Goal: Task Accomplishment & Management: Use online tool/utility

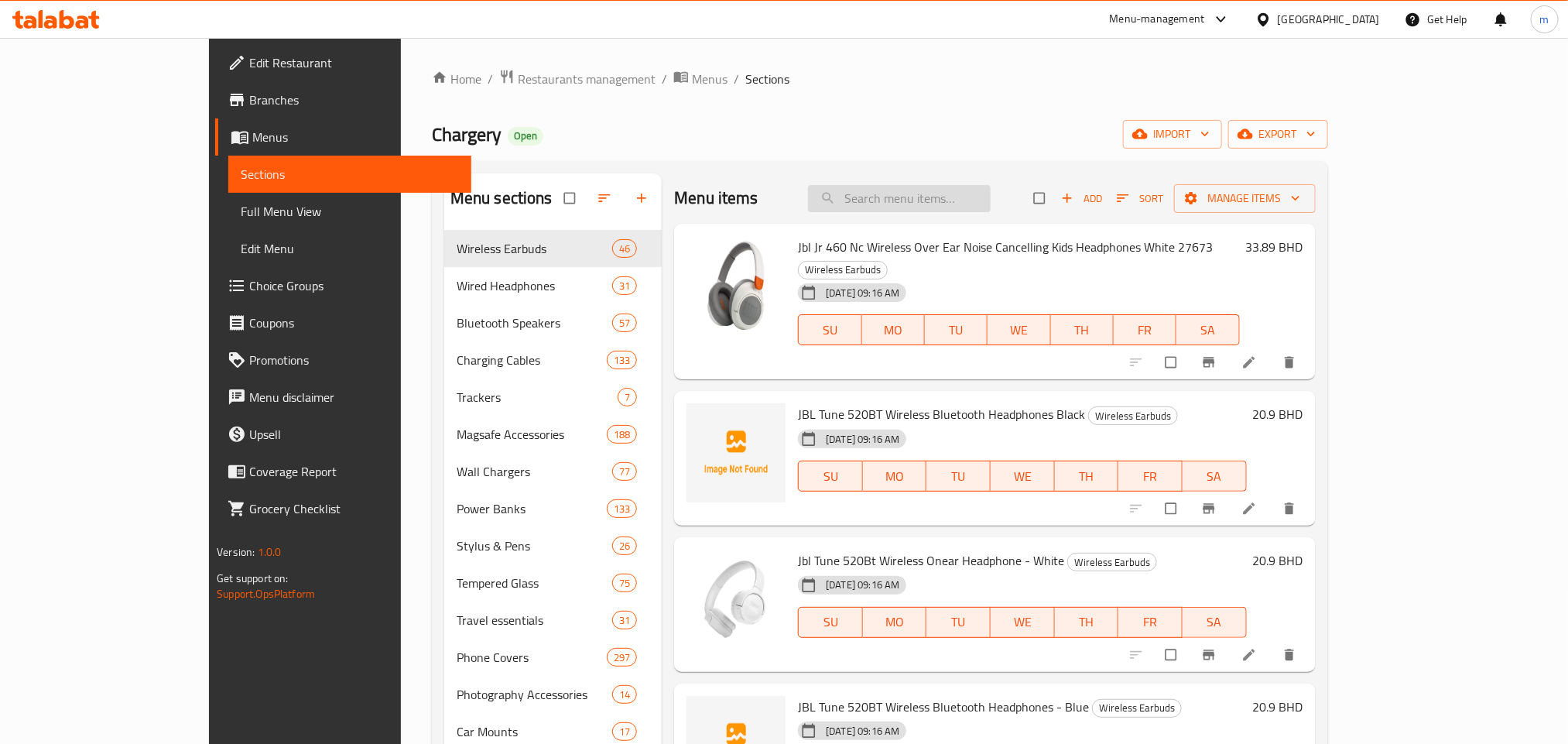
click at [952, 202] on input "search" at bounding box center [899, 198] width 182 height 27
paste input "Anker PowerDrive Pd+2 Car Charger, 35 Watts"
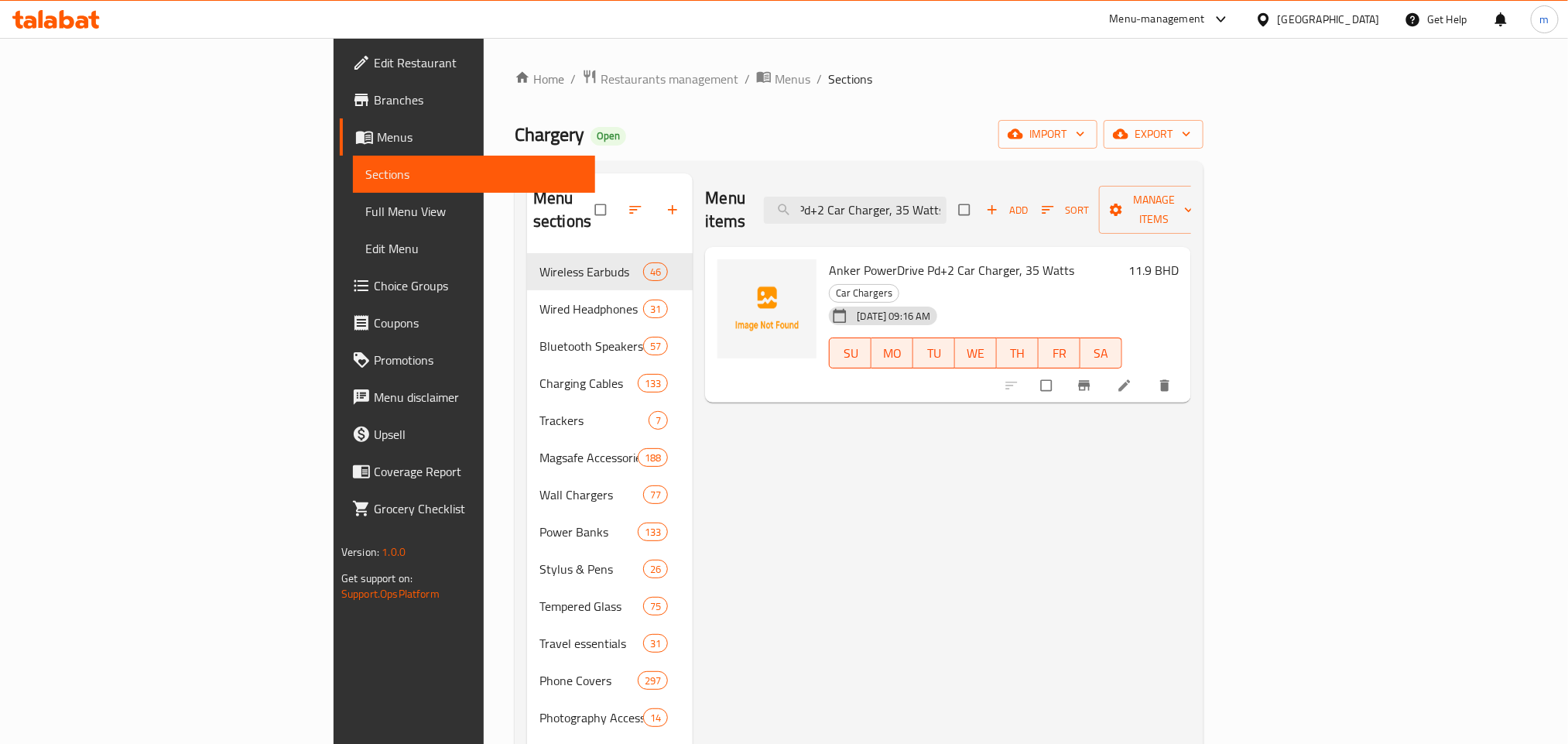
type input "Anker PowerDrive Pd+2 Car Charger, 35 Watts"
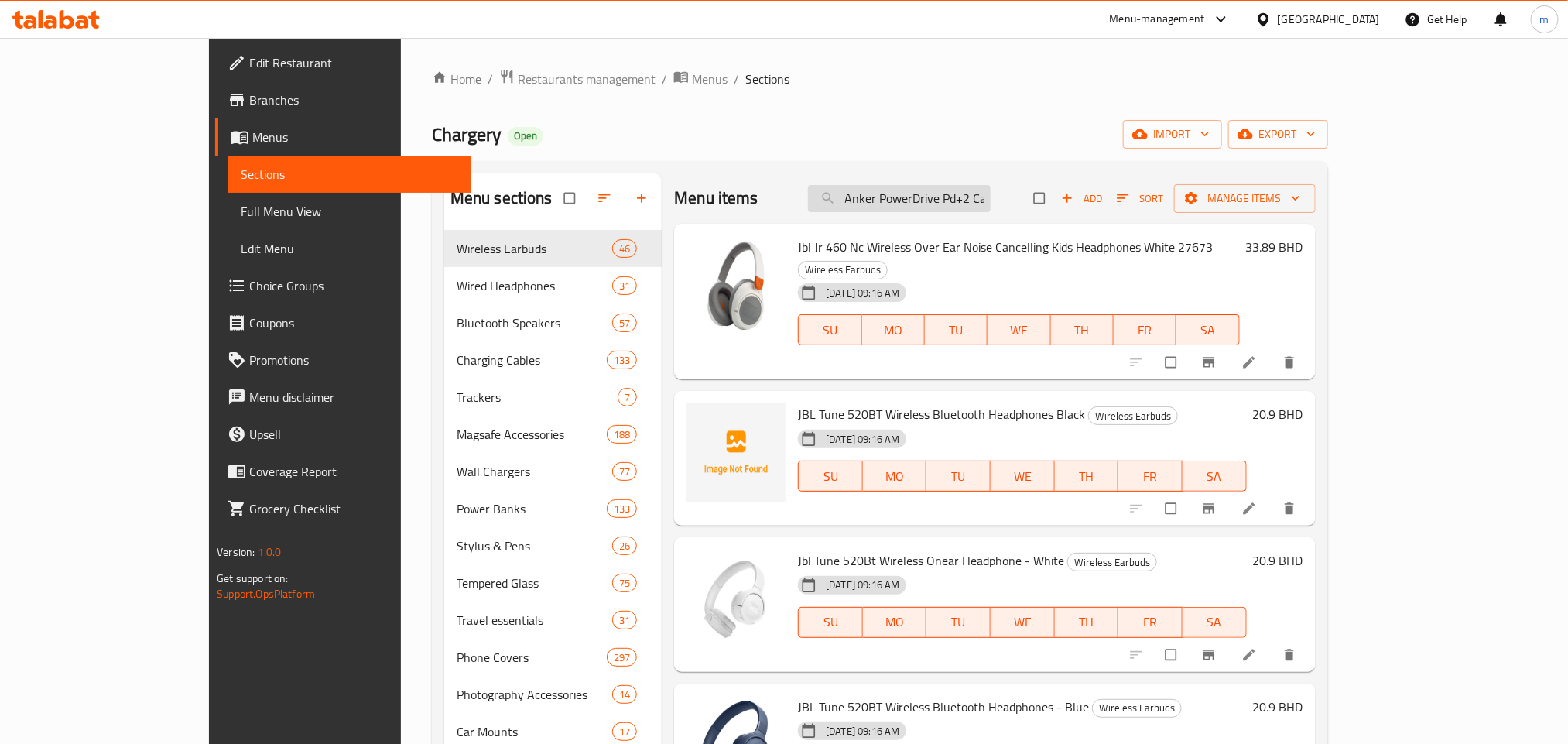
click at [990, 202] on input "Anker PowerDrive Pd+2 Car Charger, 35 Watts" at bounding box center [899, 198] width 182 height 27
click at [984, 198] on input "Anker PowerDrive Pd+2 Car Charger, 35 Watts" at bounding box center [899, 198] width 182 height 27
click at [961, 198] on input "Anker PowerDrive Pd+2 Car Charger, 35 Watts" at bounding box center [899, 198] width 182 height 27
paste input "Anker PowerDrive Pd+2 Car Charger, 35 Watts"
type input "Anker PowerDrive Pd+2 Car Charger, 35 Watts"
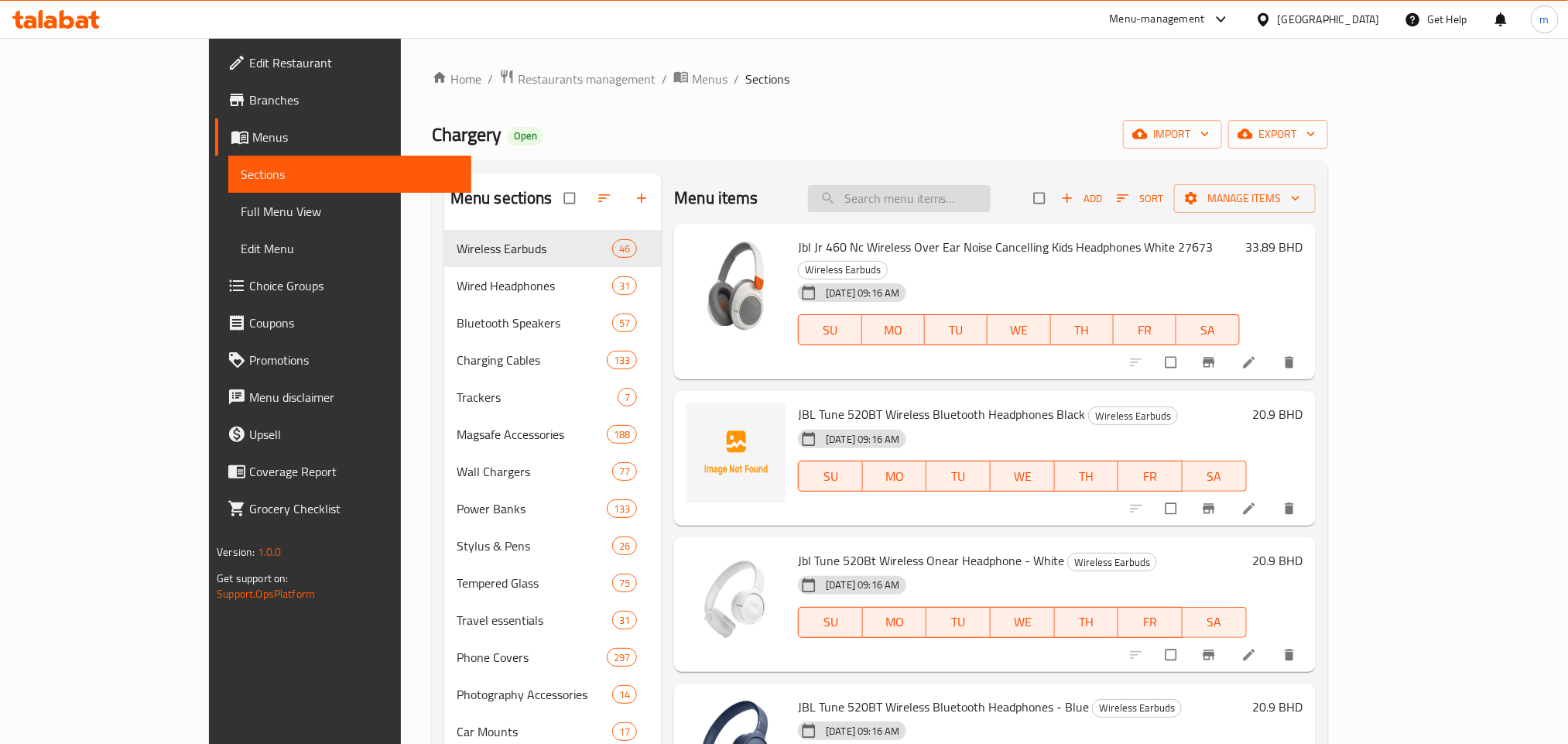
click at [936, 201] on input "search" at bounding box center [899, 198] width 182 height 27
paste input "Powerology Pd65w + Pd20w + Qc18w Led Triple Ports Car Charger"
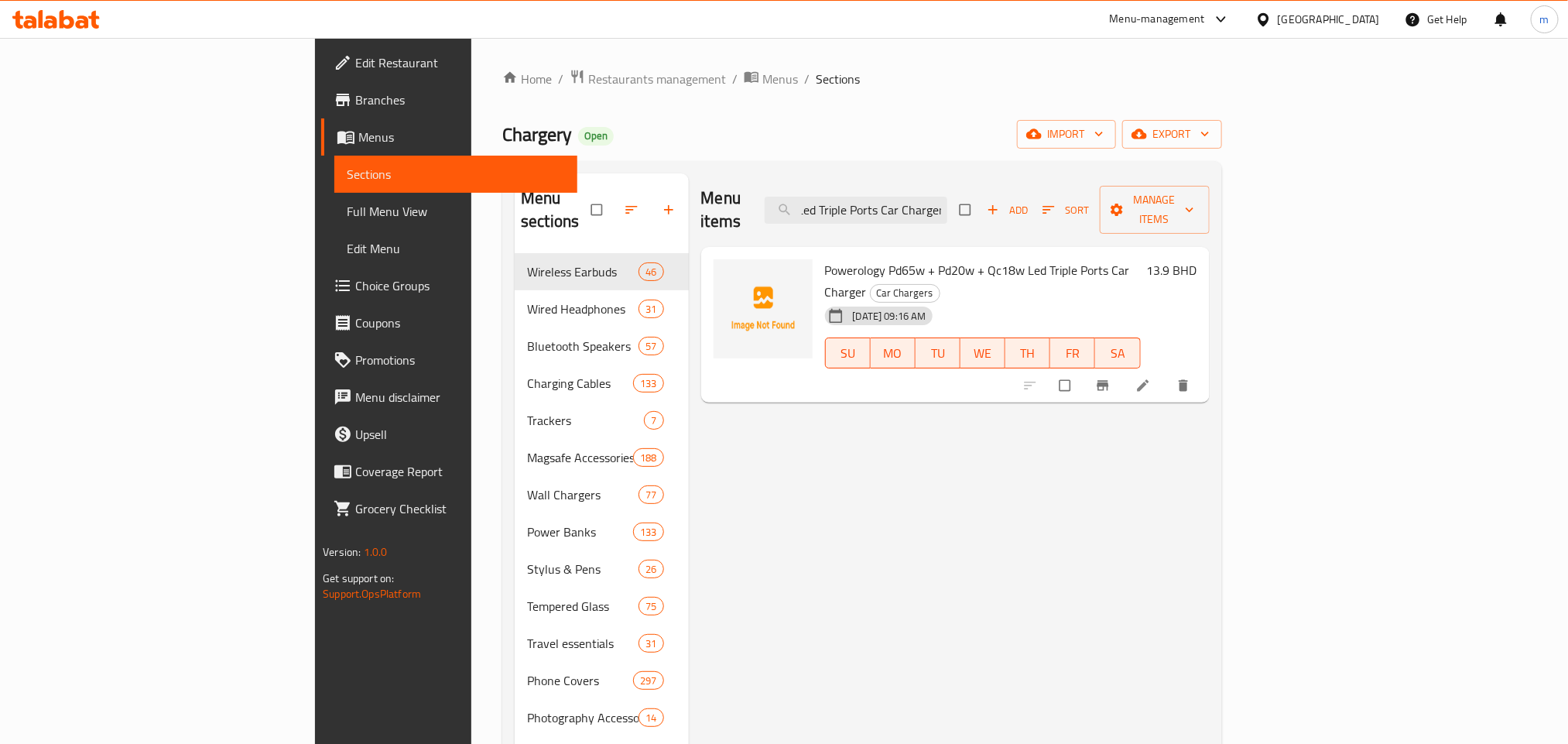
type input "Powerology Pd65w + Pd20w + Qc18w Led Triple Ports Car Charger"
click at [947, 202] on input "Powerology Pd65w + Pd20w + Qc18w Led Triple Ports Car Charger" at bounding box center [855, 210] width 182 height 27
paste input "Powerology Ultra Quick Crystalline Series Car Charger"
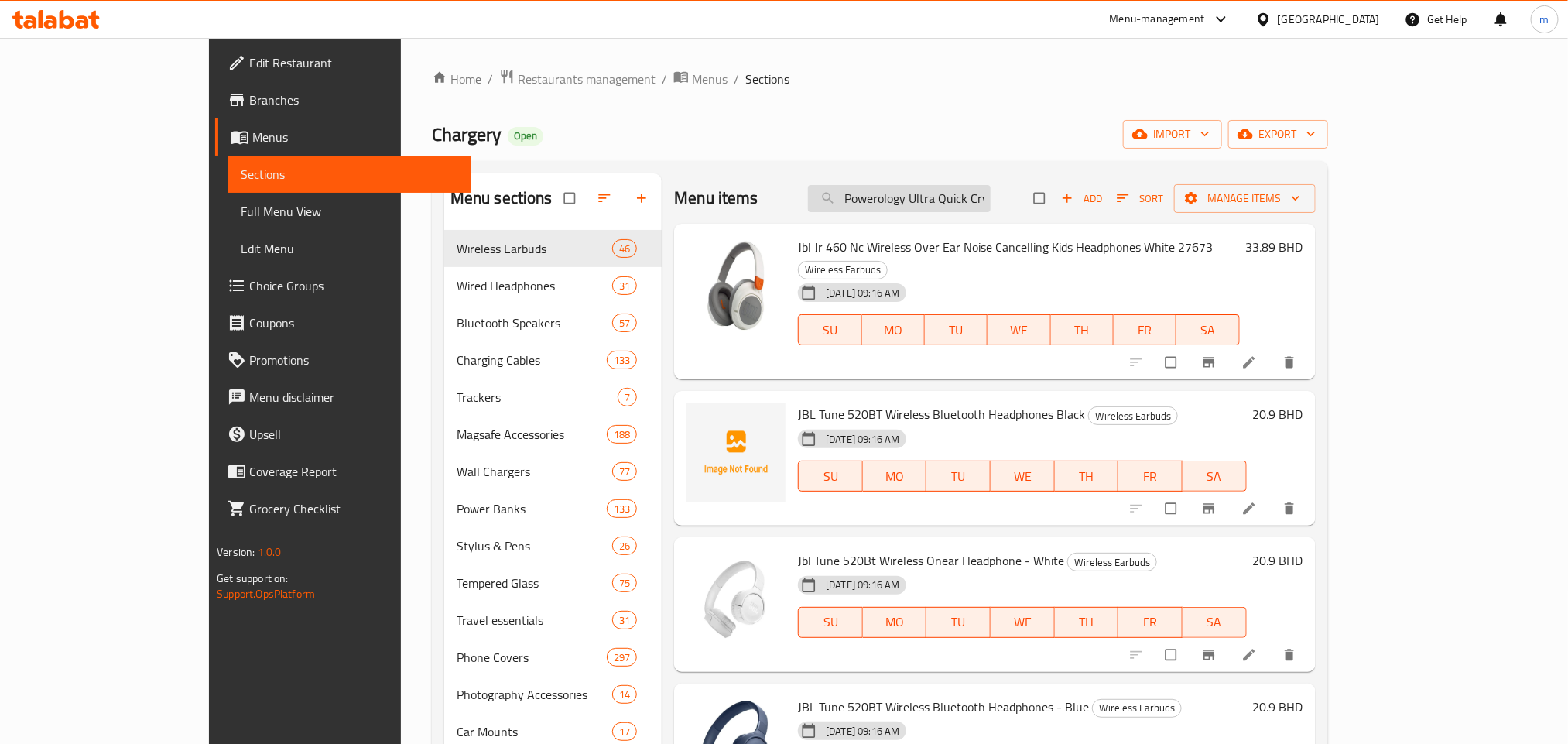
scroll to position [0, 137]
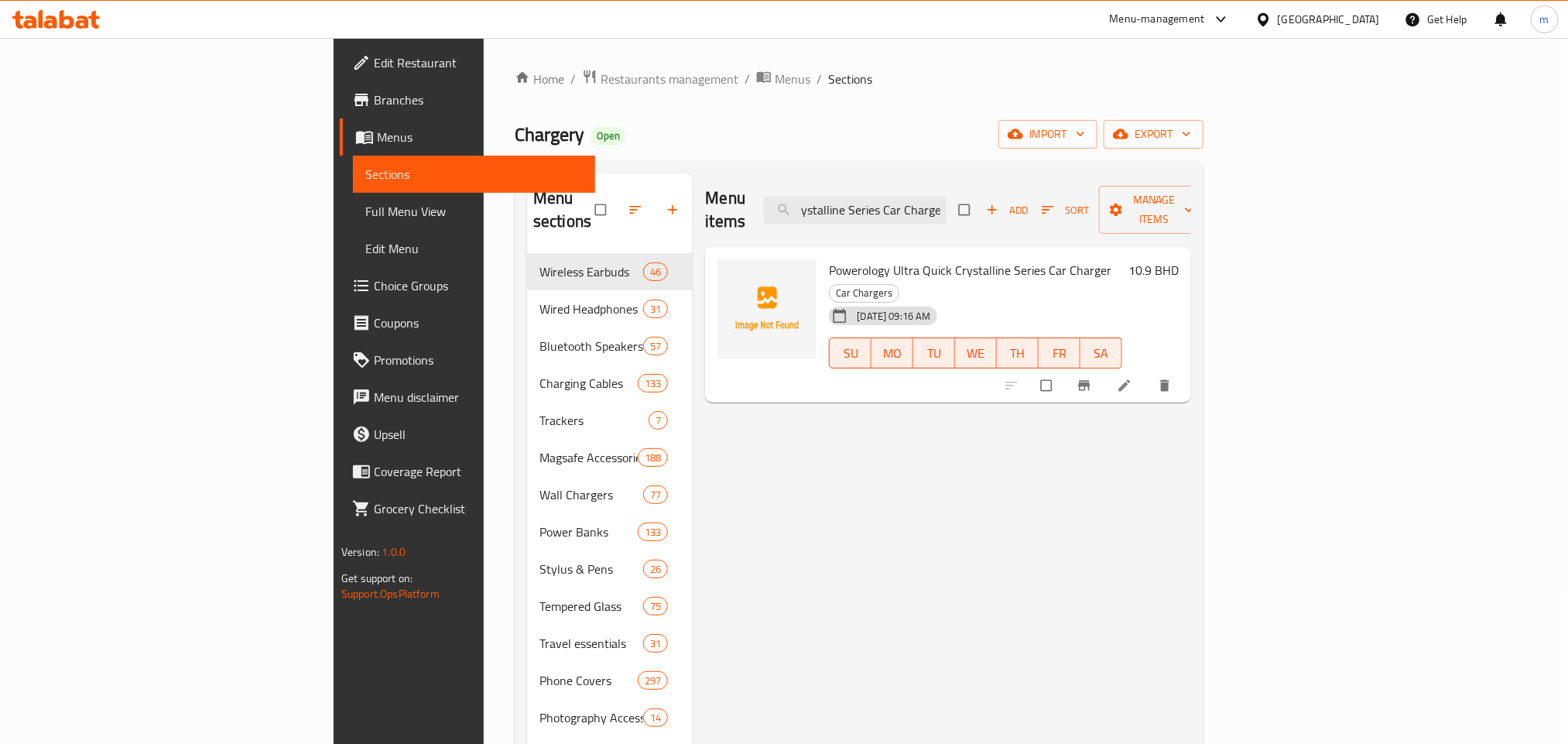
type input "Powerology Ultra Quick Crystalline Series Car Charger"
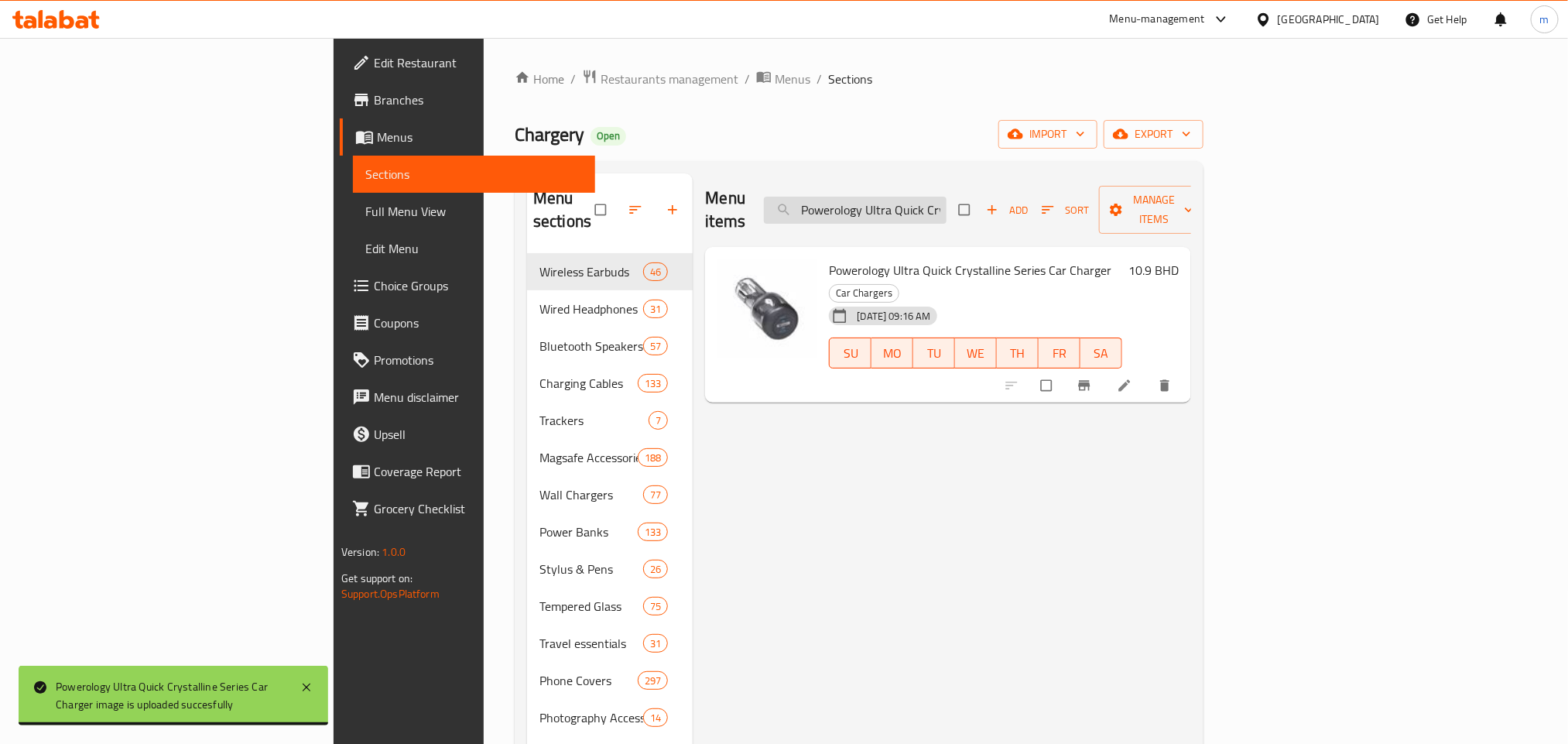
click at [946, 197] on input "Powerology Ultra Quick Crystalline Series Car Charger" at bounding box center [854, 210] width 182 height 27
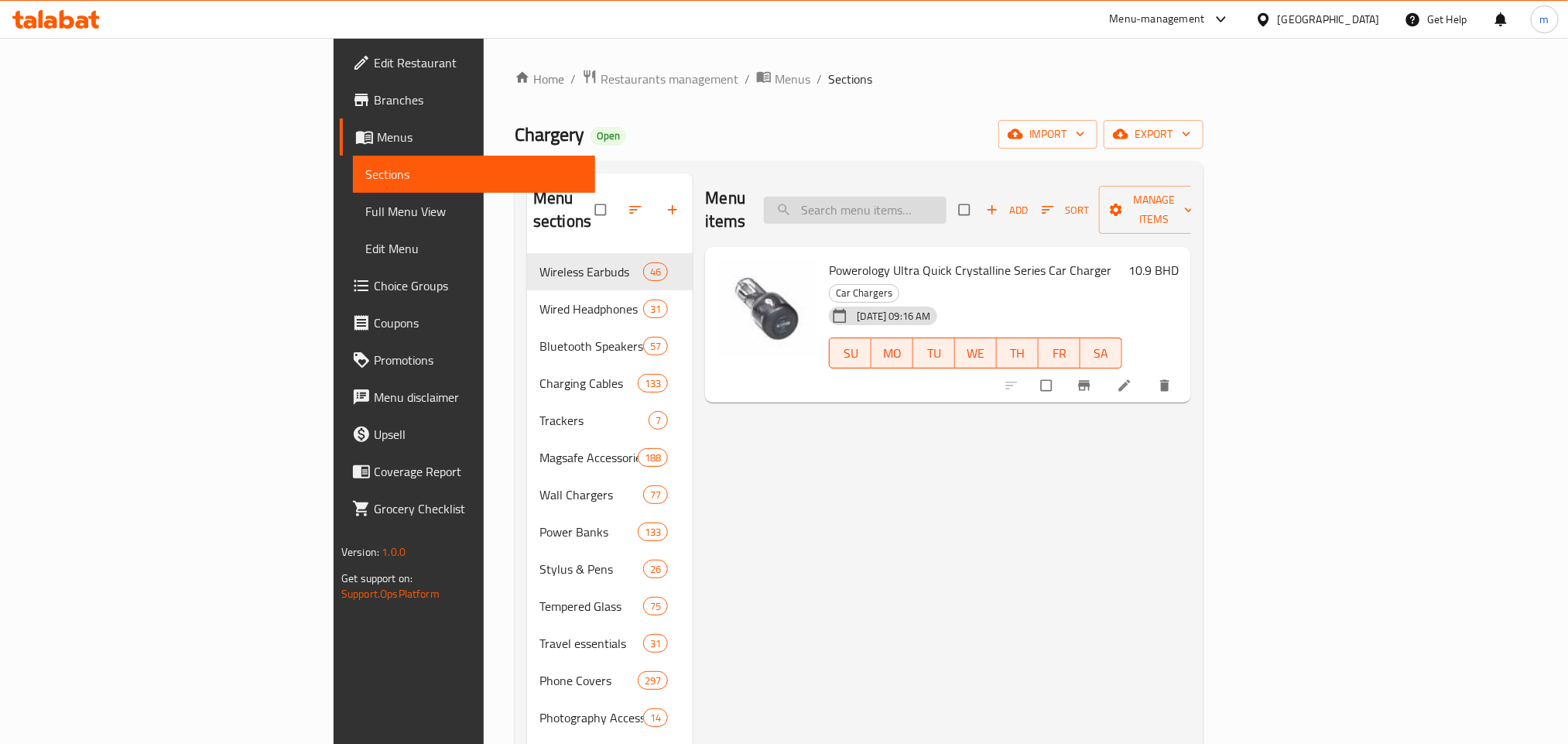
paste input "Anker PowerLine III USB-A Cable with Lightning Connector - Black Color, 1.8m"
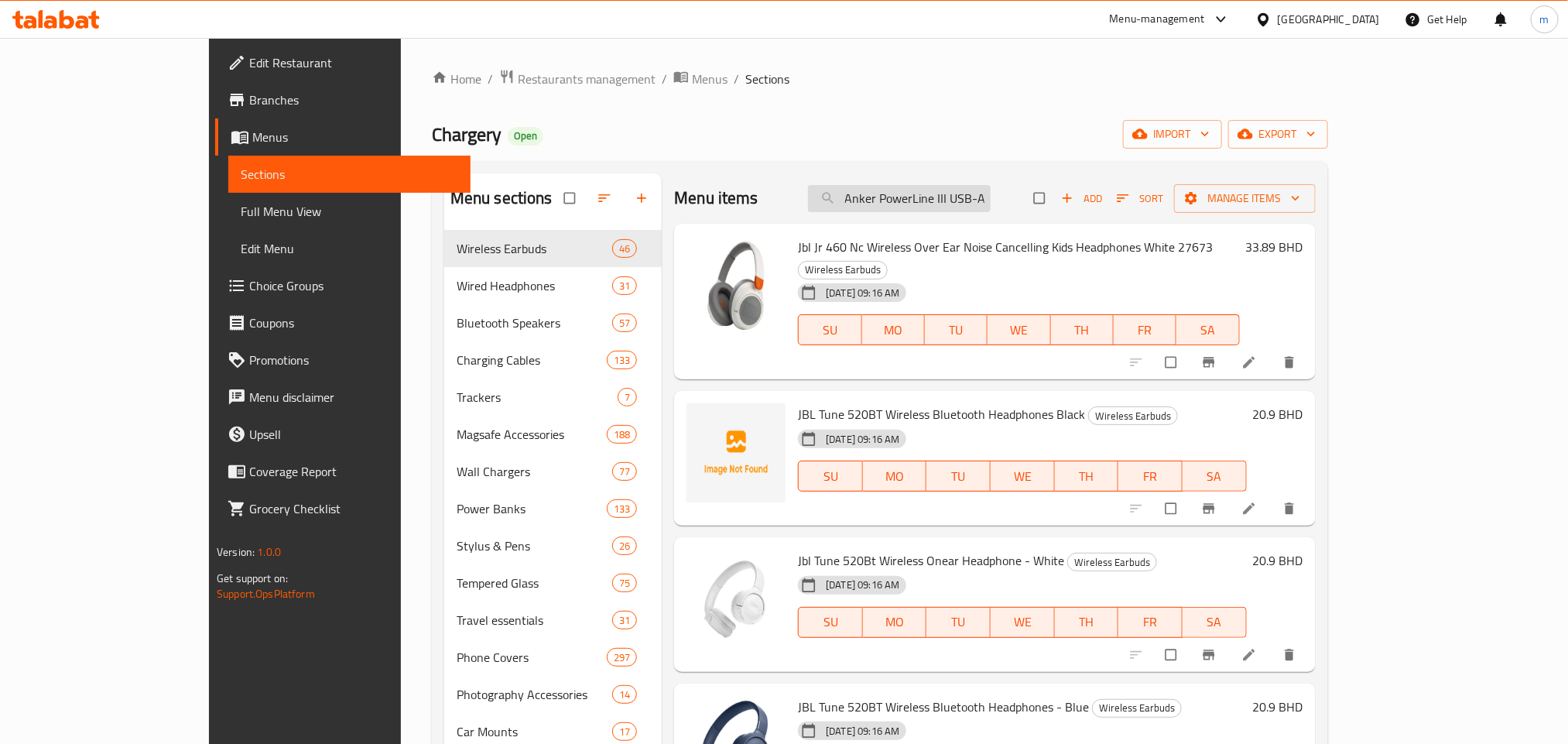
scroll to position [0, 262]
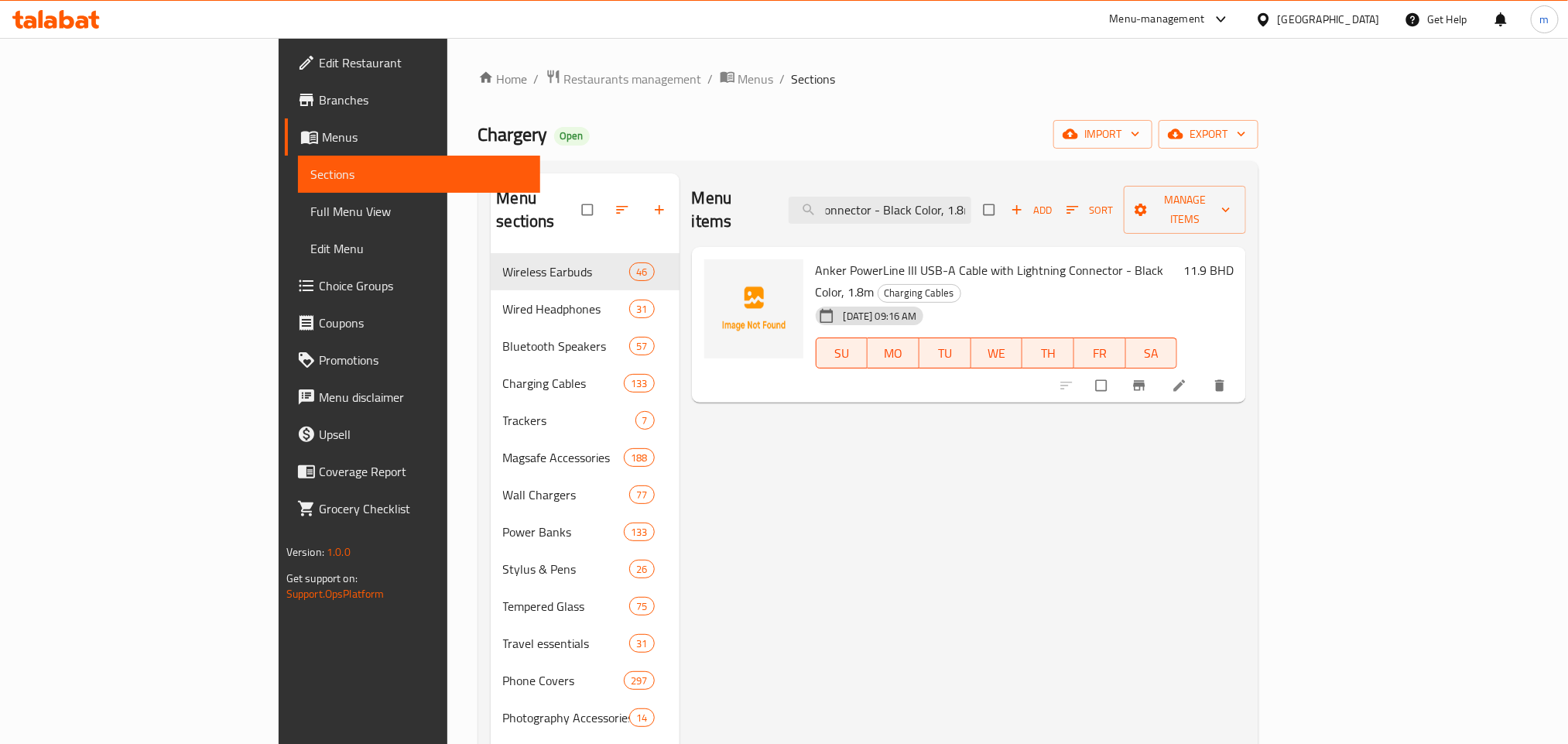
type input "Anker PowerLine III USB-A Cable with Lightning Connector - Black Color, 1.8m"
click at [971, 197] on input "Anker PowerLine III USB-A Cable with Lightning Connector - Black Color, 1.8m" at bounding box center [880, 210] width 182 height 27
paste input "Anker 322 USB-C To USB-C Cable - White Color, 60 Watts, 1.8m"
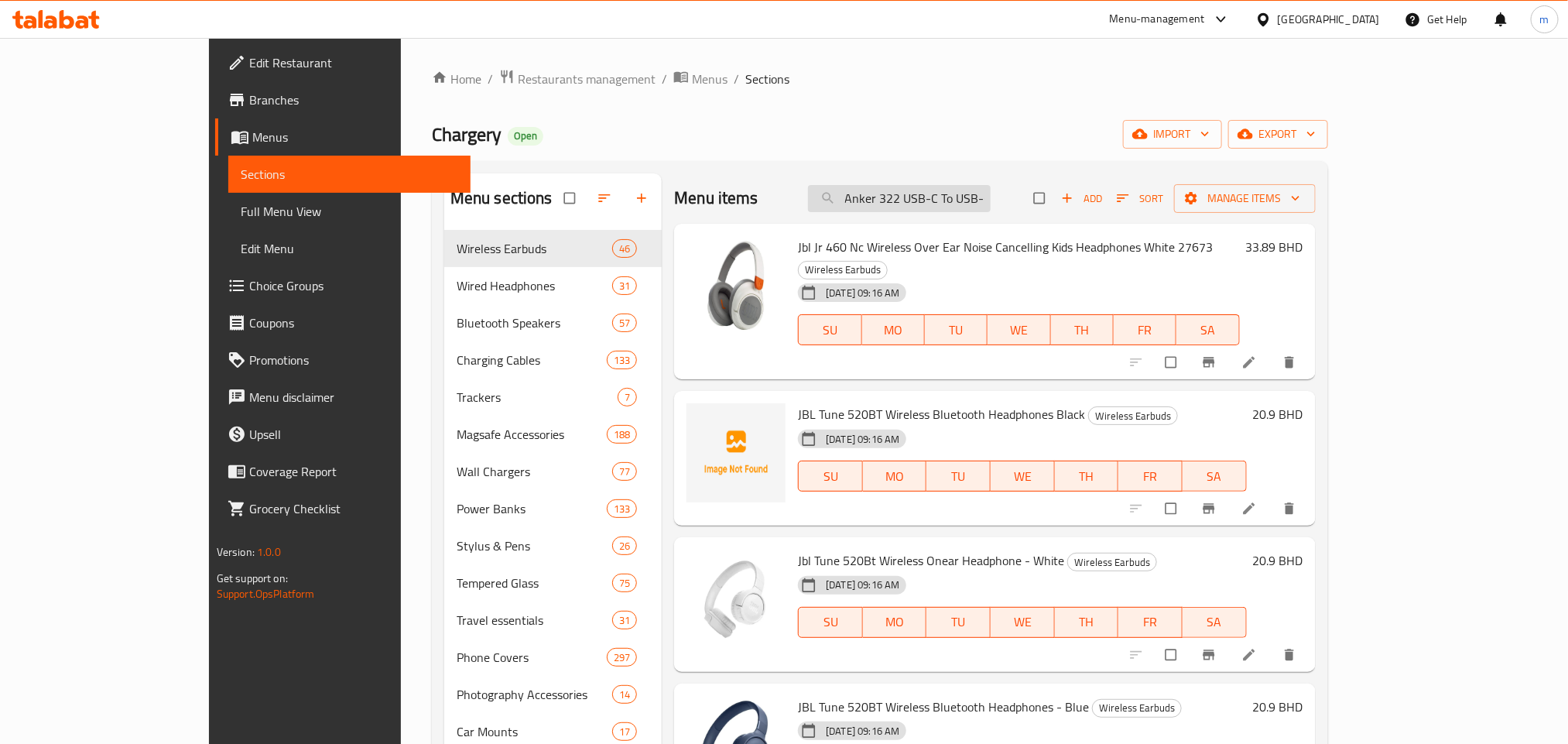
scroll to position [0, 191]
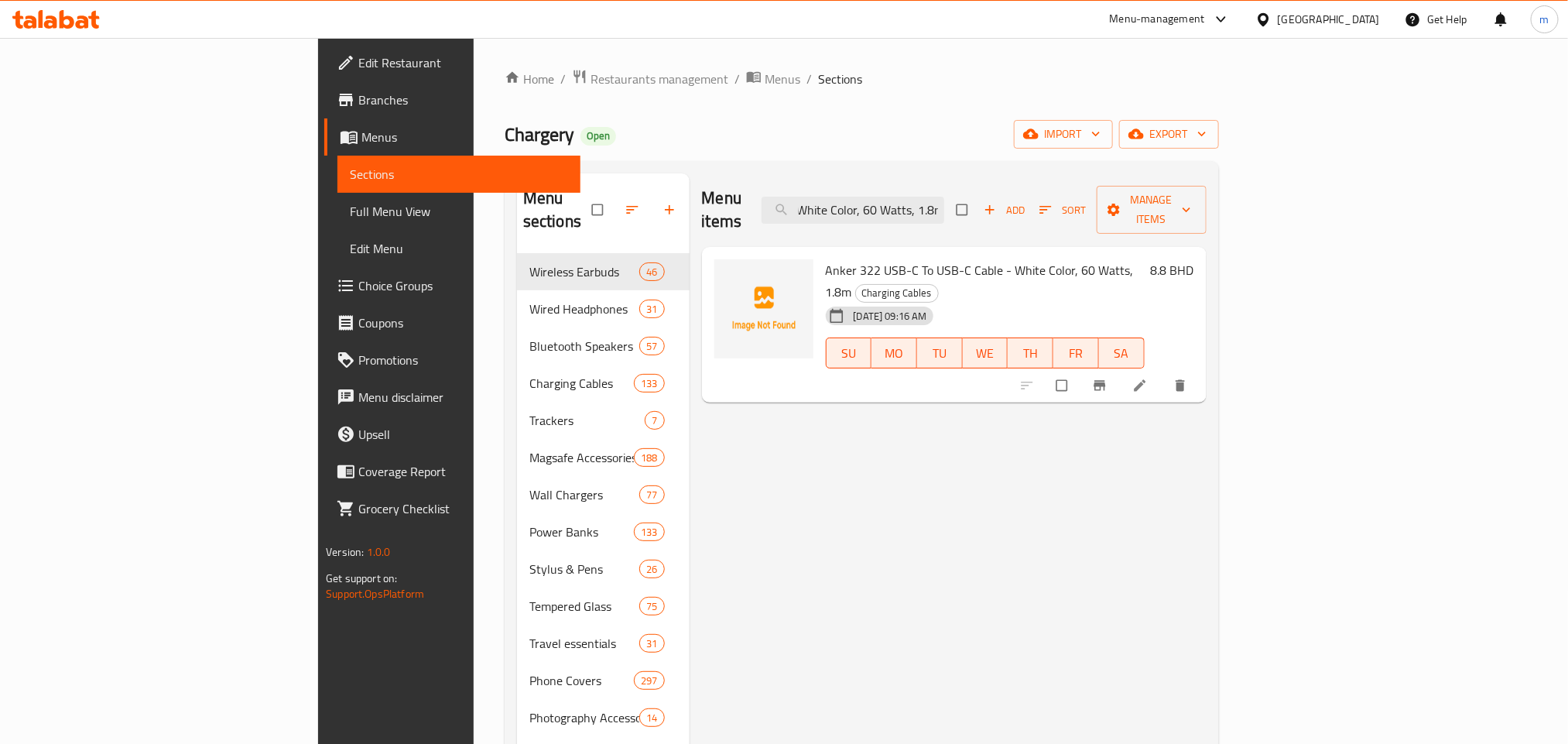
type input "Anker 322 USB-C To USB-C Cable - White Color, 60 Watts, 1.8m"
click at [944, 200] on input "Anker 322 USB-C To USB-C Cable - White Color, 60 Watts, 1.8m" at bounding box center [853, 210] width 182 height 27
paste input "Anker Bio-Based 544 USB-C To USB-C Cable - White, 140 Watts, 1.8m"
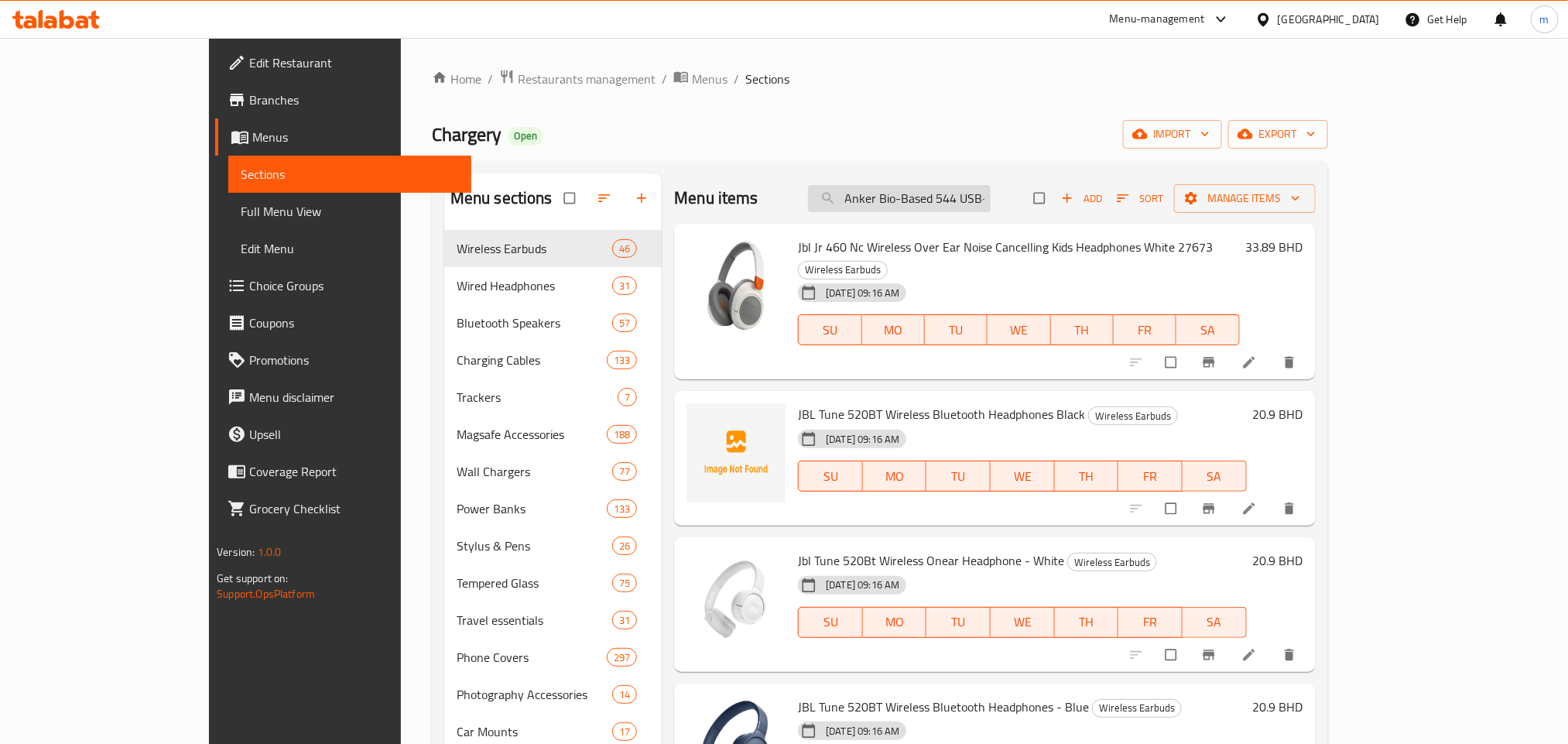
scroll to position [0, 226]
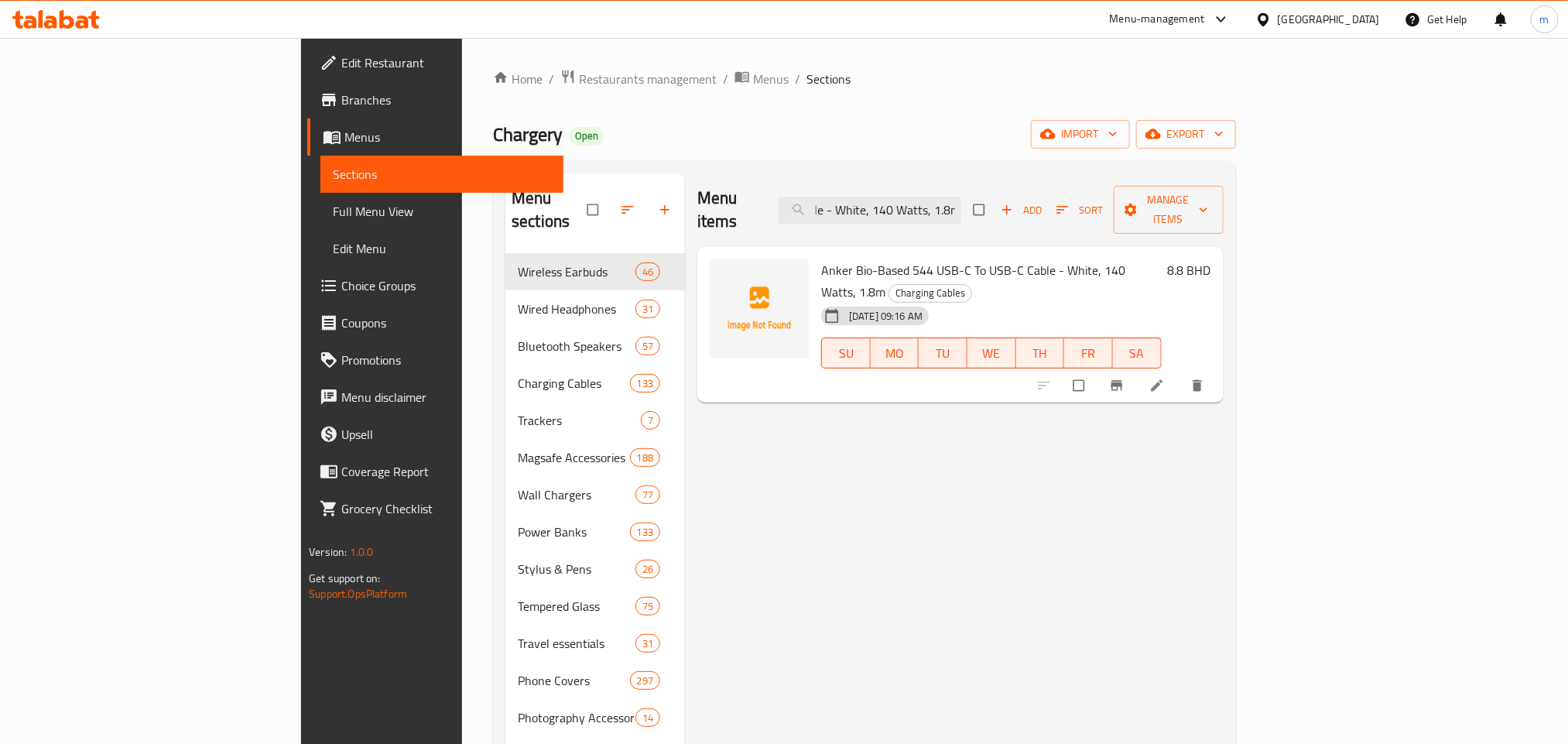
type input "Anker Bio-Based 544 USB-C To USB-C Cable - White, 140 Watts, 1.8m"
click at [961, 197] on input "Anker Bio-Based 544 USB-C To USB-C Cable - White, 140 Watts, 1.8m" at bounding box center [870, 210] width 182 height 27
paste input "Anker 322 USB-C To USB-C Cable - White Color, 60 Watts, 1.8m"
type input "Anker 322 USB-C To USB-C Cable - White Color, 60 Watts, 1.8m"
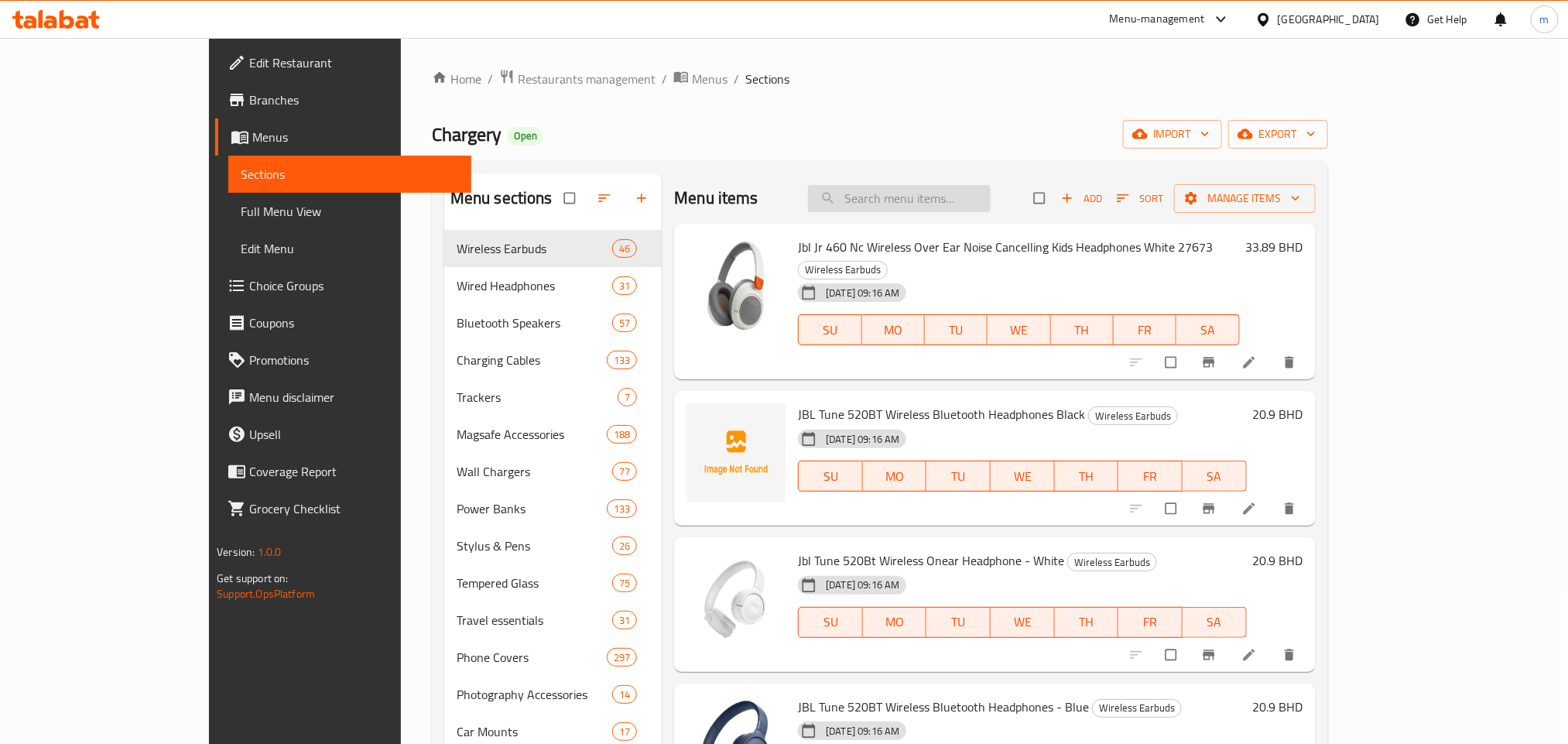
click at [989, 195] on input "search" at bounding box center [899, 198] width 182 height 27
paste input "Anker Power Line Micro USB - 0.9m / 3ft"
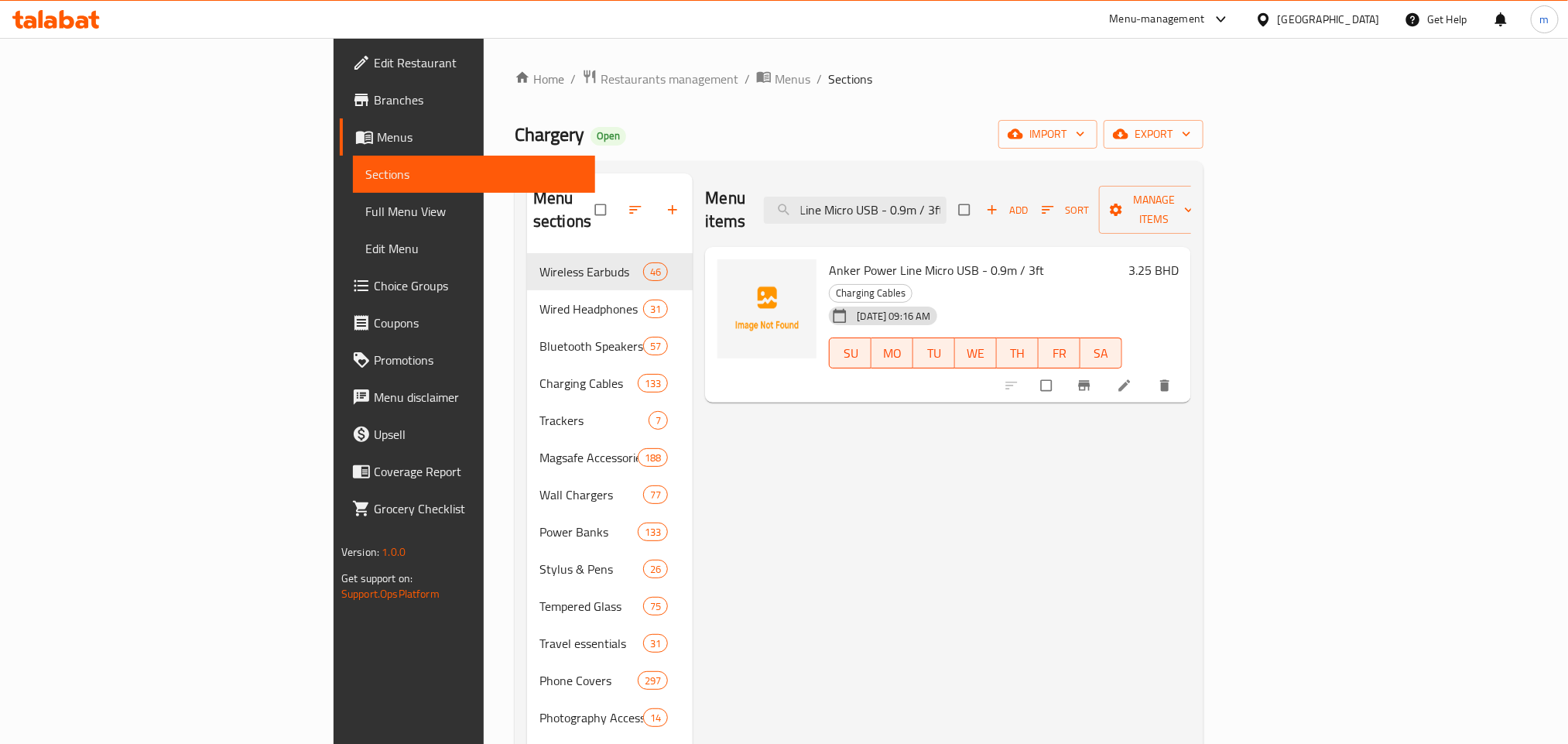
type input "Anker Power Line Micro USB - 0.9m / 3ft"
click at [946, 197] on input "Anker Power Line Micro USB - 0.9m / 3ft" at bounding box center [854, 210] width 182 height 27
paste input "Anker Power Line Micro USB 1.8m / 6ft - Black"
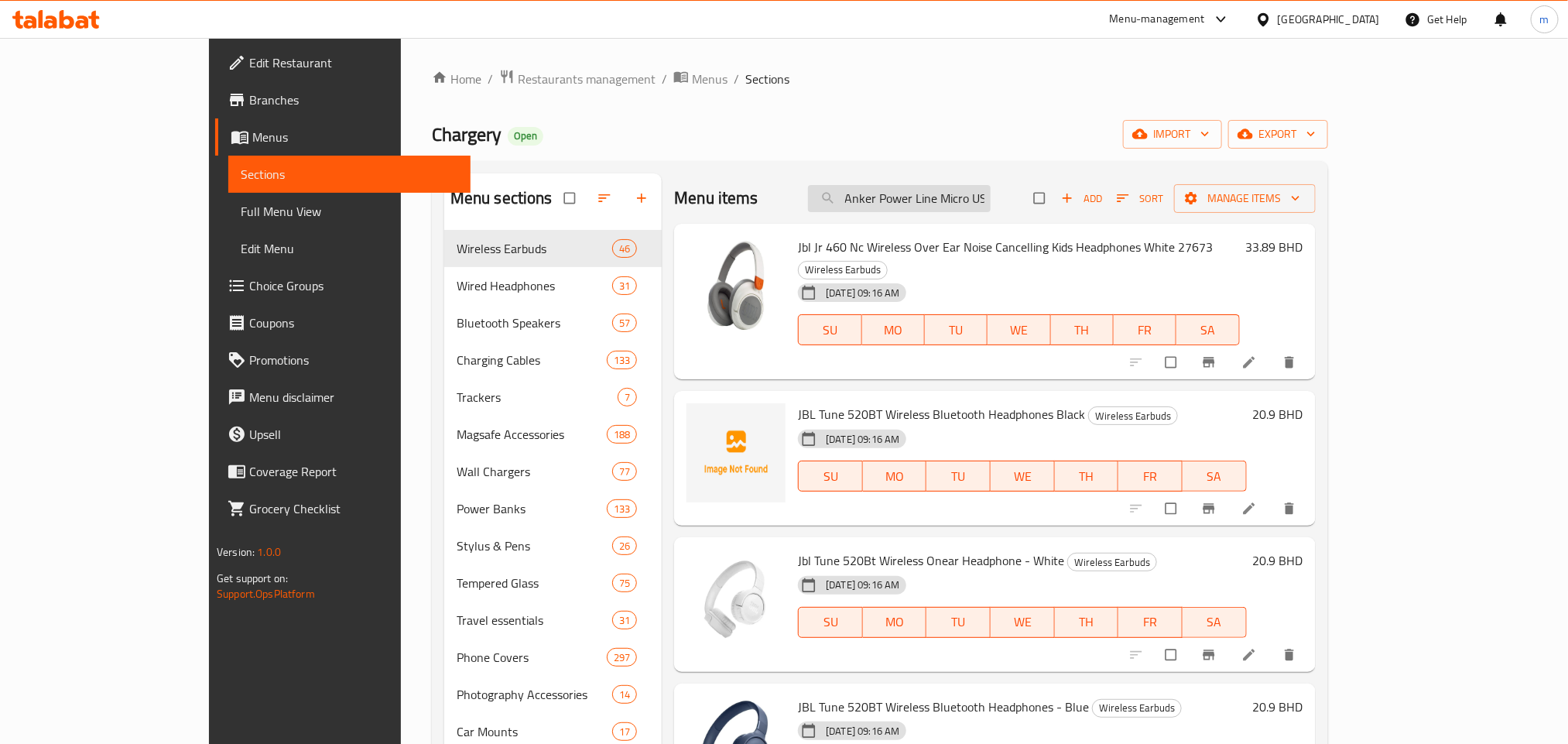
scroll to position [0, 103]
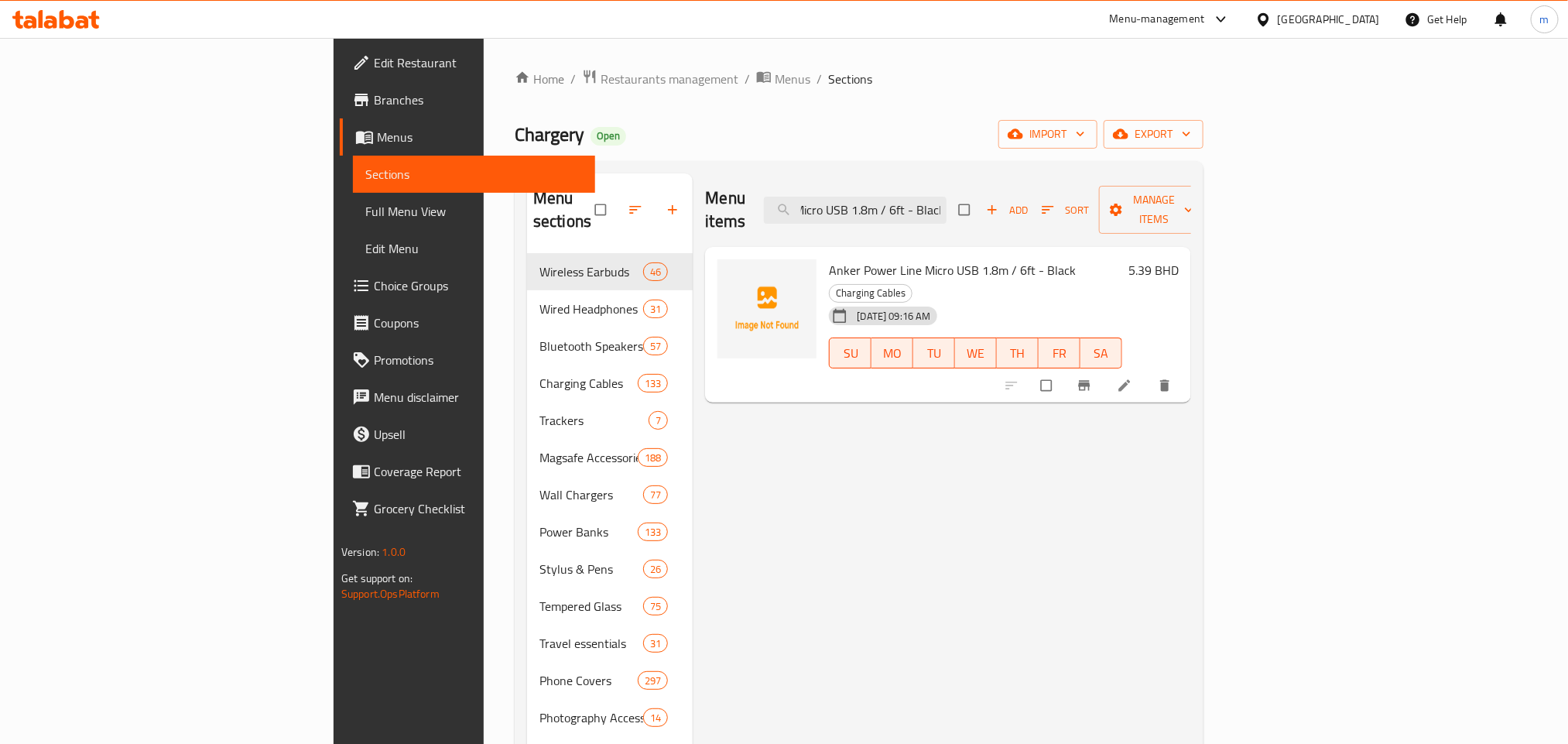
type input "Anker Power Line Micro USB 1.8m / 6ft - Black"
click at [946, 202] on input "Anker Power Line Micro USB 1.8m / 6ft - Black" at bounding box center [854, 210] width 182 height 27
paste input "Powerology Braided Type C To Lightning Data & Fast Charge Cable - Black, 1.2m"
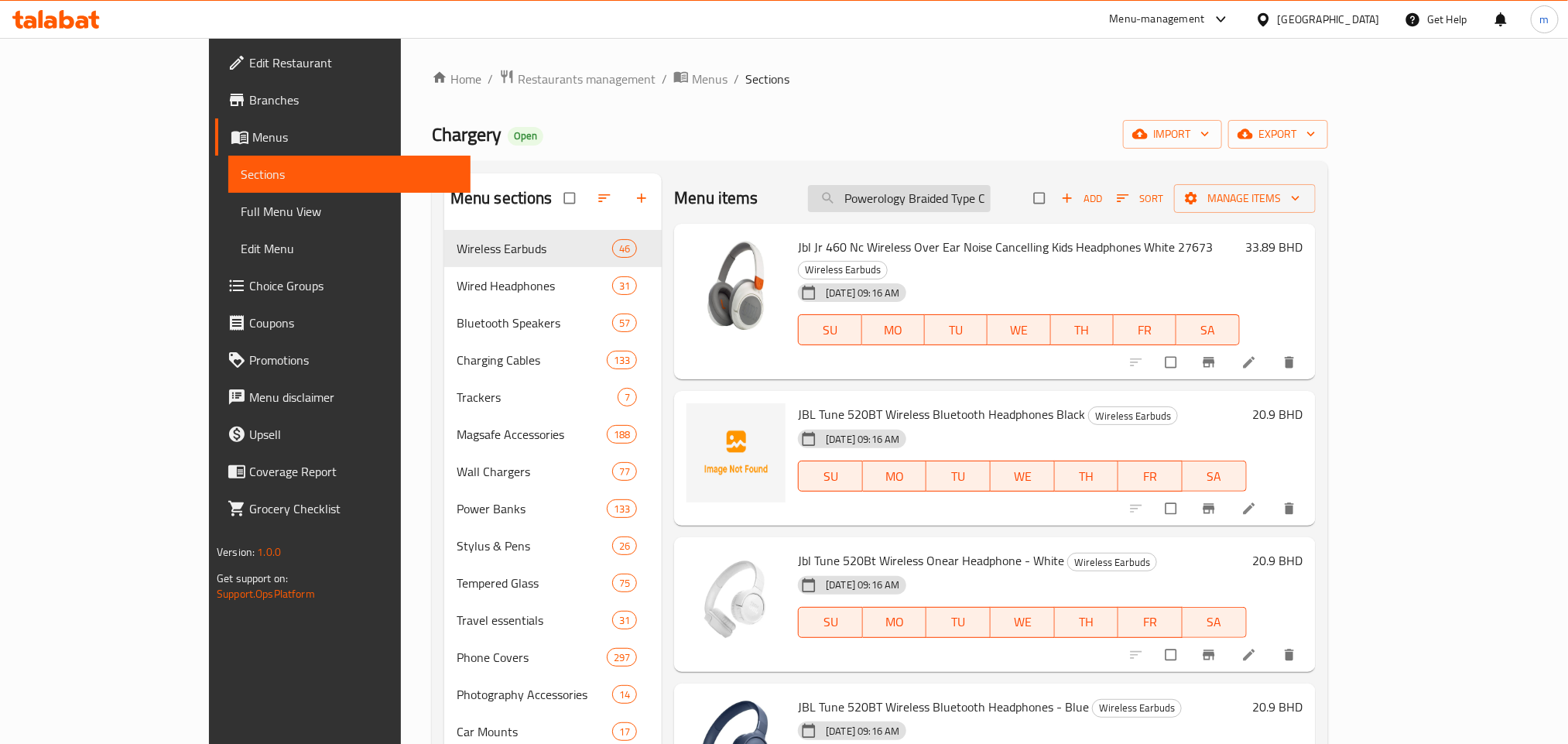
scroll to position [0, 272]
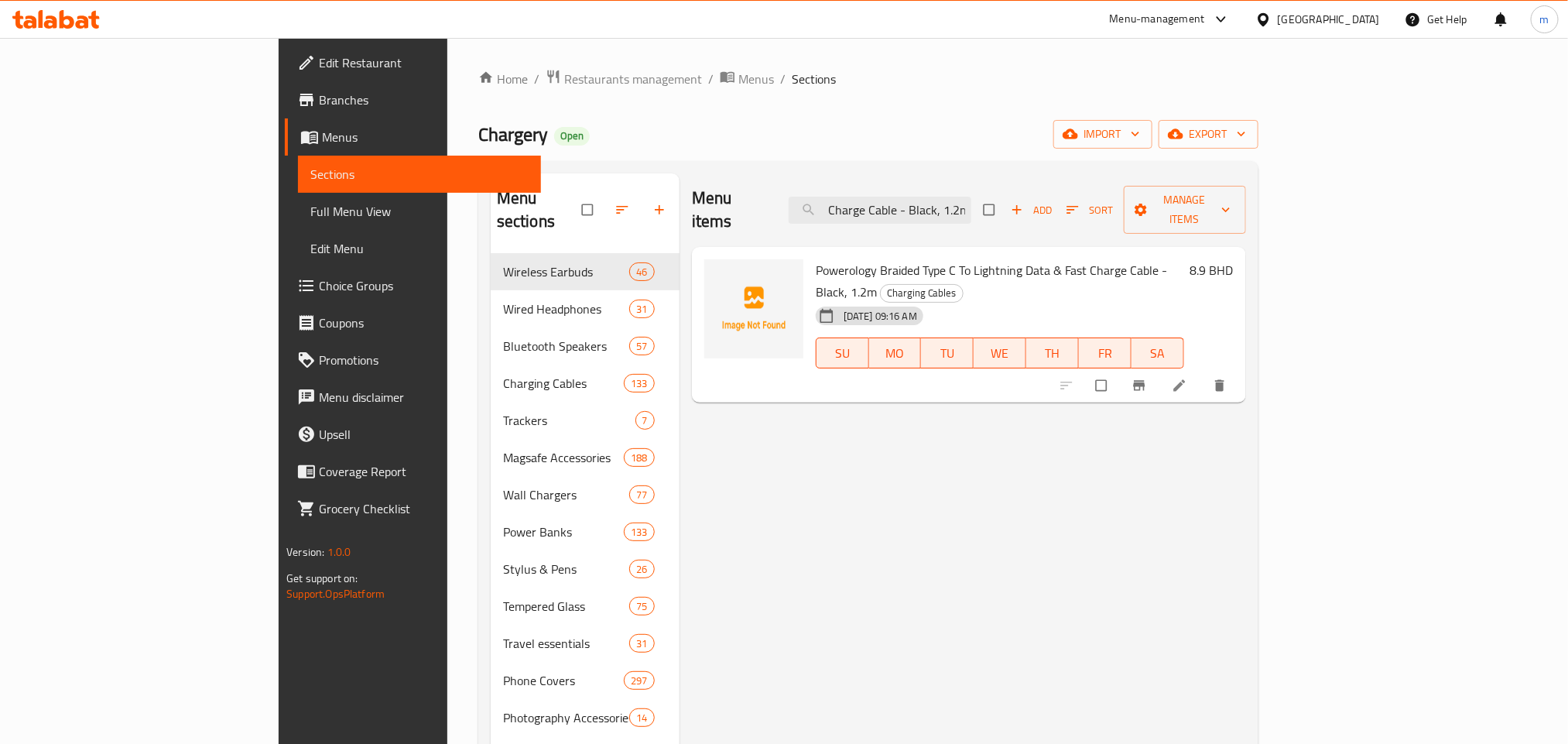
type input "Powerology Braided Type C To Lightning Data & Fast Charge Cable - Black, 1.2m"
click at [971, 197] on input "Powerology Braided Type C To Lightning Data & Fast Charge Cable - Black, 1.2m" at bounding box center [880, 210] width 182 height 27
paste input "Powerology Braided Type C To Lightning Data & Fast Charge Cable - White, 2m"
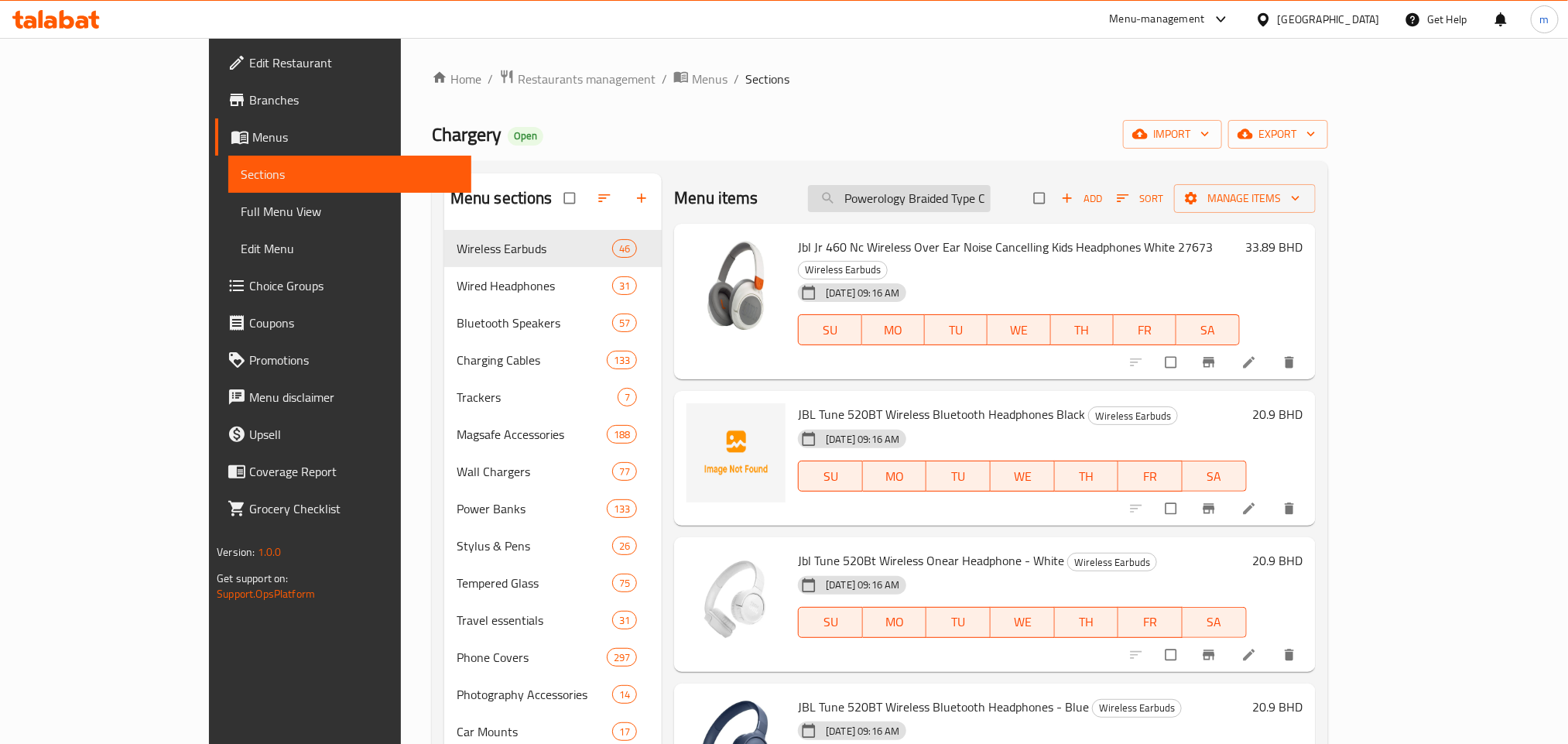
scroll to position [0, 266]
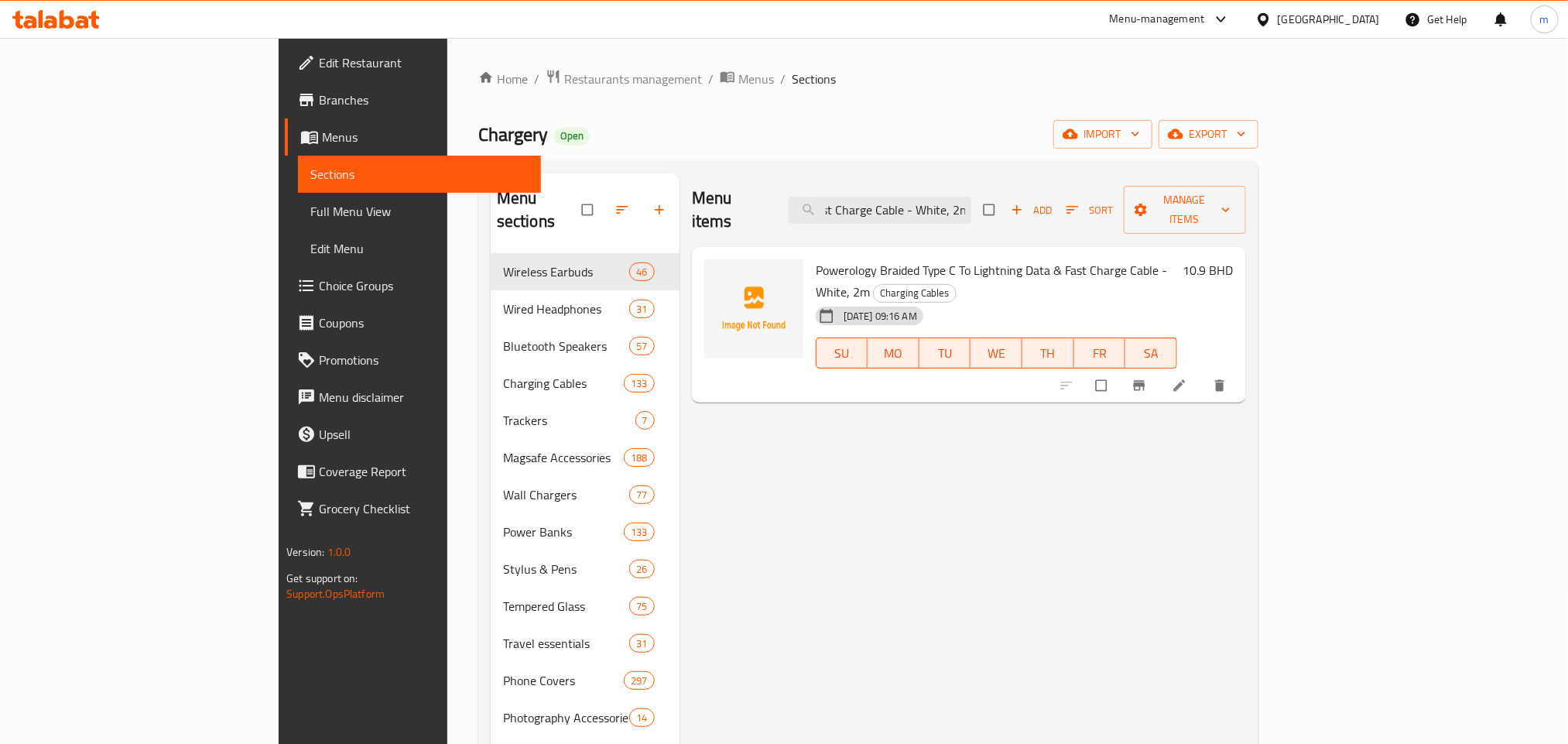
type input "Powerology Braided Type C To Lightning Data & Fast Charge Cable - White, 2m"
click at [971, 197] on input "Powerology Braided Type C To Lightning Data & Fast Charge Cable - White, 2m" at bounding box center [880, 210] width 182 height 27
paste input "Powerology Braided USB-C to Lightning Cable 1.2M - Red"
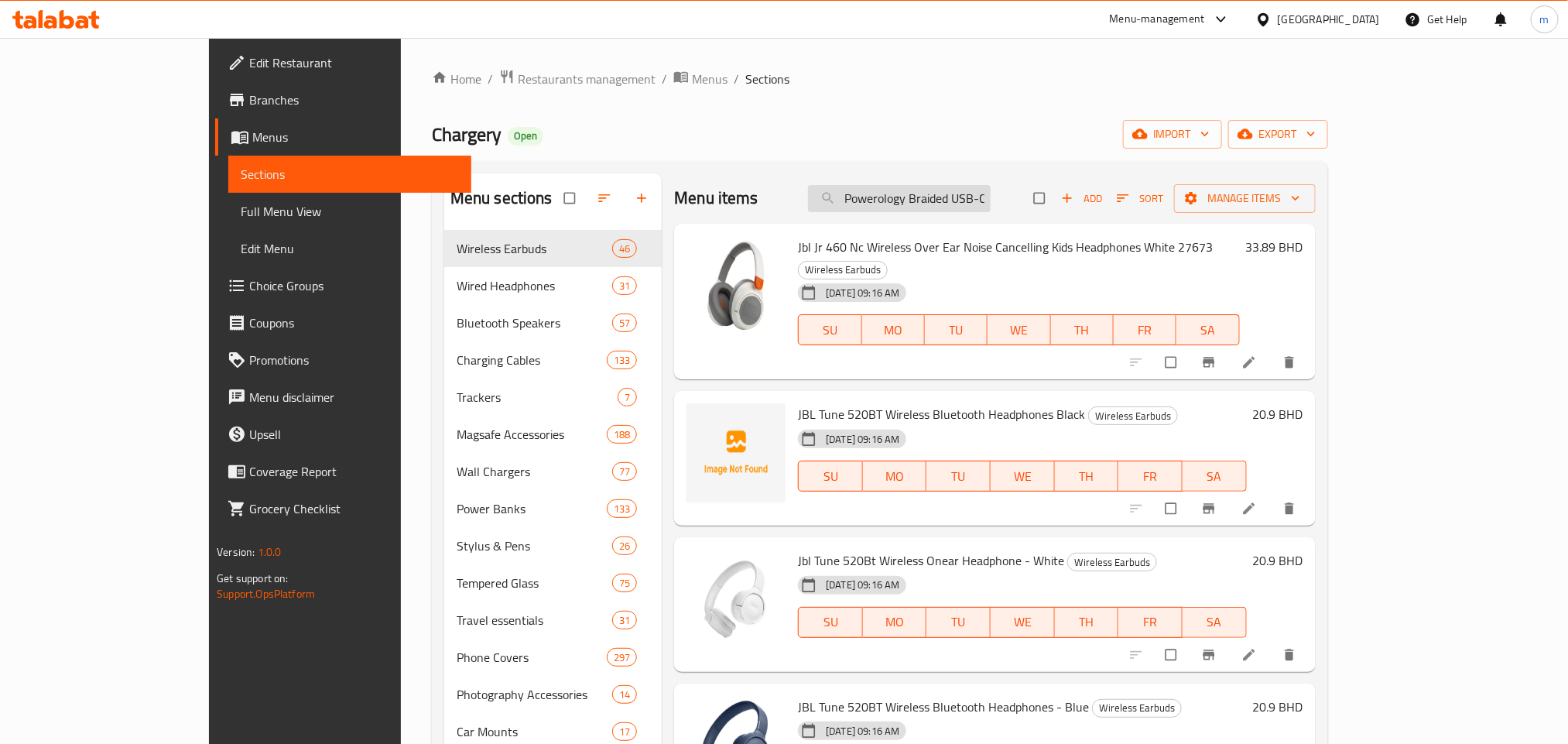
scroll to position [0, 159]
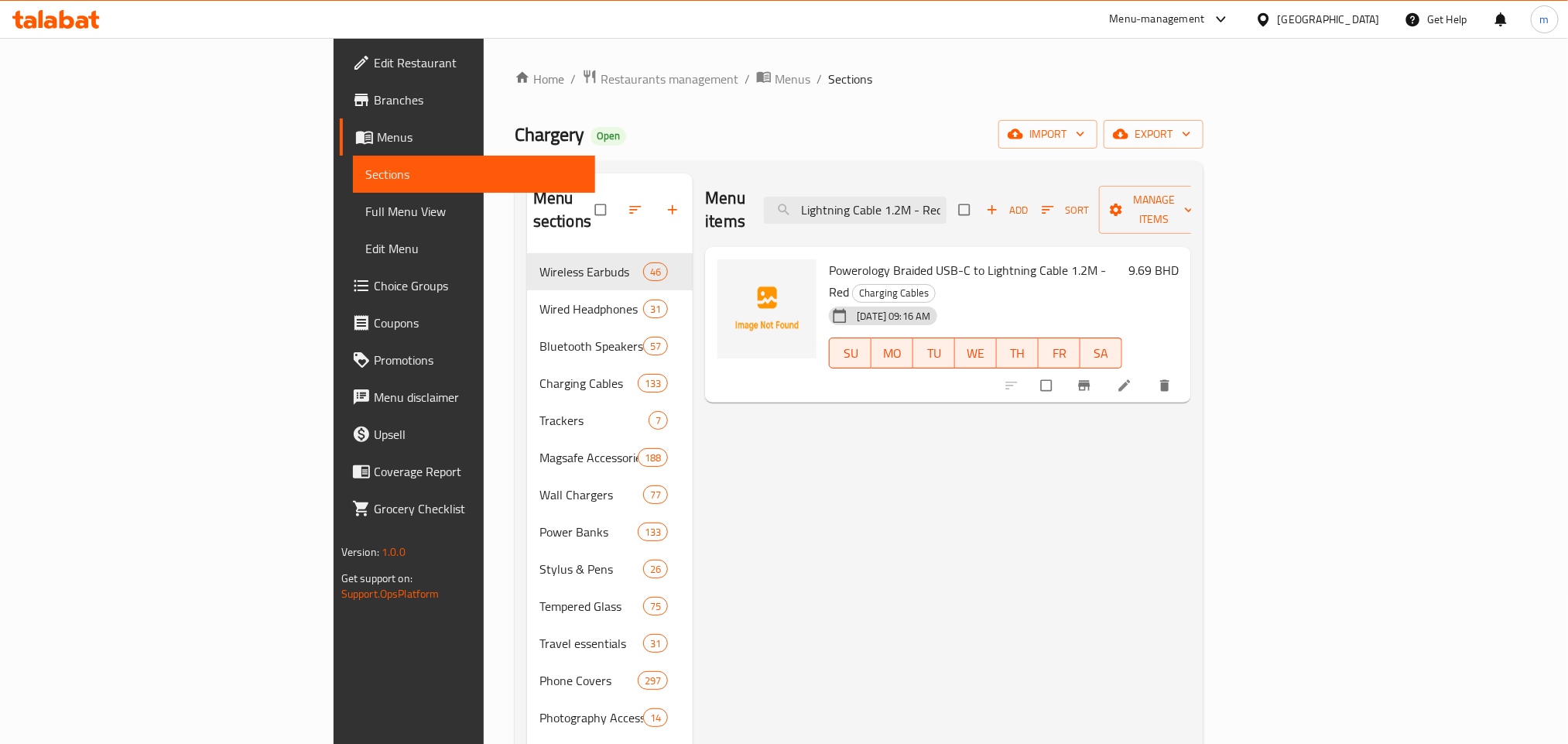
type input "Powerology Braided USB-C to Lightning Cable 1.2M - Red"
click at [946, 197] on input "Powerology Braided USB-C to Lightning Cable 1.2M - Red" at bounding box center [854, 210] width 182 height 27
paste input "Powerology Braided USB-C to Lightning Cable 1.2M - Red"
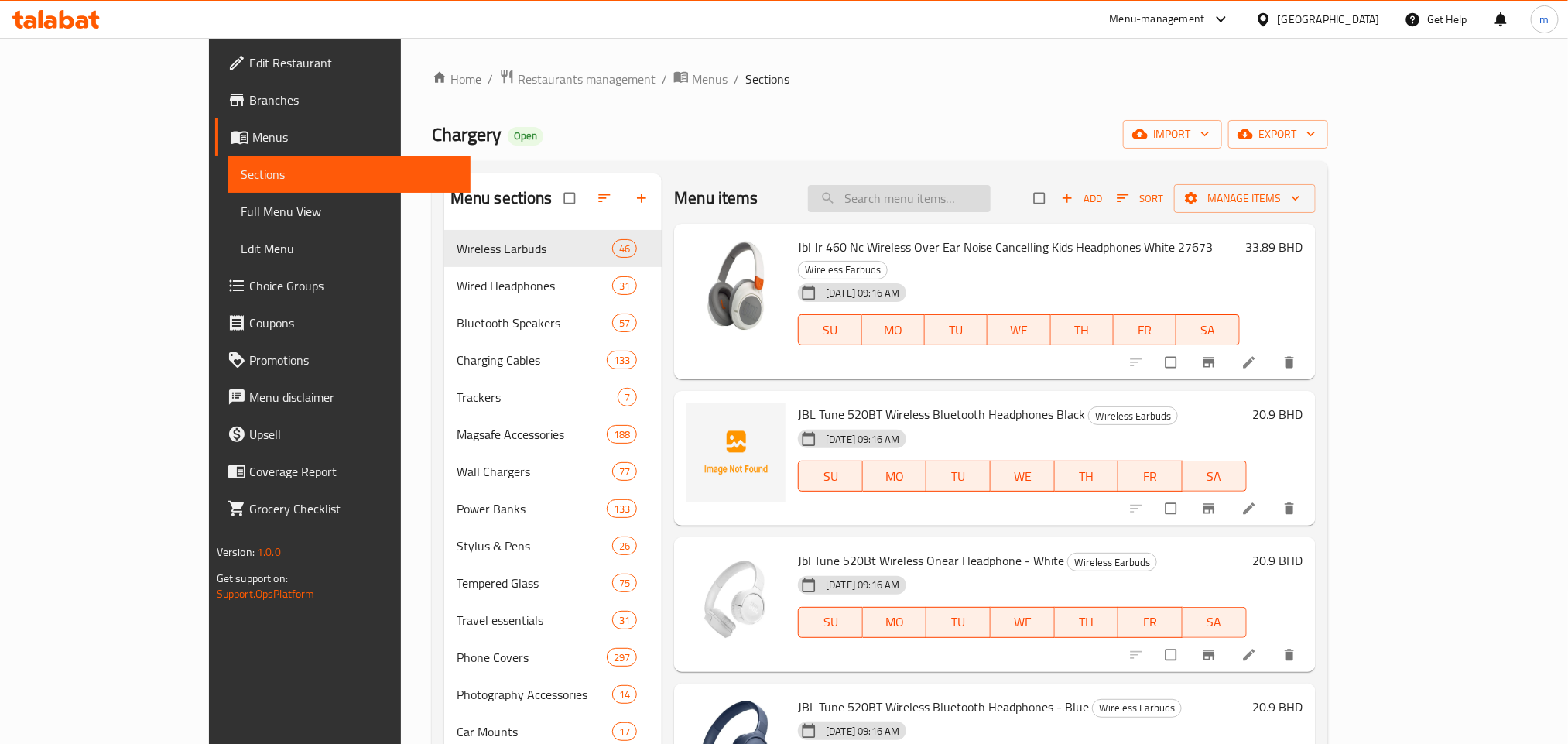
type input "Powerology Braided USB-C to Lightning Cable 1.2M - Red"
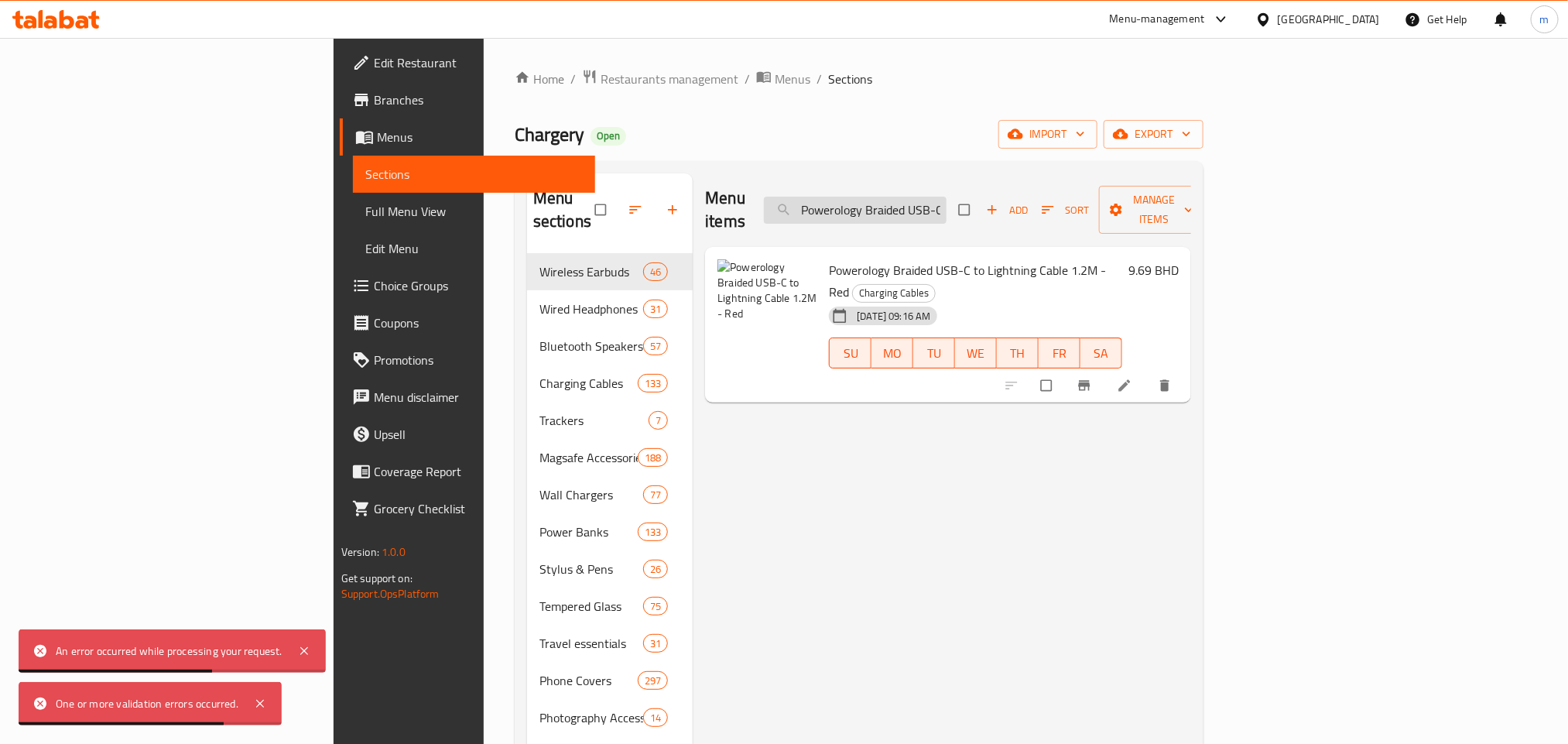
click at [946, 200] on input "Powerology Braided USB-C to Lightning Cable 1.2M - Red" at bounding box center [854, 210] width 182 height 27
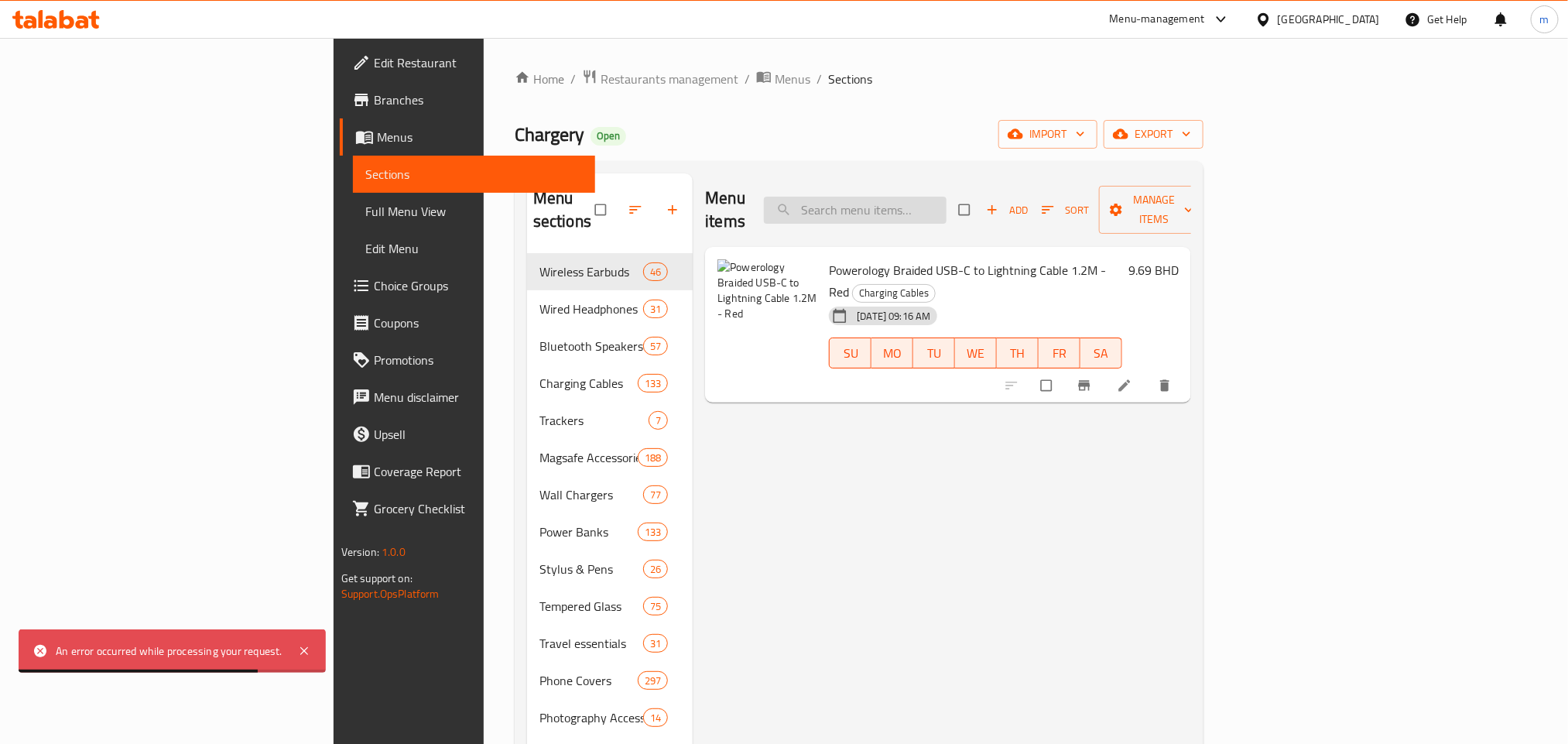
paste input "Powerology MFI Braided Type-C to Lightning Cable 30CM - White"
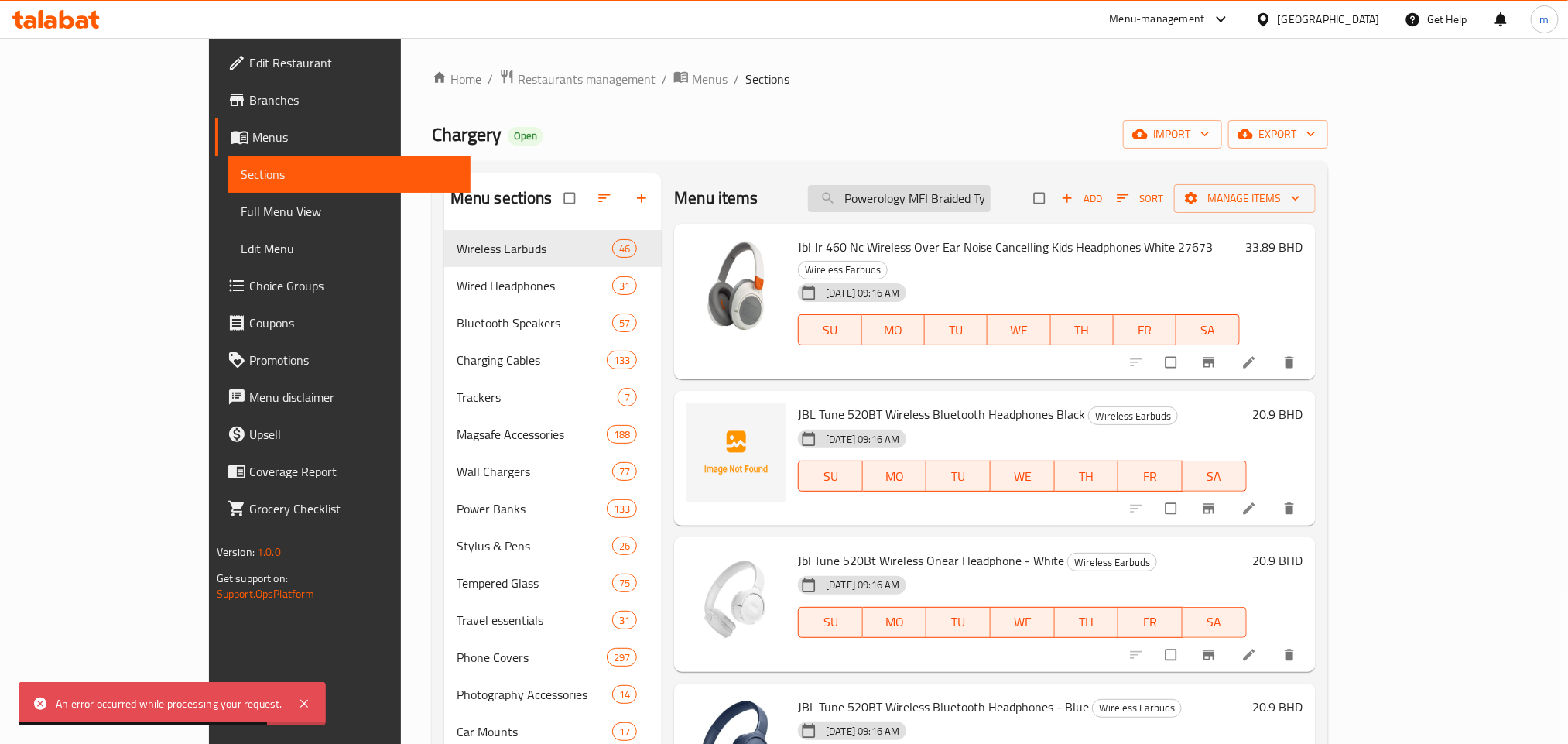
scroll to position [0, 198]
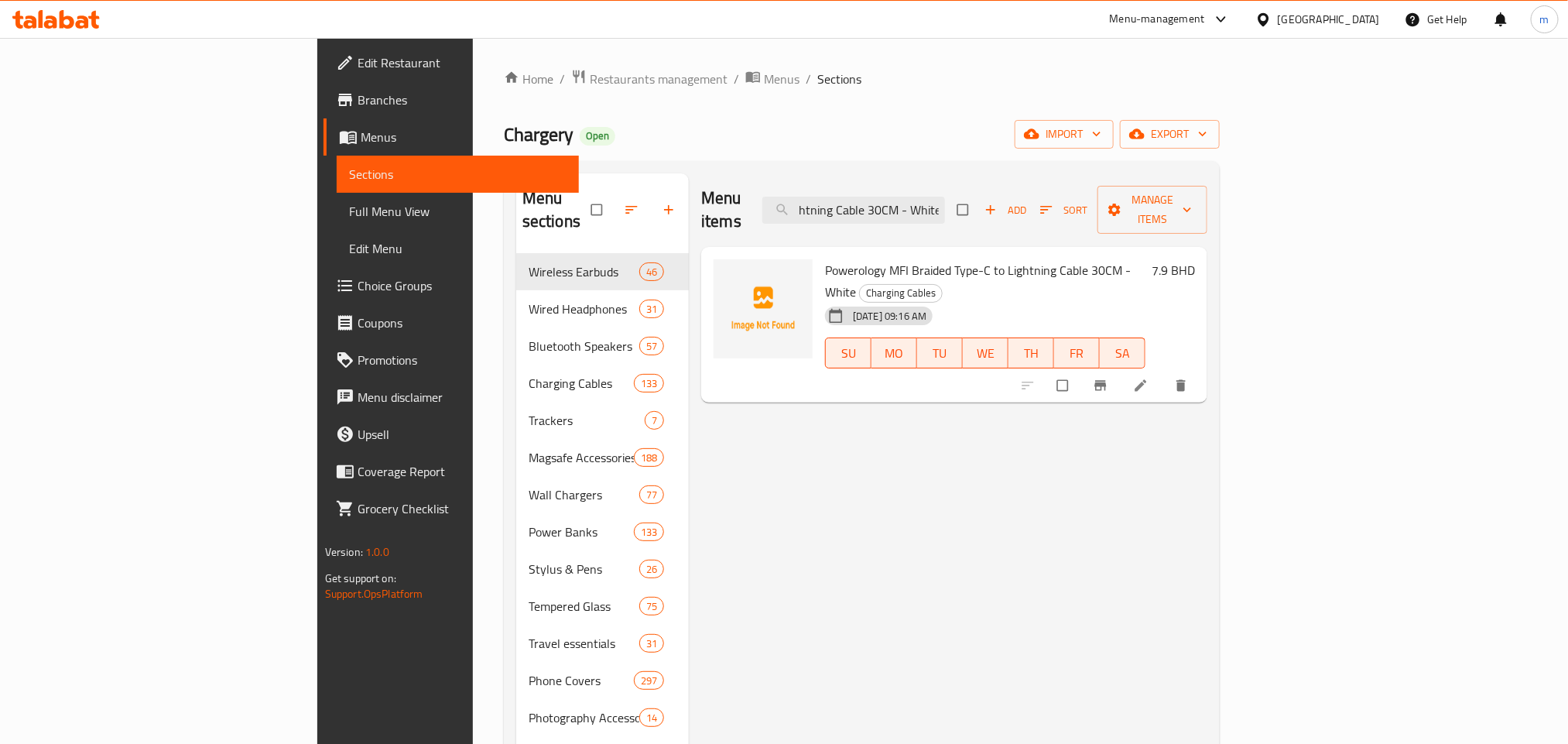
type input "Powerology MFI Braided Type-C to Lightning Cable 30CM - White"
click at [935, 197] on input "Powerology MFI Braided Type-C to Lightning Cable 30CM - White" at bounding box center [854, 210] width 182 height 27
paste input "Powerology MFI Braided Type-C to Lightning Cable 30CM - Black"
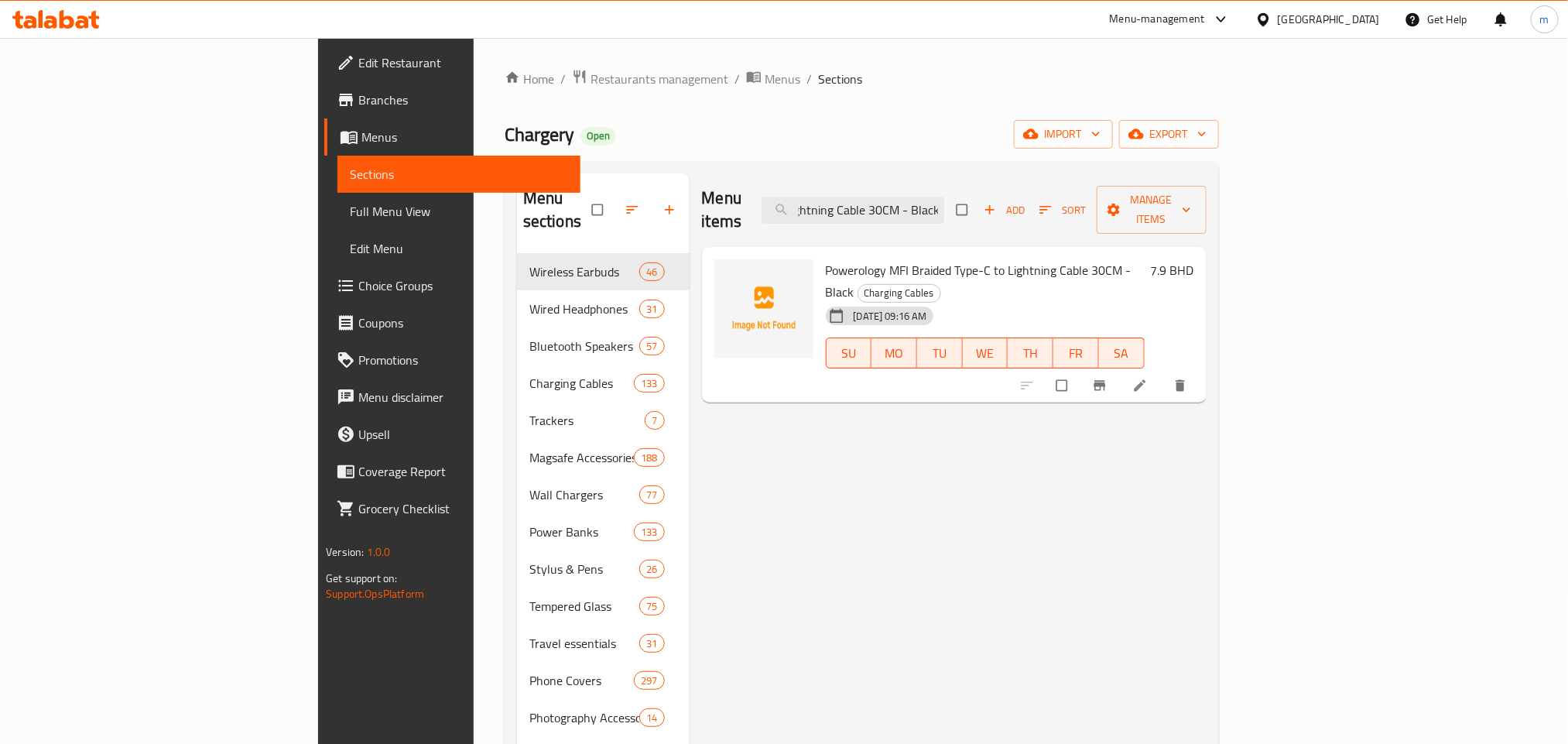
type input "Powerology MFI Braided Type-C to Lightning Cable 30CM - Black"
click at [944, 205] on input "Powerology MFI Braided Type-C to Lightning Cable 30CM - Black" at bounding box center [853, 210] width 182 height 27
paste input "Powerology 8 IN 1 Power Bank Terminal 8x 10000mAh QC Wireless Power Bank - White"
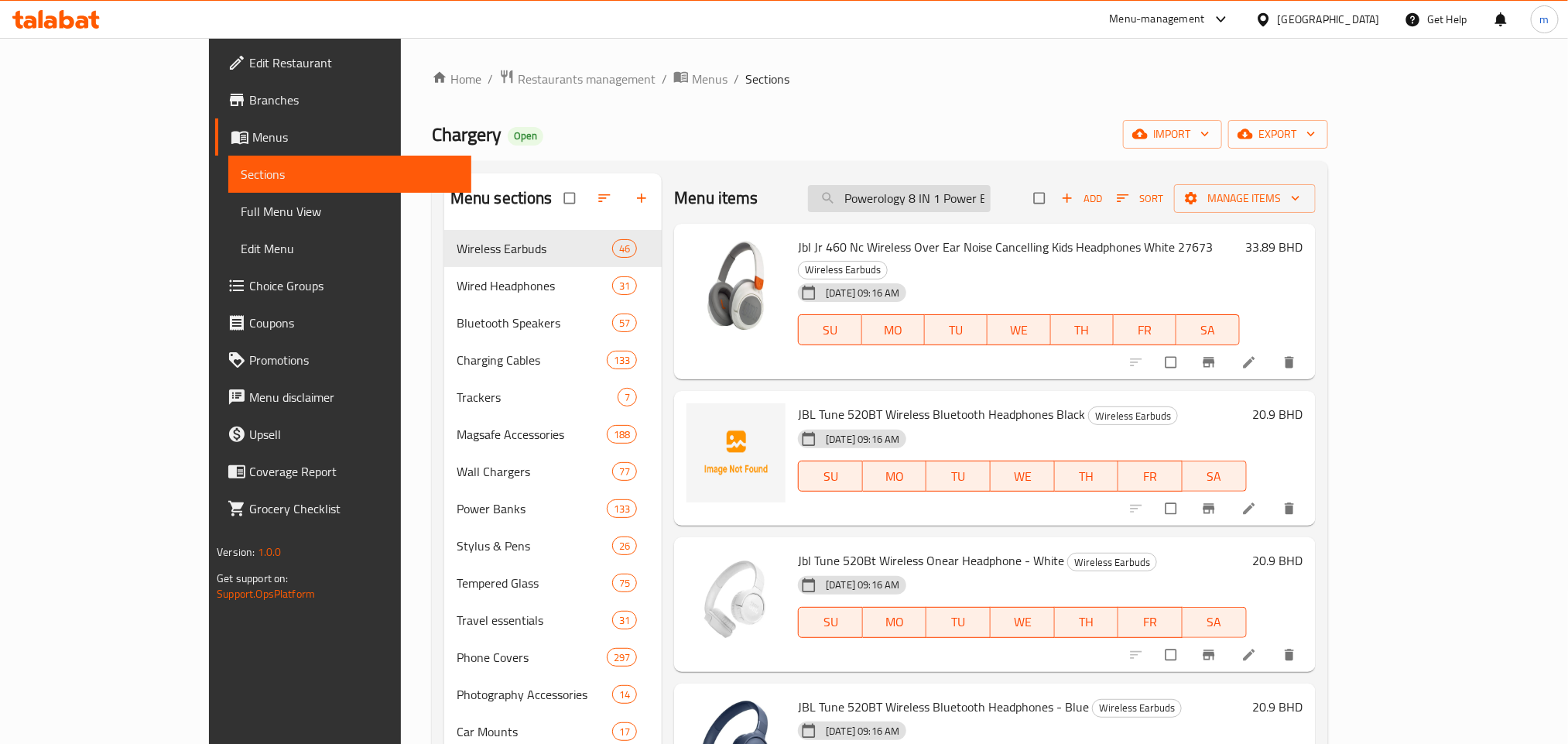
scroll to position [0, 318]
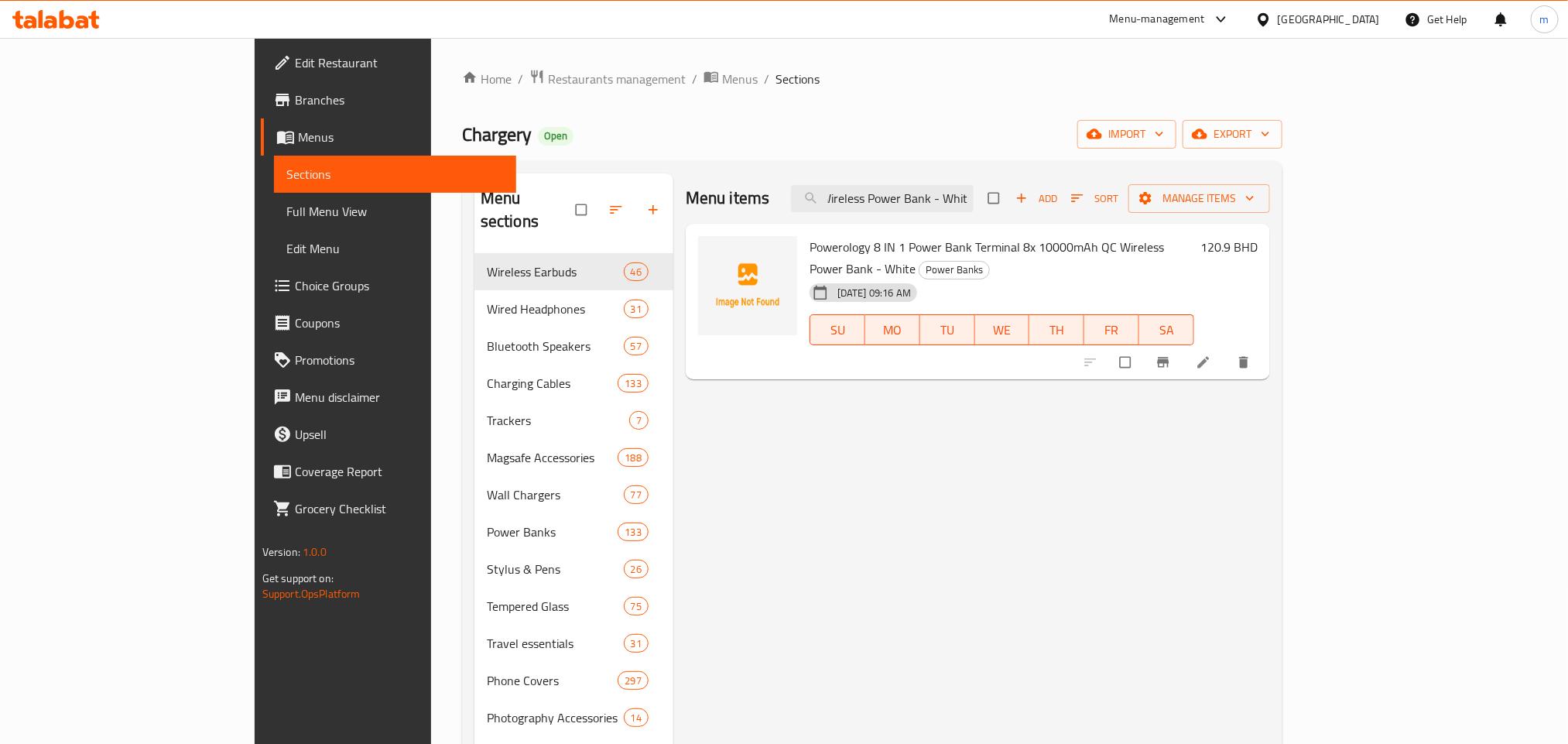
type input "Powerology 8 IN 1 Power Bank Terminal 8x 10000mAh QC Wireless Power Bank - White"
click at [973, 196] on input "Powerology 8 IN 1 Power Bank Terminal 8x 10000mAh QC Wireless Power Bank - White" at bounding box center [882, 198] width 182 height 27
paste input "Powerology 8 in 1 Power Station with 10000mah Capacity Pd20W Qc & Wireless Char…"
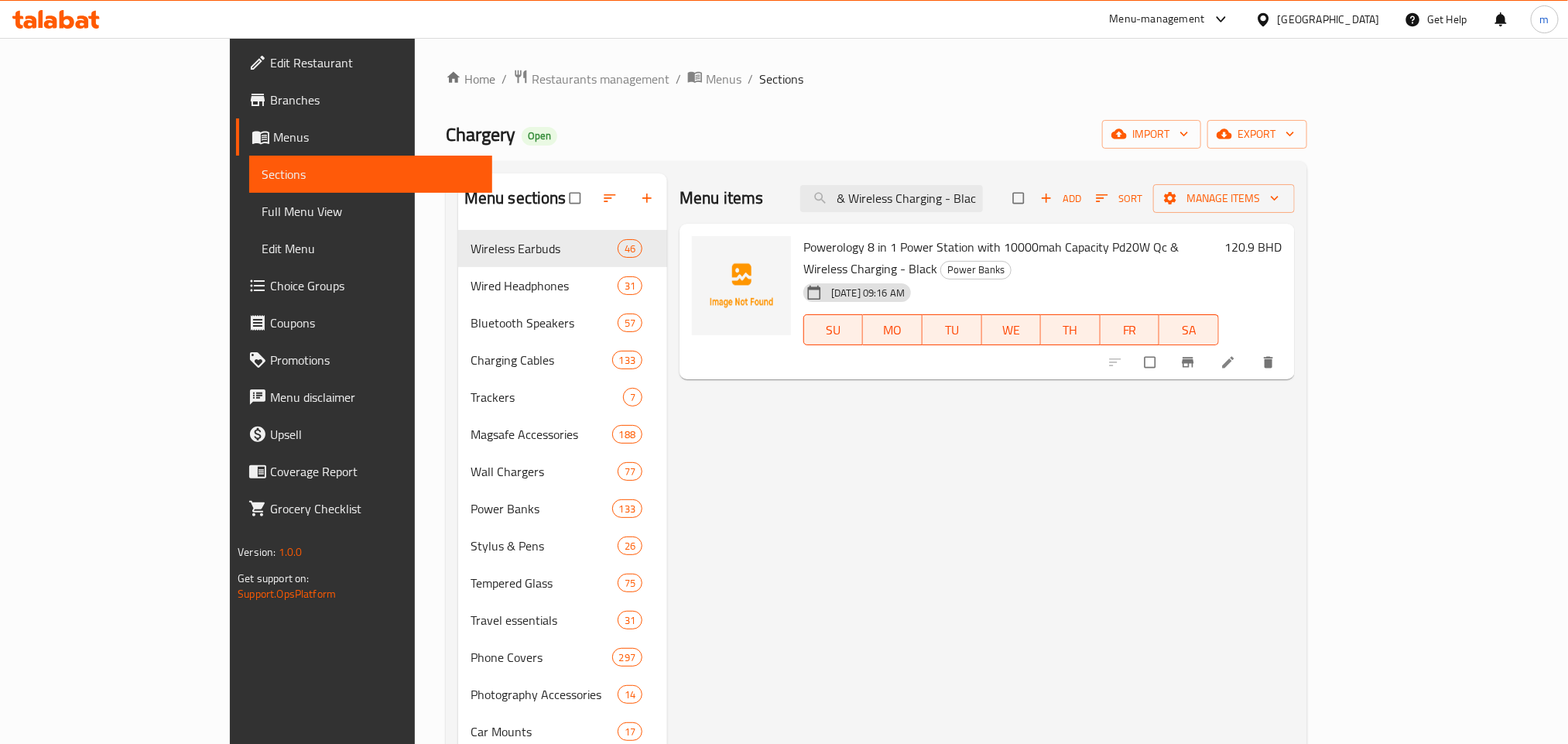
type input "Powerology 8 in 1 Power Station with 10000mah Capacity Pd20W Qc & Wireless Char…"
click at [979, 209] on input "Powerology 8 in 1 Power Station with 10000mah Capacity Pd20W Qc & Wireless Char…" at bounding box center [892, 198] width 182 height 27
paste input "Powerology 35W PD QC 1xUSB-C 35W and 1xUSB-A 18W GaN Charger UK -with Type C to…"
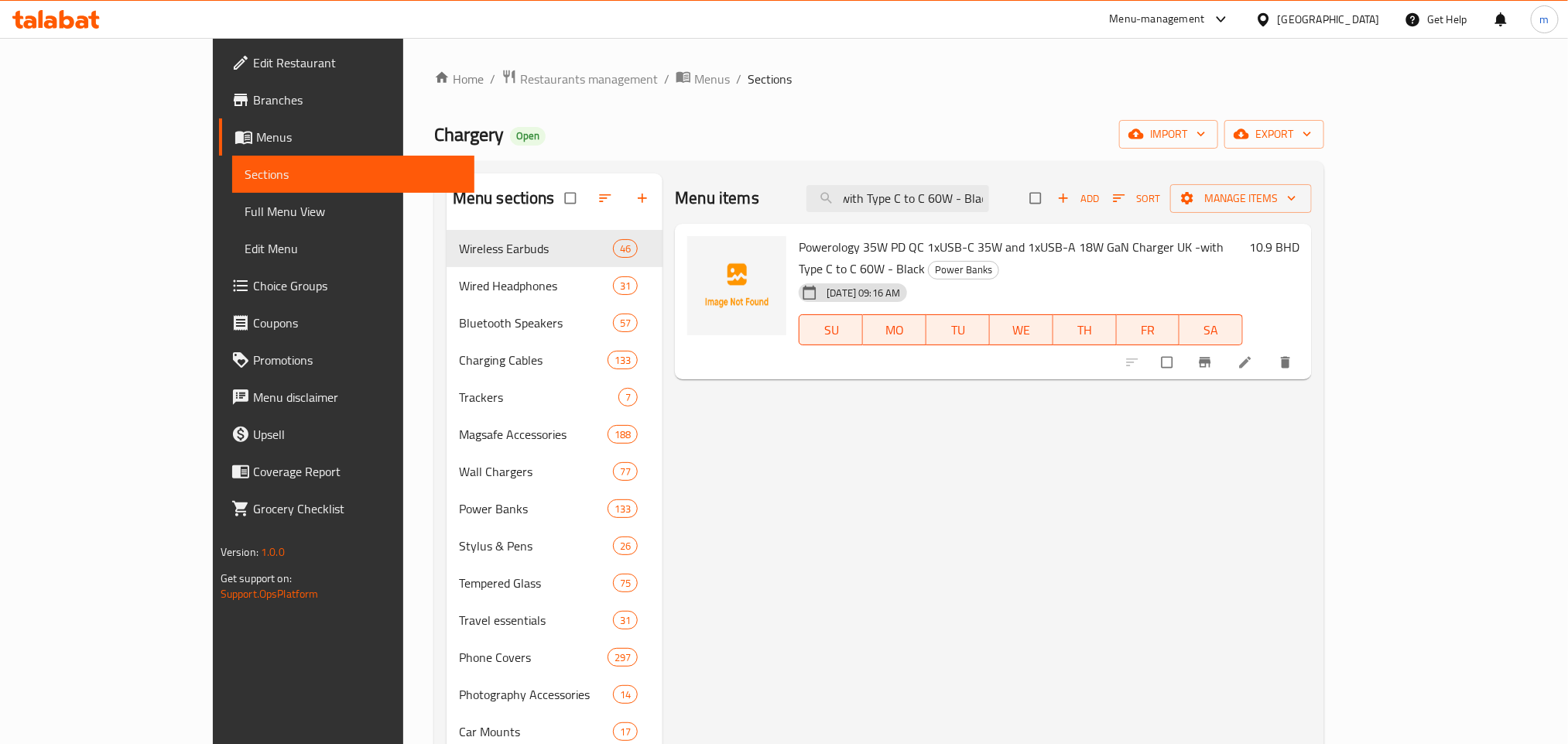
type input "Powerology 35W PD QC 1xUSB-C 35W and 1xUSB-A 18W GaN Charger UK -with Type C to…"
click at [971, 189] on input "Powerology 35W PD QC 1xUSB-C 35W and 1xUSB-A 18W GaN Charger UK -with Type C to…" at bounding box center [897, 198] width 182 height 27
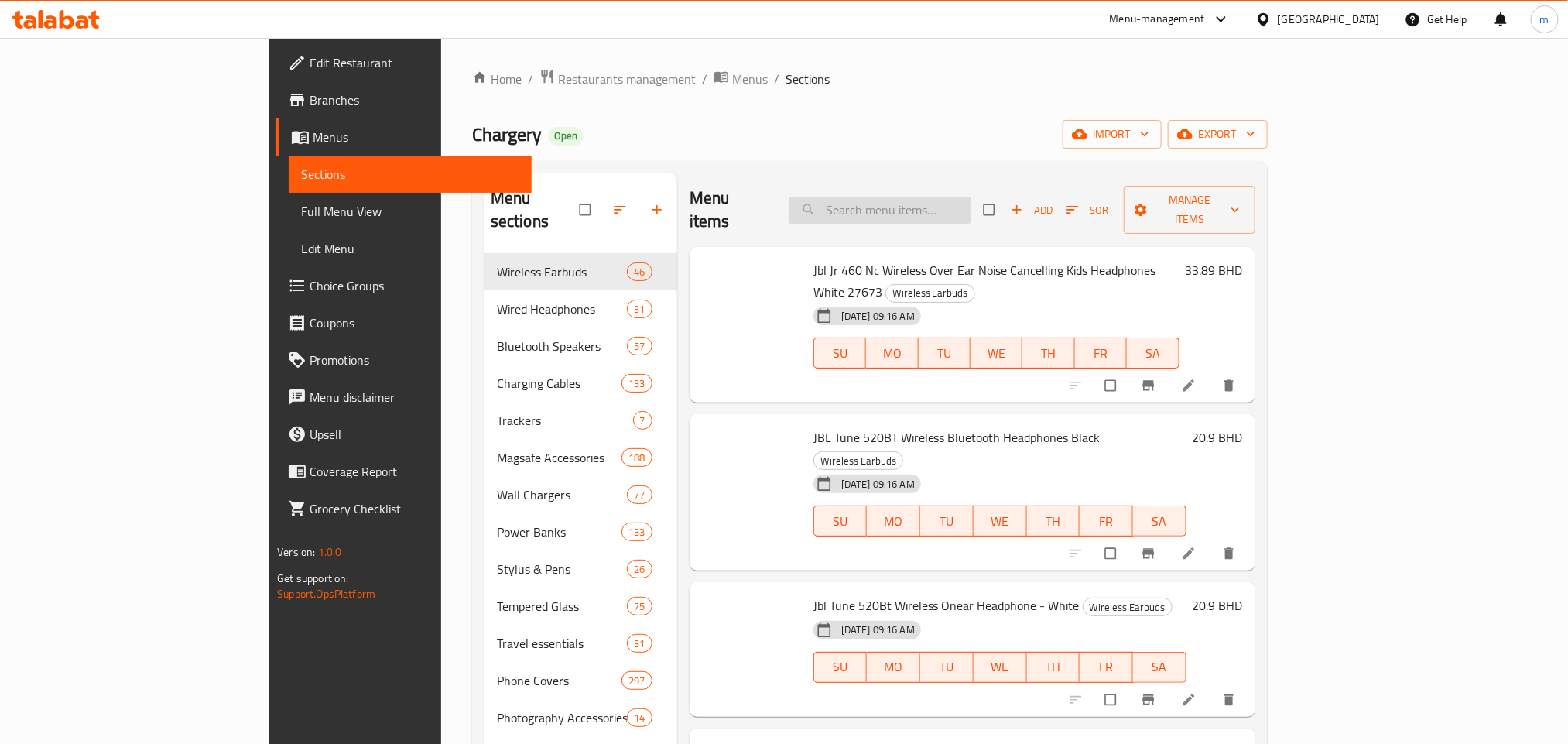
paste input "Powerology Triple PD GaN Charger, 100 Watts"
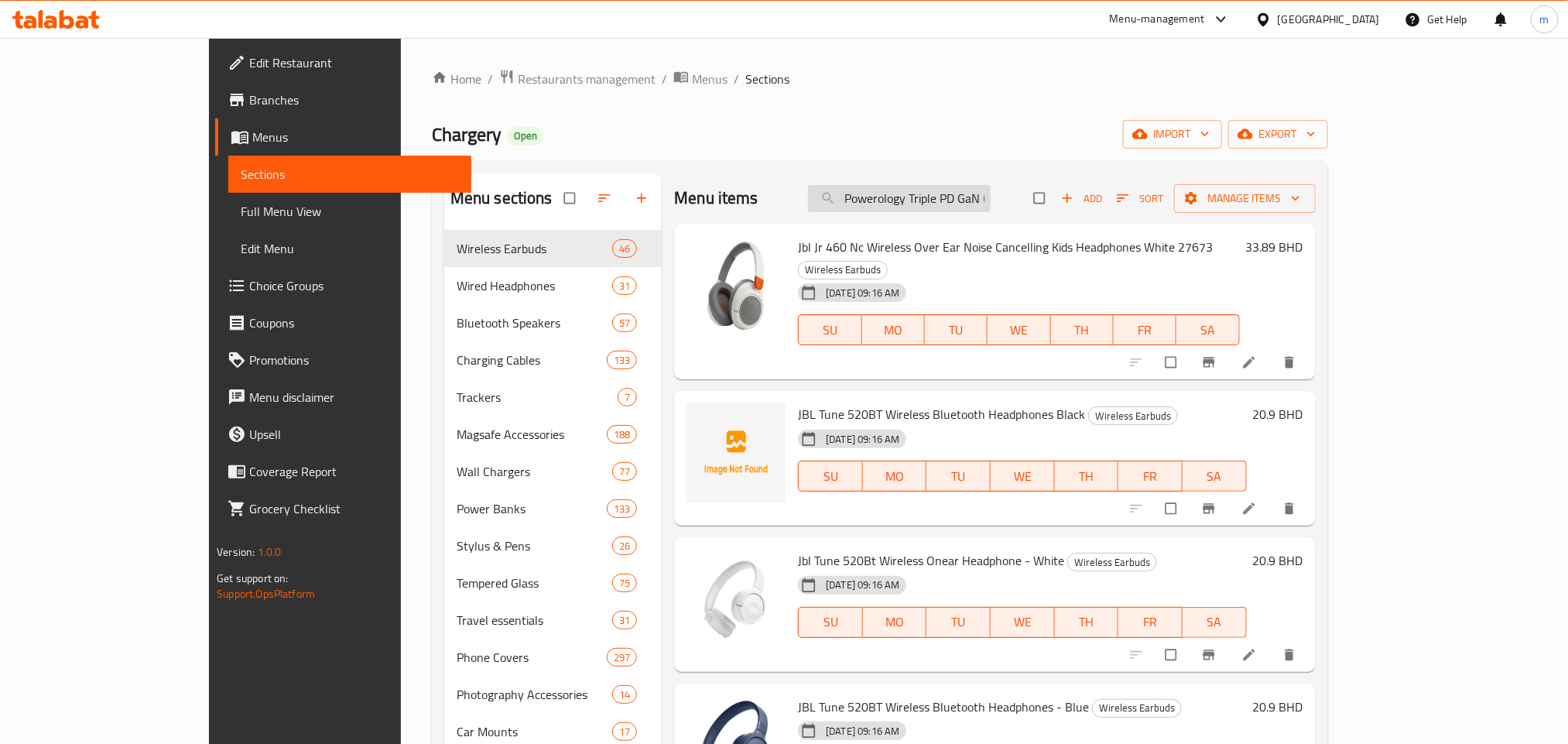
scroll to position [0, 100]
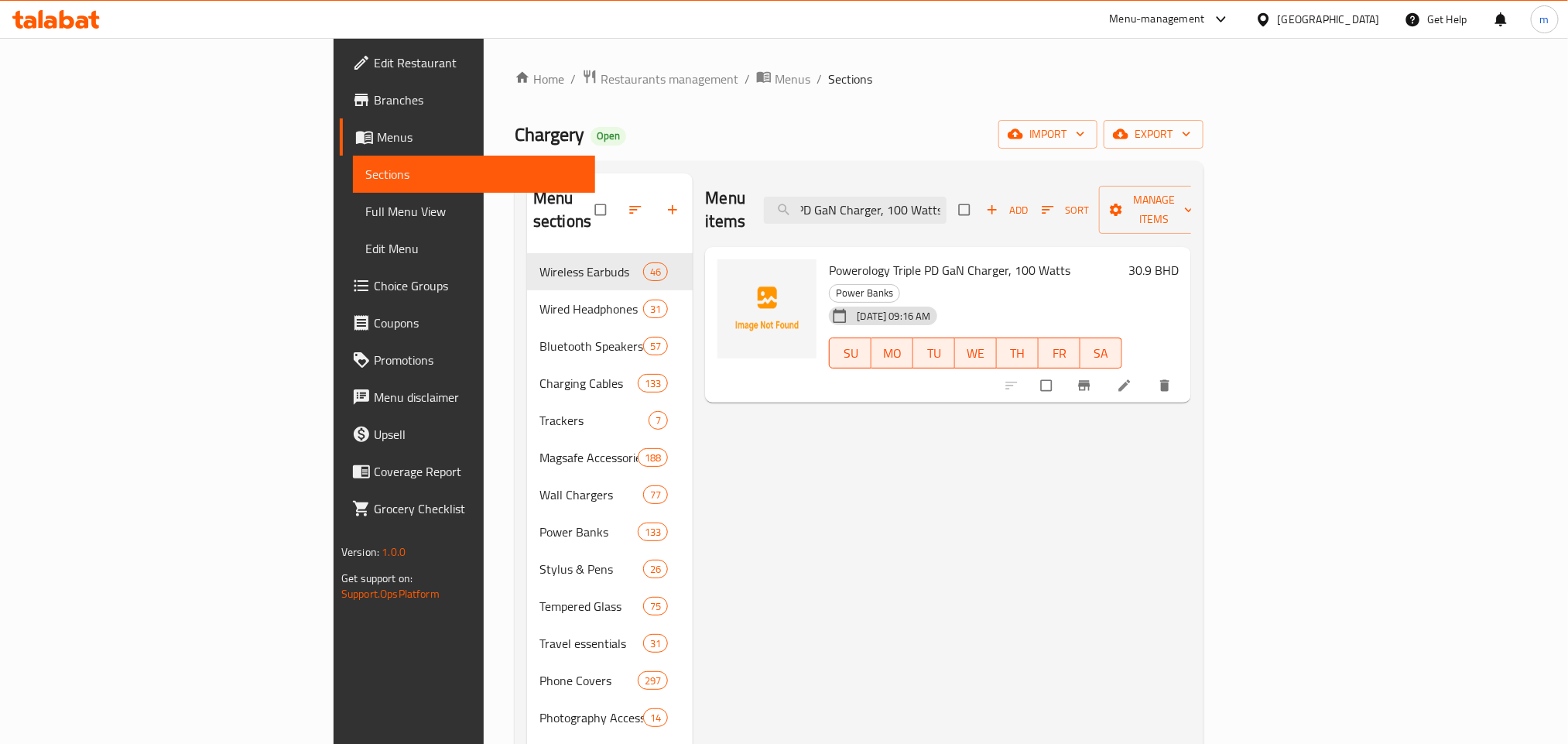
type input "Powerology Triple PD GaN Charger, 100 Watts"
click at [946, 197] on input "Powerology Triple PD GaN Charger, 100 Watts" at bounding box center [854, 210] width 182 height 27
paste input "Powerology Universal Multi-Port Travel Charger"
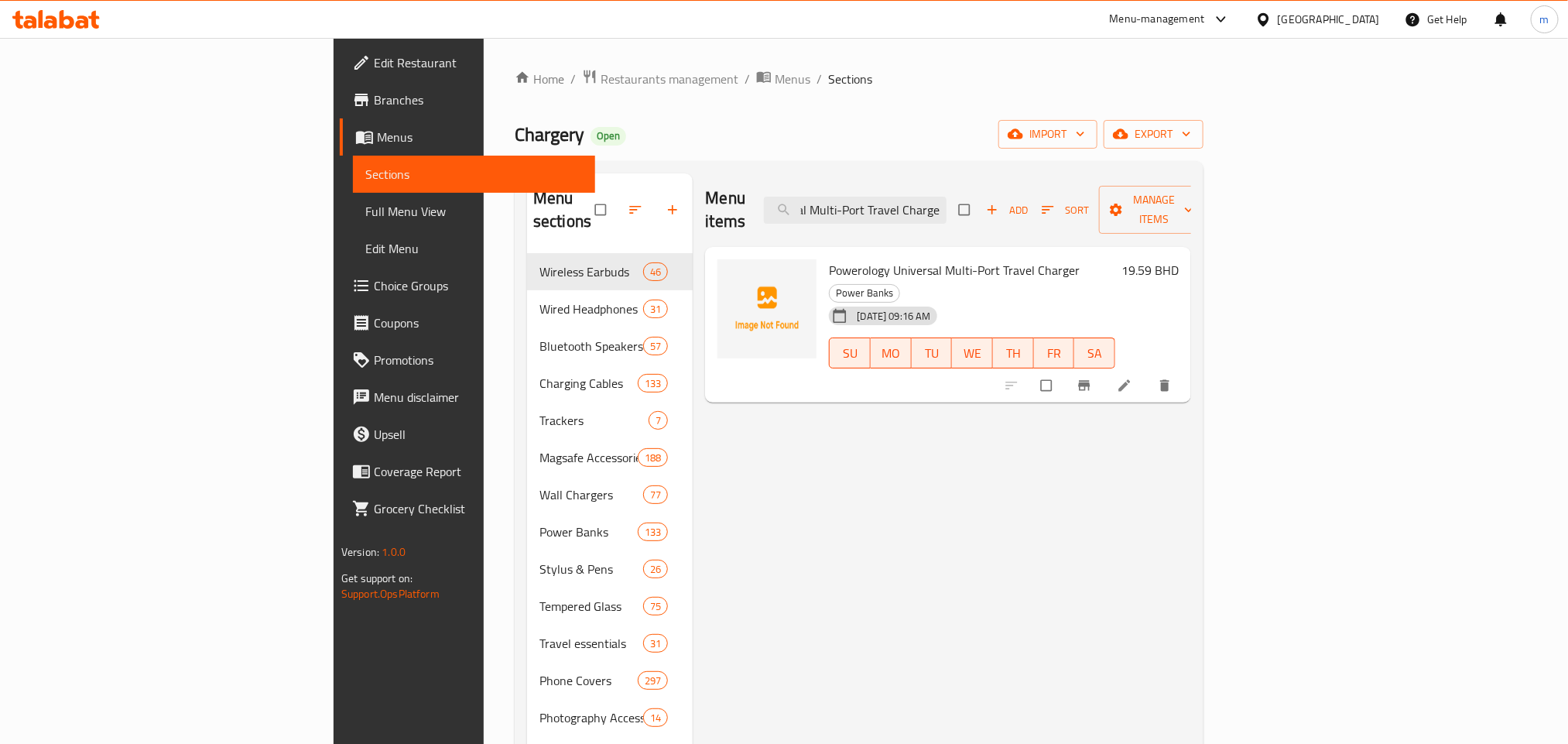
type input "Powerology Universal Multi-Port Travel Charger"
click at [946, 197] on input "Powerology Universal Multi-Port Travel Charger" at bounding box center [854, 210] width 182 height 27
paste input "Powerology Universal Multi-Port Travel Charger"
type input "Powerology Universal Multi-Port Travel Charger"
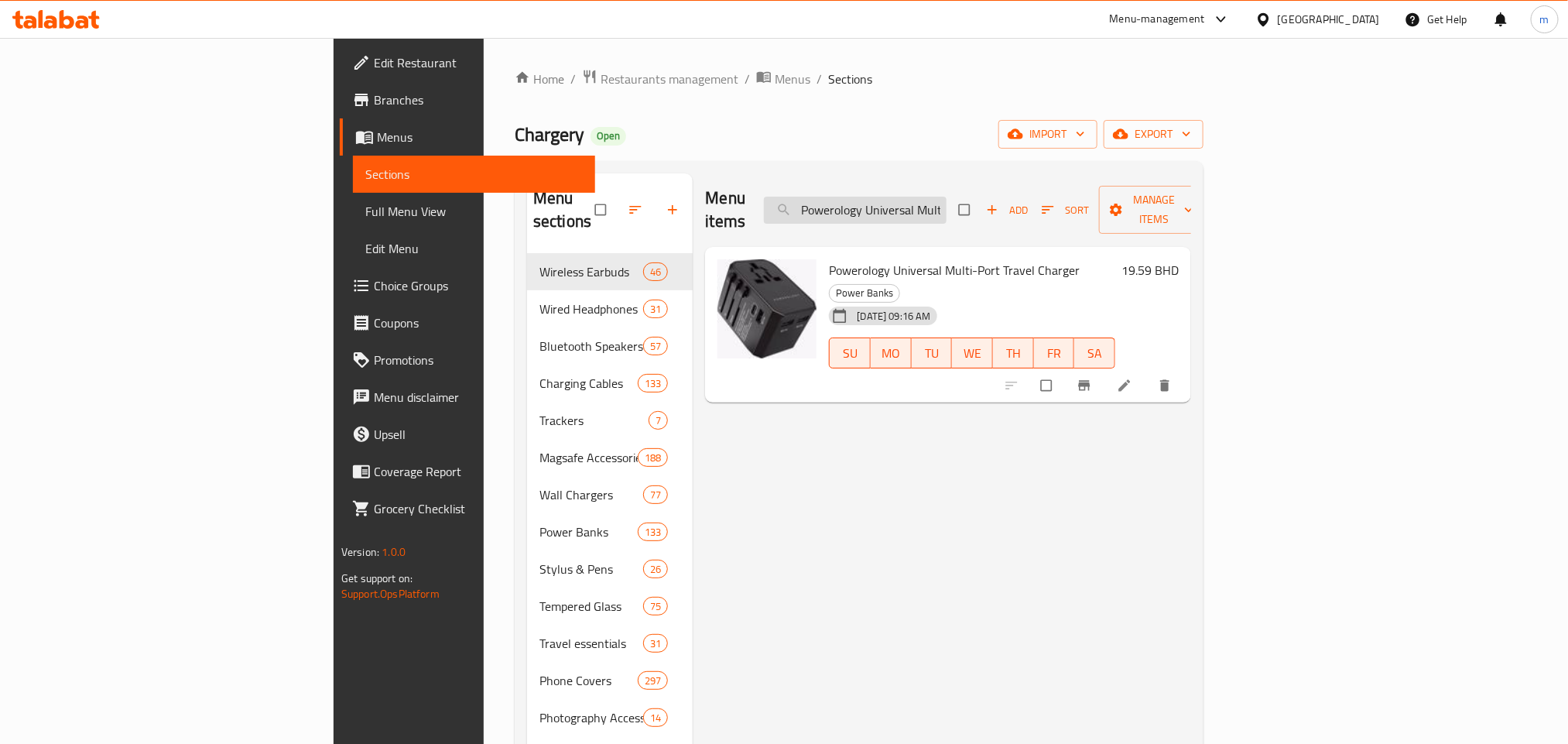
click at [946, 200] on input "Powerology Universal Multi-Port Travel Charger" at bounding box center [854, 210] width 182 height 27
paste input "Powerology Universal Multi-Port Travel Adapter 3 Type-C, 65 Watts"
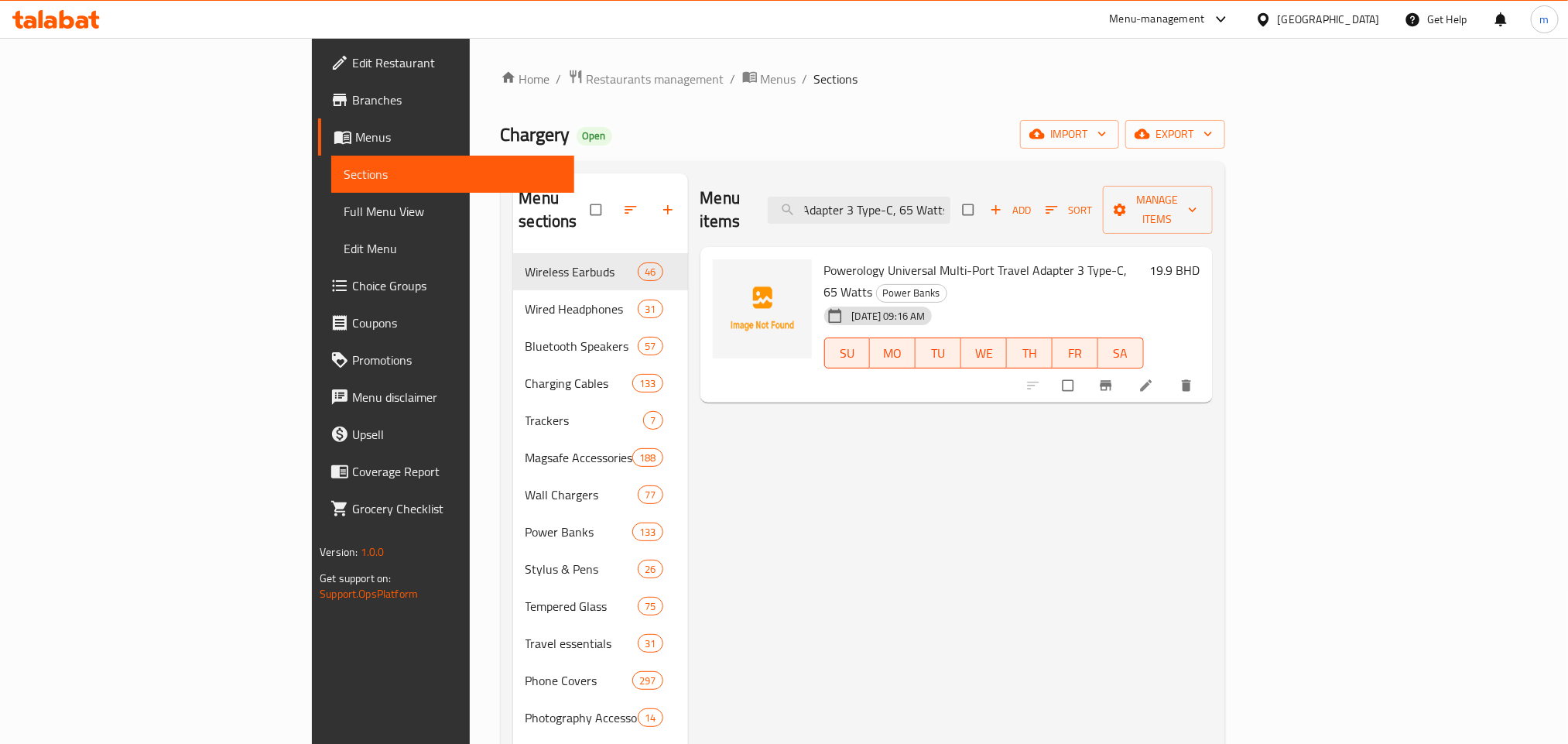
type input "Powerology Universal Multi-Port Travel Adapter 3 Type-C, 65 Watts"
click at [951, 202] on input "Powerology Universal Multi-Port Travel Adapter 3 Type-C, 65 Watts" at bounding box center [859, 210] width 182 height 27
paste input "Powerology 120000Mah 600W Dual Ac Socket Power Generator Black"
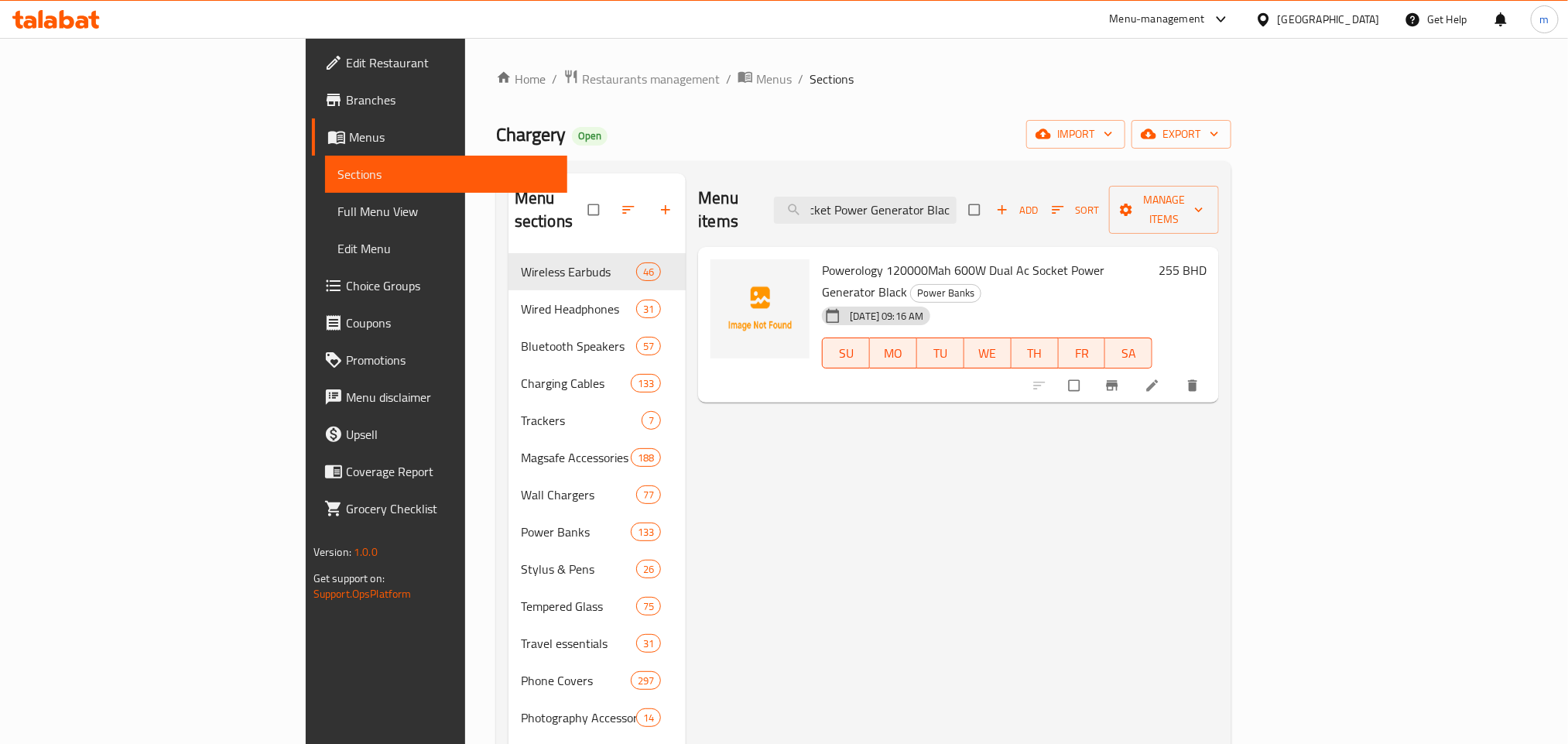
type input "Powerology 120000Mah 600W Dual Ac Socket Power Generator Black"
click at [956, 197] on input "Powerology 120000Mah 600W Dual Ac Socket Power Generator Black" at bounding box center [865, 210] width 182 height 27
paste input "Anker 5000mAh Compact with Foldable USB-C Connectore PD Fast Charging Blue"
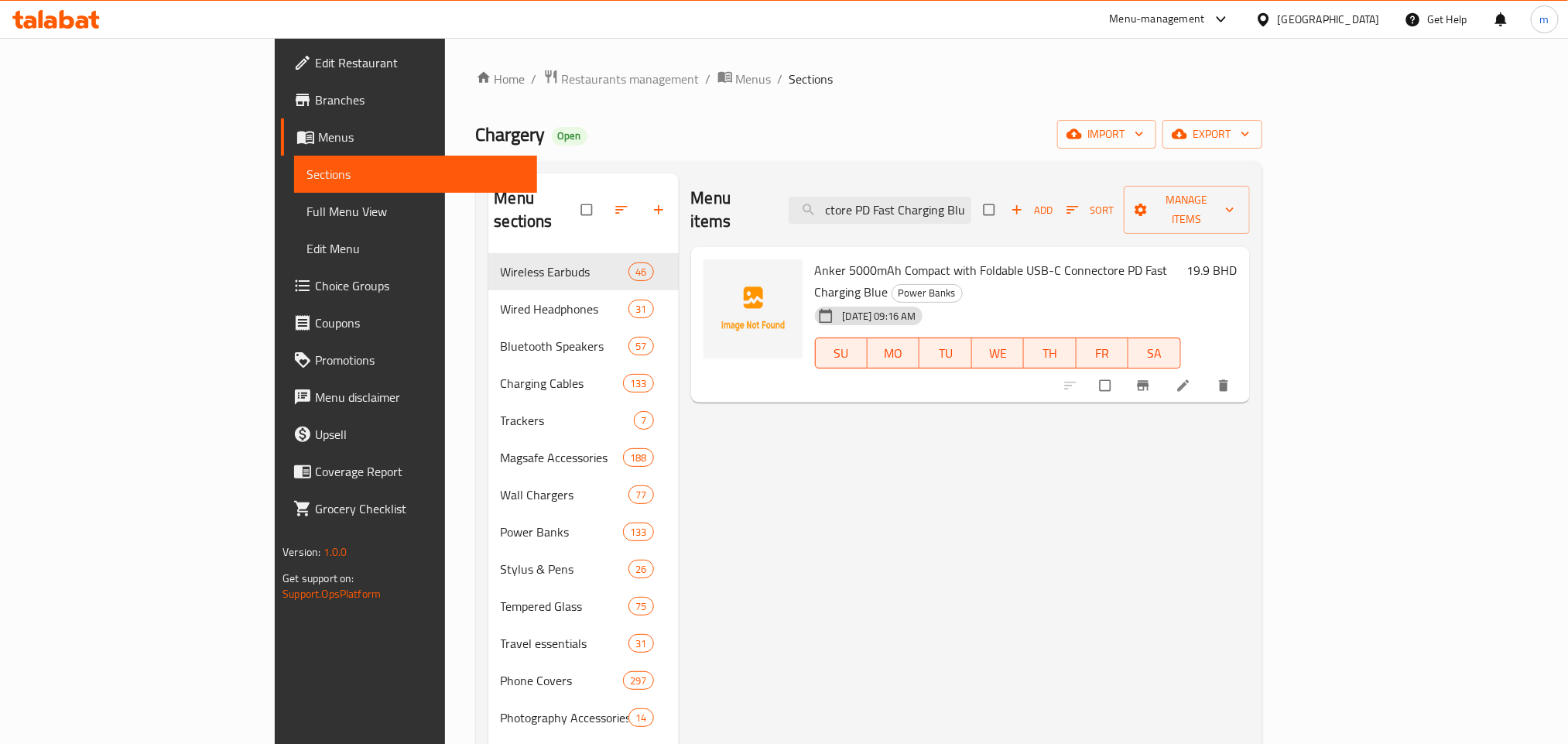
type input "Anker 5000mAh Compact with Foldable USB-C Connectore PD Fast Charging Blue"
click at [945, 201] on input "Anker 5000mAh Compact with Foldable USB-C Connectore PD Fast Charging Blue" at bounding box center [880, 210] width 182 height 27
paste input "Anker A1257H21 Power Core Power Bank 10000mAh - White"
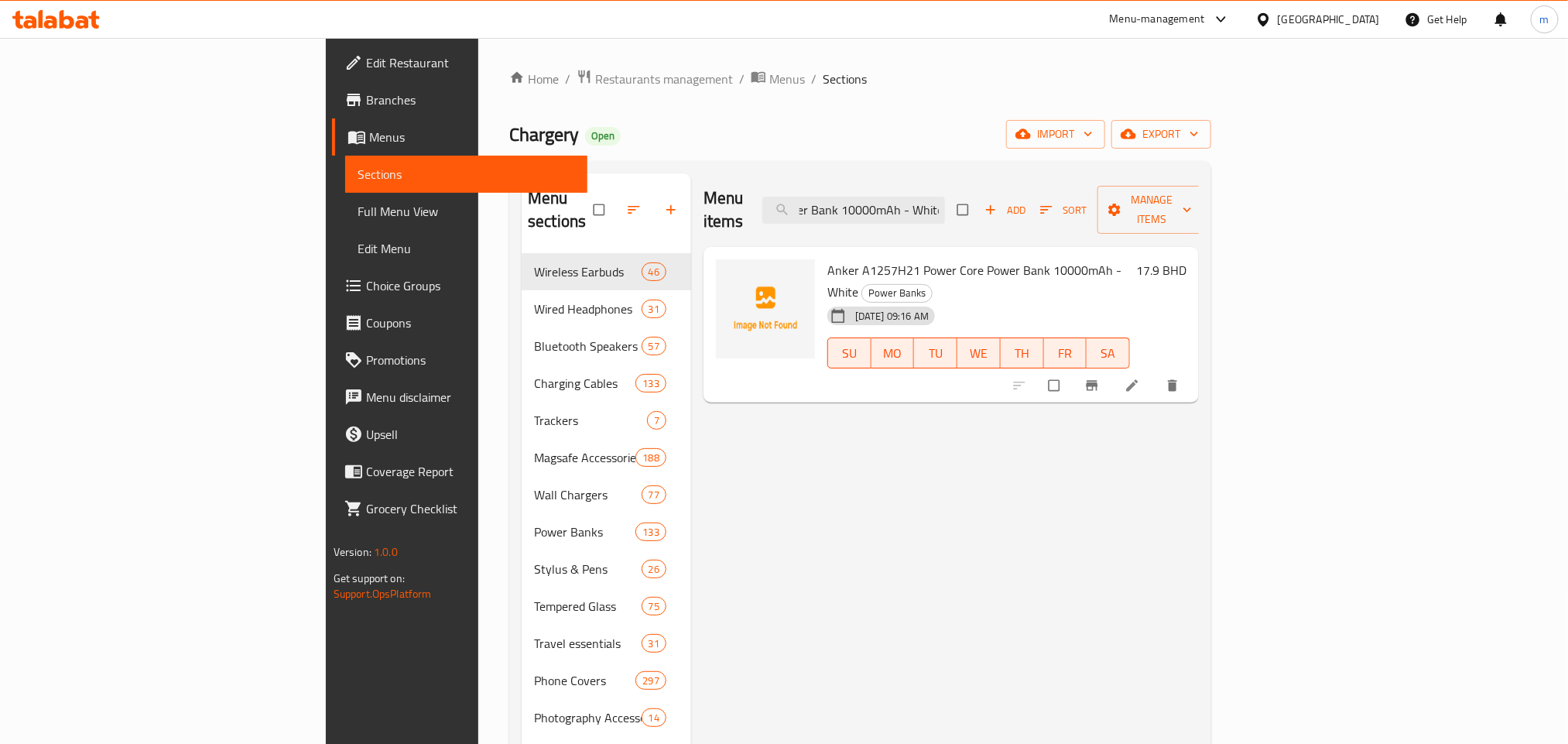
type input "Anker A1257H21 Power Core Power Bank 10000mAh - White"
click at [945, 198] on input "Anker A1257H21 Power Core Power Bank 10000mAh - White" at bounding box center [854, 210] width 182 height 27
paste input "Anker MagGo MagSafe 5000mAh Wireless Power Bank with Foldable Stand - Black"
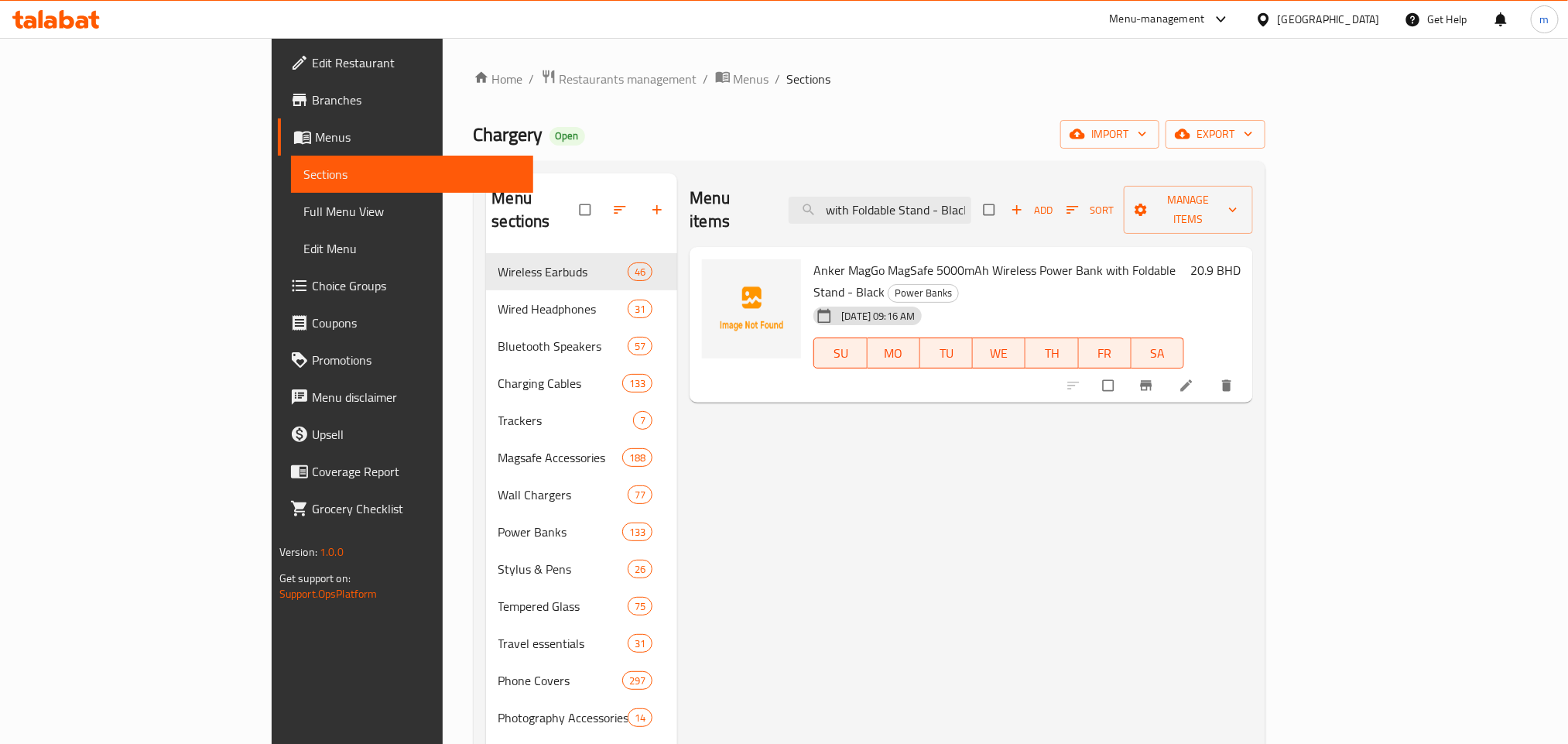
type input "Anker MagGo MagSafe 5000mAh Wireless Power Bank with Foldable Stand - Black"
click at [971, 197] on input "Anker MagGo MagSafe 5000mAh Wireless Power Bank with Foldable Stand - Black" at bounding box center [880, 210] width 182 height 27
paste input "Anker Power Bank (20000mAh, 200W, 3-Port) Silver with Smart Display A13360B1"
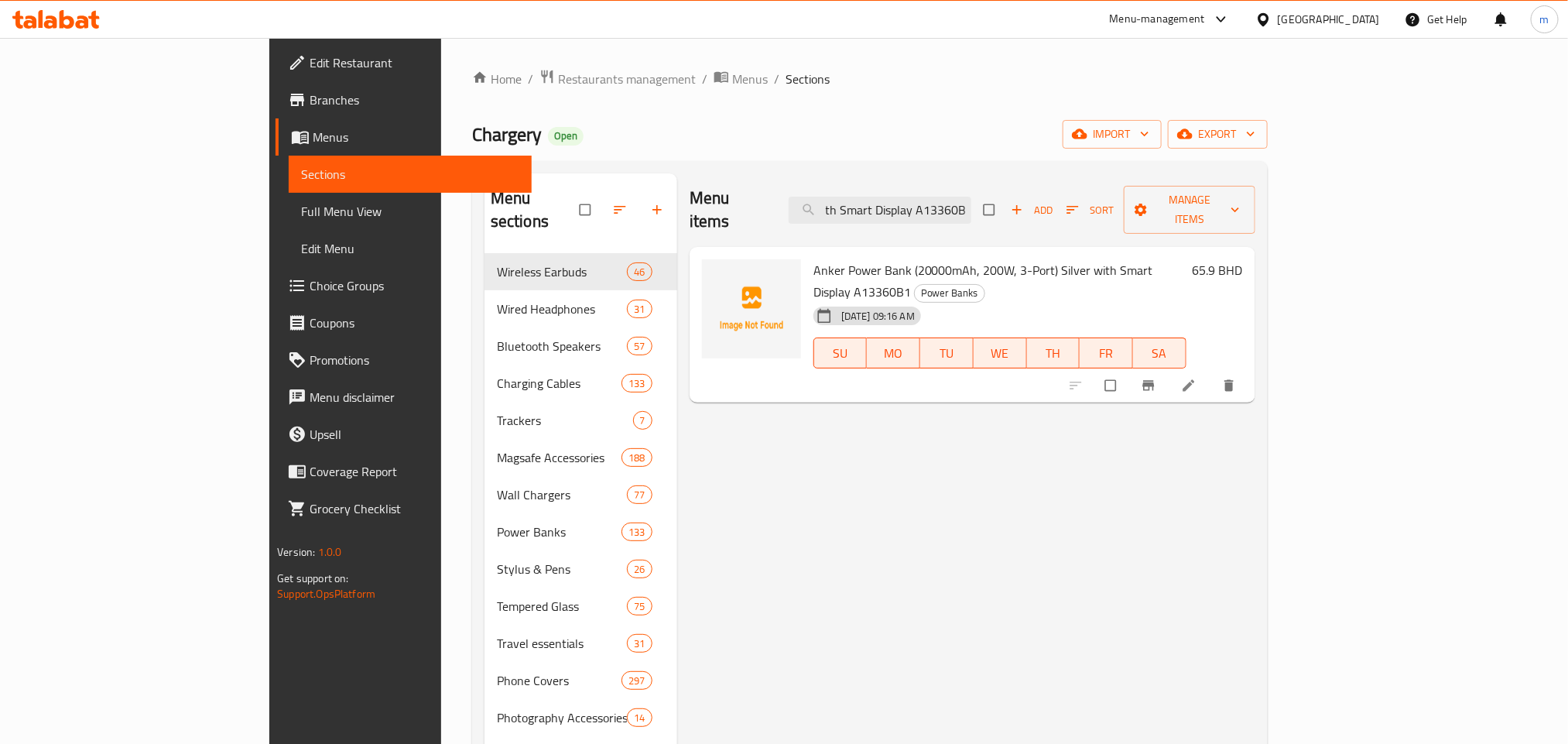
type input "Anker Power Bank (20000mAh, 200W, 3-Port) Silver with Smart Display A13360B1"
click at [971, 197] on input "Anker Power Bank (20000mAh, 200W, 3-Port) Silver with Smart Display A13360B1" at bounding box center [880, 210] width 182 height 27
paste input "Anker MagGo 3-in-1 Wireless Charging Station with Apple Watch Charger, 40W USB …"
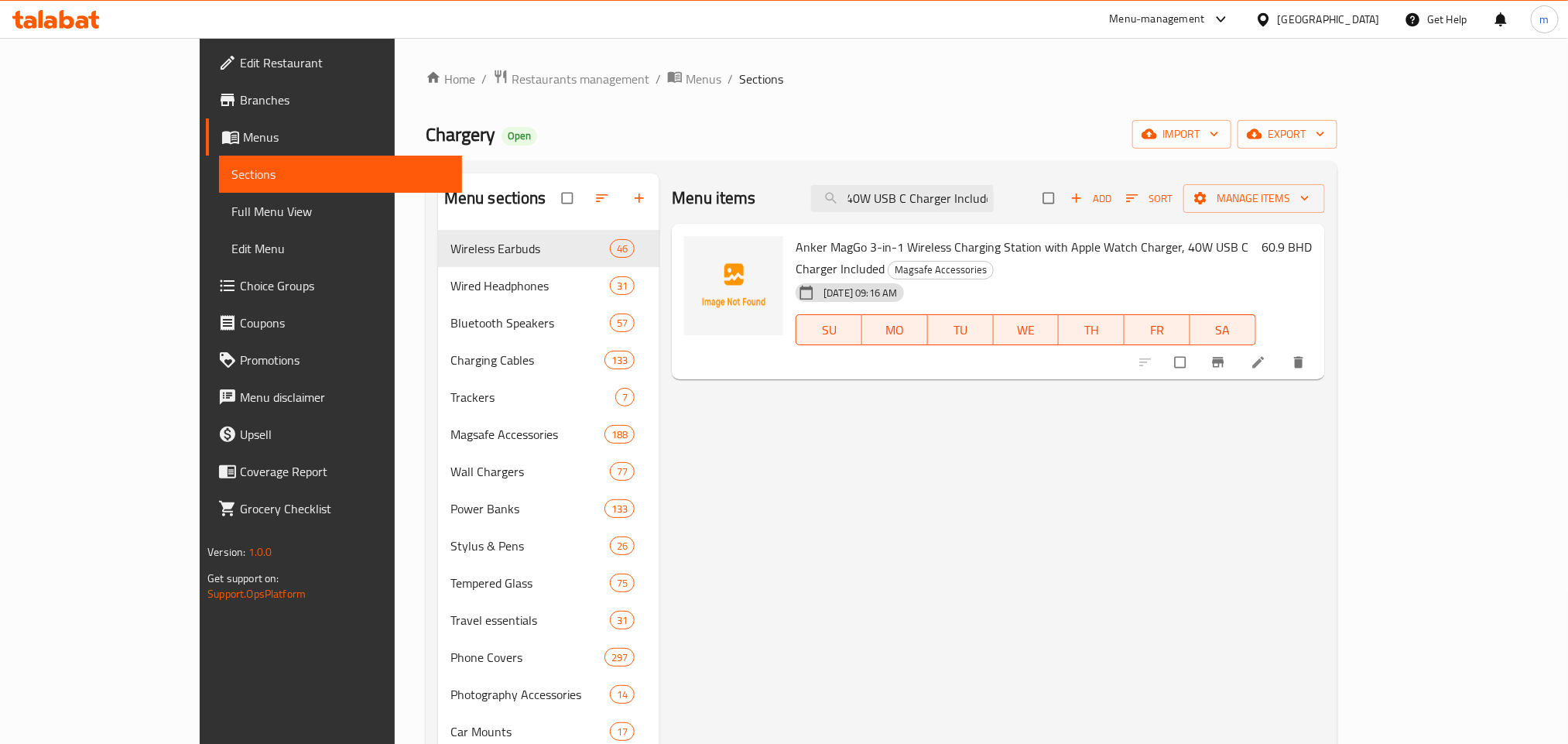
type input "Anker MagGo 3-in-1 Wireless Charging Station with Apple Watch Charger, 40W USB …"
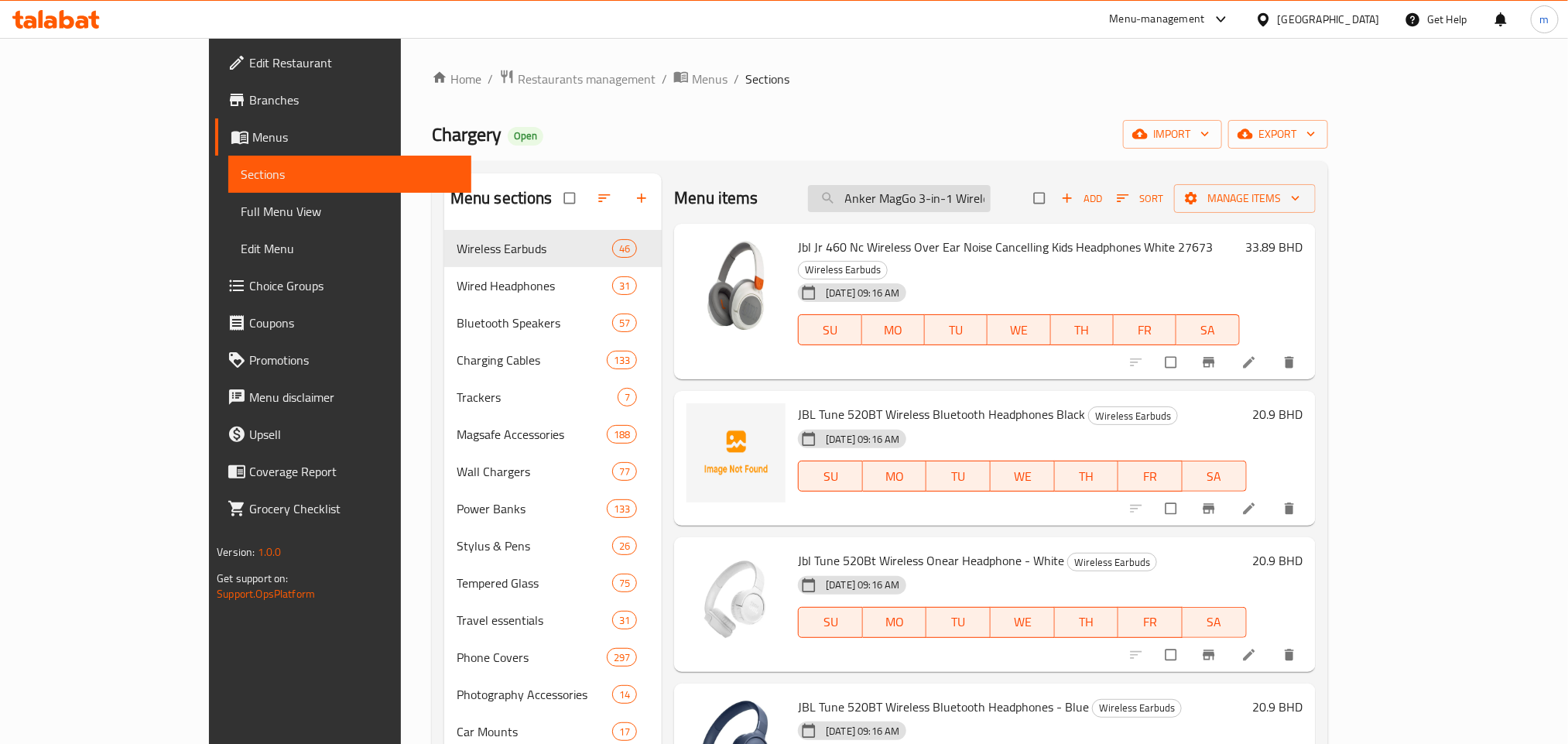
click at [954, 193] on input "Anker MagGo 3-in-1 Wireless Charging Station with Apple Watch Charger, 40W USB …" at bounding box center [899, 198] width 182 height 27
paste input "Anker 733 Power Bank Ganprime Power Core 10K & Wall Charger - Black, 65 Watts"
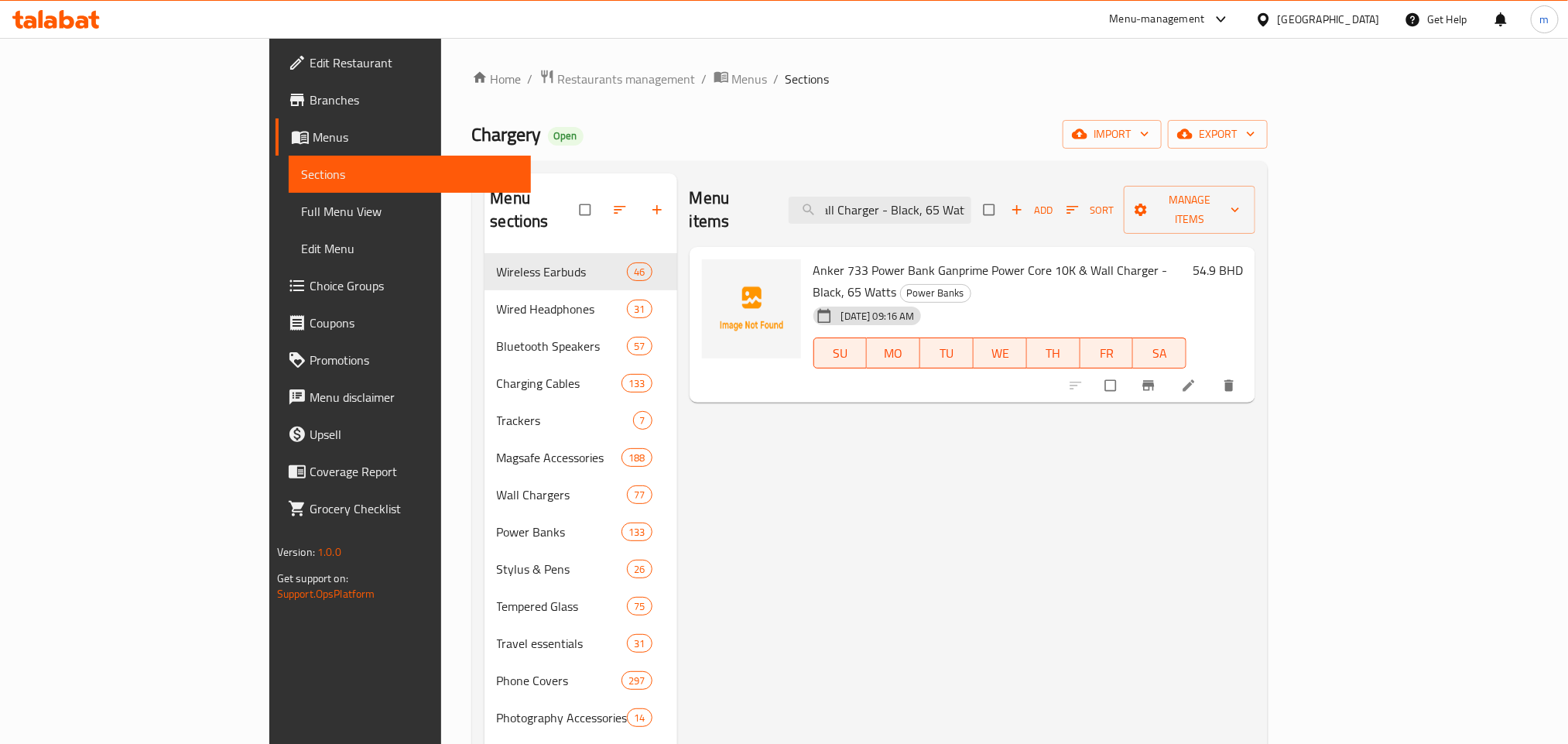
type input "Anker 733 Power Bank Ganprime Power Core 10K & Wall Charger - Black, 65 Watts"
click at [967, 200] on input "Anker 733 Power Bank Ganprime Power Core 10K & Wall Charger - Black, 65 Watts" at bounding box center [880, 210] width 182 height 27
paste input "Anker MagGo 3-in-1 Wireless Charging Station with Apple Watch Charger, 40W USB …"
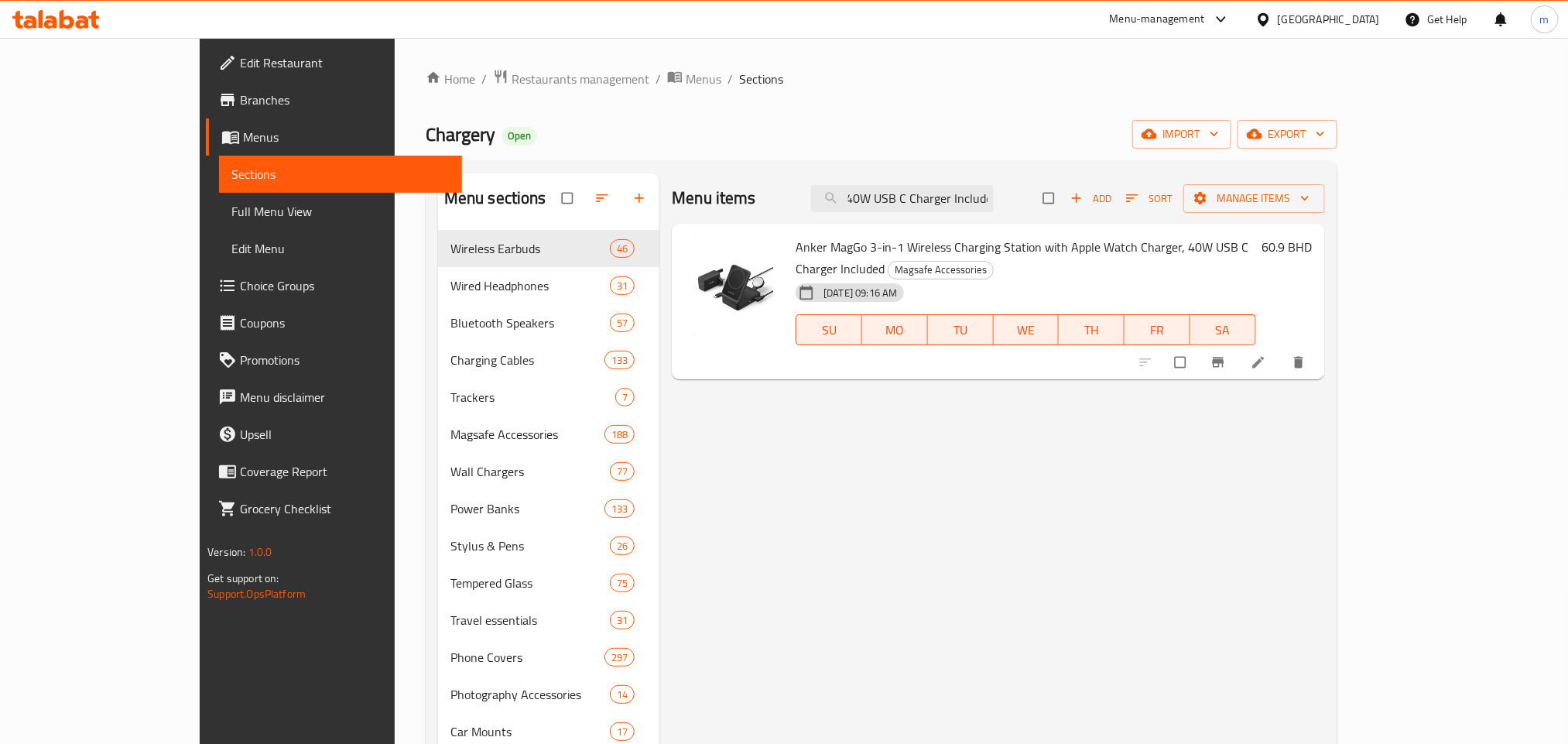
type input "Anker MagGo 3-in-1 Wireless Charging Station with Apple Watch Charger, 40W USB …"
click at [994, 202] on input "Anker MagGo 3-in-1 Wireless Charging Station with Apple Watch Charger, 40W USB …" at bounding box center [902, 198] width 182 height 27
paste input "Anker PowerPort Atom III Slim Charger - Blue Color, 65 Watts"
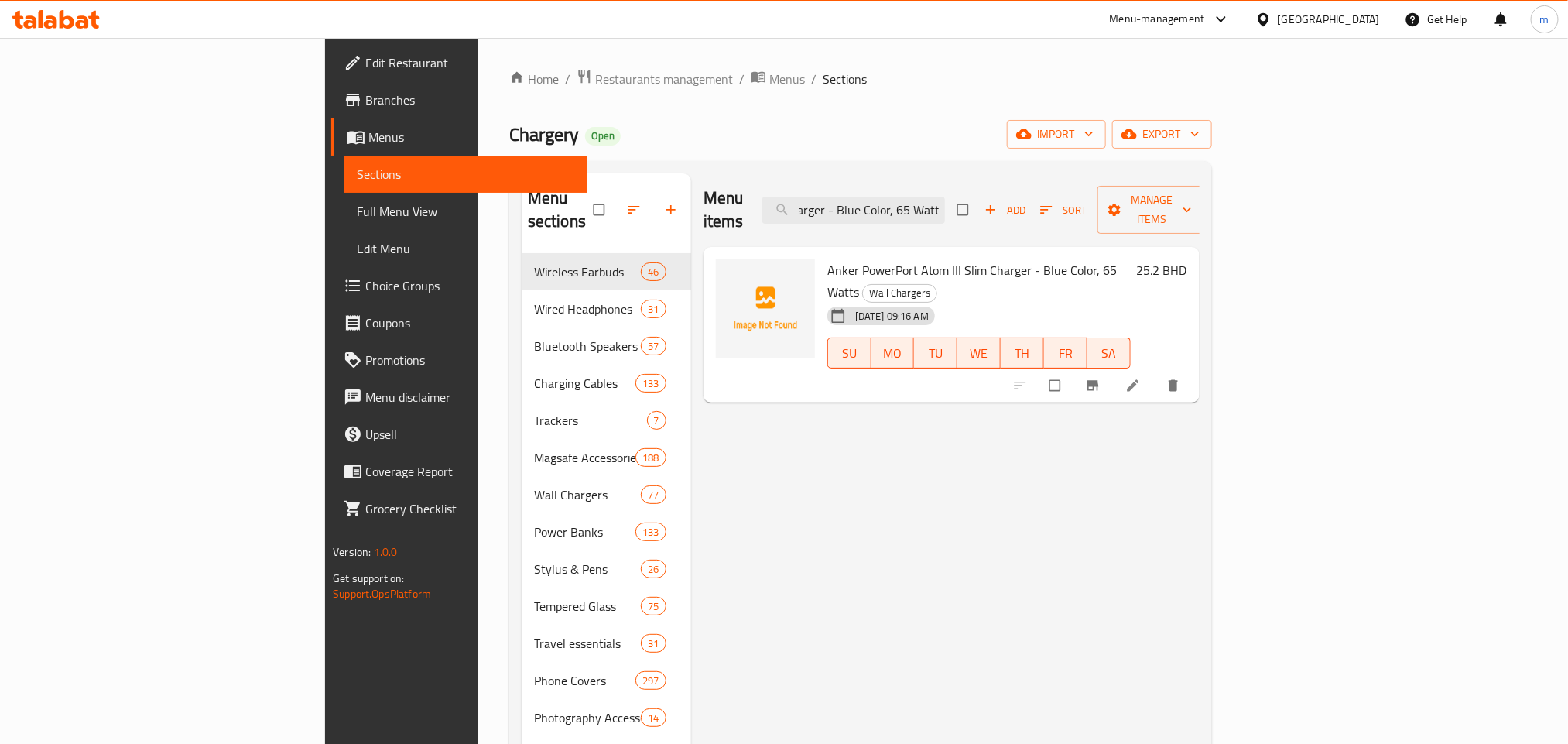
type input "Anker PowerPort Atom III Slim Charger - Blue Color, 65 Watts"
click at [945, 198] on input "Anker PowerPort Atom III Slim Charger - Blue Color, 65 Watts" at bounding box center [854, 210] width 182 height 27
paste input "Anker PowerPort Atom III Slim Charger - Black Color, 65 Watts"
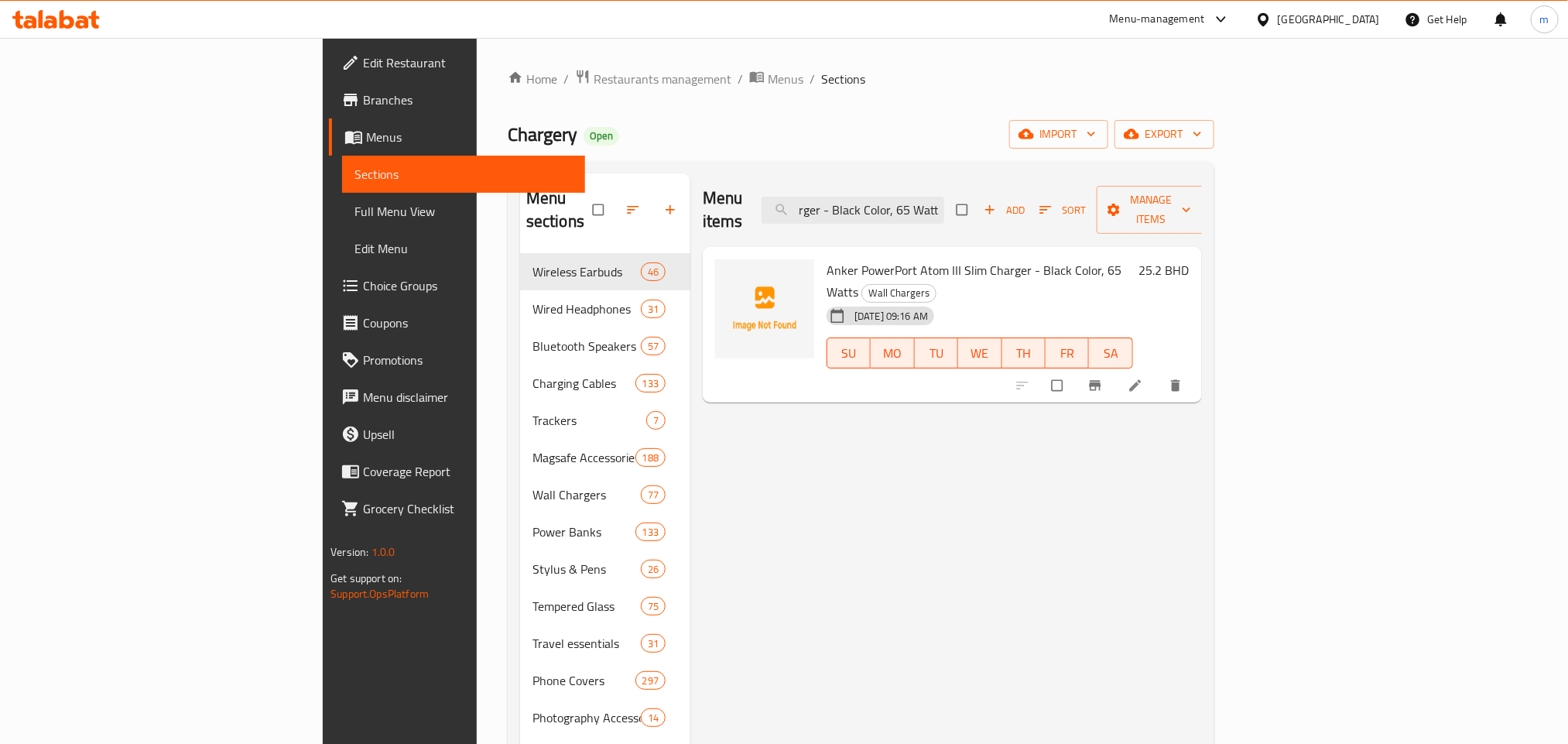
type input "Anker PowerPort Atom III Slim Charger - Black Color, 65 Watts"
click at [944, 198] on input "Anker PowerPort Atom III Slim Charger - Black Color, 65 Watts" at bounding box center [853, 210] width 182 height 27
paste input "Anker PowerPort Atom III Slim Charger - Black Color, 65 Watts"
click at [944, 202] on input "Anker PowerPort Atom III Slim Charger - Black Color, 65 Watts" at bounding box center [853, 210] width 182 height 27
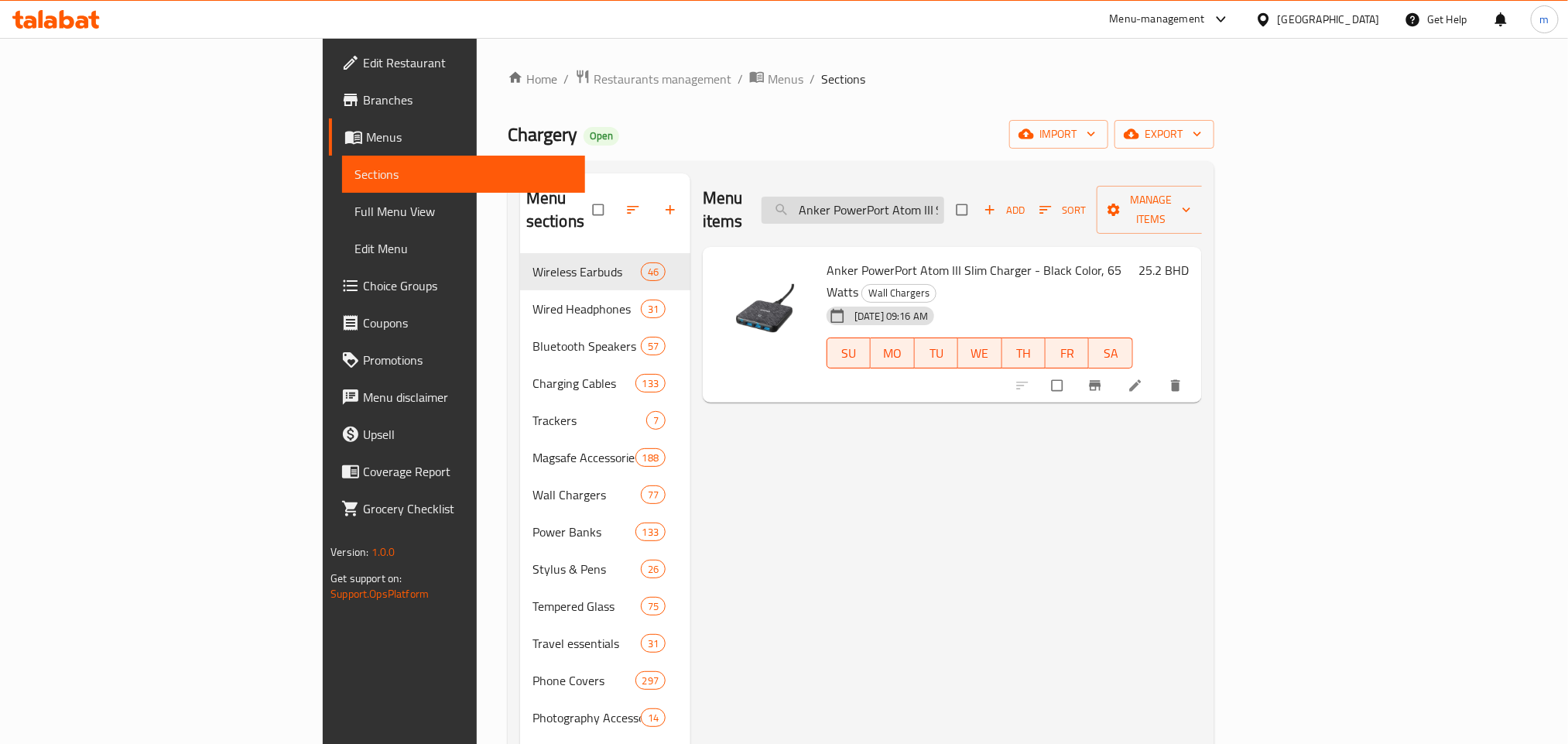
type input "\"
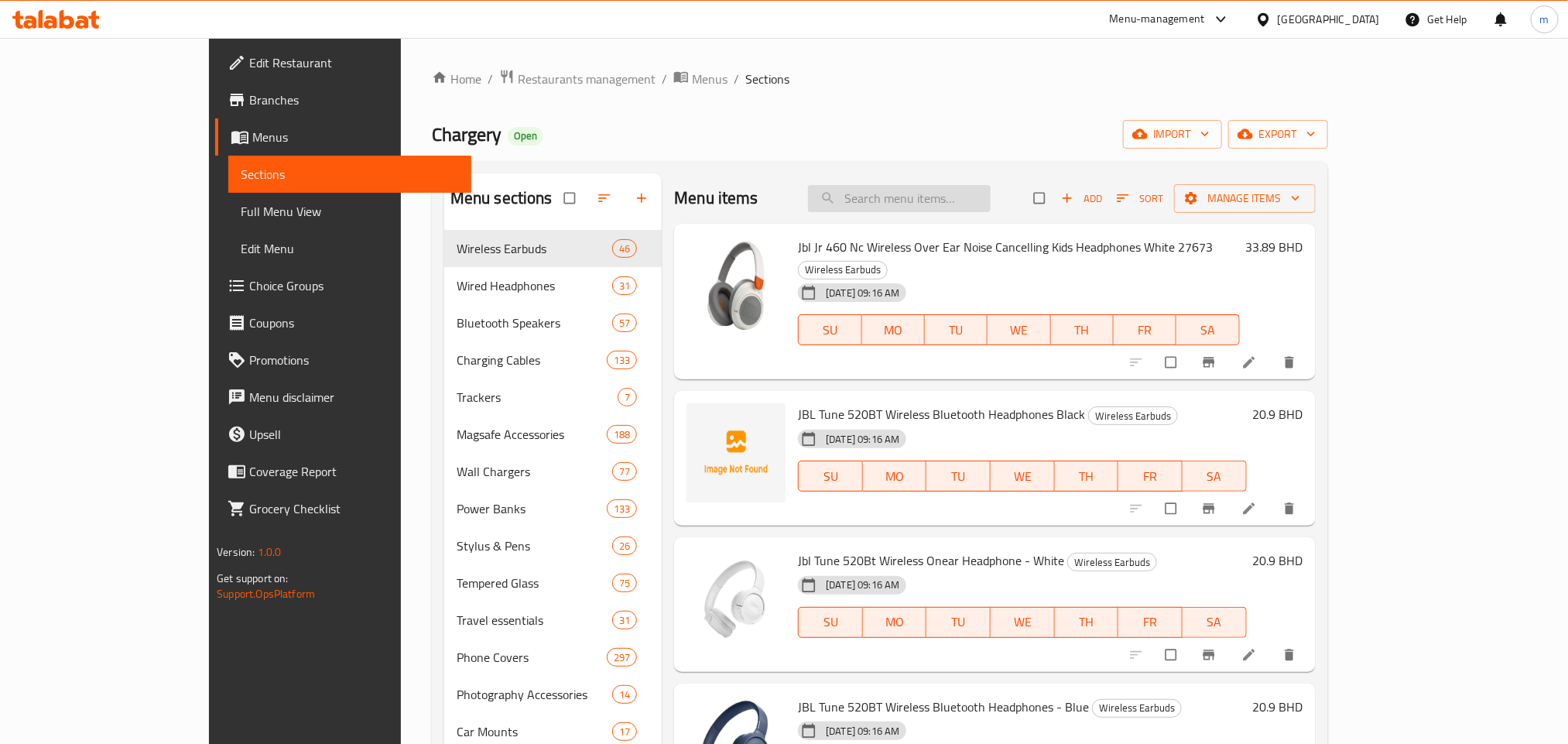
paste input "Apple USB-C to 3.5 mm Headphone Jack Adapter White"
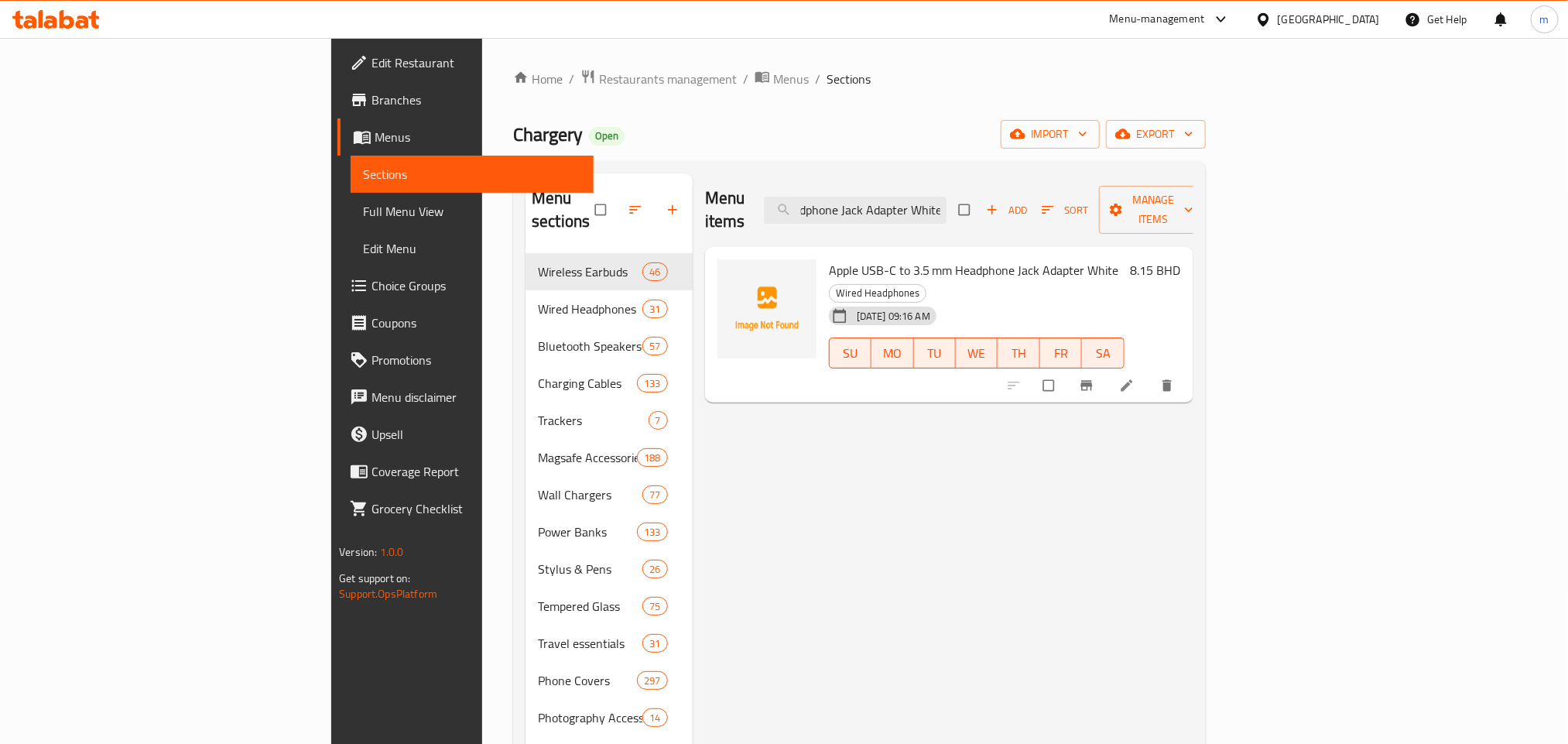
type input "Apple USB-C to 3.5 mm Headphone Jack Adapter White"
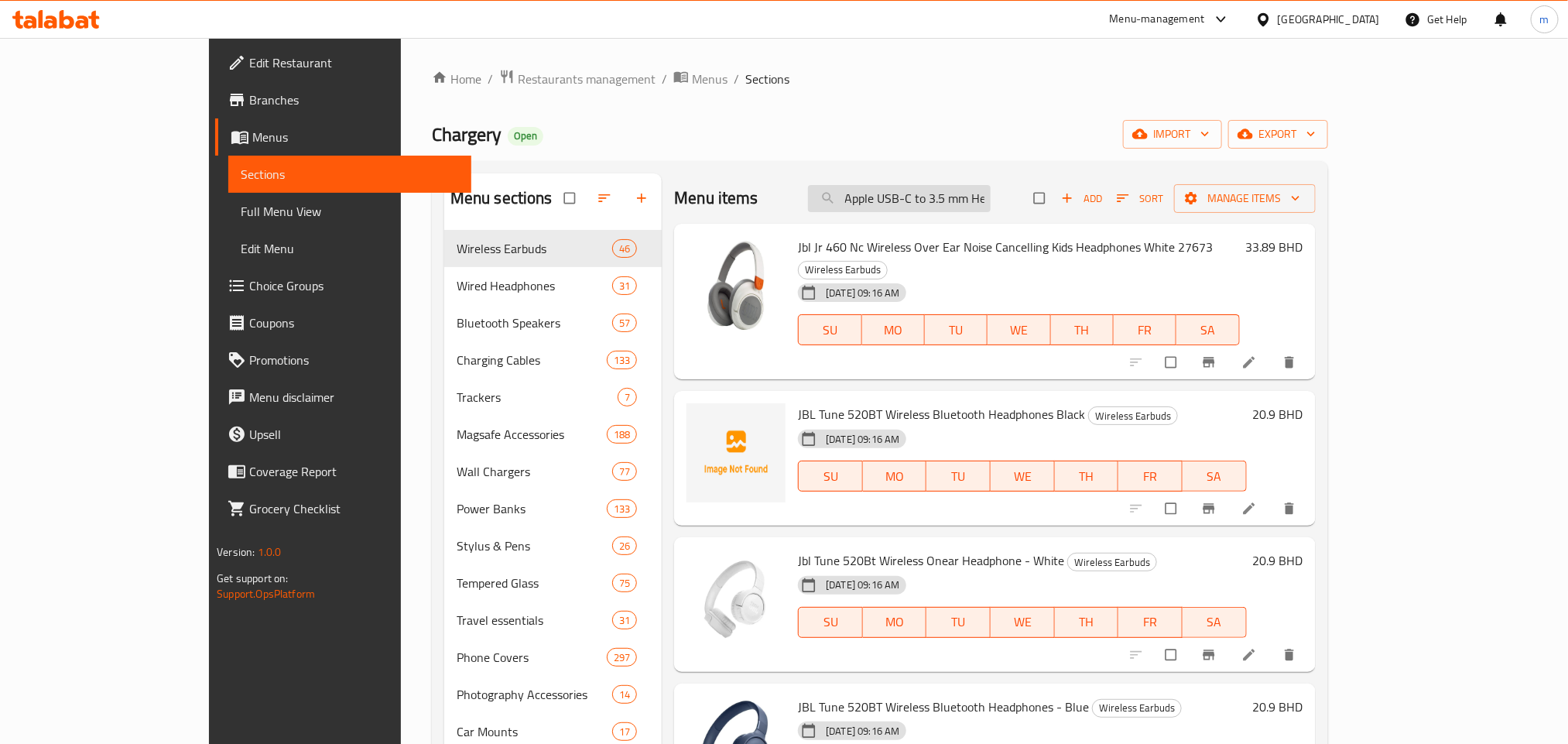
click at [963, 204] on input "Apple USB-C to 3.5 mm Headphone Jack Adapter White" at bounding box center [899, 198] width 182 height 27
paste input "Apple USB-C to 3.5 mm Headphone Jack Adapter White"
type input "Apple USB-C to 3.5 mm Headphone Jack Adapter White"
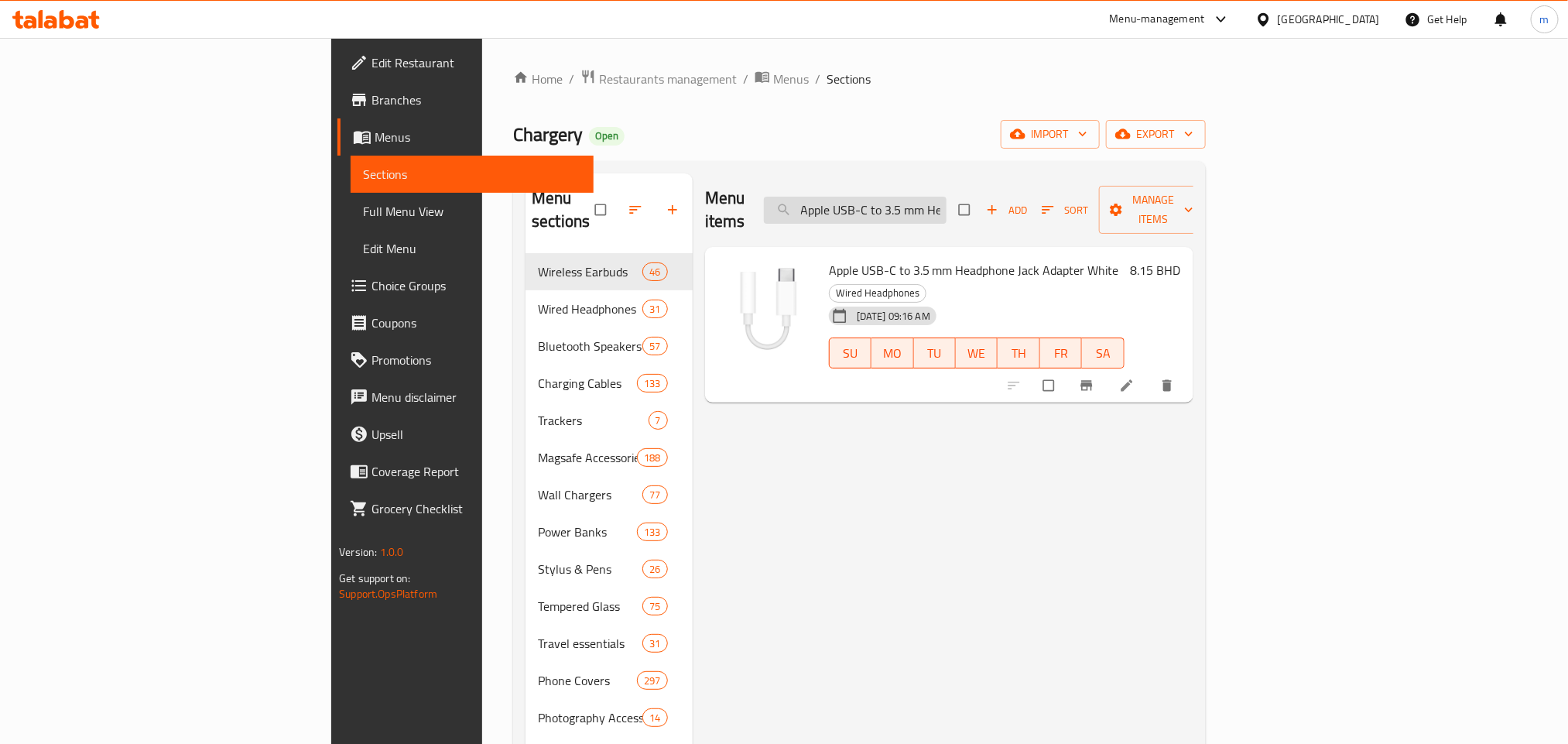
click at [946, 197] on input "Apple USB-C to 3.5 mm Headphone Jack Adapter White" at bounding box center [854, 210] width 182 height 27
paste input "Apple EarPods with USB-C Connector - White"
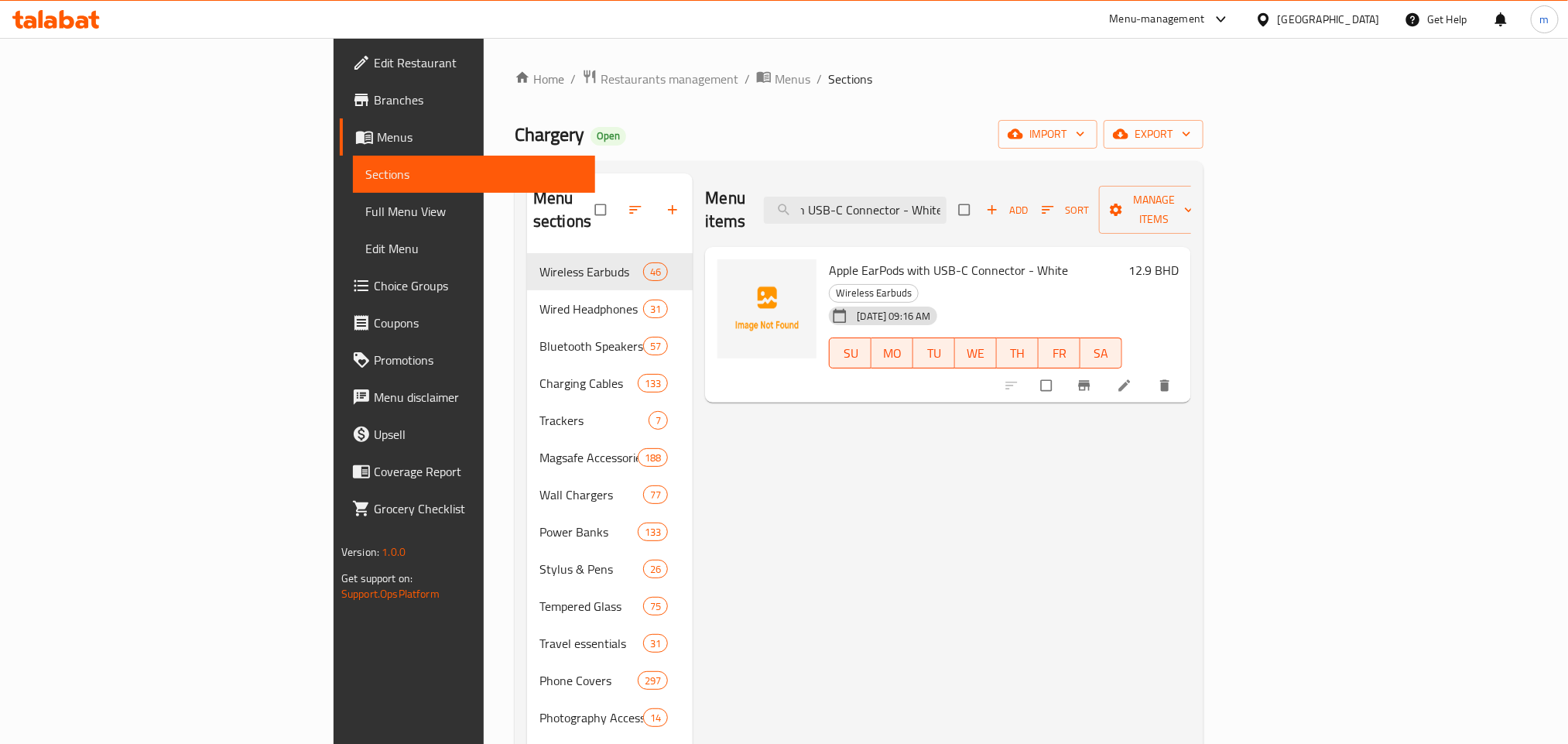
type input "Apple EarPods with USB-C Connector - White"
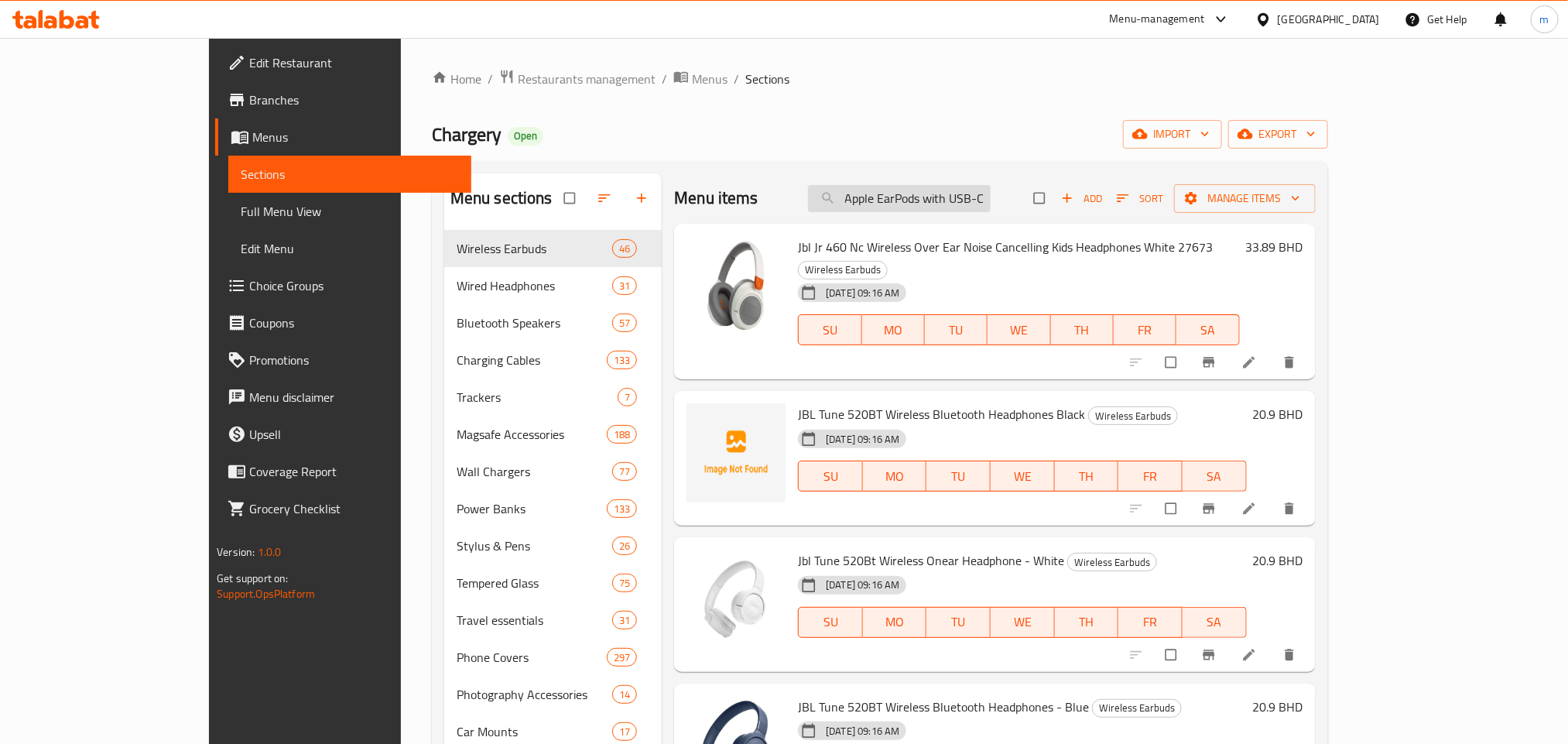
click at [943, 202] on input "Apple EarPods with USB-C Connector - White" at bounding box center [899, 198] width 182 height 27
paste input "ANKER 737 GaNPrime Charger 120W"
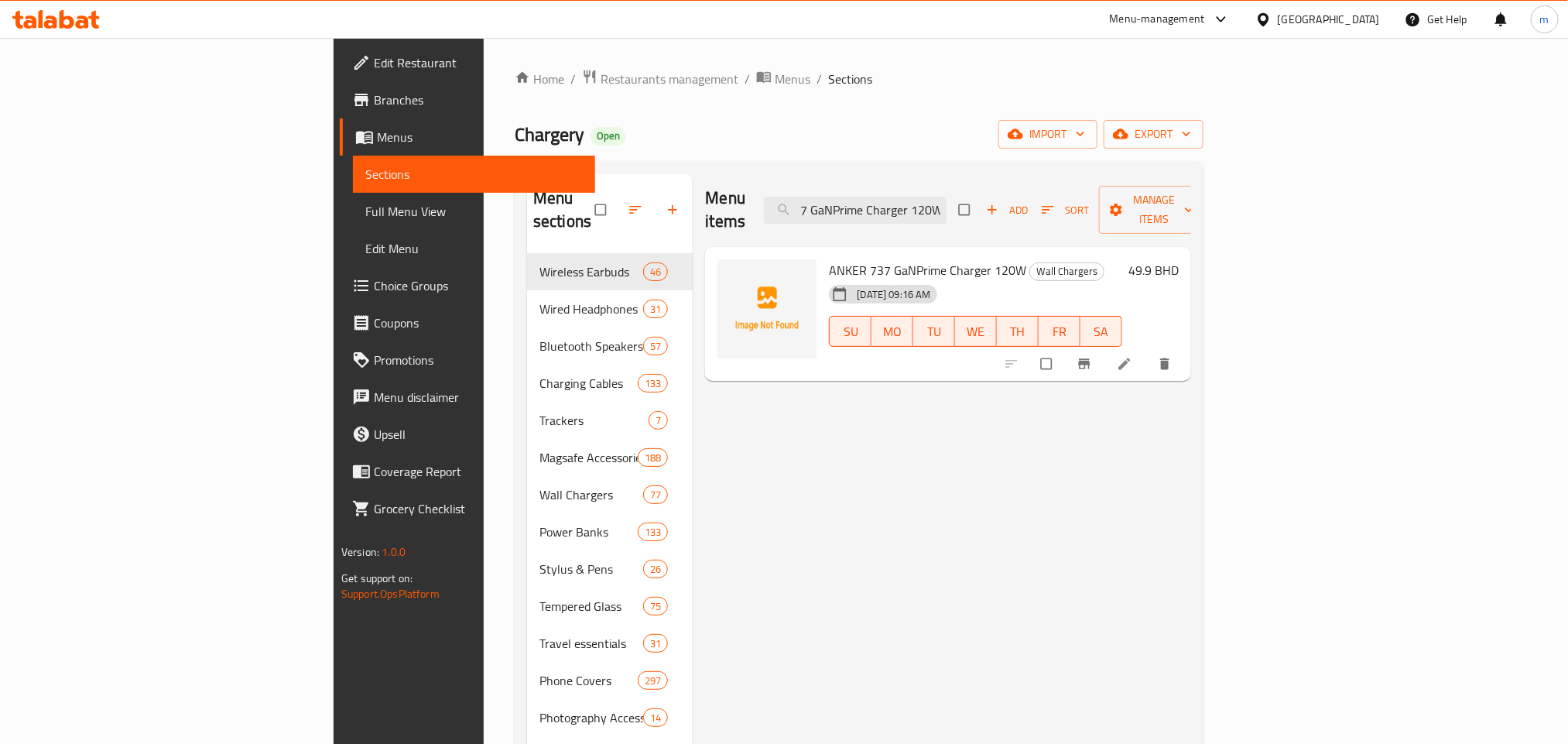
type input "ANKER 737 GaNPrime Charger 120W"
click at [946, 201] on input "ANKER 737 GaNPrime Charger 120W" at bounding box center [854, 210] width 182 height 27
paste input "Apple Pencil Pro (M4) 2024"
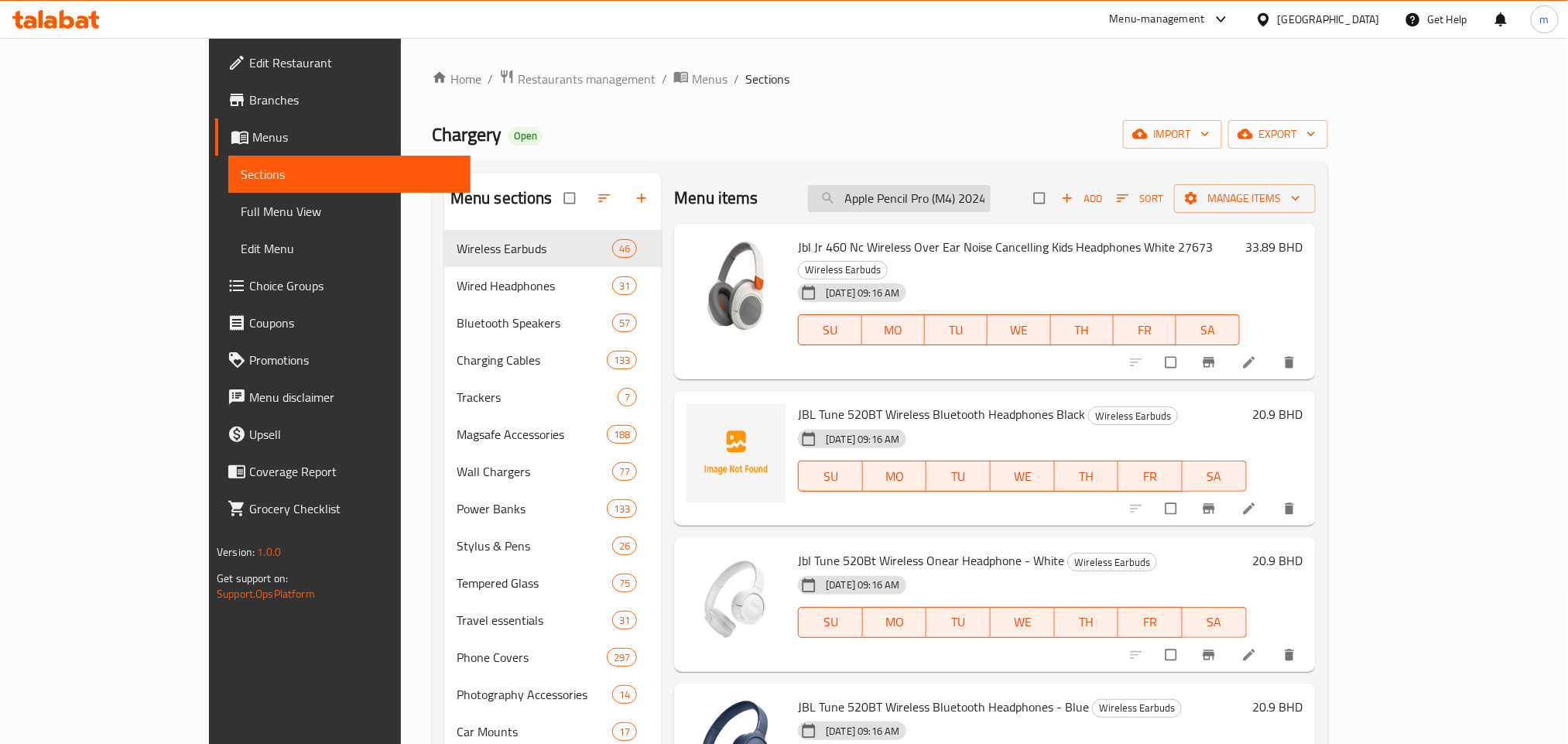
scroll to position [0, 3]
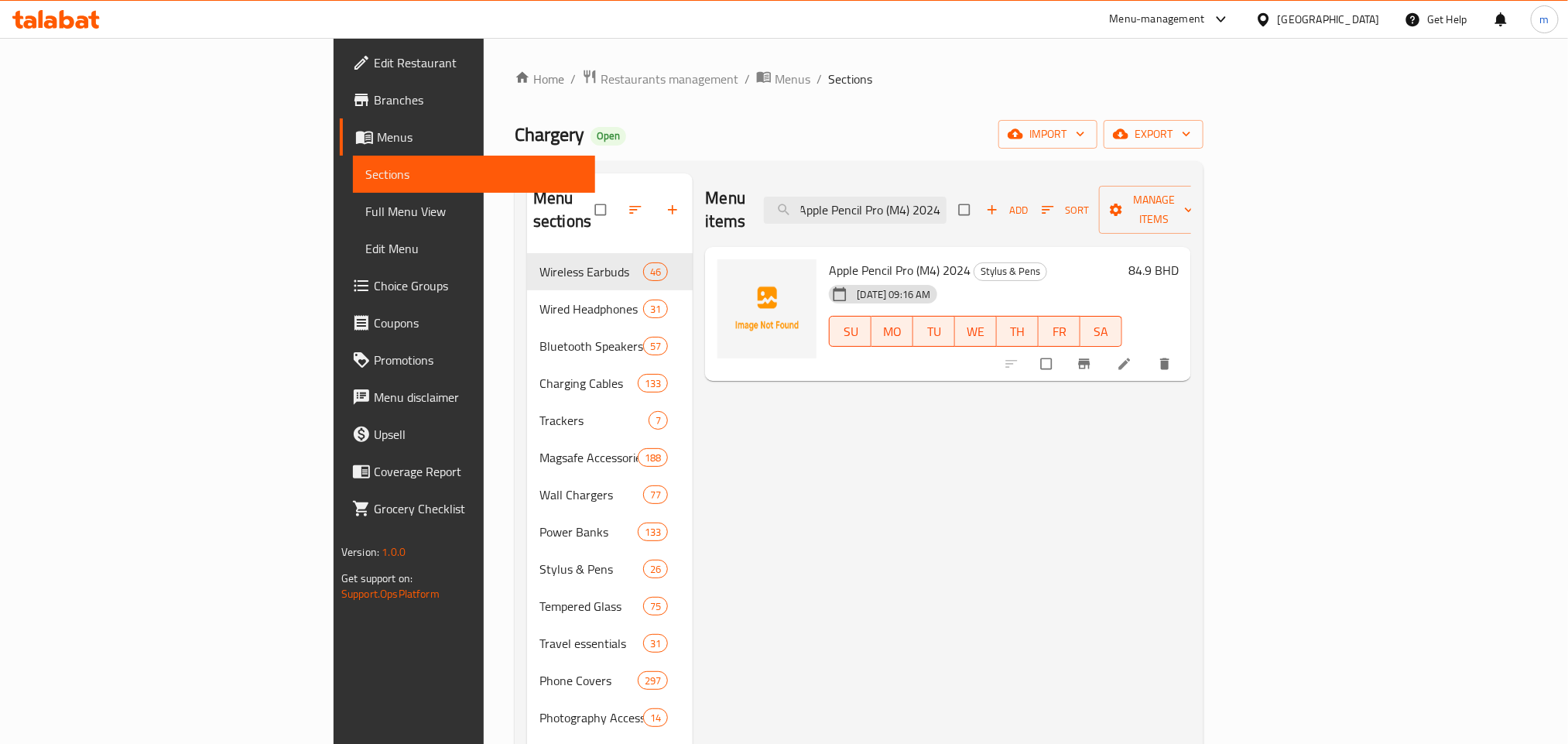
type input "Apple Pencil Pro (M4) 2024"
click at [946, 197] on input "Apple Pencil Pro (M4) 2024" at bounding box center [854, 210] width 182 height 27
paste input "Momax Fold Stand Rotatable Laptop and Ipad Stand - Space Grey"
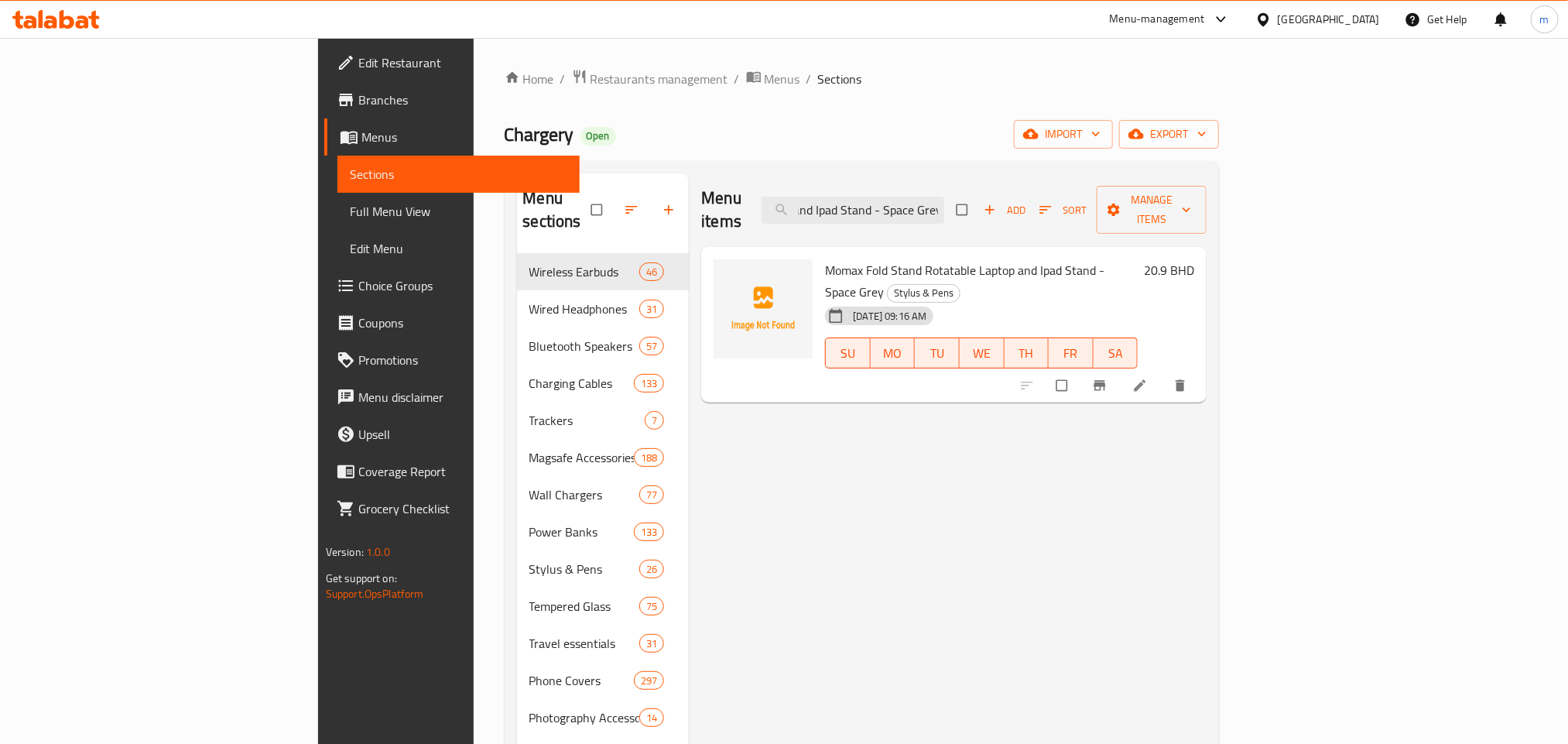
type input "Momax Fold Stand Rotatable Laptop and Ipad Stand - Space Grey"
click at [944, 197] on input "Momax Fold Stand Rotatable Laptop and Ipad Stand - Space Grey" at bounding box center [853, 210] width 182 height 27
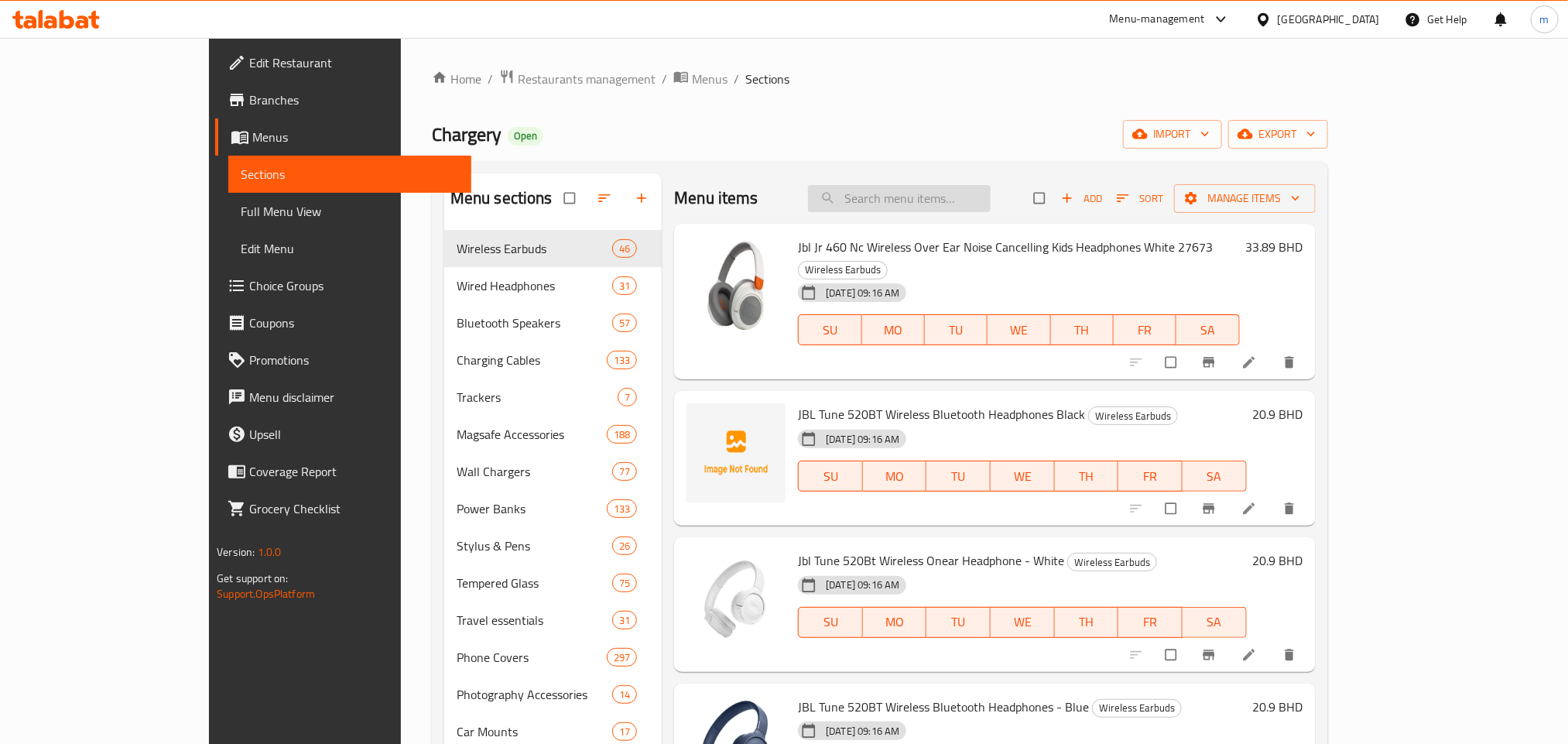
paste input "Momax Fold Stand Rotatable Laptop and Ipad Stand - Space Grey"
type input "Momax Fold Stand Rotatable Laptop and Ipad Stand - Space Grey"
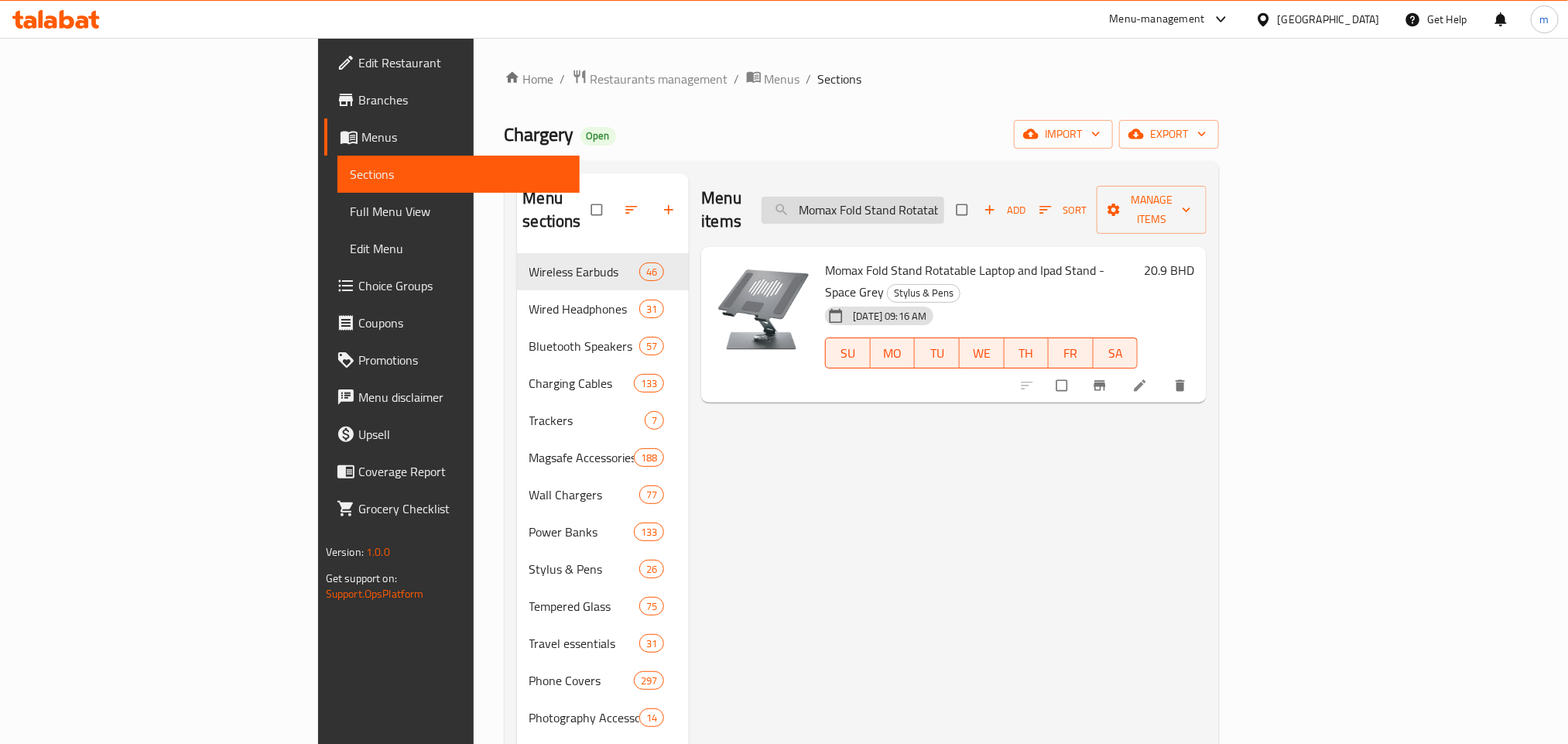
click at [944, 202] on input "Momax Fold Stand Rotatable Laptop and Ipad Stand - Space Grey" at bounding box center [853, 210] width 182 height 27
paste input "Momax 1 Power Mini 3 in 1 Battery Pack (5000mah) - Black"
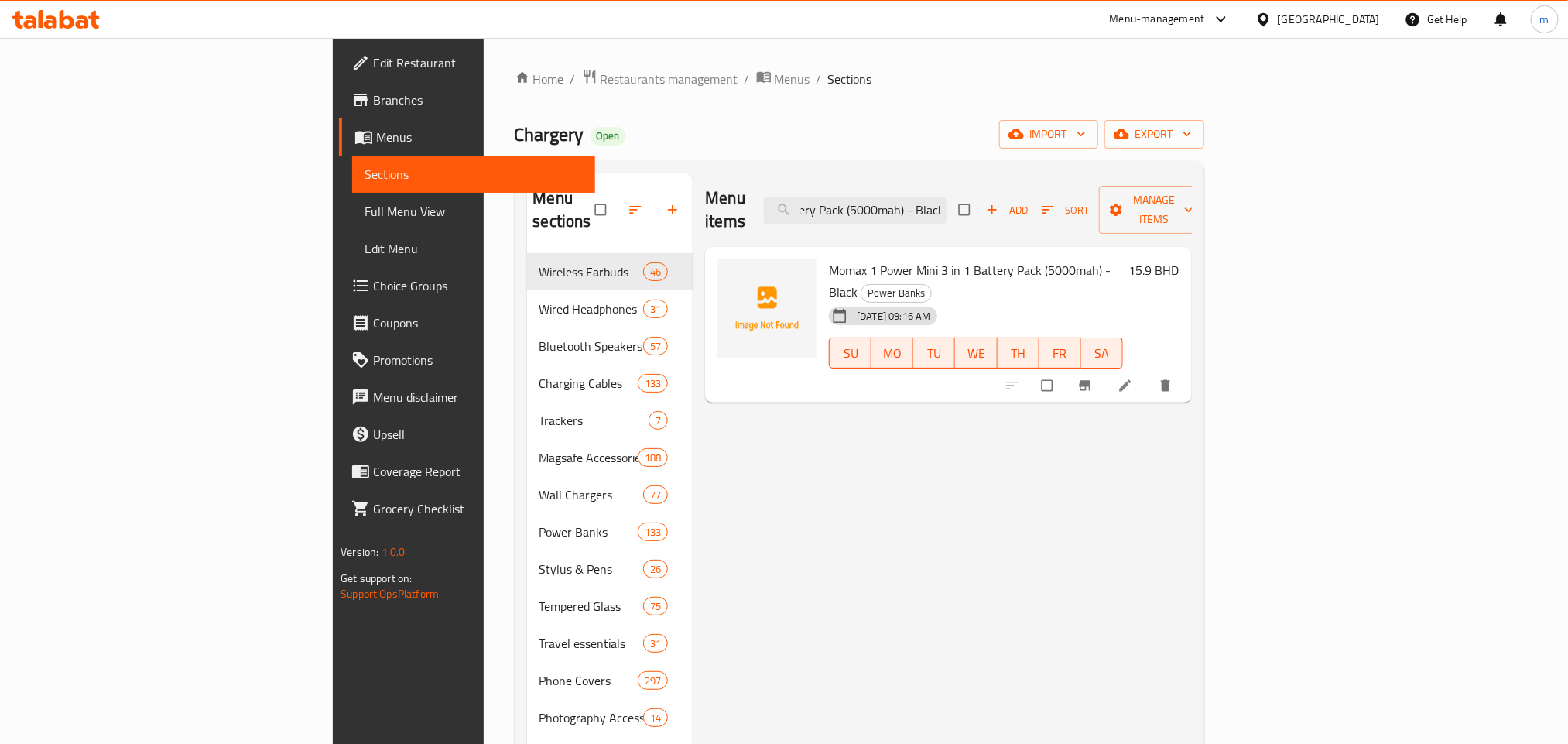
type input "Momax 1 Power Mini 3 in 1 Battery Pack (5000mah) - Black"
click at [946, 197] on input "Momax 1 Power Mini 3 in 1 Battery Pack (5000mah) - Black" at bounding box center [854, 210] width 182 height 27
paste input "Momax 1 World PD 35w 5 Ports + AC Travel Adapter - Black"
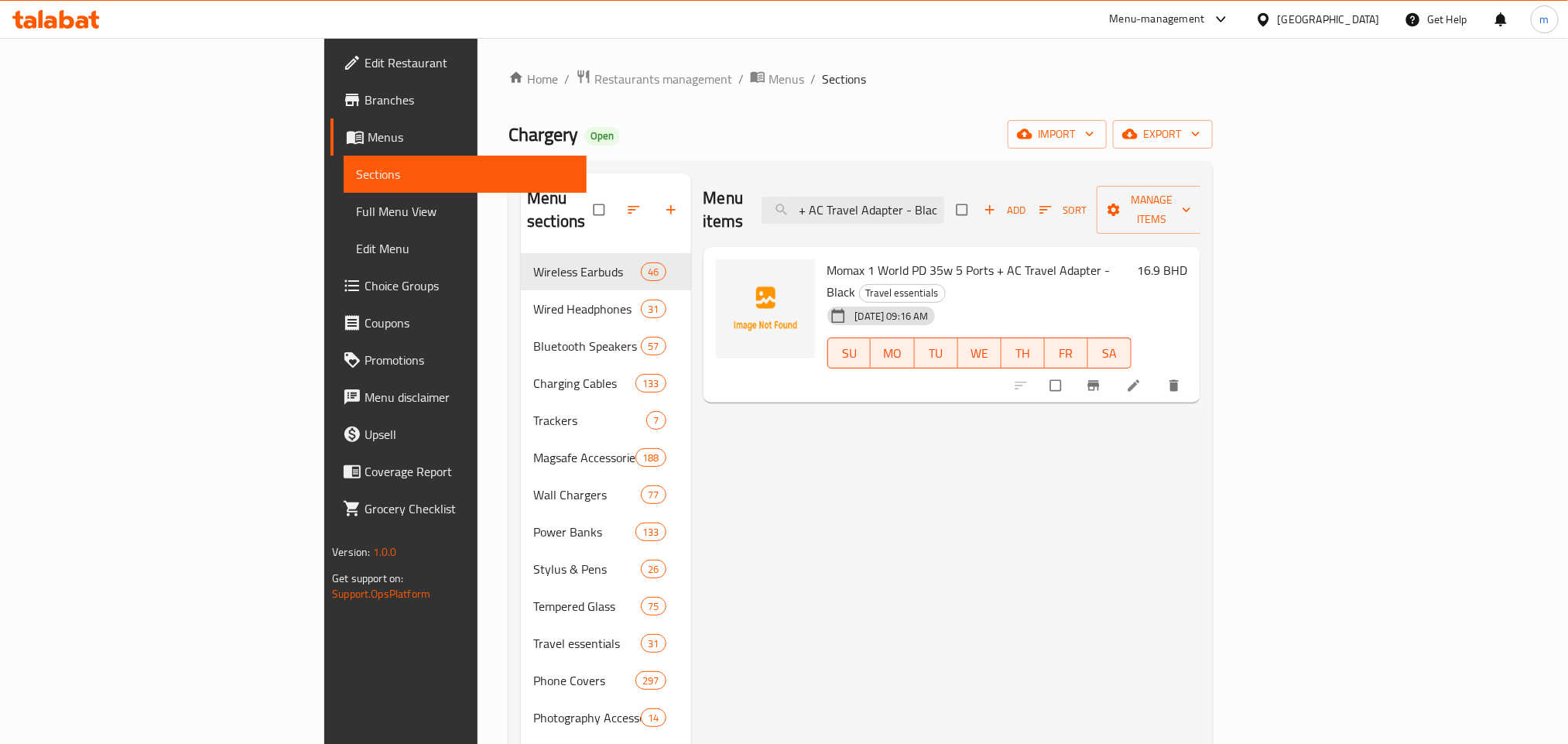
type input "Momax 1 World PD 35w 5 Ports + AC Travel Adapter - Black"
click at [944, 200] on input "Momax 1 World PD 35w 5 Ports + AC Travel Adapter - Black" at bounding box center [853, 210] width 182 height 27
paste input "Momax 1 World 65w Gan Ac Travel Adaptor - Black"
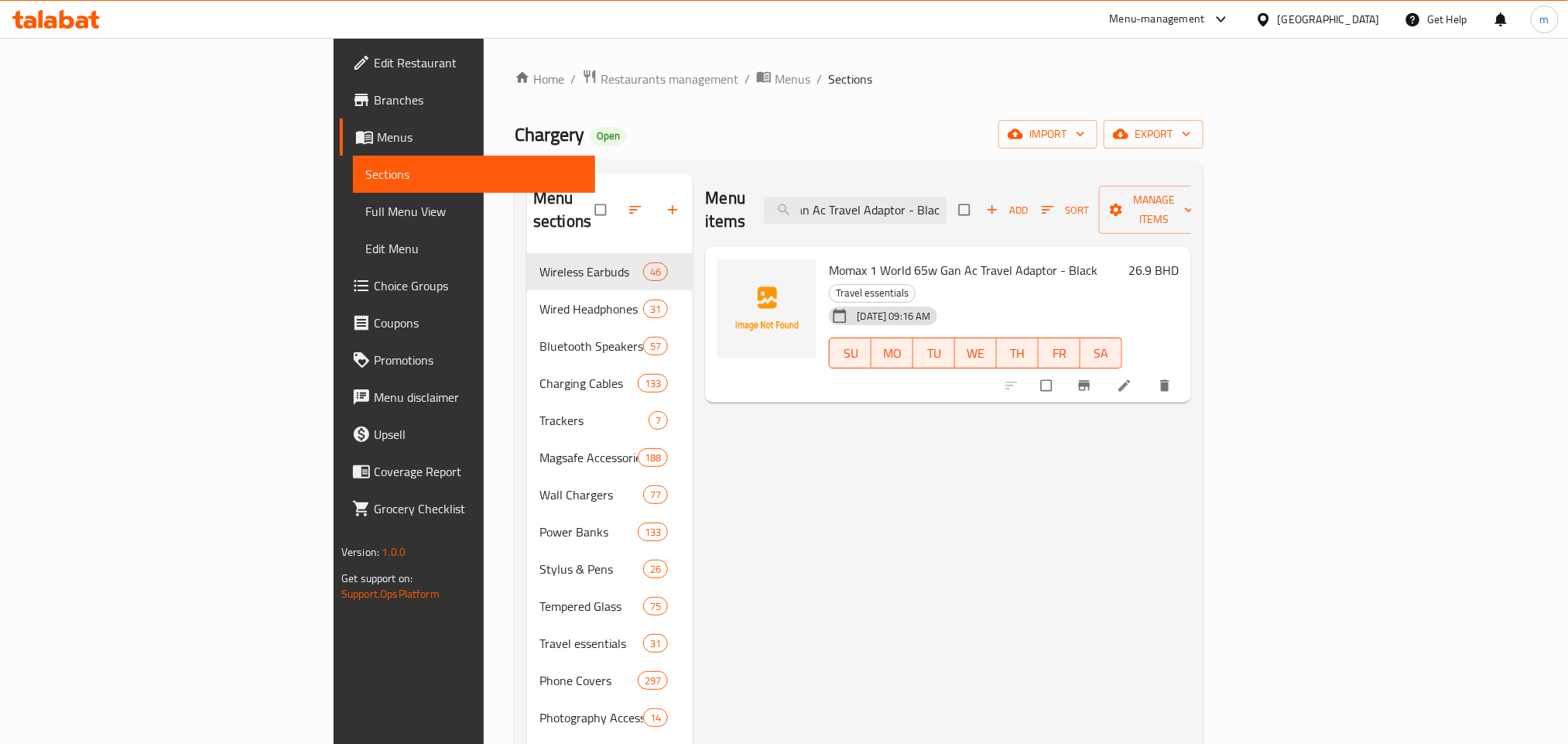
type input "Momax 1 World 65w Gan Ac Travel Adaptor - Black"
click at [946, 200] on input "Momax 1 World 65w Gan Ac Travel Adaptor - Black" at bounding box center [854, 210] width 182 height 27
paste input "Momax 1-World+ 70W GaN 3-Port w/ Built-in USB-C Cable + AC Travel Adaptor (Grey)"
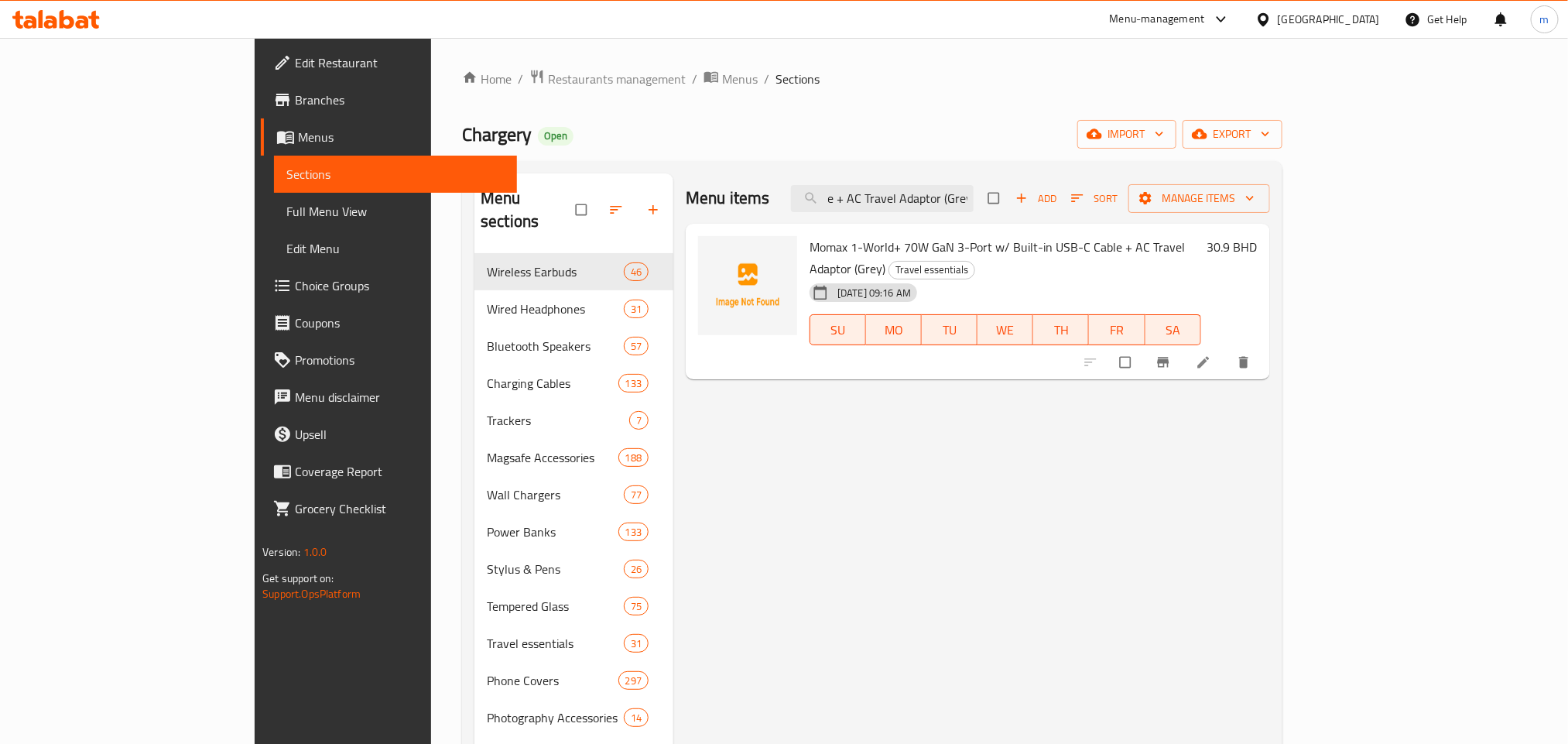
type input "Momax 1-World+ 70W GaN 3-Port w/ Built-in USB-C Cable + AC Travel Adaptor (Grey)"
click at [964, 202] on input "Momax 1-World+ 70W GaN 3-Port w/ Built-in USB-C Cable + AC Travel Adaptor (Grey)" at bounding box center [882, 198] width 182 height 27
paste input "Momax 1-World 25W 3 Port with Built-In Usb-C Cable Ac Travel Adaptor (Color: Or…"
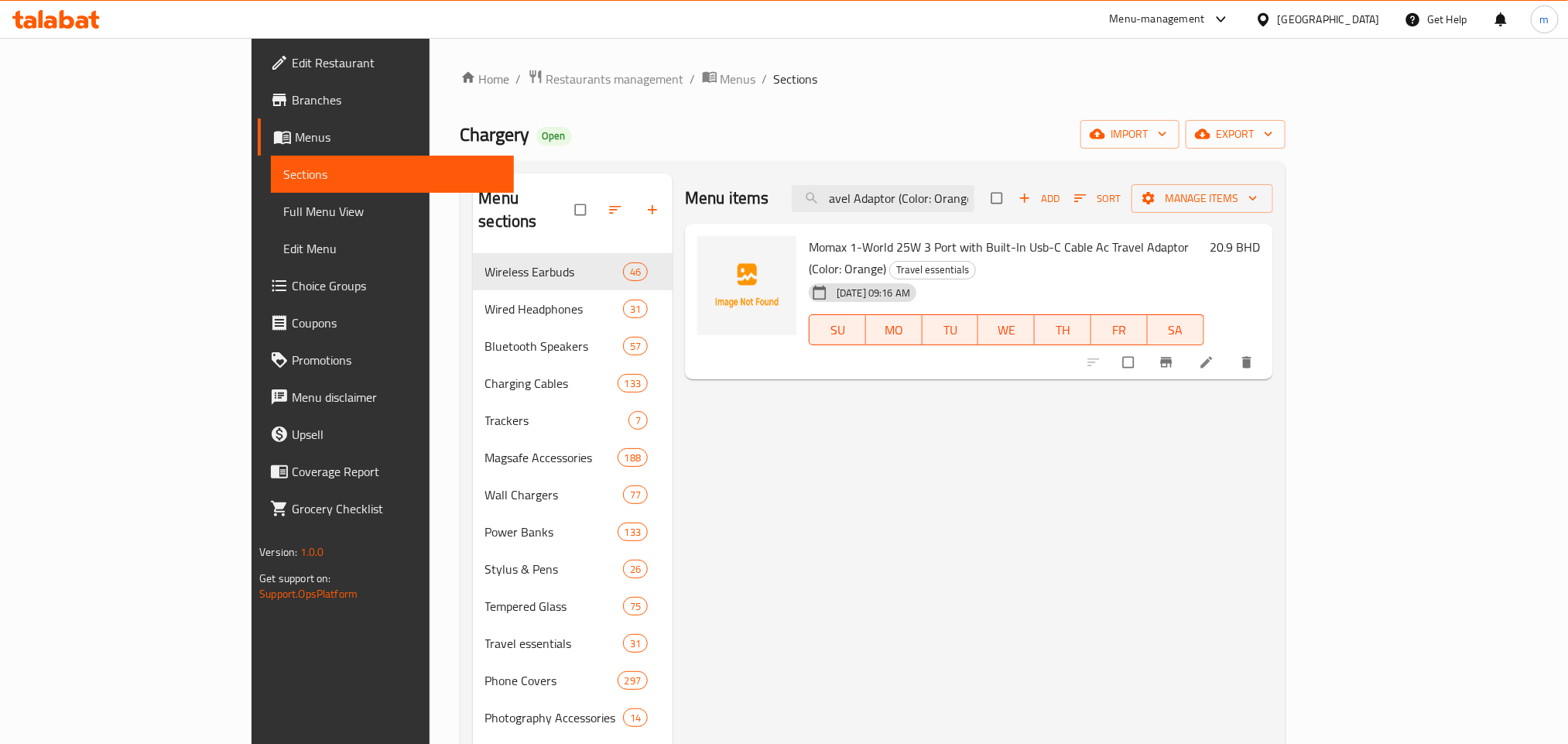
type input "Momax 1-World 25W 3 Port with Built-In Usb-C Cable Ac Travel Adaptor (Color: Or…"
click at [974, 200] on input "Momax 1-World 25W 3 Port with Built-In Usb-C Cable Ac Travel Adaptor (Color: Or…" at bounding box center [882, 198] width 182 height 27
paste input "Momax 1-World 25W 3 Port with Built-In Usb-C Cable Ac Travel Adaptor (Color: Gr…"
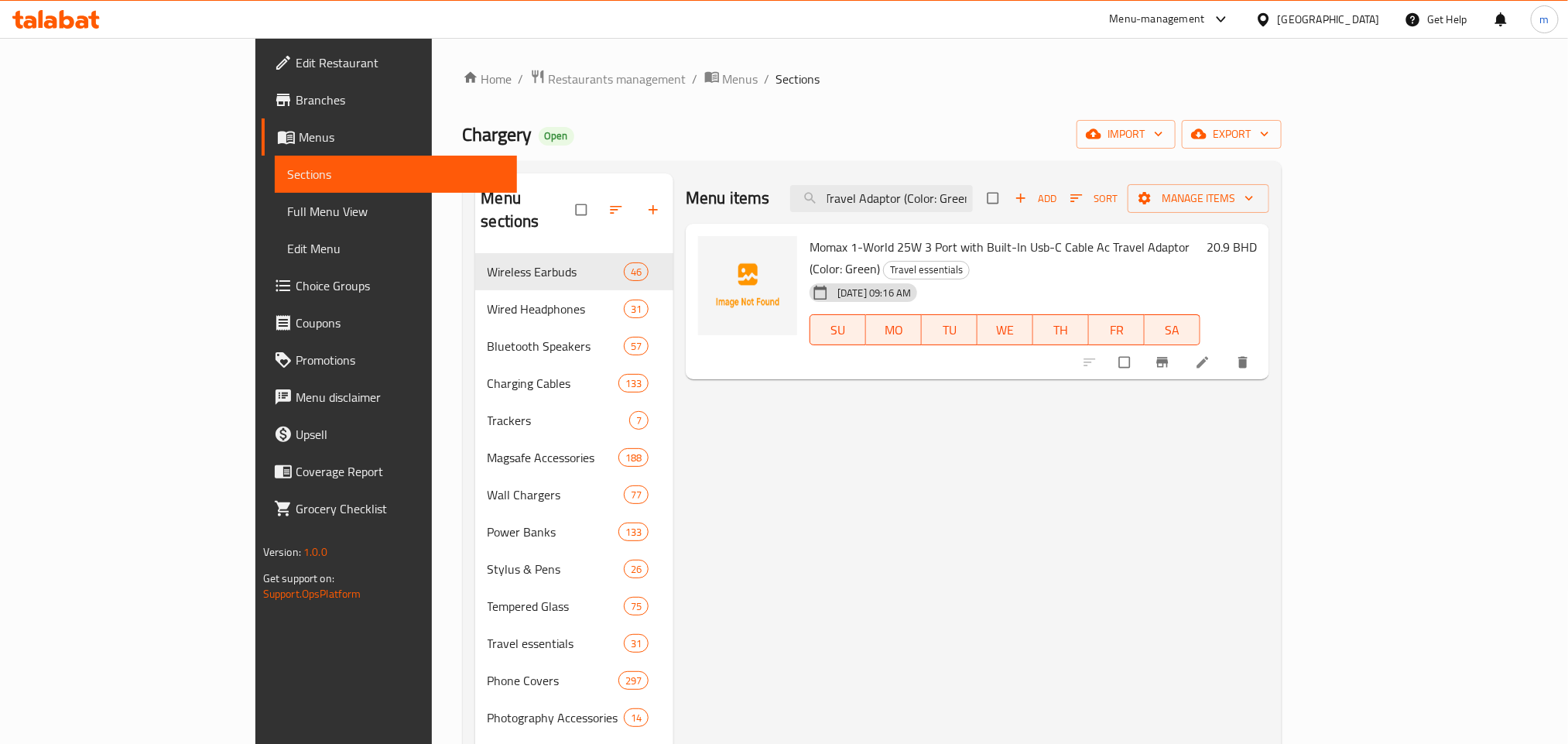
type input "Momax 1-World 25W 3 Port with Built-In Usb-C Cable Ac Travel Adaptor (Color: Gr…"
click at [942, 201] on input "Momax 1-World 25W 3 Port with Built-In Usb-C Cable Ac Travel Adaptor (Color: Gr…" at bounding box center [881, 198] width 182 height 27
paste input "Momax 1 Charge Flow+ 6 Port 120w Type C & USB A Gan Desktop Charger"
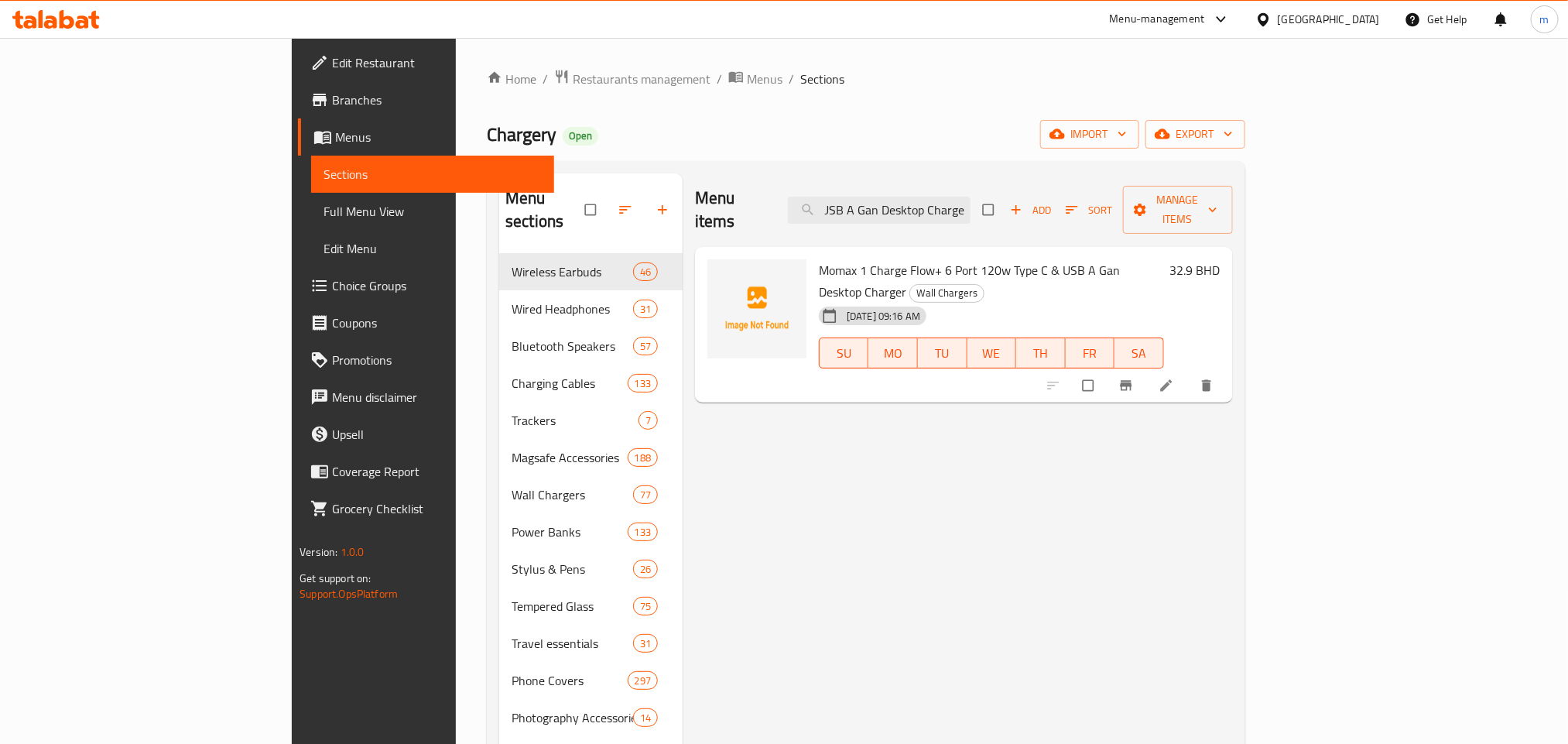
type input "Momax 1 Charge Flow+ 6 Port 120w Type C & USB A Gan Desktop Charger"
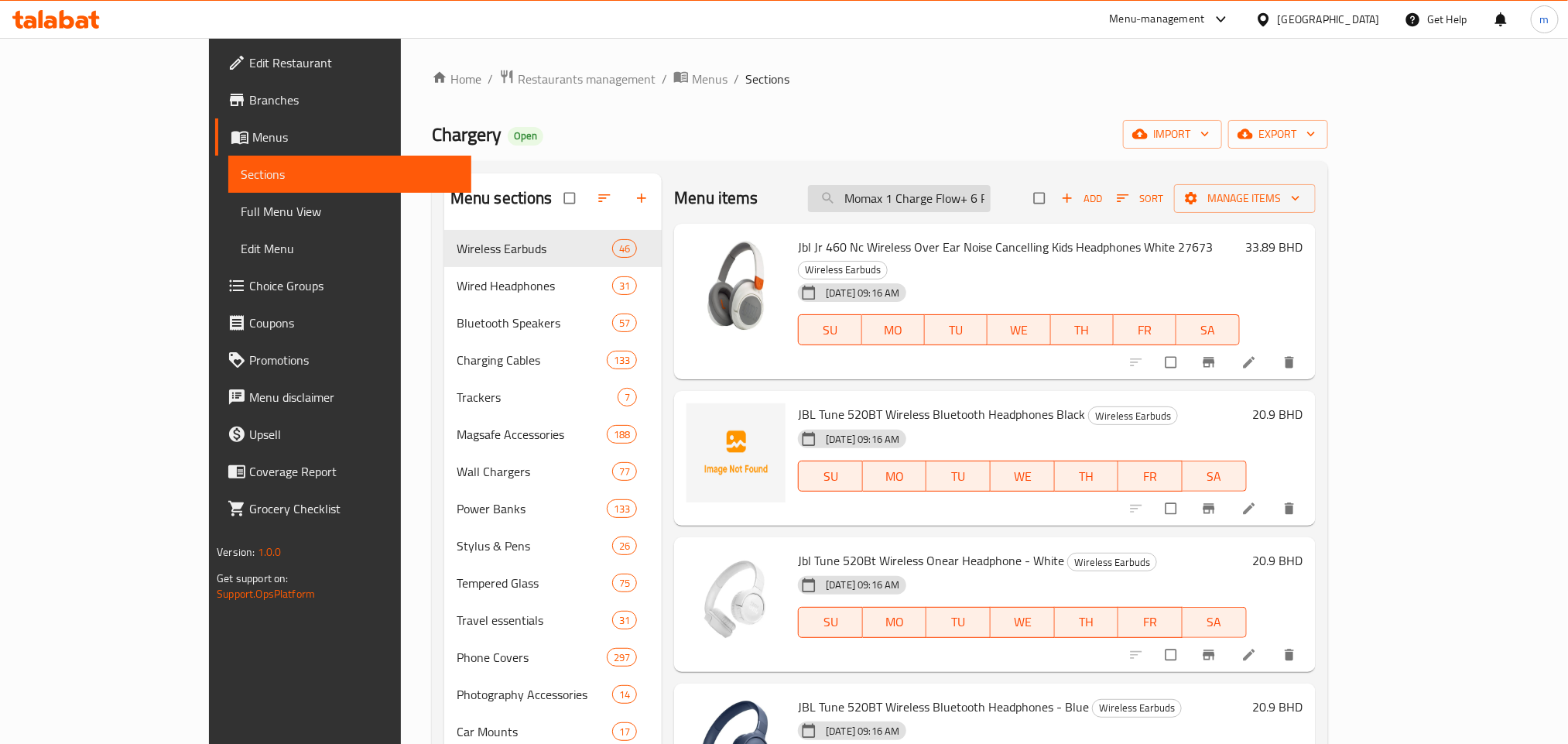
click at [945, 205] on input "Momax 1 Charge Flow+ 6 Port 120w Type C & USB A Gan Desktop Charger" at bounding box center [899, 198] width 182 height 27
paste input "Momax 1 Charge Flow+ 6 Port 120w Type C & USB A Gan Desktop Charger"
type input "Momax 1 Charge Flow+ 6 Port 120w Type C & USB A Gan Desktop Charger"
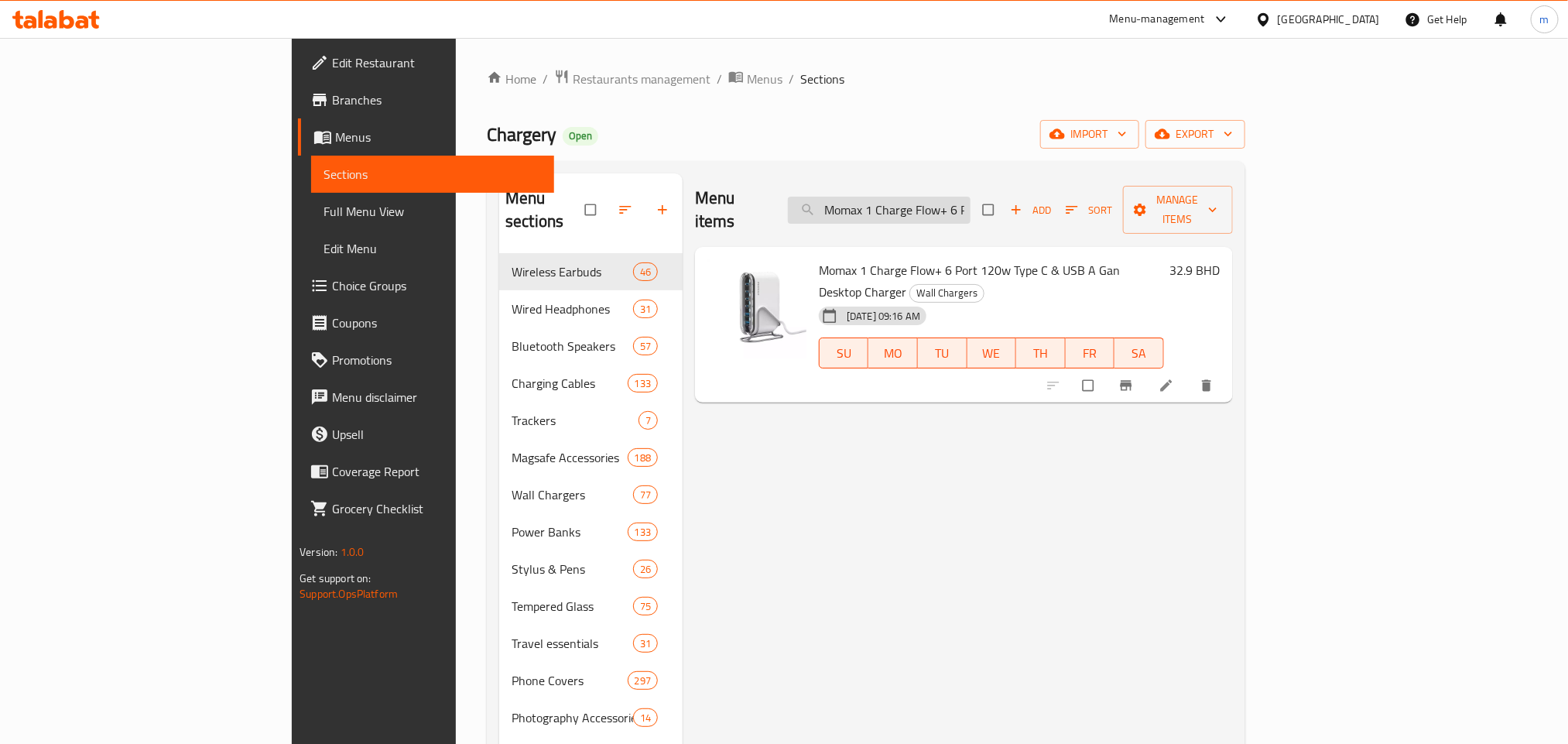
click at [970, 208] on input "Momax 1 Charge Flow+ 6 Port 120w Type C & USB A Gan Desktop Charger" at bounding box center [879, 210] width 182 height 27
paste input "Momax Power Stone Mini Outdoor 100w Power Station 40000mah (Pb03) - Space Grey"
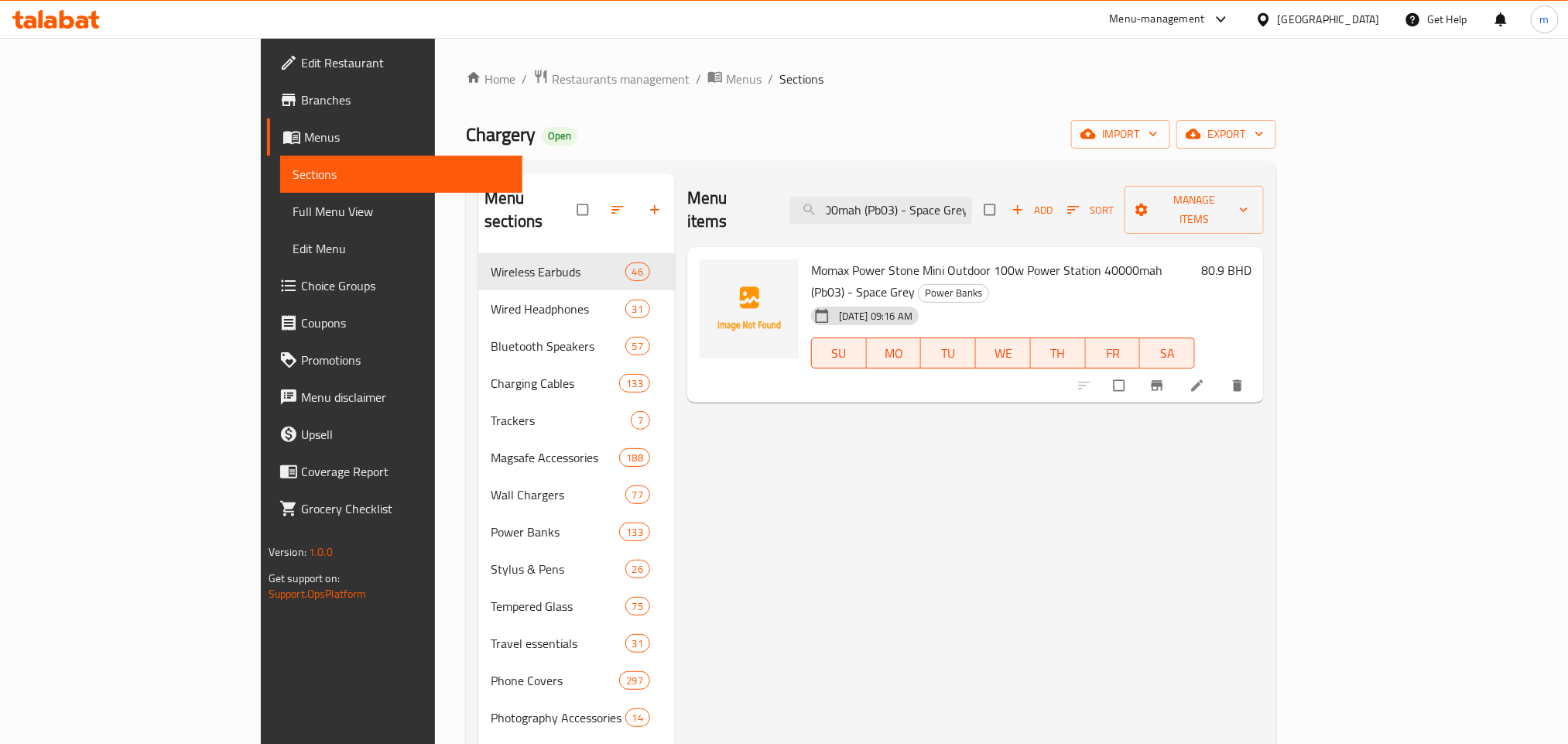
type input "Momax Power Stone Mini Outdoor 100w Power Station 40000mah (Pb03) - Space Grey"
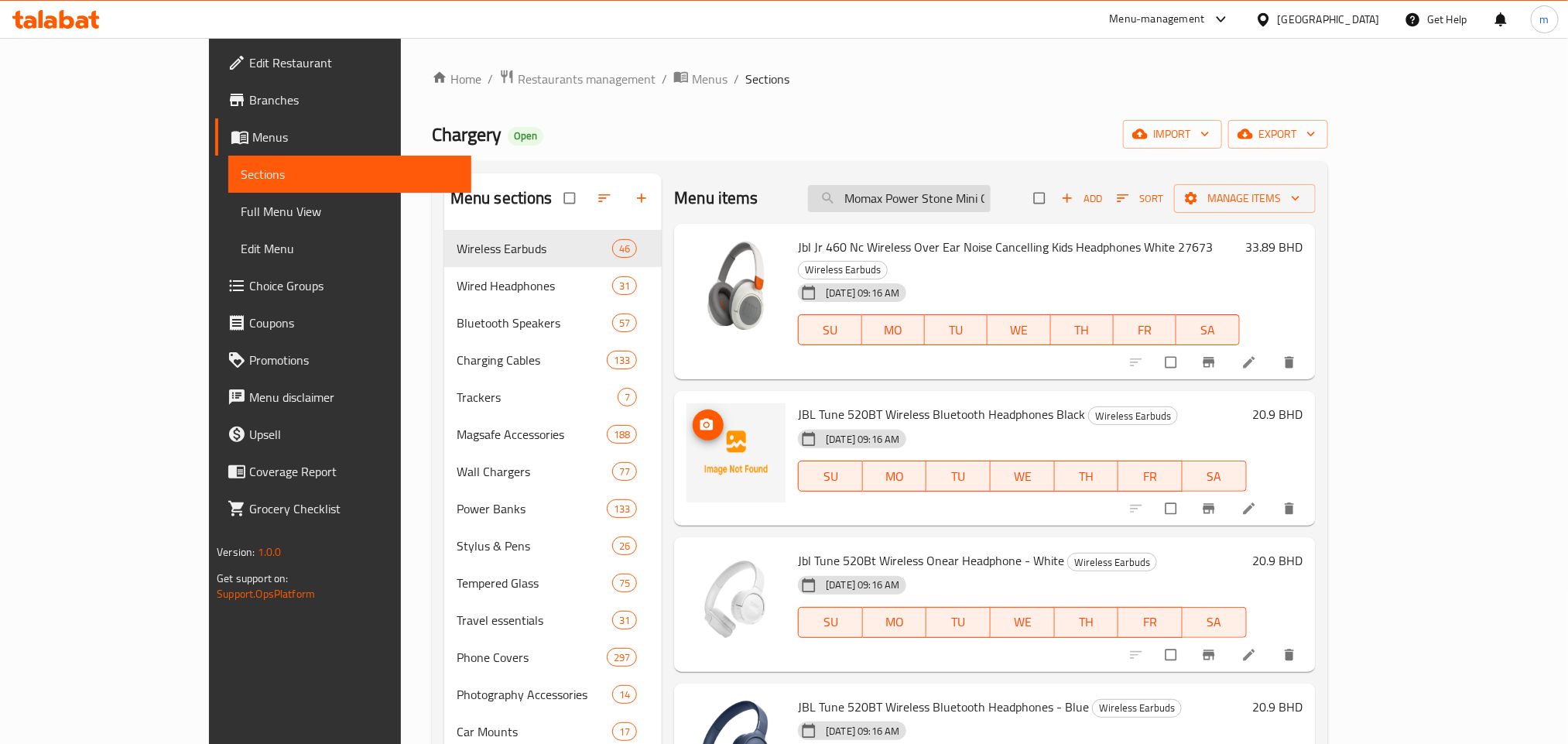
click at [942, 208] on input "Momax Power Stone Mini Outdoor 100w Power Station 40000mah (Pb03) - Space Grey" at bounding box center [899, 198] width 182 height 27
paste input "Momax Power Stone Mini Outdoor 100w Power Station 40000mah (Pb03) - Space Grey"
type input "Momax Power Stone Mini Outdoor 100w Power Station 40000mah (Pb03) - Space Grey"
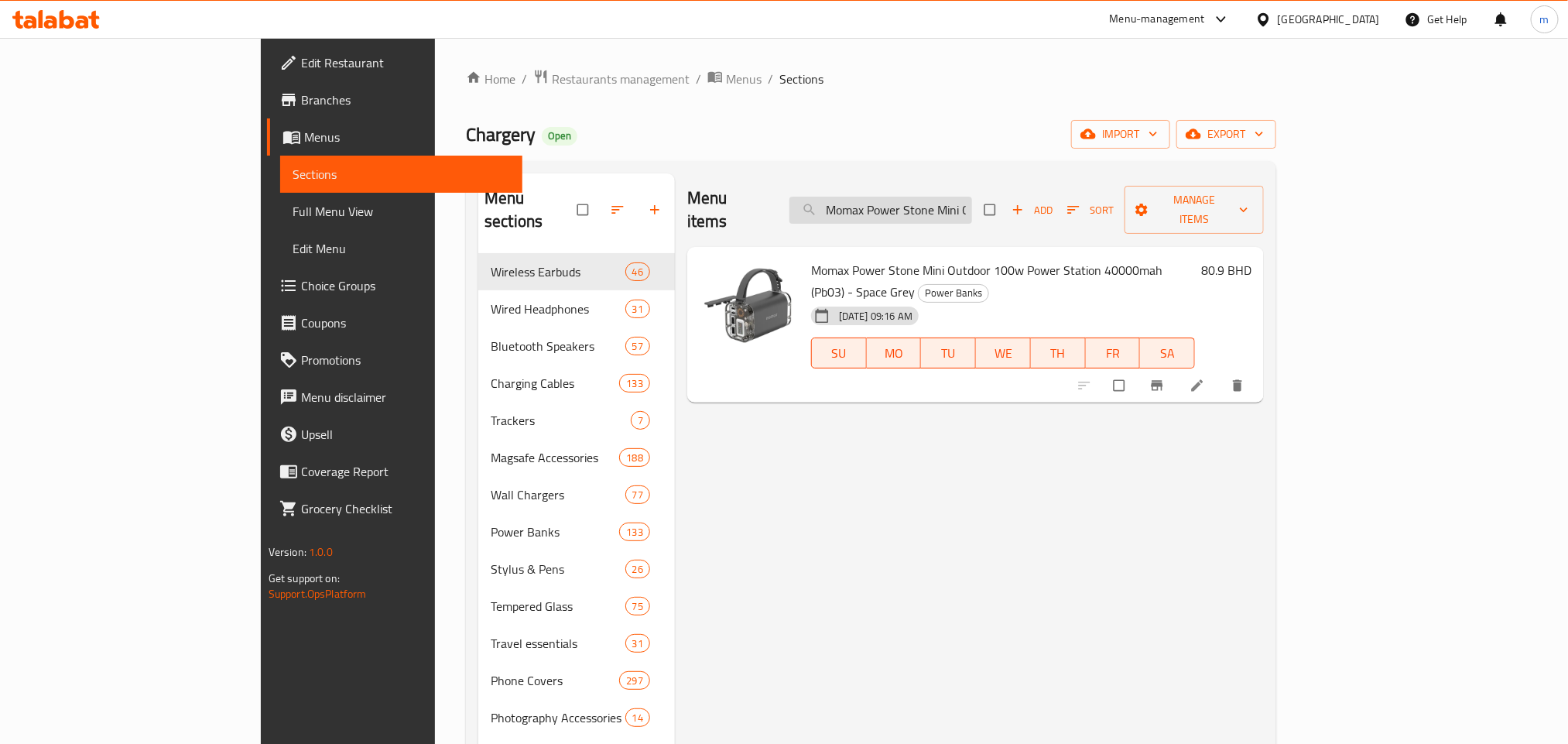
click at [972, 201] on input "Momax Power Stone Mini Outdoor 100w Power Station 40000mah (Pb03) - Space Grey" at bounding box center [881, 210] width 182 height 27
paste input "Skinarma iPhone 16 Pro Helio - Titanium"
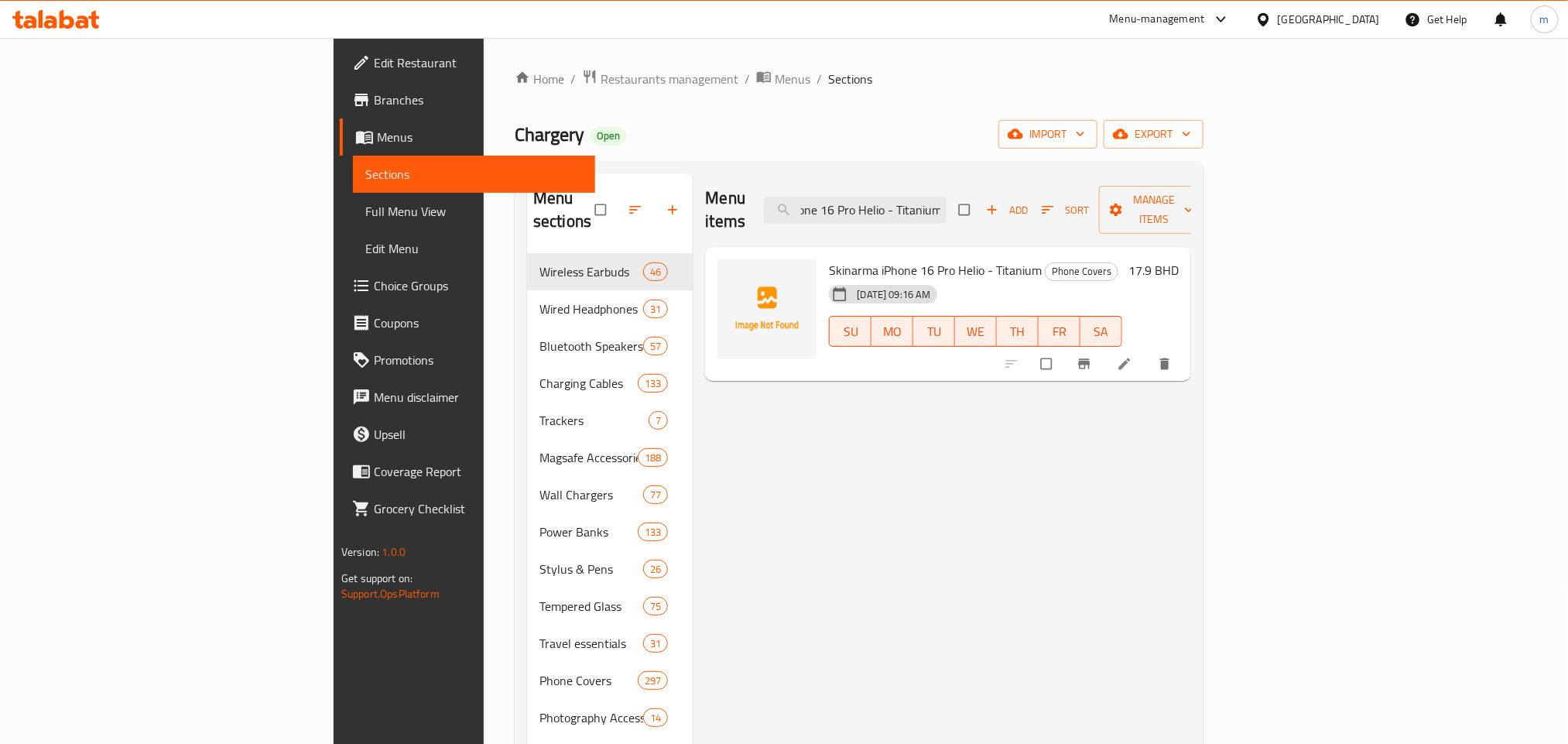
type input "Skinarma iPhone 16 Pro Helio - Titanium"
click at [946, 200] on input "Skinarma iPhone 16 Pro Helio - Titanium" at bounding box center [854, 210] width 182 height 27
paste input "Skinarma iPhone 16 Pro Max Helio - Titanium"
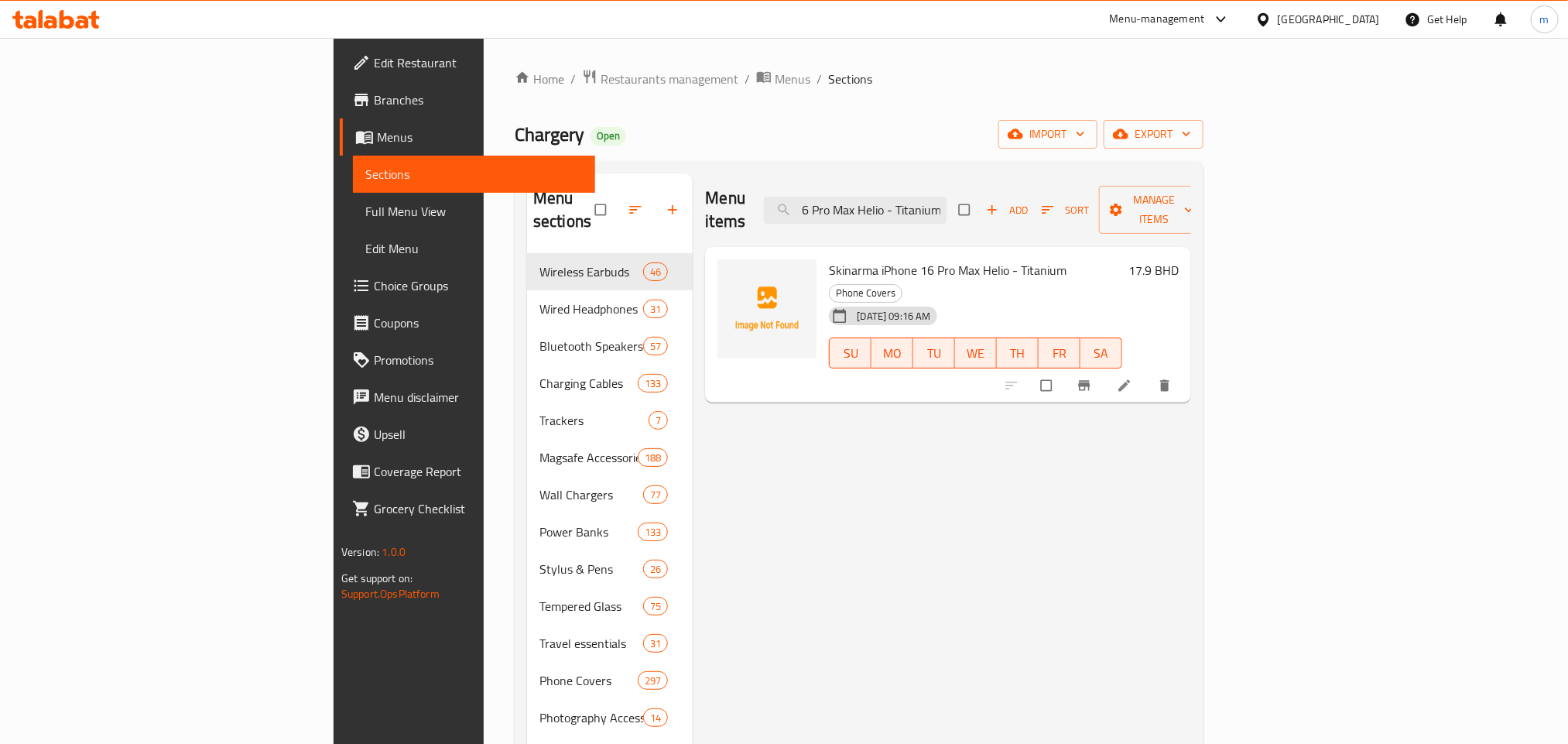
type input "Skinarma iPhone 16 Pro Max Helio - Titanium"
click at [945, 204] on input "Skinarma iPhone 16 Pro Max Helio - Titanium" at bounding box center [854, 210] width 182 height 27
paste input "Skinarma Iphone 14 Pro Taihi Sora Case Holder And Holder - Clear/Black"
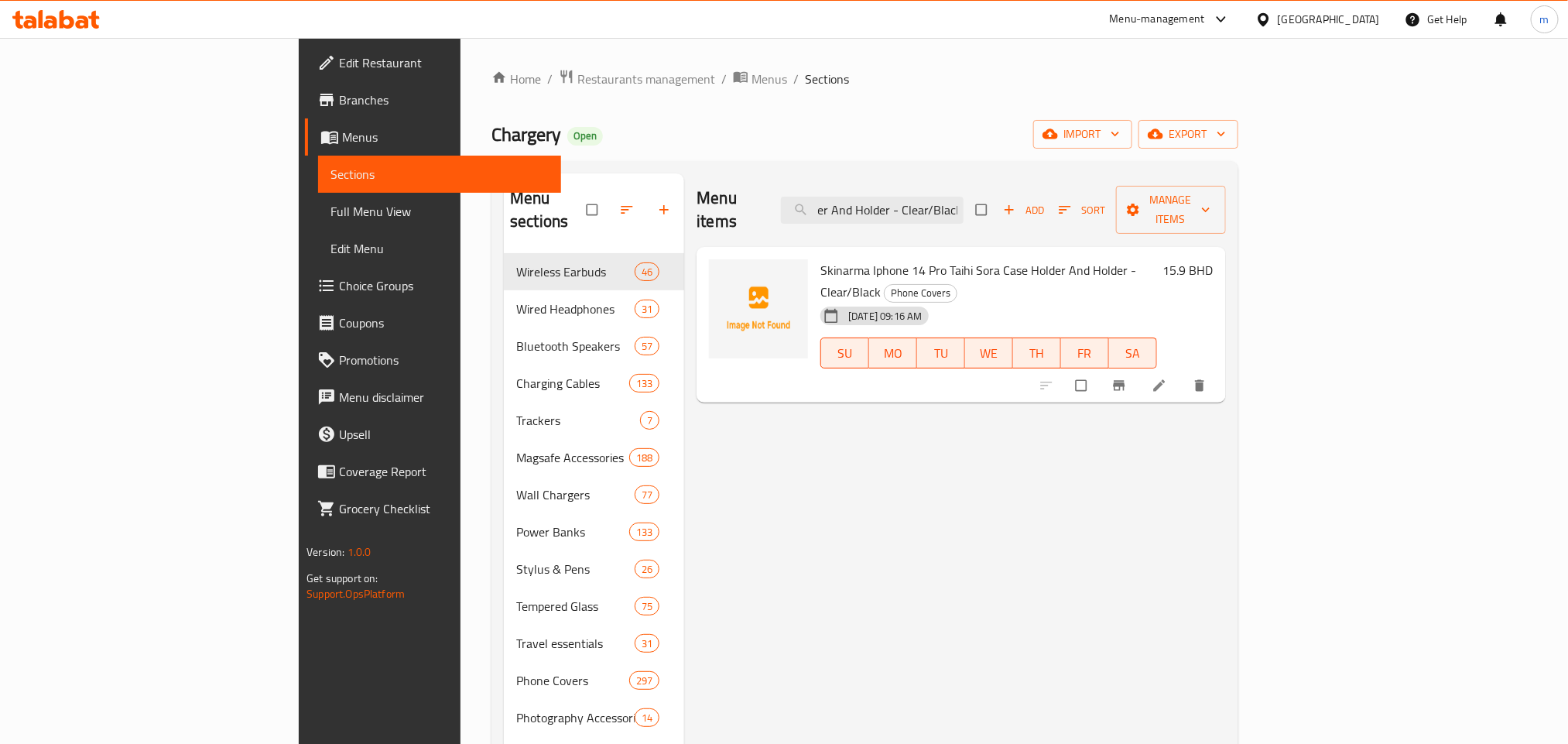
type input "Skinarma Iphone 14 Pro Taihi Sora Case Holder And Holder - Clear/Black"
click at [963, 202] on input "Skinarma Iphone 14 Pro Taihi Sora Case Holder And Holder - Clear/Black" at bounding box center [872, 210] width 182 height 27
paste input "Skinarma iPhone 14 Pro Kira Kobai - Hologram"
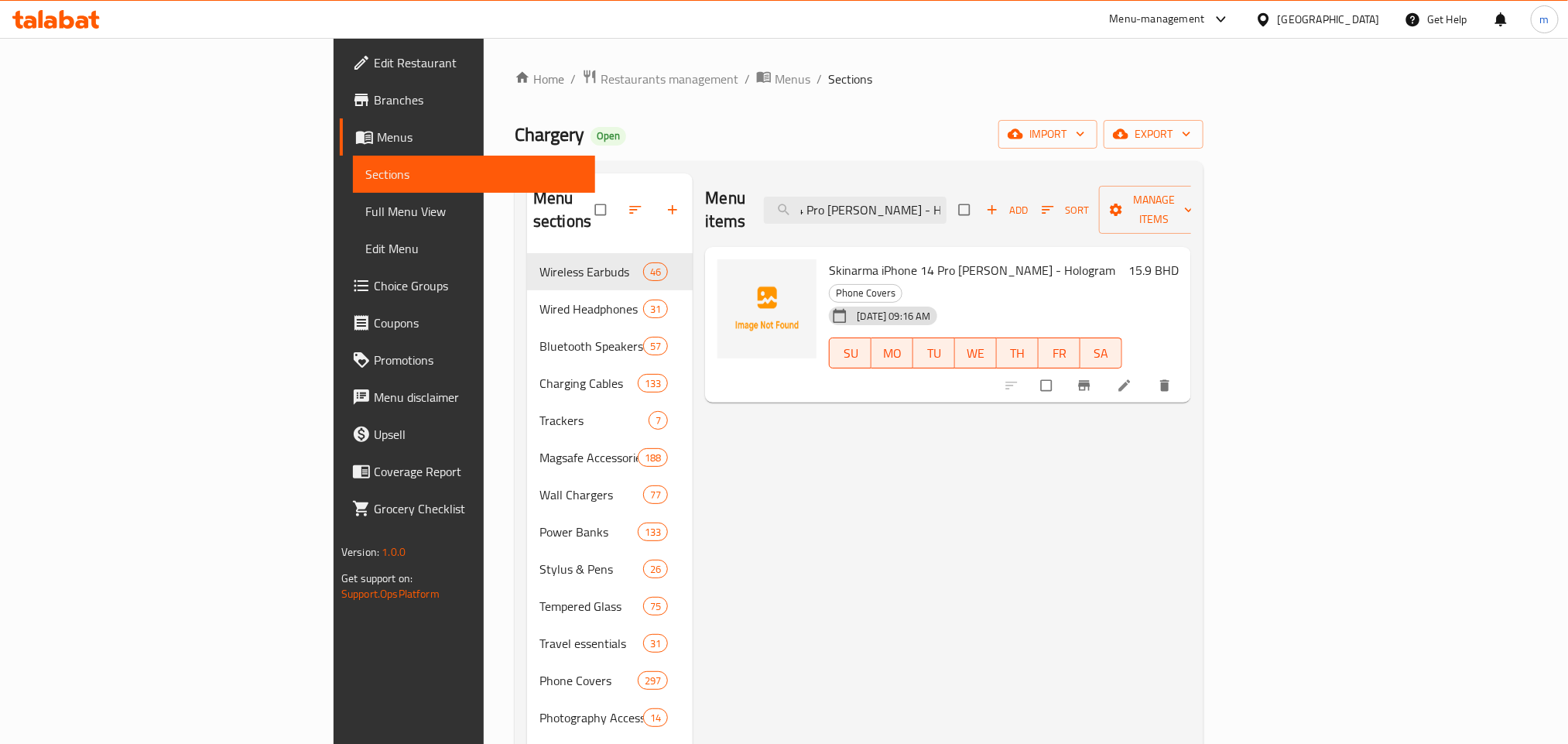
type input "Skinarma iPhone 14 Pro Kira Kobai - Hologram"
click at [946, 202] on input "Skinarma iPhone 14 Pro Kira Kobai - Hologram" at bounding box center [854, 210] width 182 height 27
paste input "Skinarma Saido 2-in-1 Strap for Apple Watch with Case - Yellow, 45/44mm"
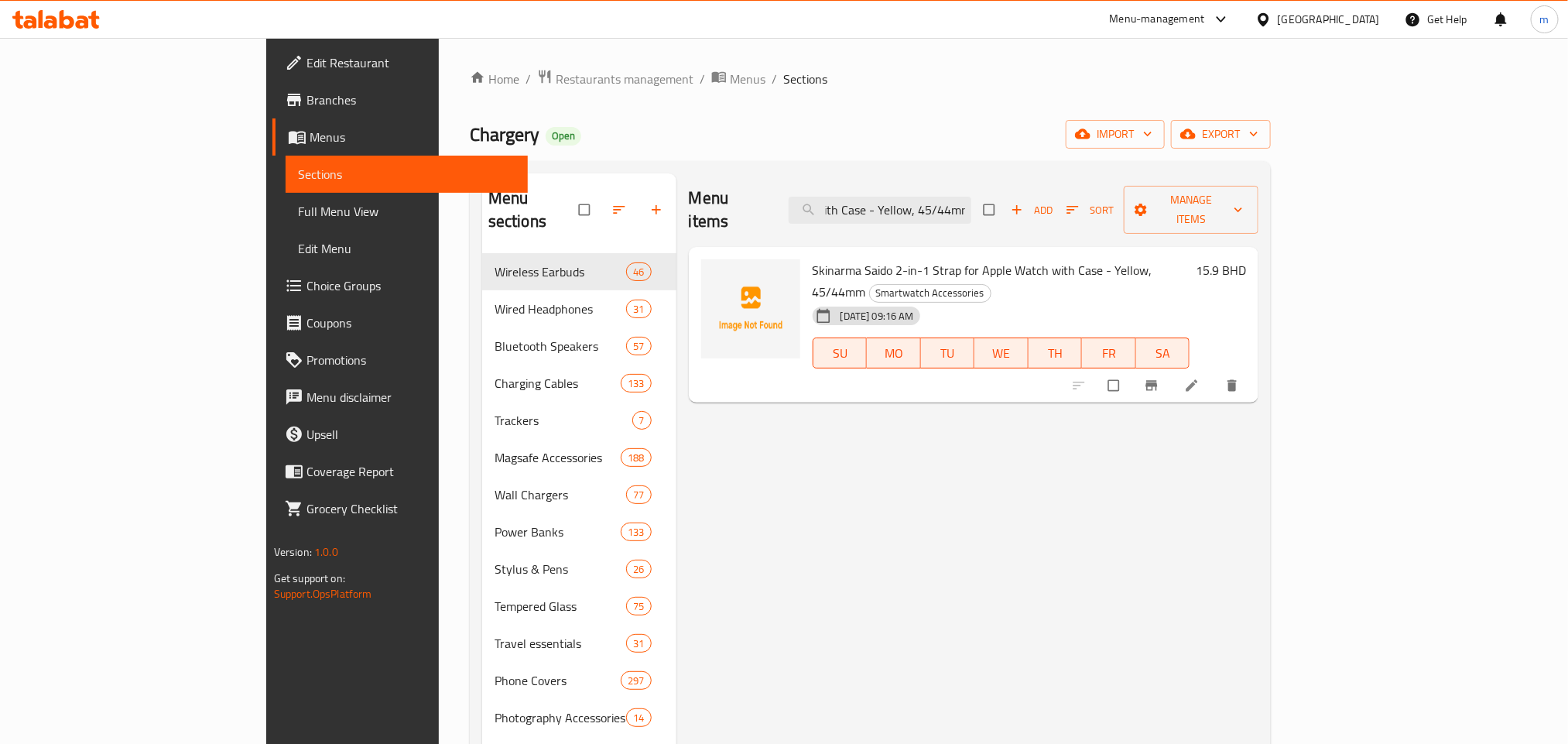
type input "Skinarma Saido 2-in-1 Strap for Apple Watch with Case - Yellow, 45/44mm"
click at [971, 198] on input "Skinarma Saido 2-in-1 Strap for Apple Watch with Case - Yellow, 45/44mm" at bounding box center [880, 210] width 182 height 27
paste input "Skinarma Saido 2-in-1 Strap for Apple Watch with Case - Blue, 45/44mm"
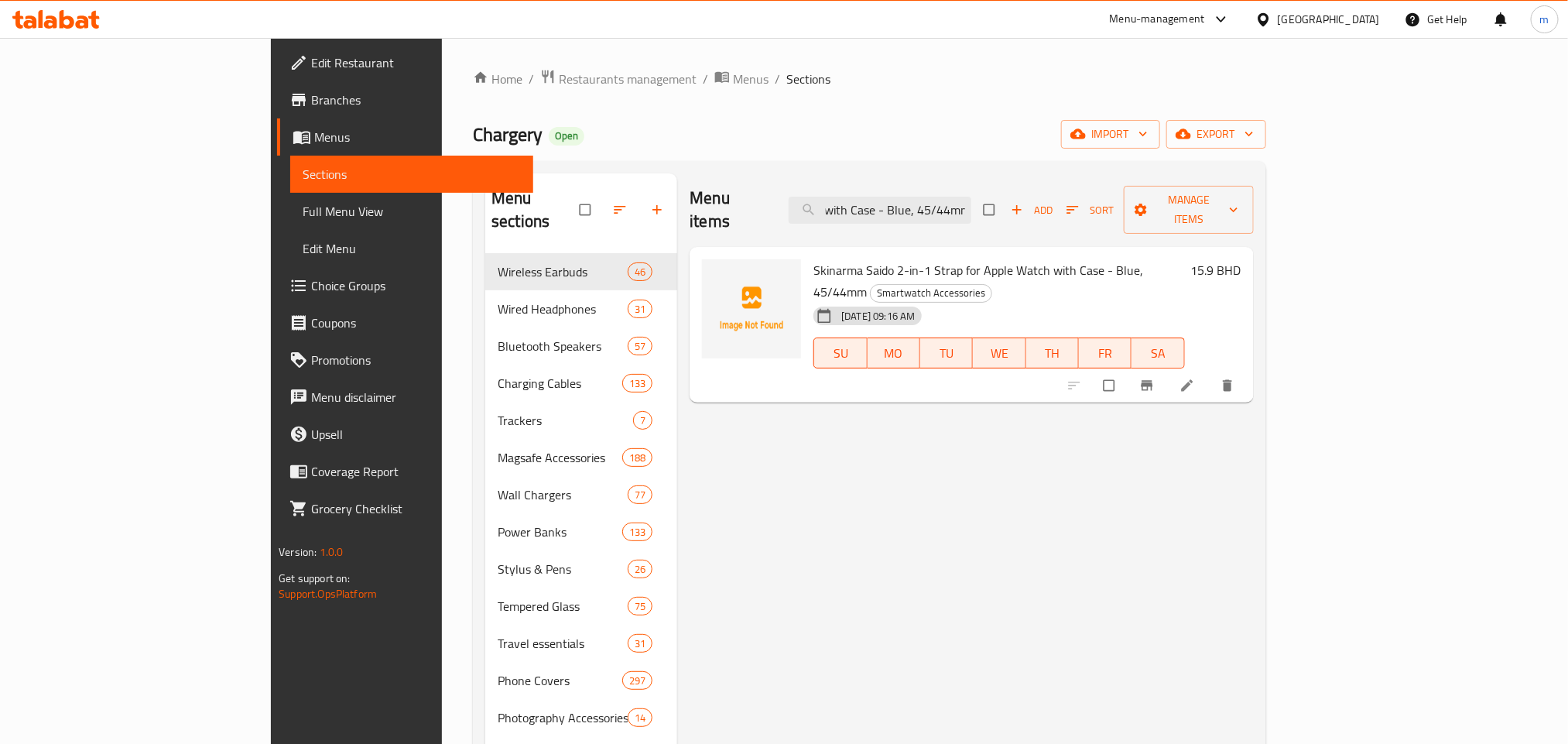
type input "Skinarma Saido 2-in-1 Strap for Apple Watch with Case - Blue, 45/44mm"
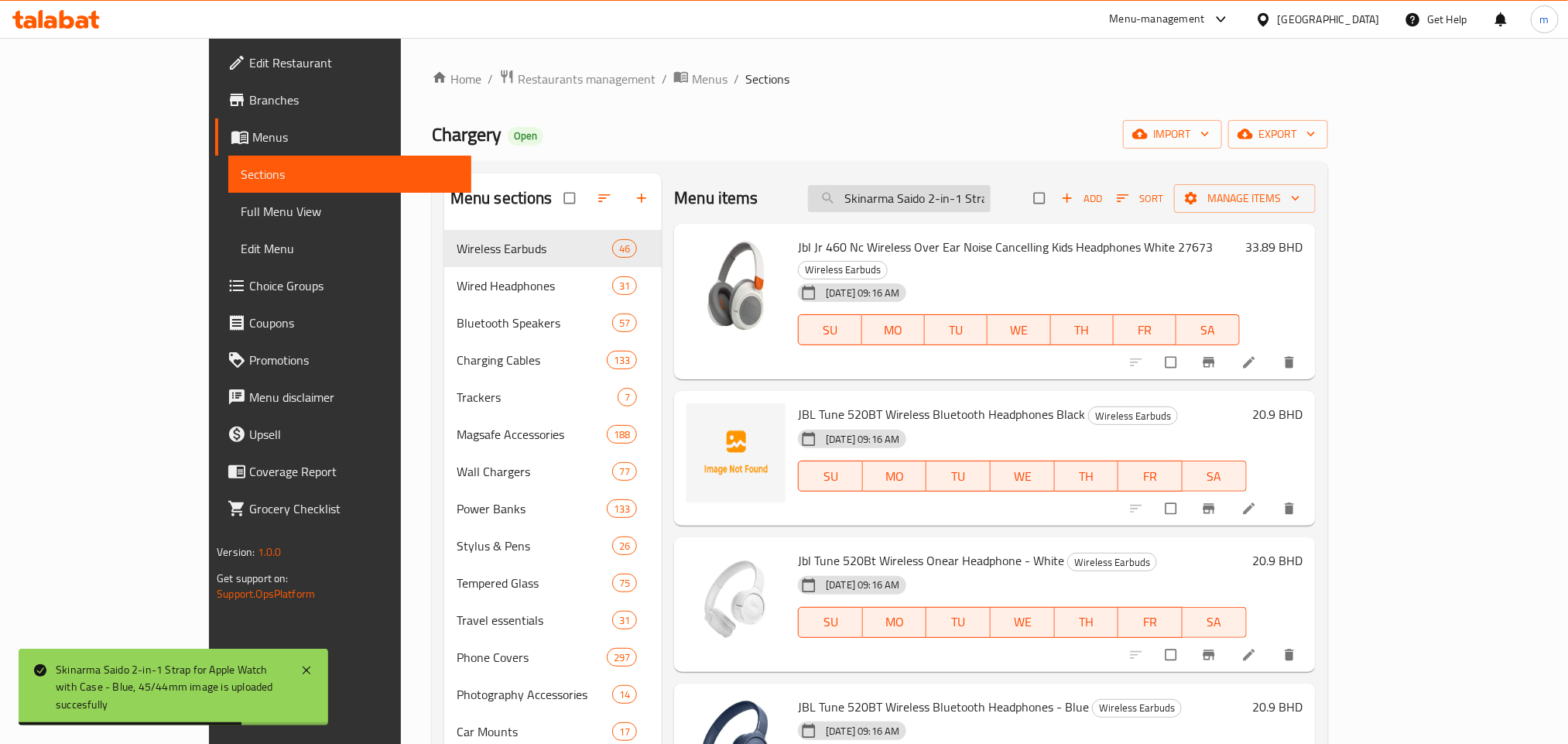
click at [951, 205] on input "Skinarma Saido 2-in-1 Strap for Apple Watch with Case - Blue, 45/44mm" at bounding box center [899, 198] width 182 height 27
paste input "Skinarma Saido 2-in-1 Strap for Apple Watch with Case - Blue, 45/44mm"
type input "Skinarma Saido 2-in-1 Strap for Apple Watch with Case - Blue, 45/44mm"
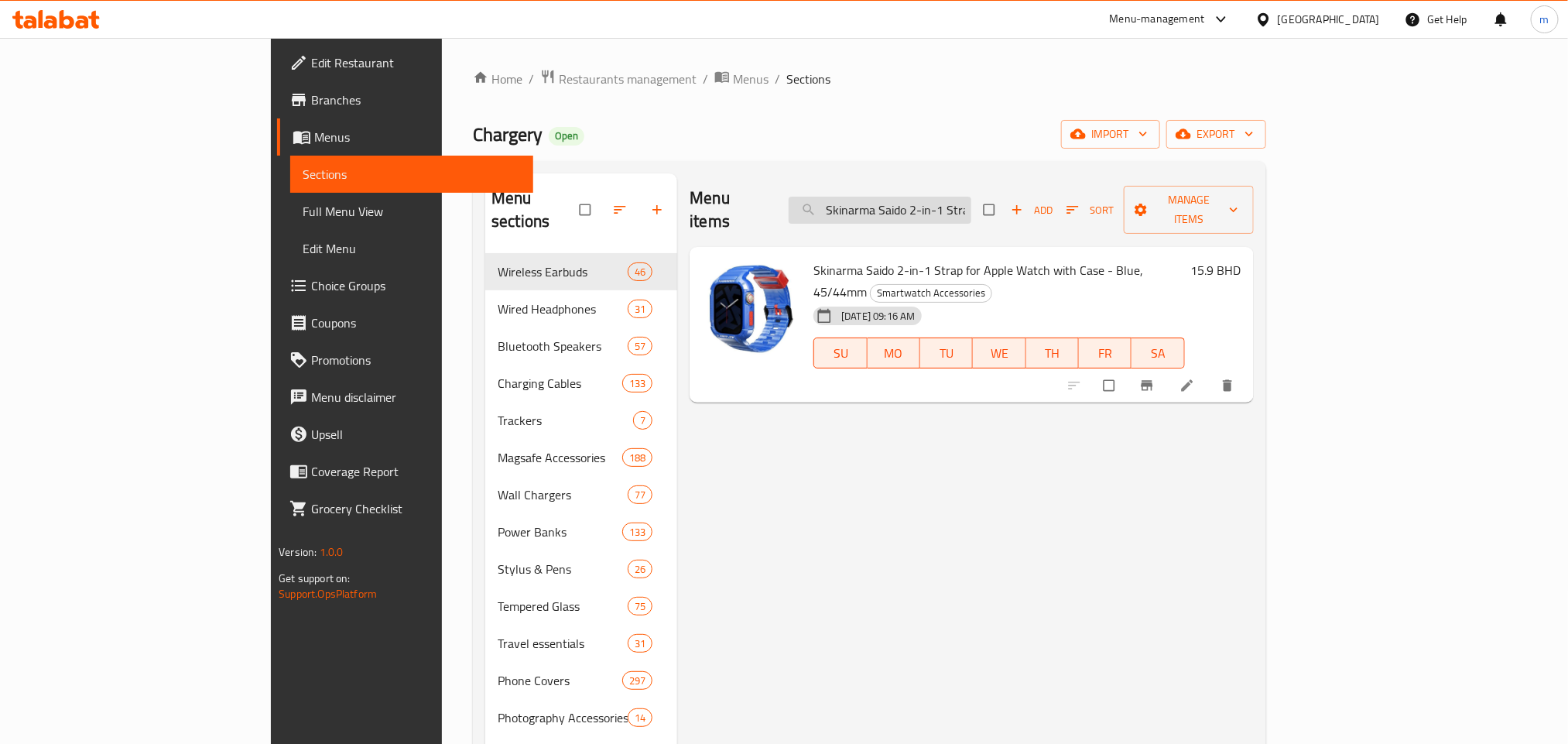
click at [971, 197] on input "Skinarma Saido 2-in-1 Strap for Apple Watch with Case - Blue, 45/44mm" at bounding box center [880, 210] width 182 height 27
paste input "Skinarma (Shokku) Apple Watch Silicone Strap 49/45/44mm - Frost"
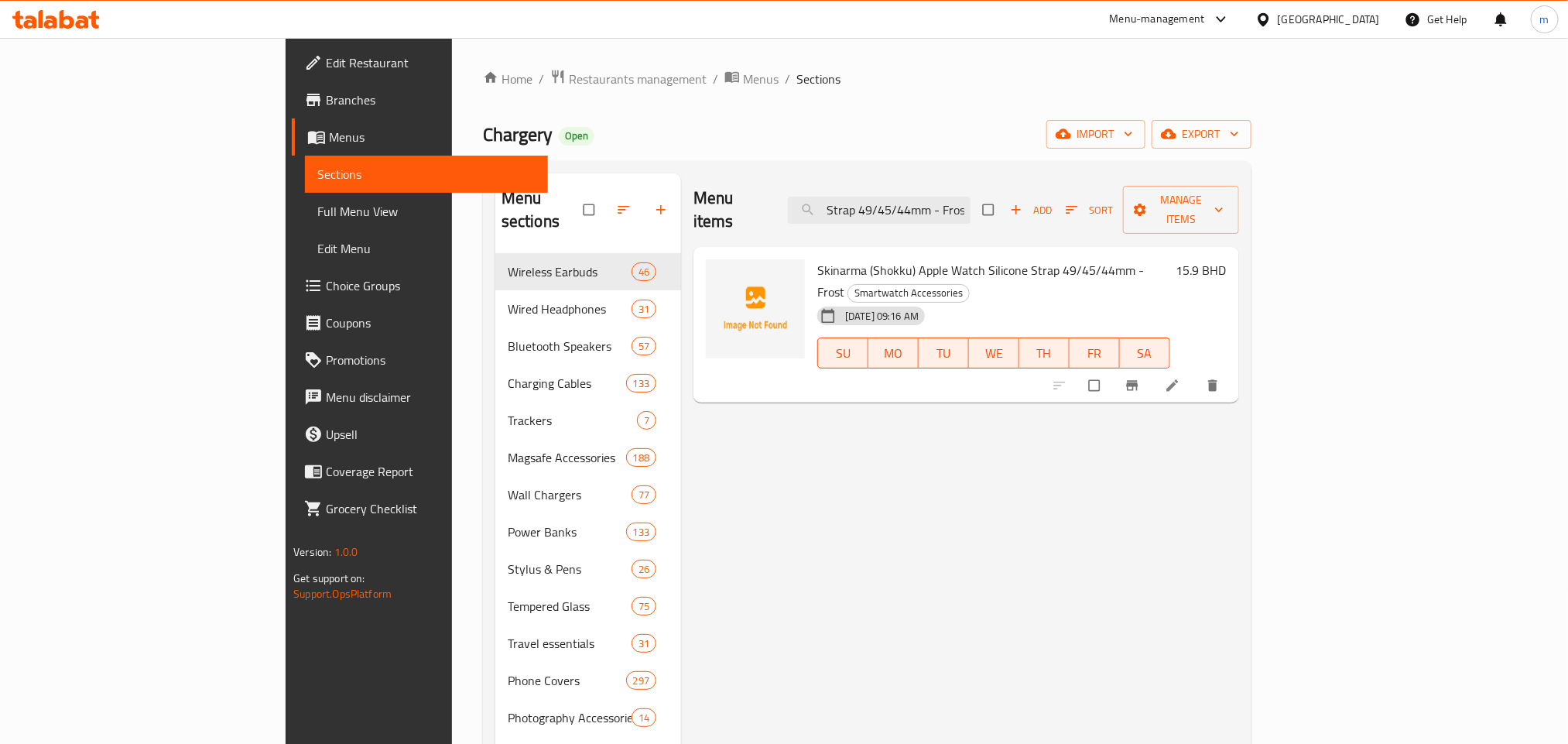
type input "Skinarma (Shokku) Apple Watch Silicone Strap 49/45/44mm - Frost"
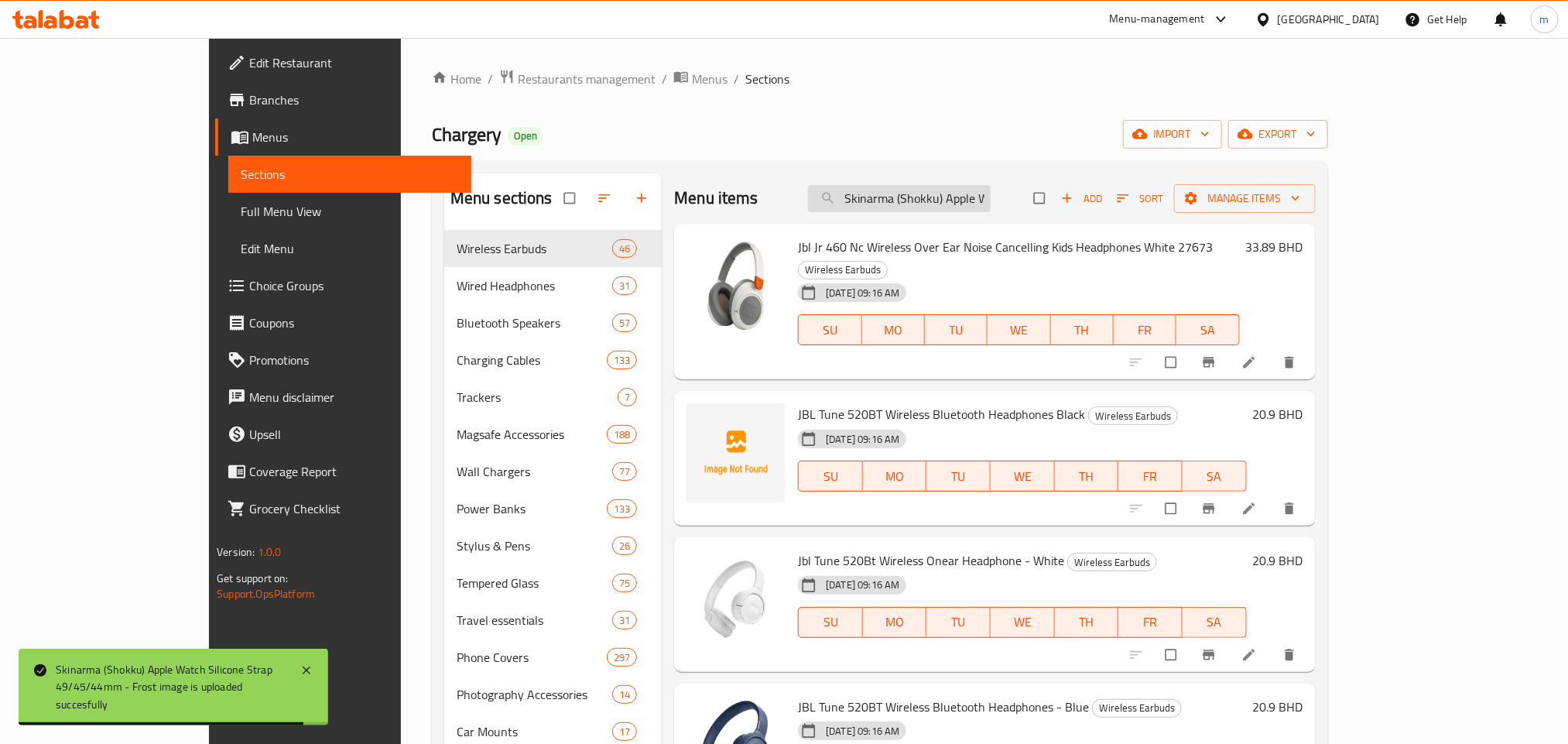
click at [945, 193] on input "Skinarma (Shokku) Apple Watch Silicone Strap 49/45/44mm - Frost" at bounding box center [899, 198] width 182 height 27
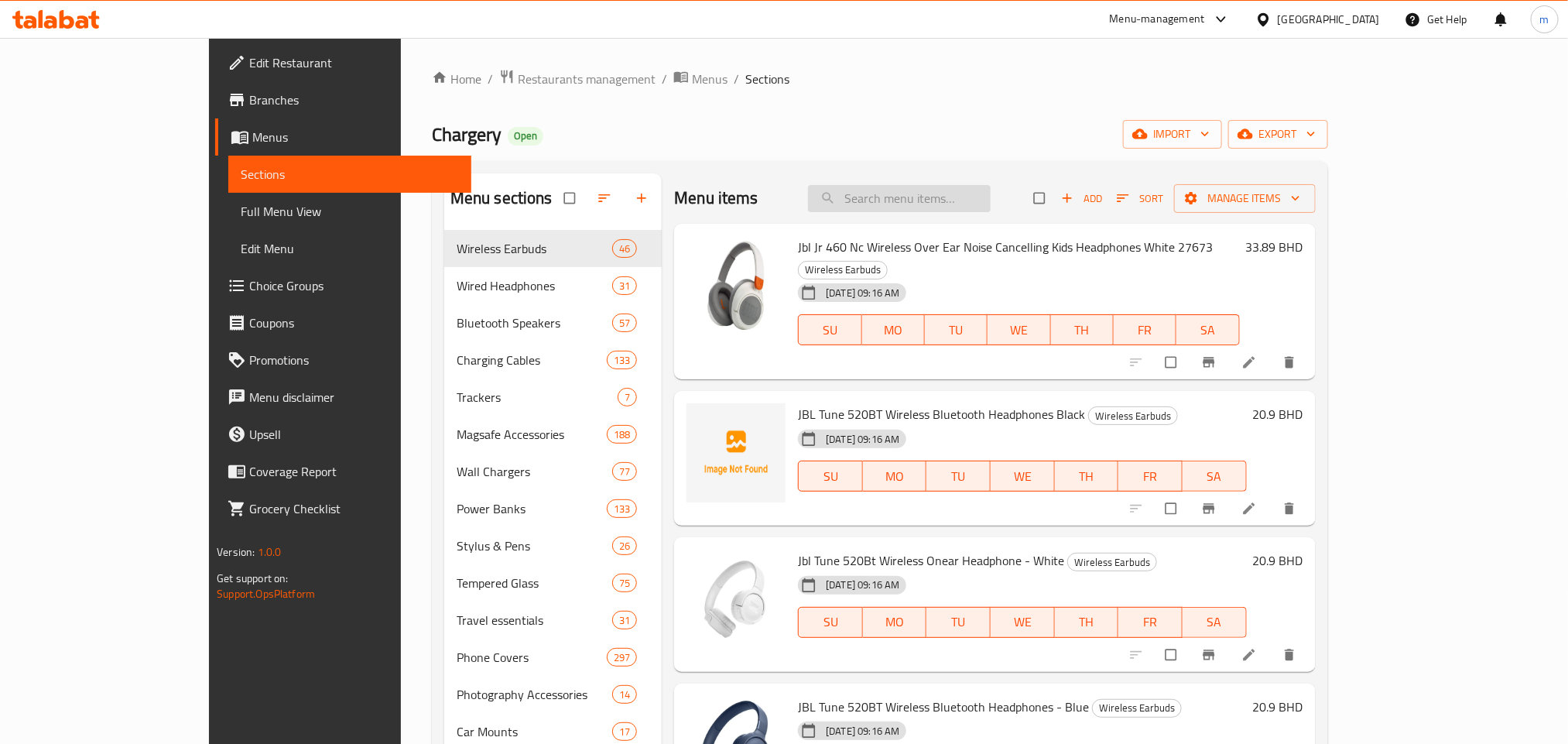
paste input "Skinarma (Shokku) Apple Watch Silicone Strap 49/45/44mm - Frost"
type input "Skinarma (Shokku) Apple Watch Silicone Strap 49/45/44mm - Frost"
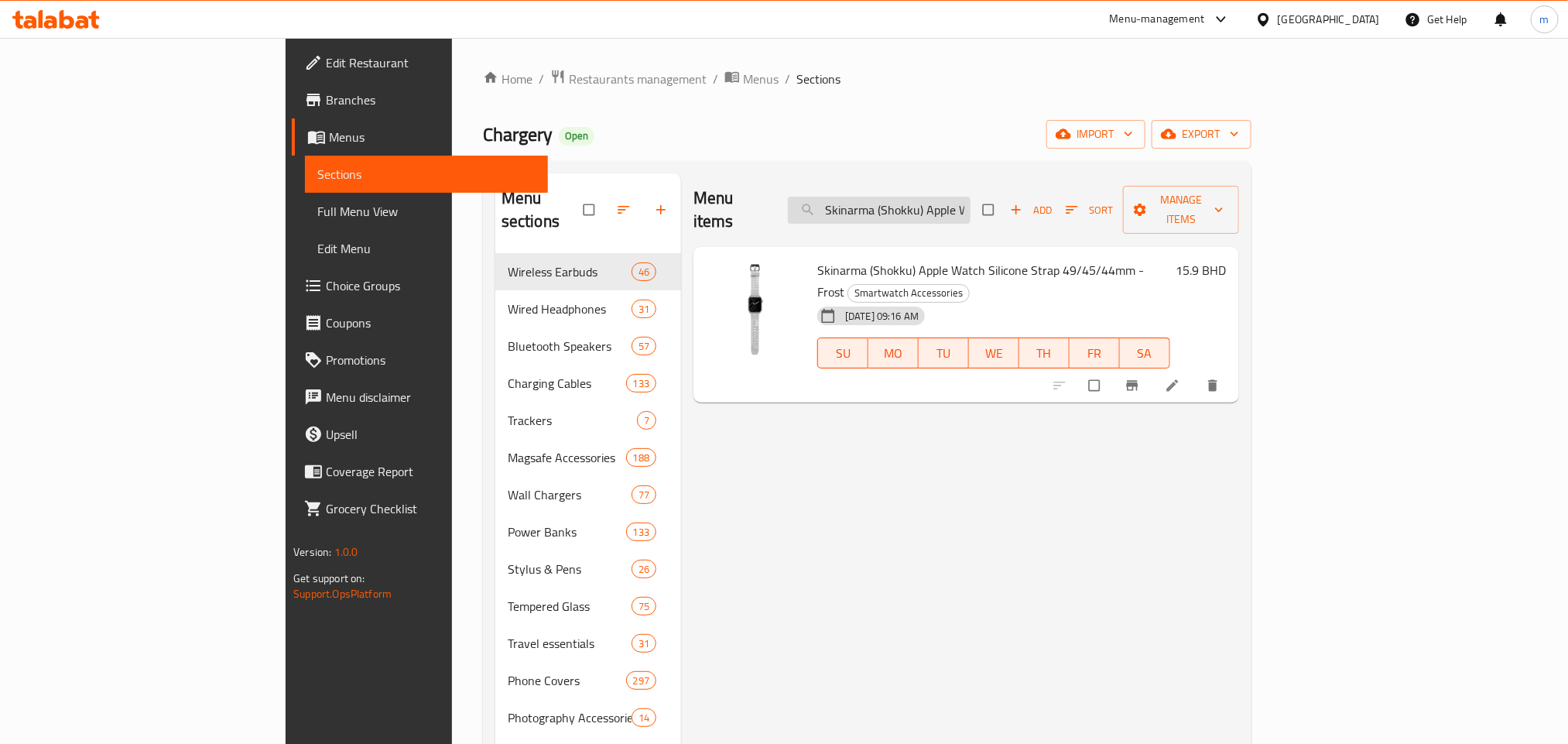
click at [970, 205] on input "Skinarma (Shokku) Apple Watch Silicone Strap 49/45/44mm - Frost" at bounding box center [879, 210] width 182 height 27
paste input "Skinarma Spunk Leatherette Casr For Airpods Pro 2Nd Gen - Green"
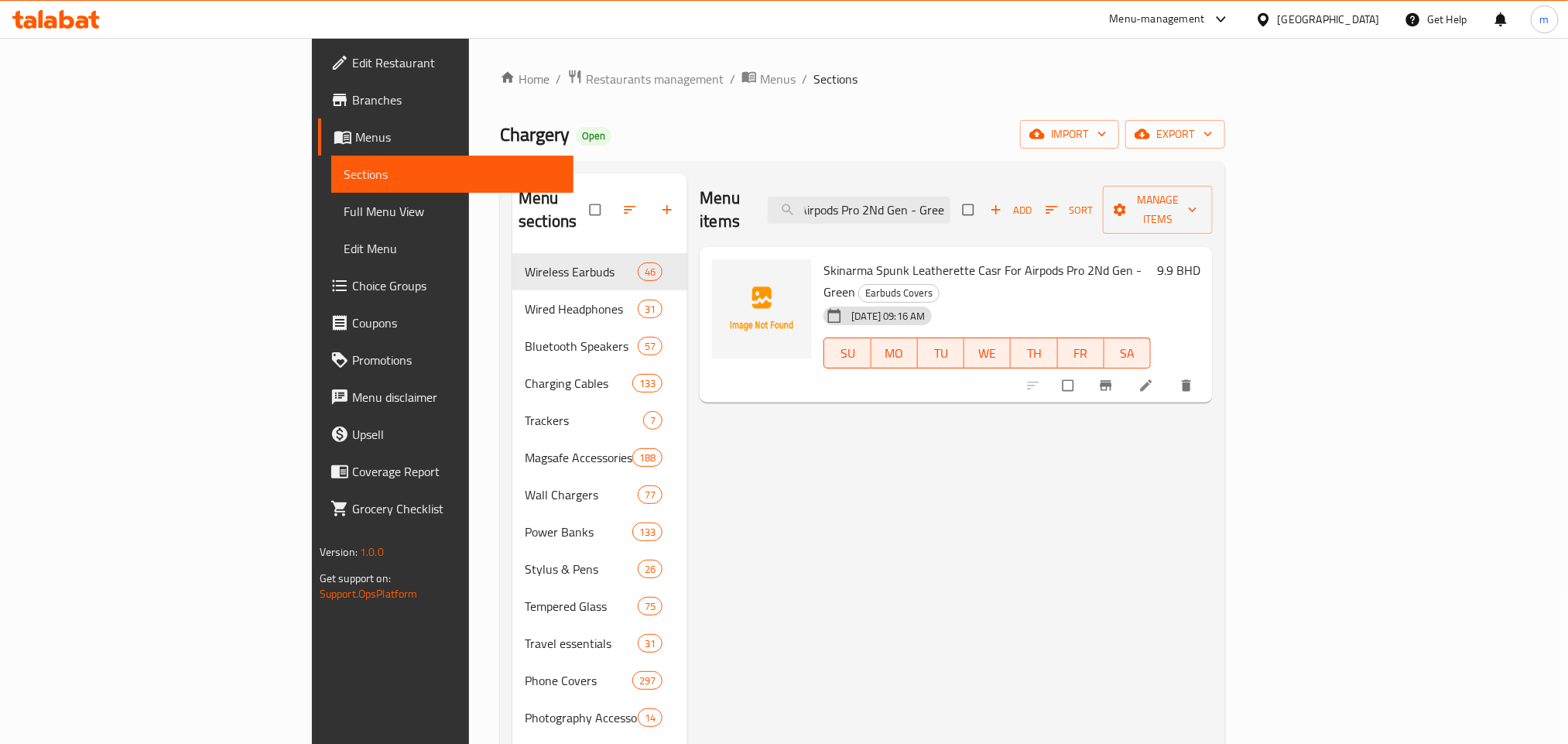
type input "Skinarma Spunk Leatherette Casr For Airpods Pro 2Nd Gen - Green"
click at [951, 208] on input "Skinarma Spunk Leatherette Casr For Airpods Pro 2Nd Gen - Green" at bounding box center [859, 210] width 182 height 27
paste input "Skinarma iPhone 14 Pro Protective Case Taihi Sora Grip with Stand - Blue"
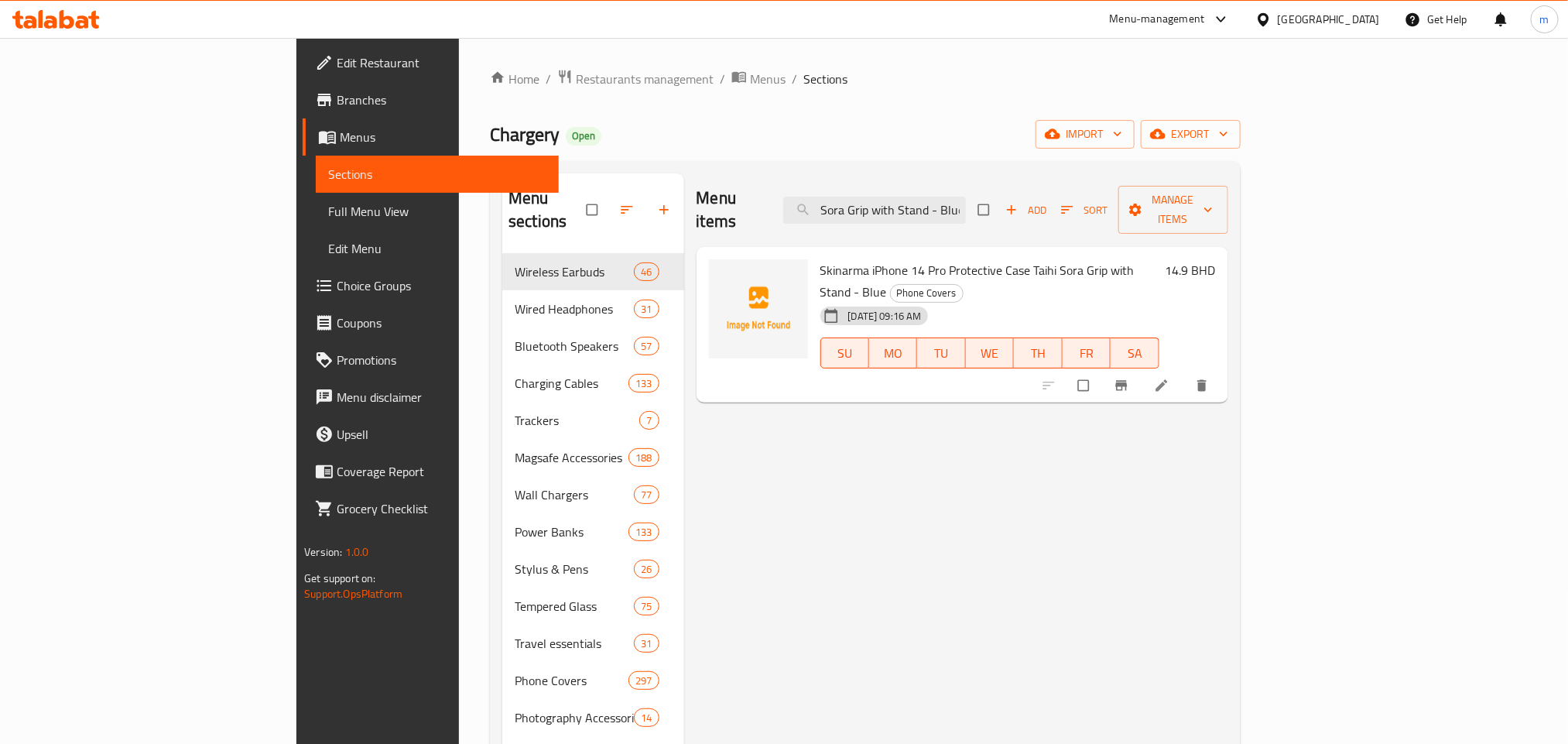
type input "Skinarma iPhone 14 Pro Protective Case Taihi Sora Grip with Stand - Blue"
click at [966, 197] on input "Skinarma iPhone 14 Pro Protective Case Taihi Sora Grip with Stand - Blue" at bounding box center [874, 210] width 182 height 27
paste input "Skinarma (Kobu ) For Apple Watch Strap 49/45/44mm - Black"
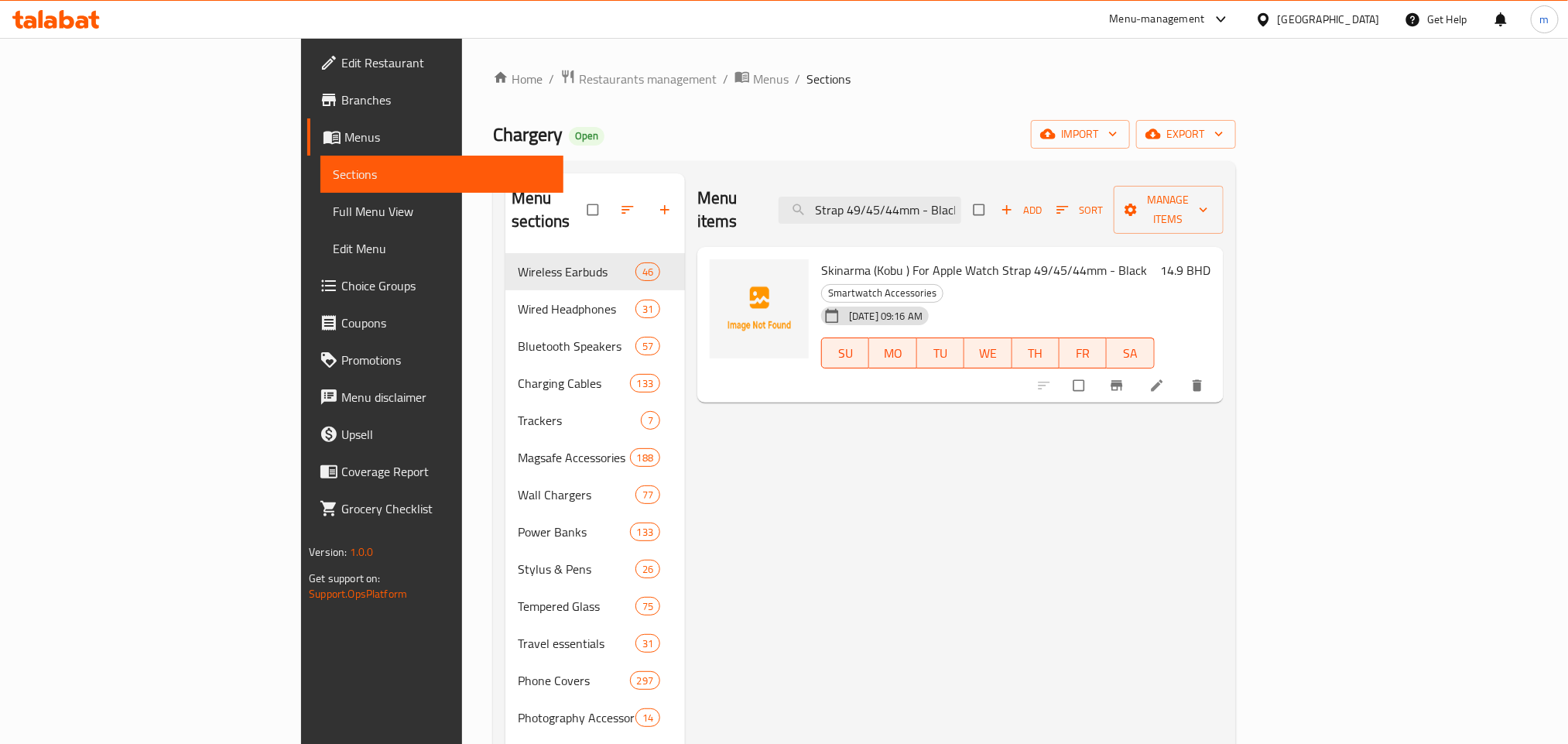
type input "Skinarma (Kobu ) For Apple Watch Strap 49/45/44mm - Black"
click at [961, 202] on input "Skinarma (Kobu ) For Apple Watch Strap 49/45/44mm - Black" at bounding box center [870, 210] width 182 height 27
paste input "Skinarma Shingoki Case for iPhone 14 Pro Max - Olive"
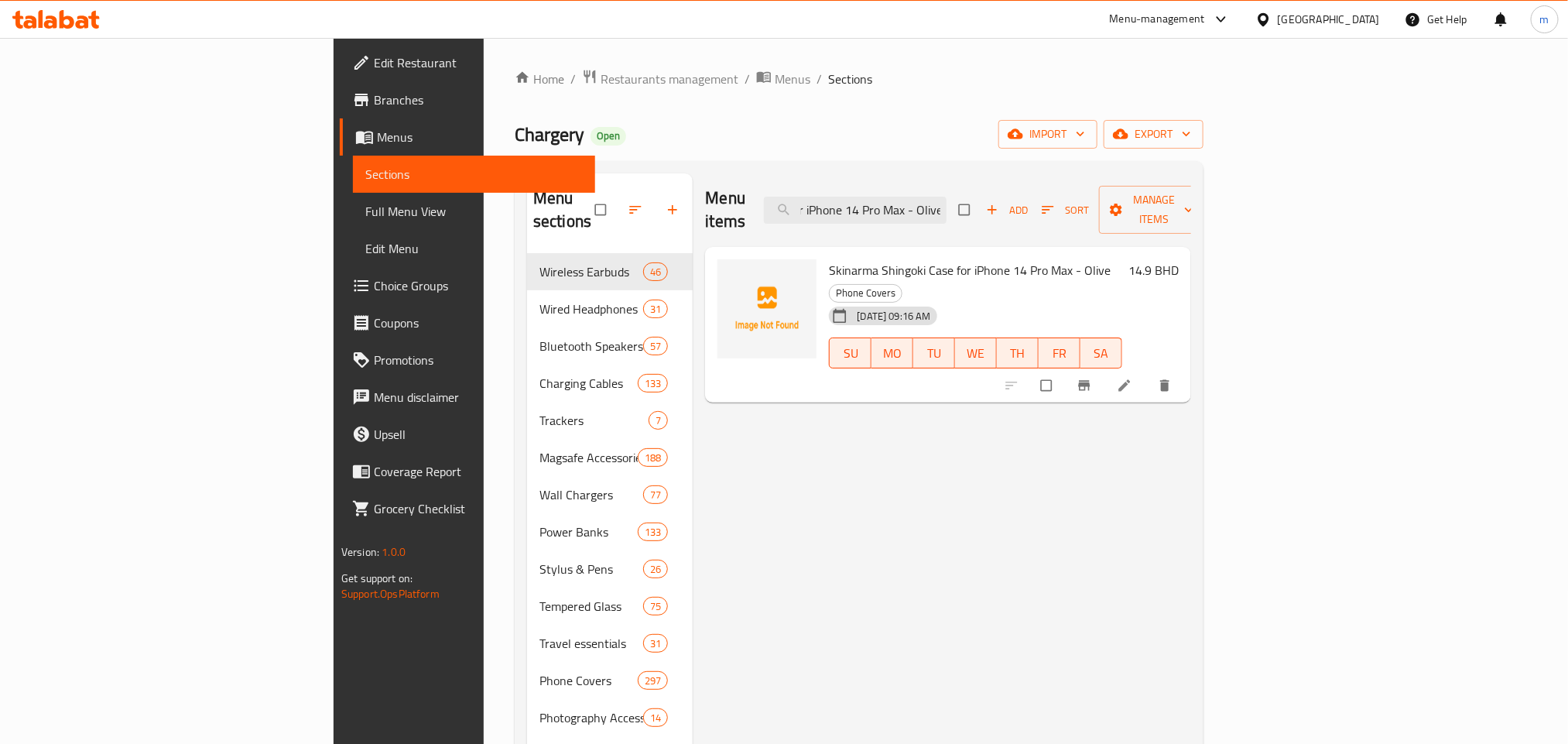
type input "Skinarma Shingoki Case for iPhone 14 Pro Max - Olive"
click at [946, 197] on input "Skinarma Shingoki Case for iPhone 14 Pro Max - Olive" at bounding box center [854, 210] width 182 height 27
paste input "Skinarma Iphone 14 Pro Taihi Kobai Case - Purple"
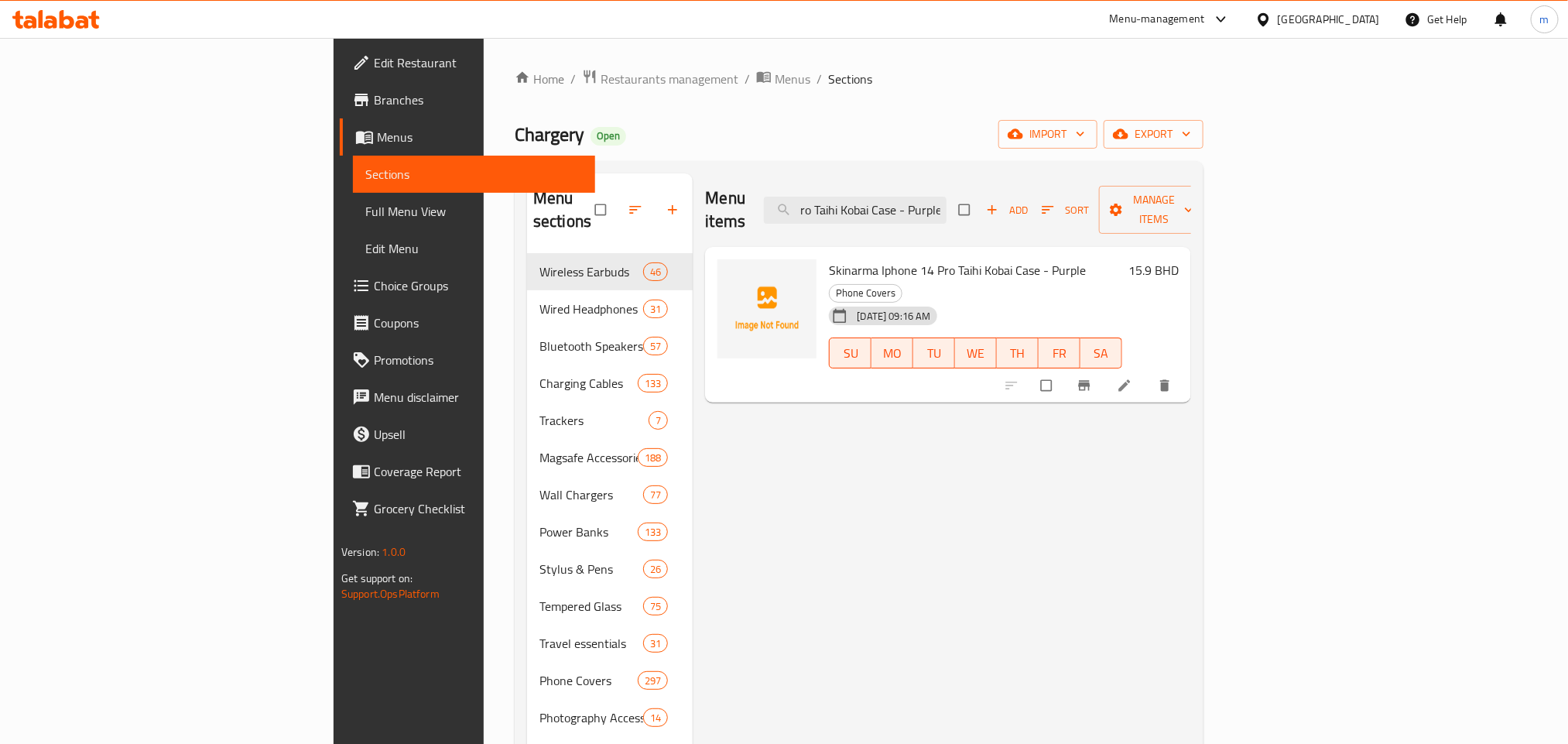
type input "Skinarma Iphone 14 Pro Taihi Kobai Case - Purple"
click at [945, 208] on input "Skinarma Iphone 14 Pro Taihi Kobai Case - Purple" at bounding box center [854, 210] width 182 height 27
paste input "Skinarma iPhone 14 Pro Kaze Case - Clear, 6.1 Inch"
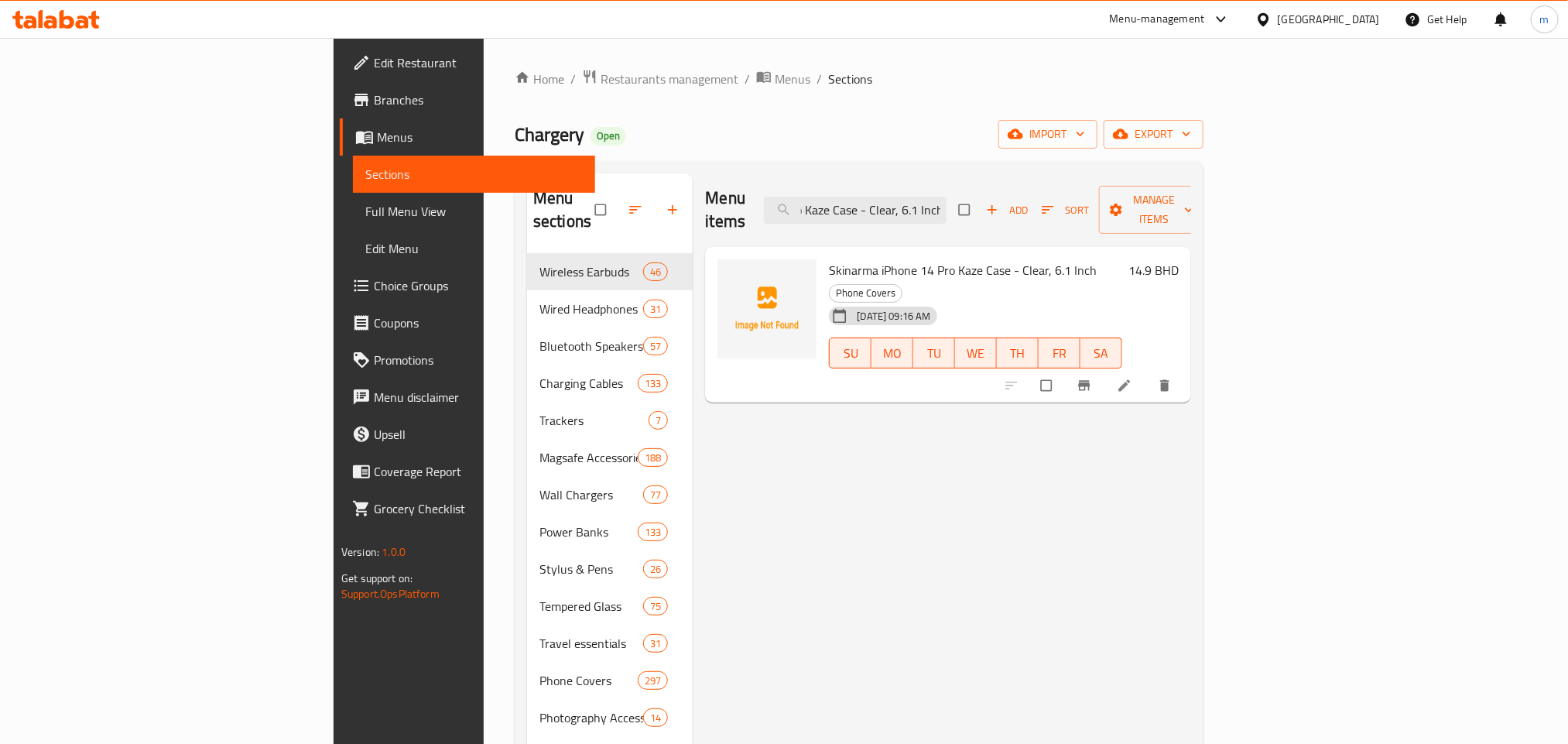
type input "Skinarma iPhone 14 Pro Kaze Case - Clear, 6.1 Inch"
click at [946, 201] on input "Skinarma iPhone 14 Pro Kaze Case - Clear, 6.1 Inch" at bounding box center [854, 210] width 182 height 27
paste input "Skinarma iPhone 14 Pro Kaze Case - Smoke"
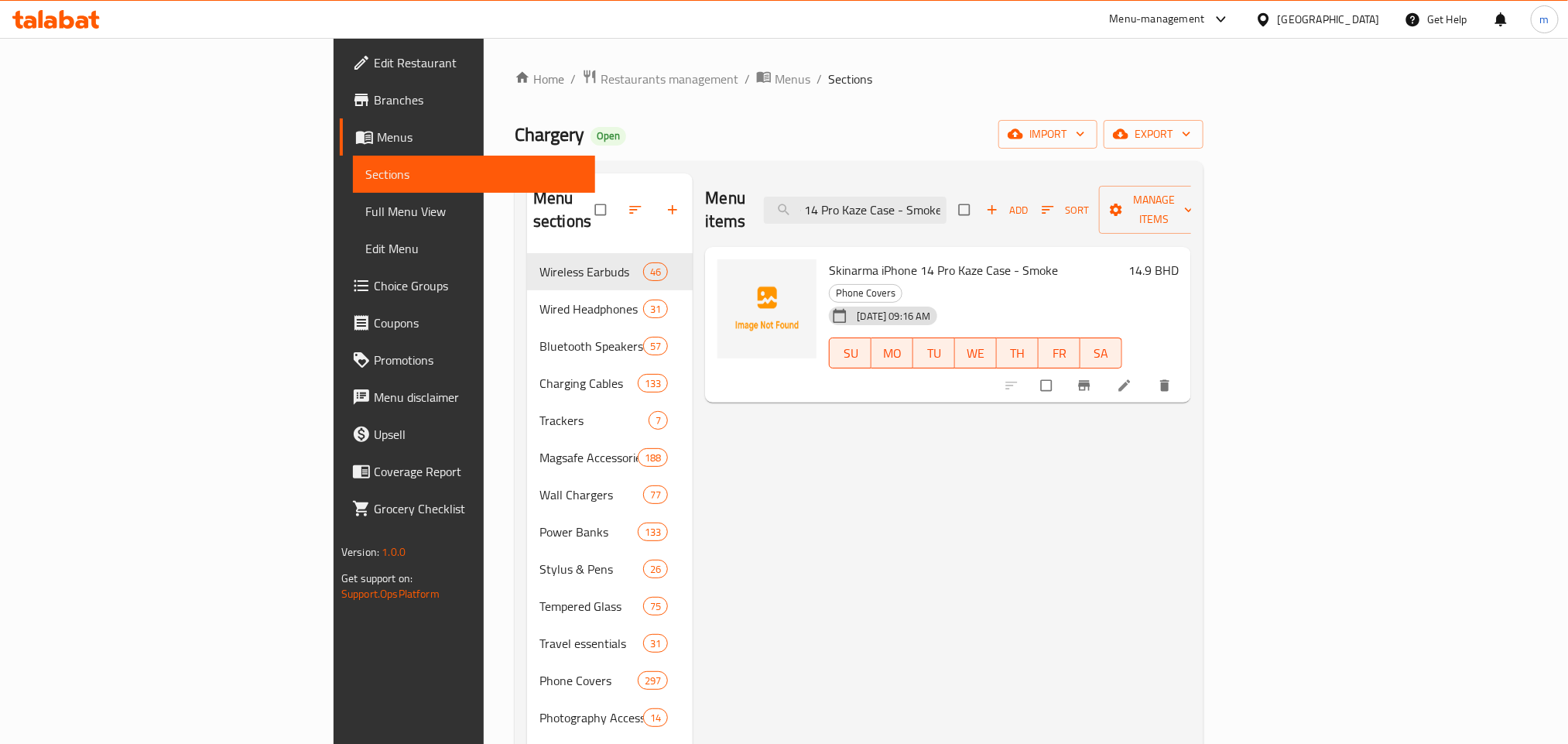
type input "Skinarma iPhone 14 Pro Kaze Case - Smoke"
click at [929, 197] on input "Skinarma iPhone 14 Pro Kaze Case - Smoke" at bounding box center [854, 210] width 182 height 27
paste input "Skinarma iPhone 14 Pro Iro - Red"
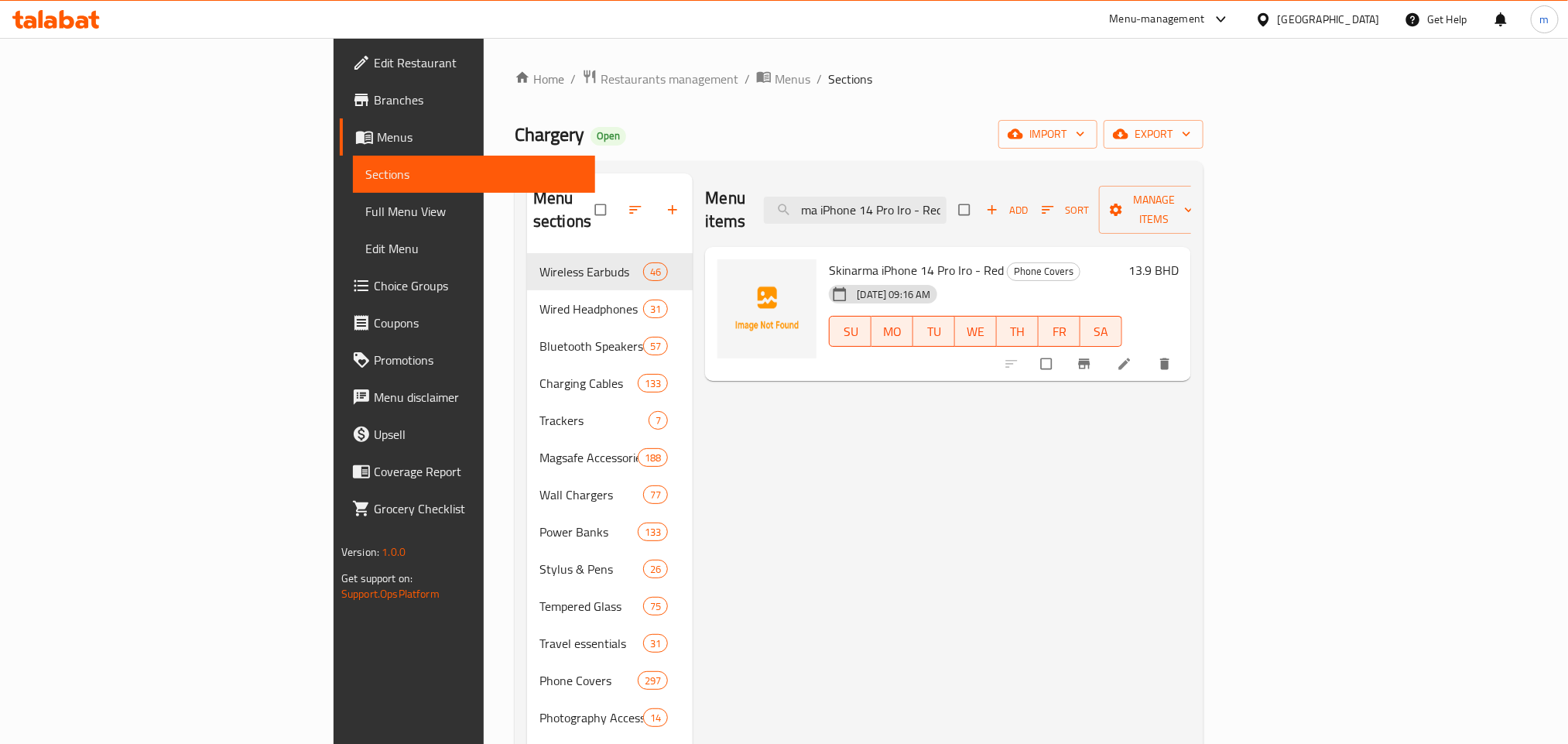
type input "Skinarma iPhone 14 Pro Iro - Red"
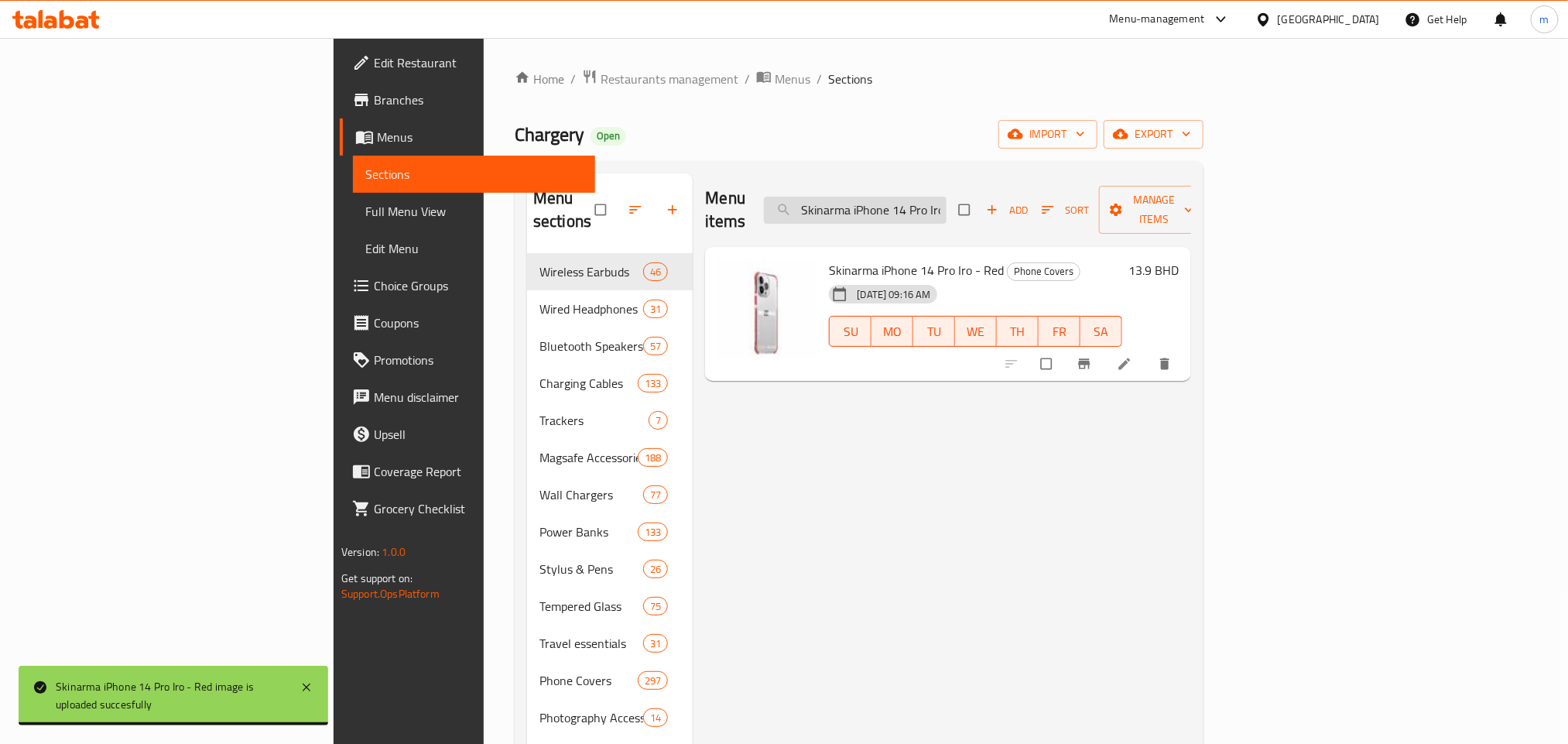
click at [946, 201] on input "Skinarma iPhone 14 Pro Iro - Red" at bounding box center [854, 210] width 182 height 27
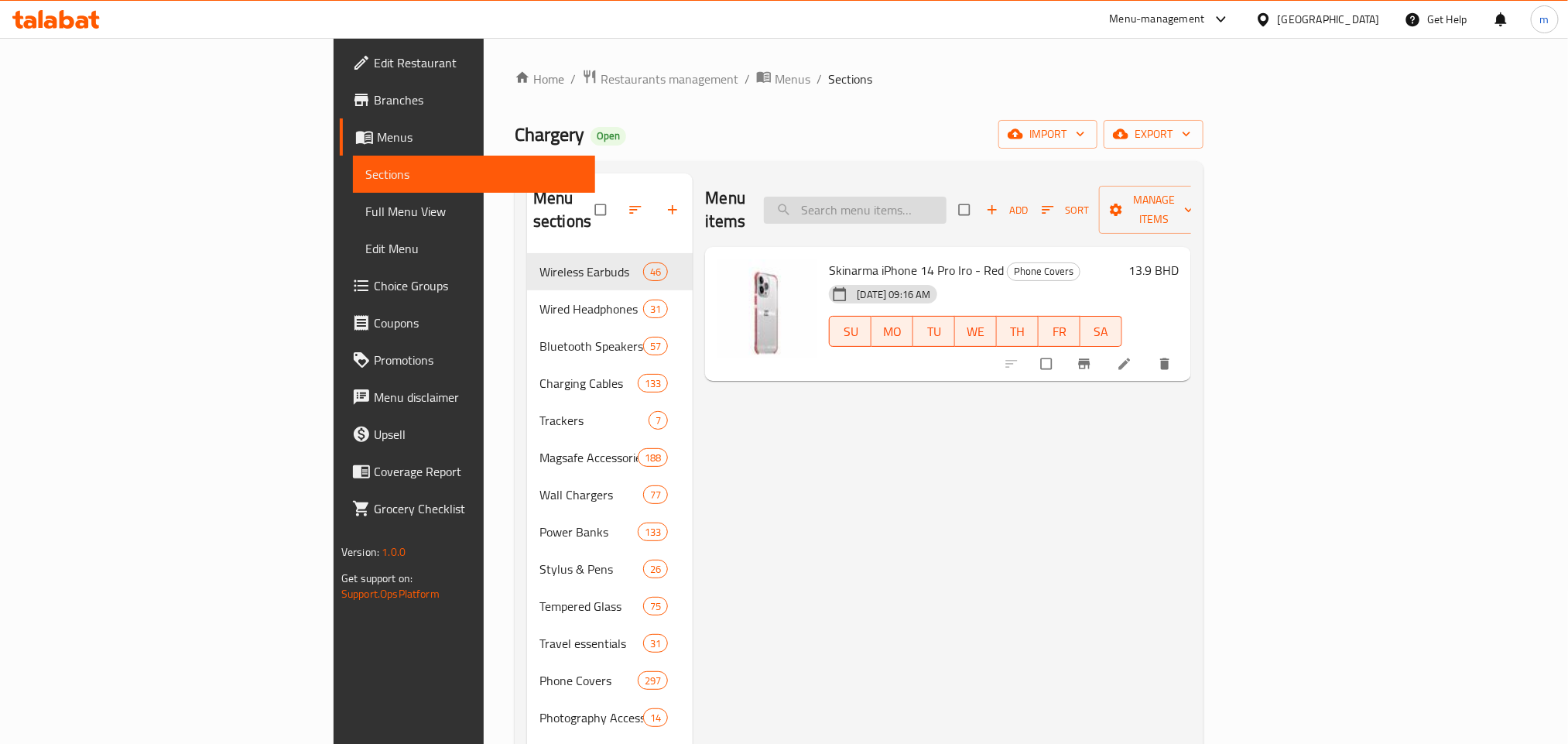
paste input "Skinarma iPhone 14 Pro Iro - Red"
type input "Skinarma iPhone 14 Pro Iro - Red"
click at [936, 202] on input "Skinarma iPhone 14 Pro Iro - Red" at bounding box center [854, 210] width 182 height 27
paste input "Powerology GaN PD Charger 33W UK with Type-C to Type-C Cable 1.2M - Black"
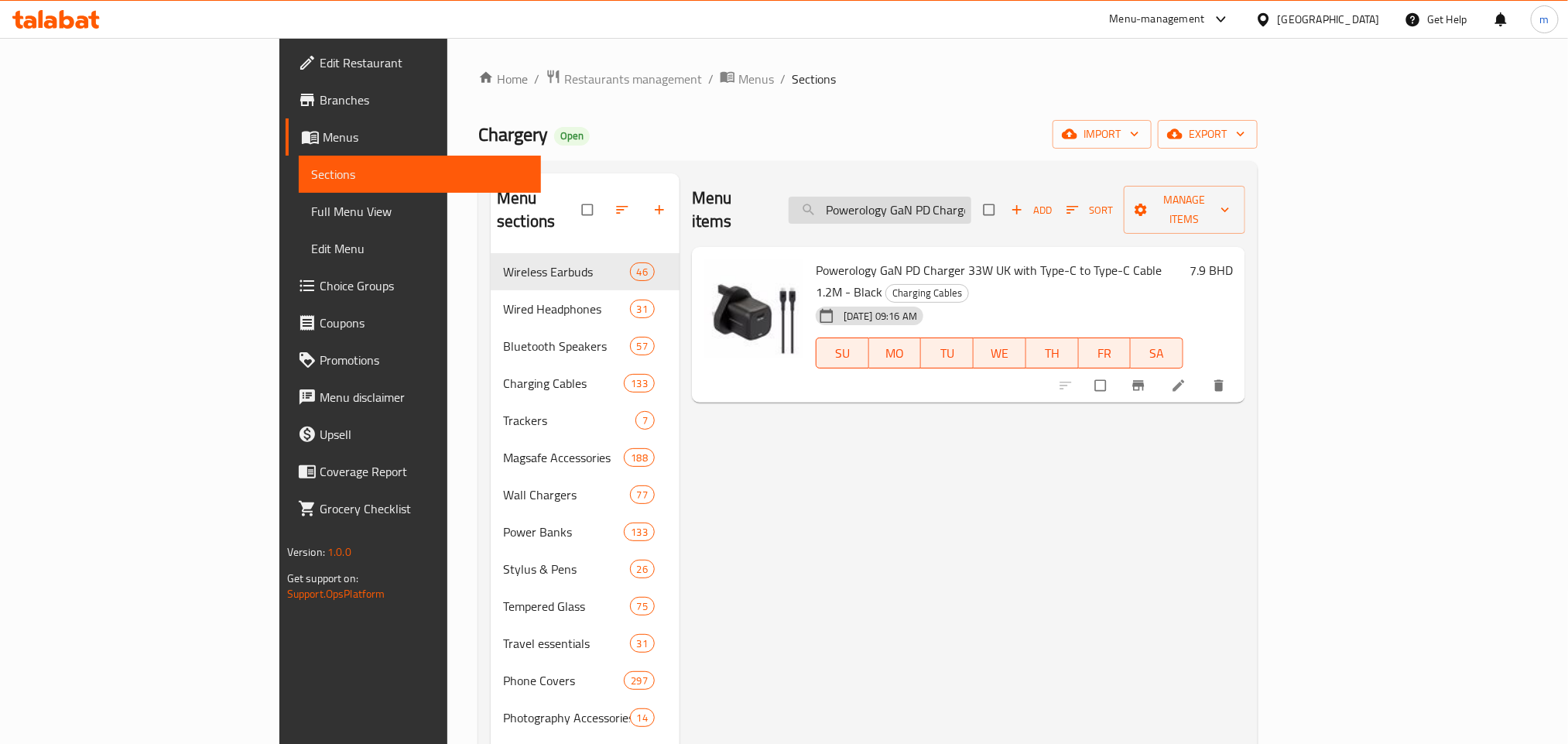
click at [971, 197] on input "Powerology GaN PD Charger 33W UK with Type-C to Type-C Cable 1.2M - Black" at bounding box center [880, 210] width 182 height 27
paste input "Lightning"
type input "Powerology GaN PD Charger 33W UK with Type-C to Lightning Cable 1.2M - Black"
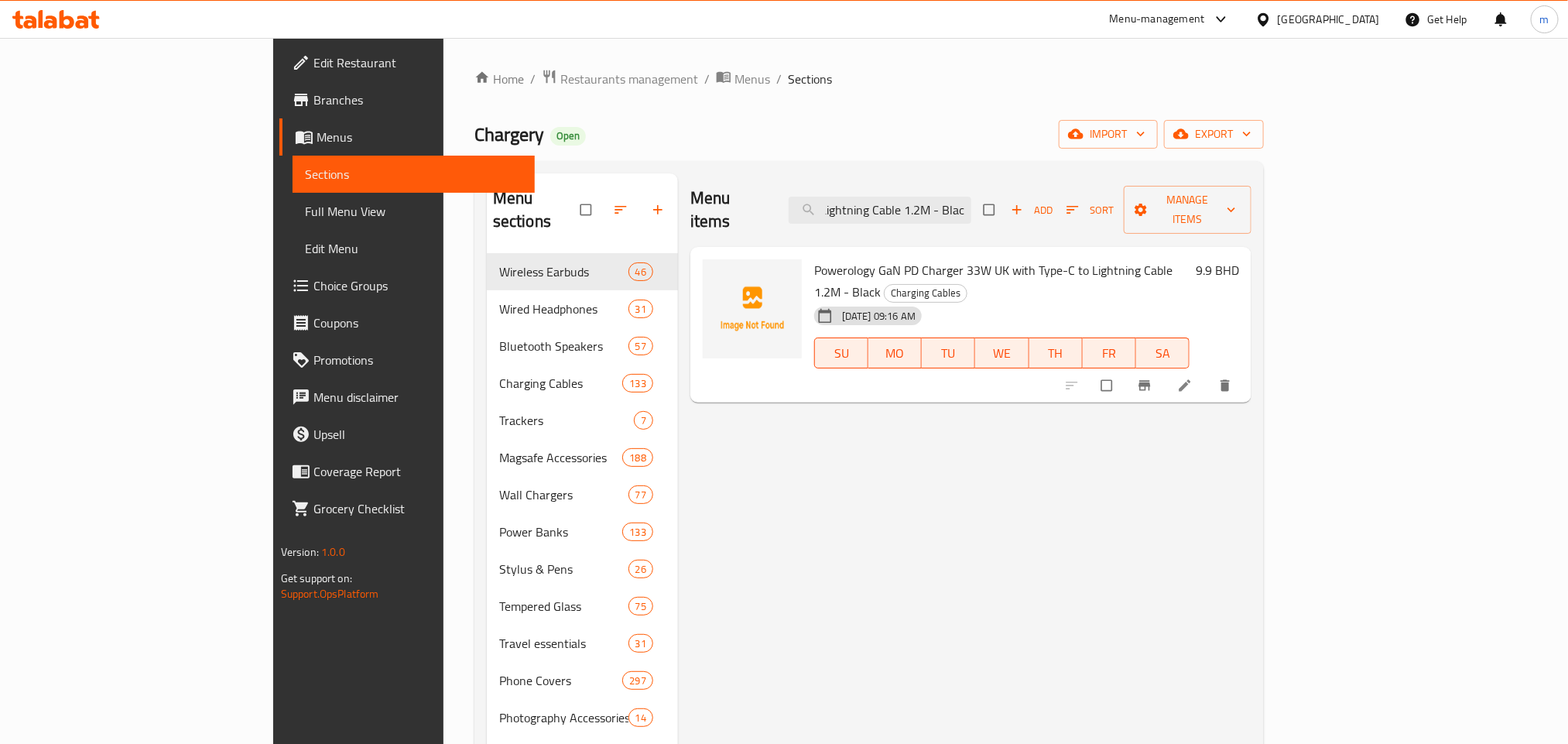
scroll to position [0, 0]
click at [971, 208] on input "Powerology GaN PD Charger 33W UK with Type-C to Lightning Cable 1.2M - Black" at bounding box center [880, 210] width 182 height 27
paste input "Apple Adapter Usbc Vga Multiport Adapter Mj1L2"
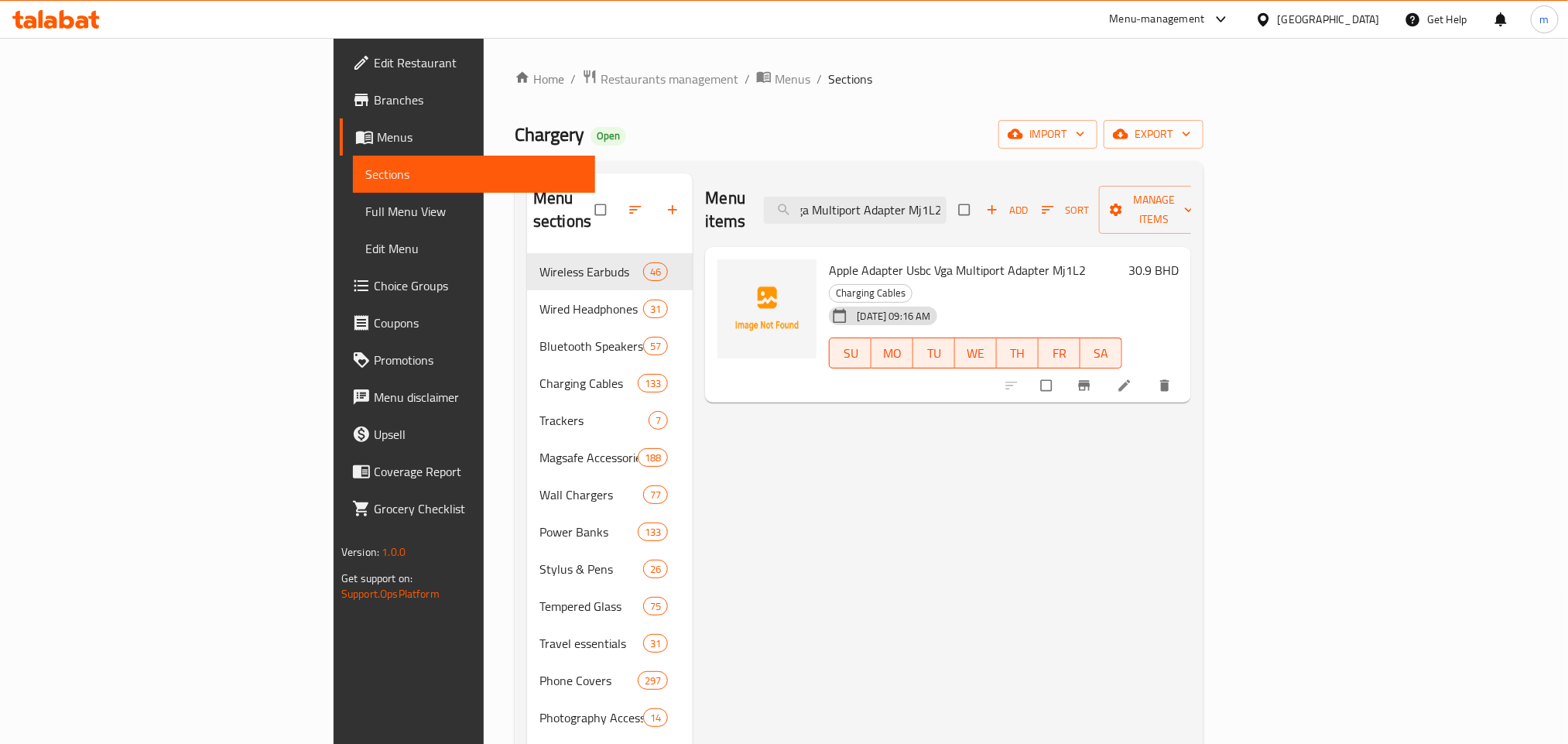
type input "Apple Adapter Usbc Vga Multiport Adapter Mj1L2"
click at [946, 197] on input "Apple Adapter Usbc Vga Multiport Adapter Mj1L2" at bounding box center [854, 210] width 182 height 27
paste input "Apple Adapter Usbc Vga Multiport Adapter Mj1L2"
type input "Apple Adapter Usbc Vga Multiport Adapter Mj1L2"
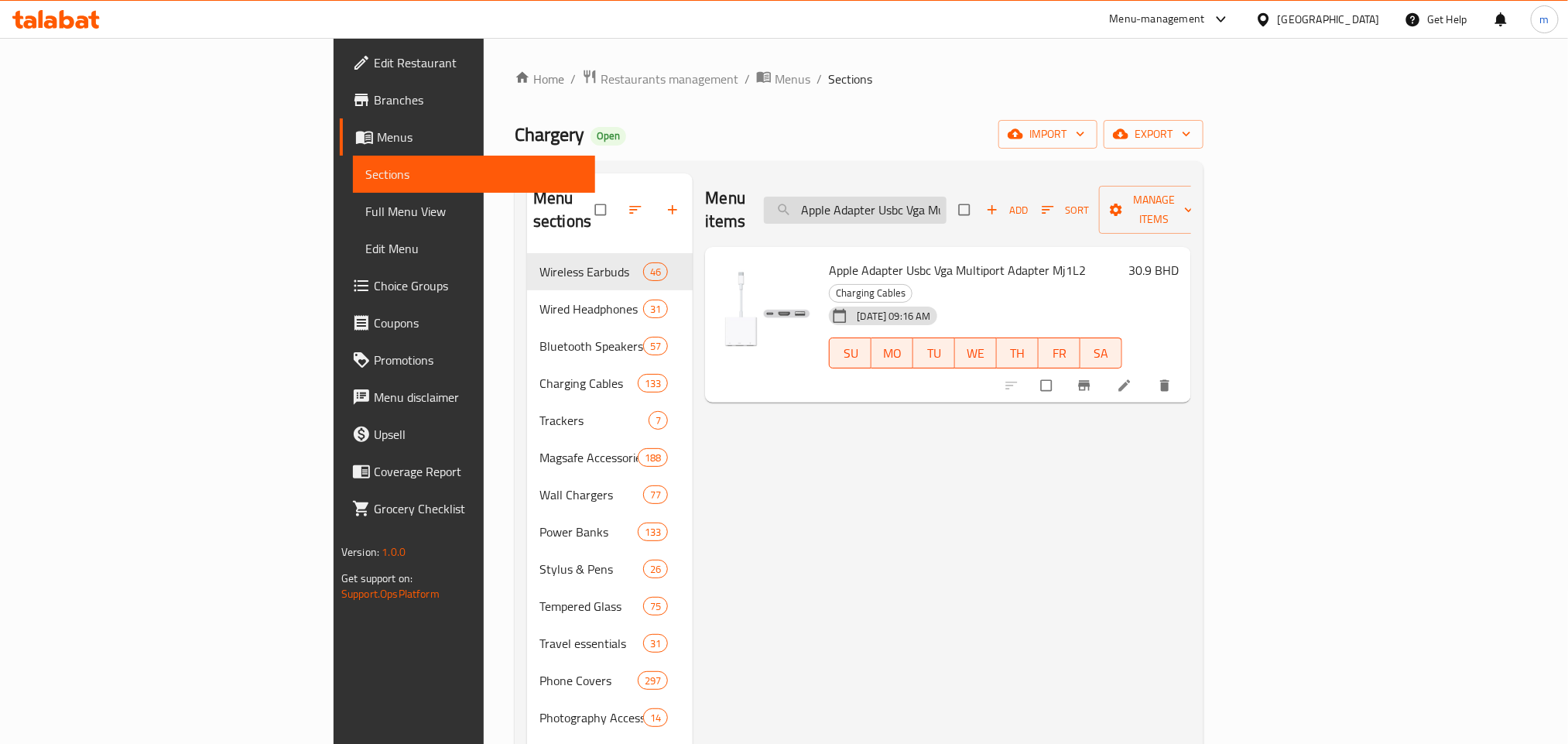
click at [946, 197] on input "Apple Adapter Usbc Vga Multiport Adapter Mj1L2" at bounding box center [854, 210] width 182 height 27
paste input "Apple Lightning to USB-C Cable, 2m"
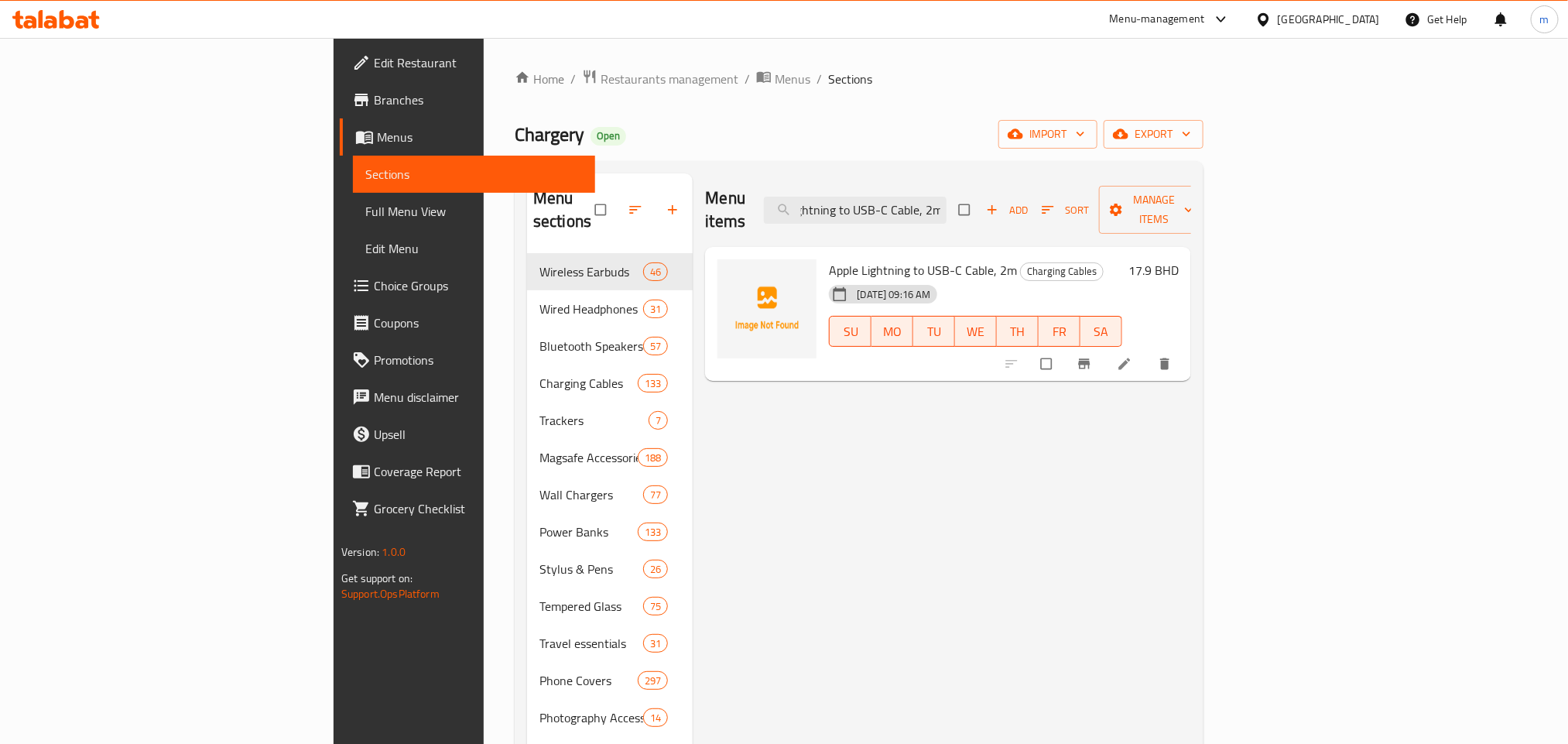
type input "Apple Lightning to USB-C Cable, 2m"
click at [946, 197] on input "Apple Lightning to USB-C Cable, 2m" at bounding box center [854, 210] width 182 height 27
paste input "Apple Lightning to USB-C Cable, 2m"
type input "Apple Lightn"
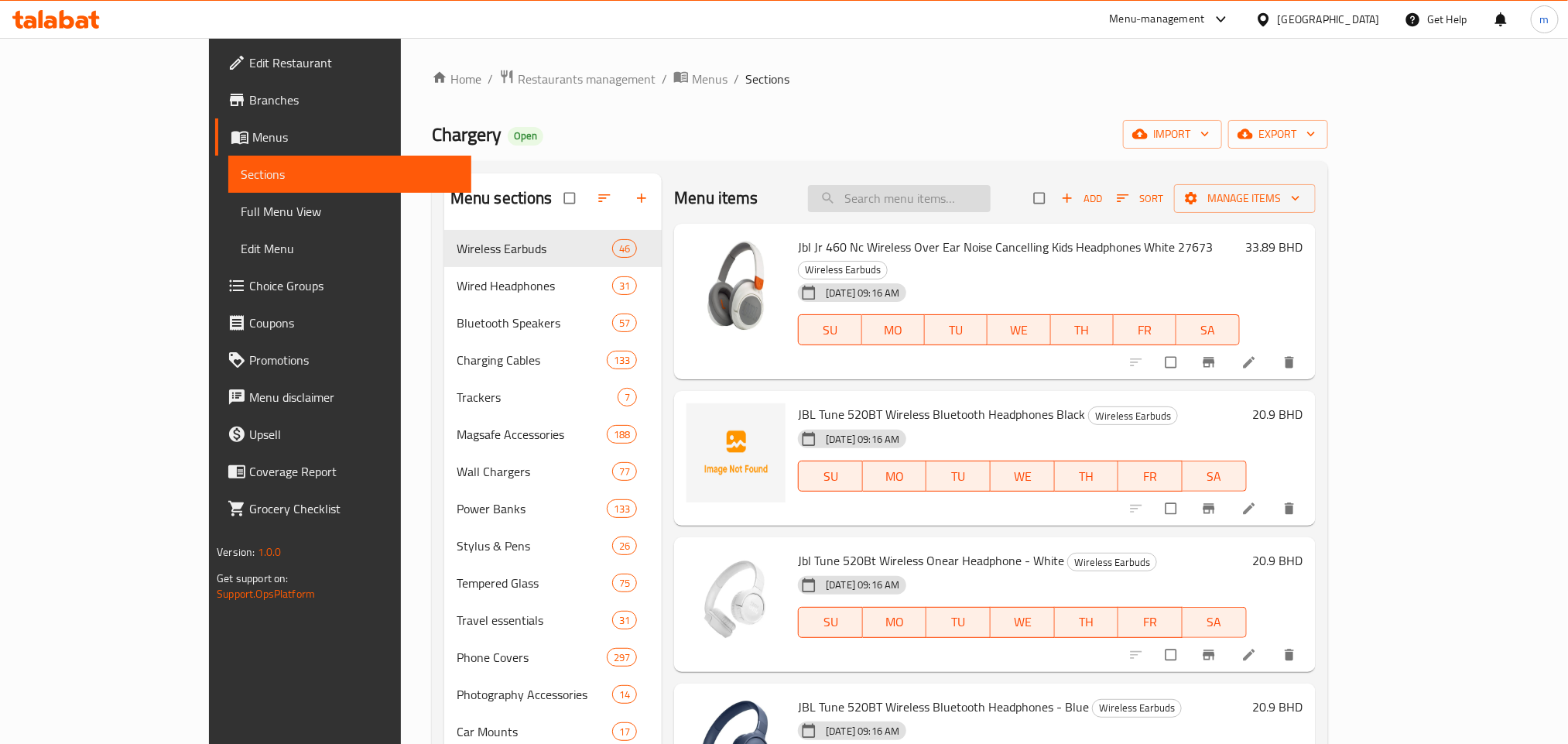
click at [950, 197] on input "search" at bounding box center [899, 198] width 182 height 27
paste input "Apple Lightning to USB-C Cable, 2m"
type input "Apple Lightning to USB-C Cable, 2m"
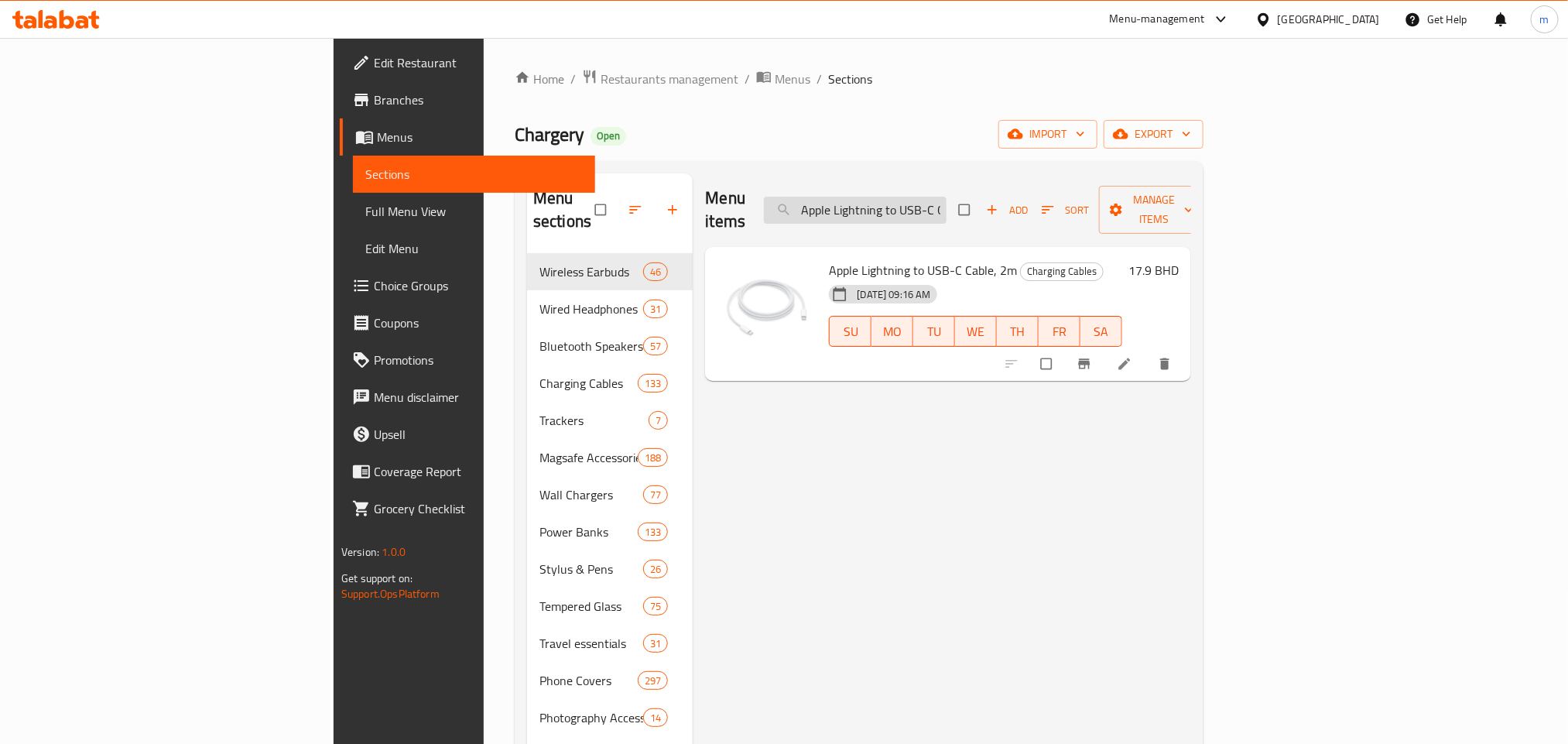
click at [946, 200] on input "Apple Lightning to USB-C Cable, 2m" at bounding box center [854, 210] width 182 height 27
paste input "SkinArma Apex Grip-Stand Case For iPhone 15 Pro Max - Black"
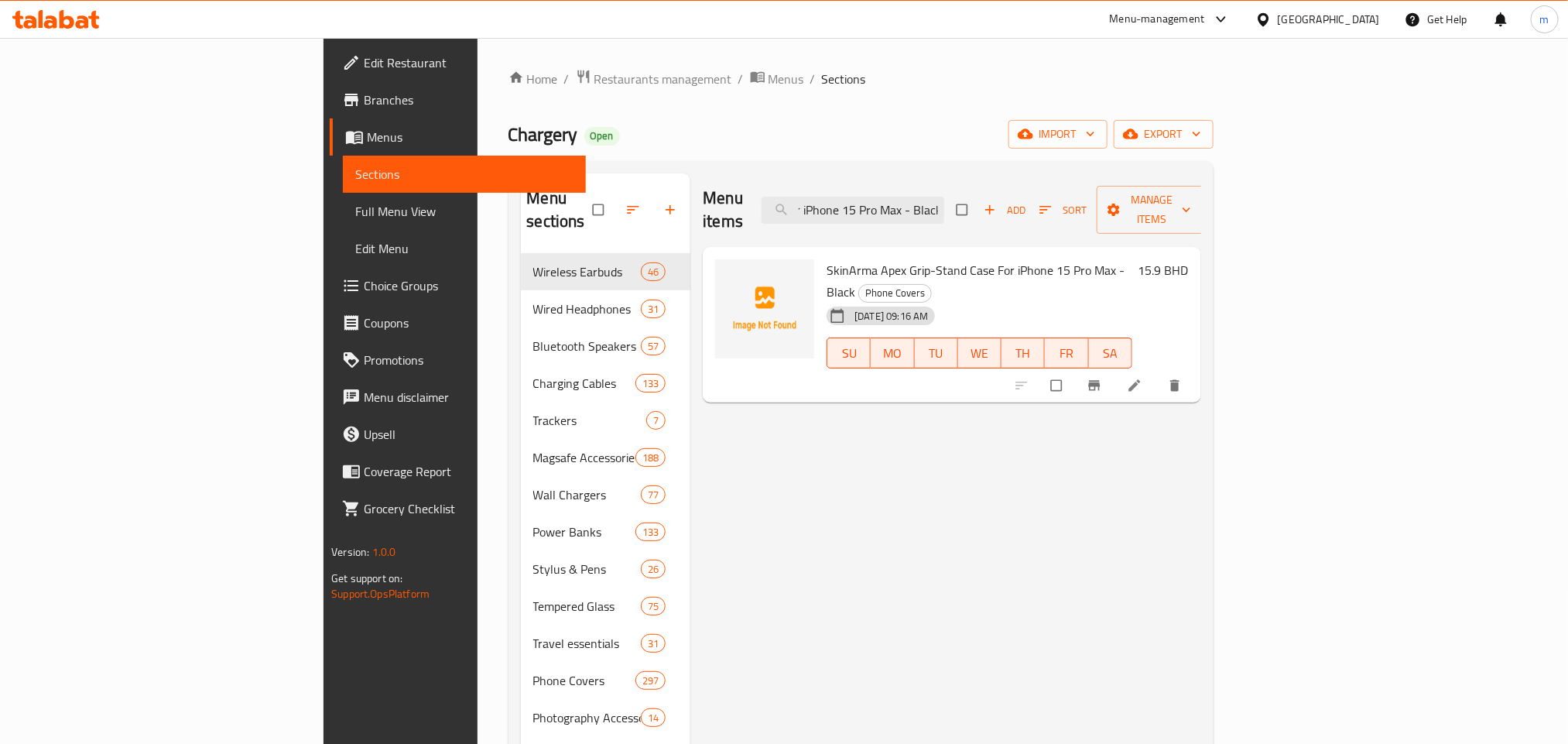
type input "SkinArma Apex Grip-Stand Case For iPhone 15 Pro Max - Black"
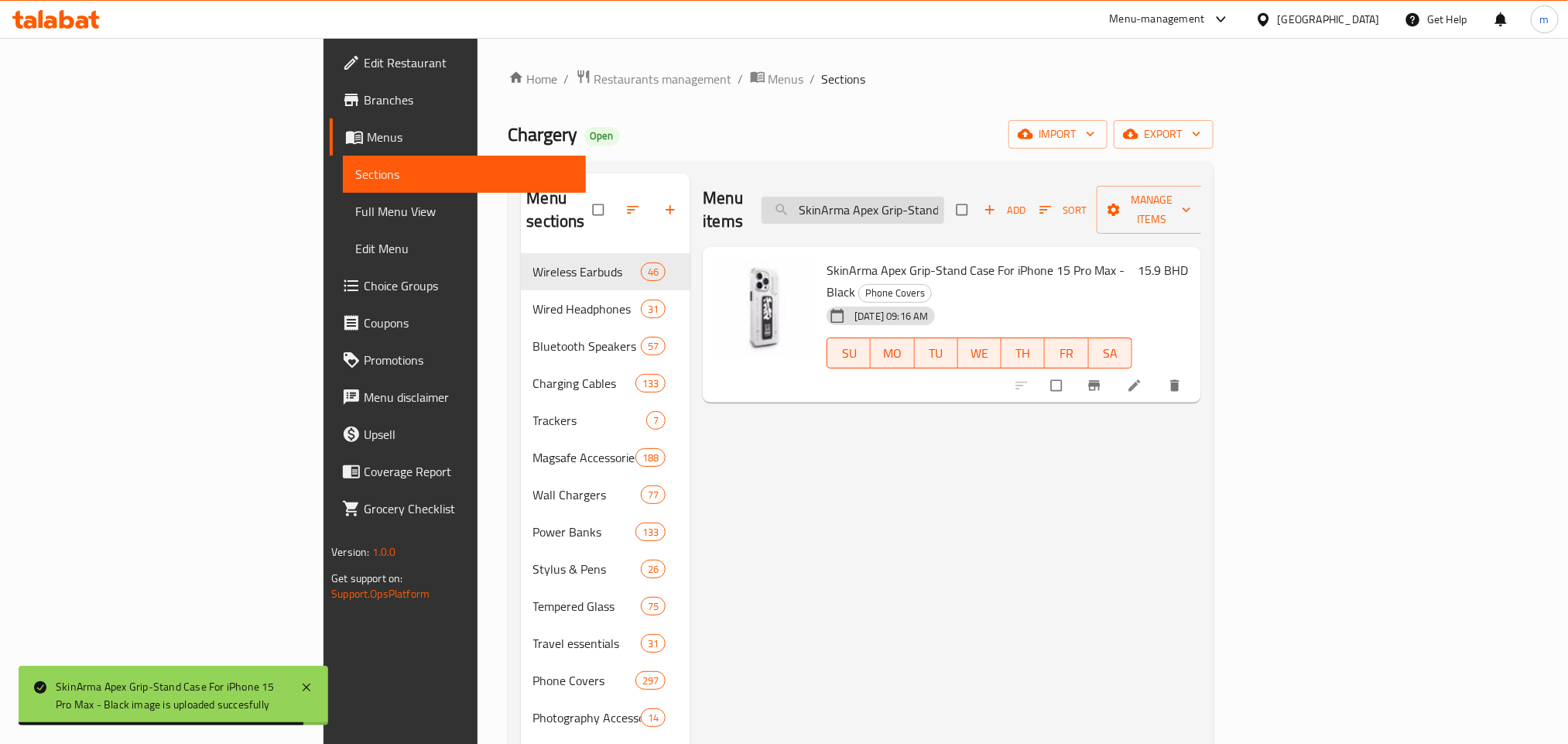
click at [944, 197] on input "SkinArma Apex Grip-Stand Case For iPhone 15 Pro Max - Black" at bounding box center [853, 210] width 182 height 27
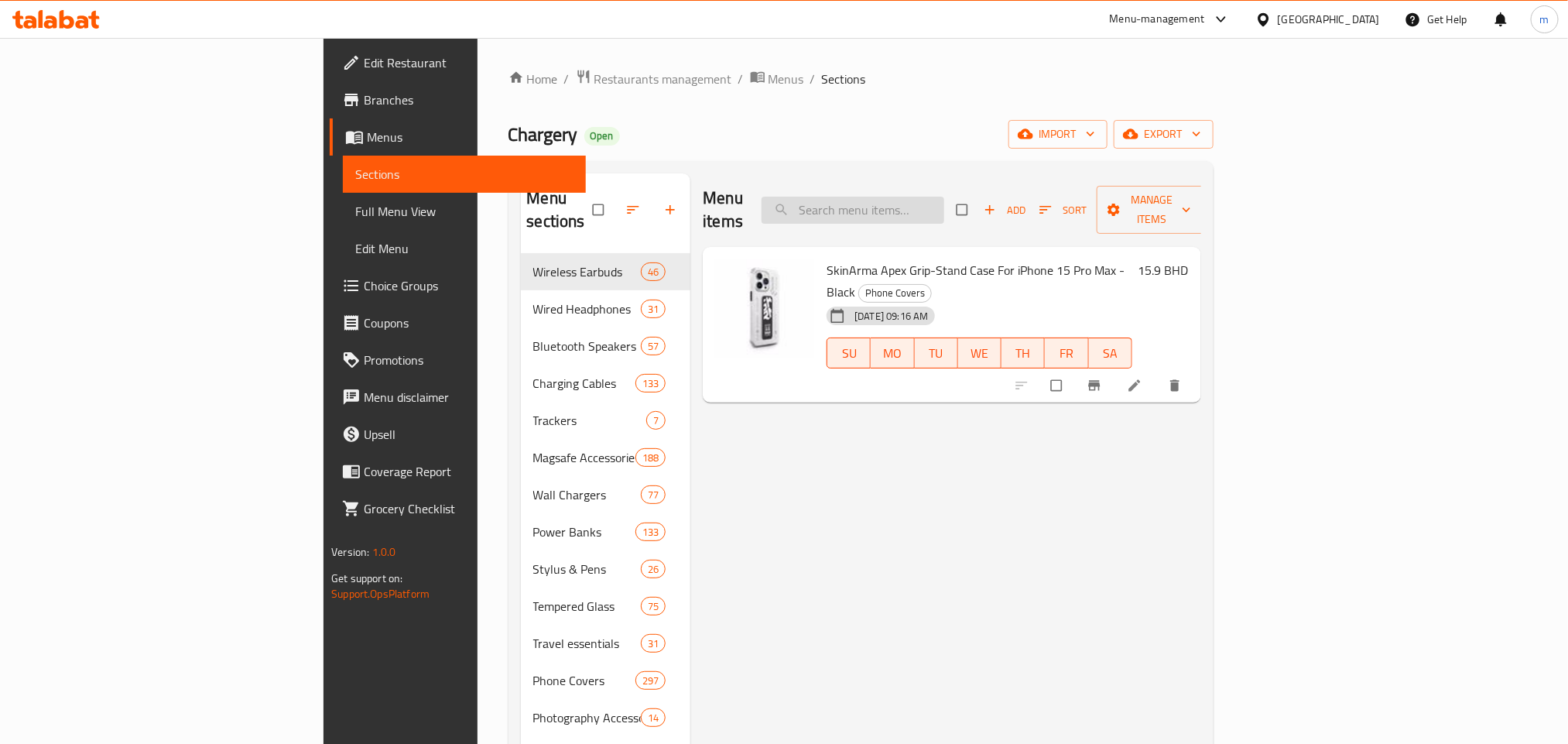
paste input "SkinArma Apex Grip-Stand Case For iPhone 15 Pro - Black"
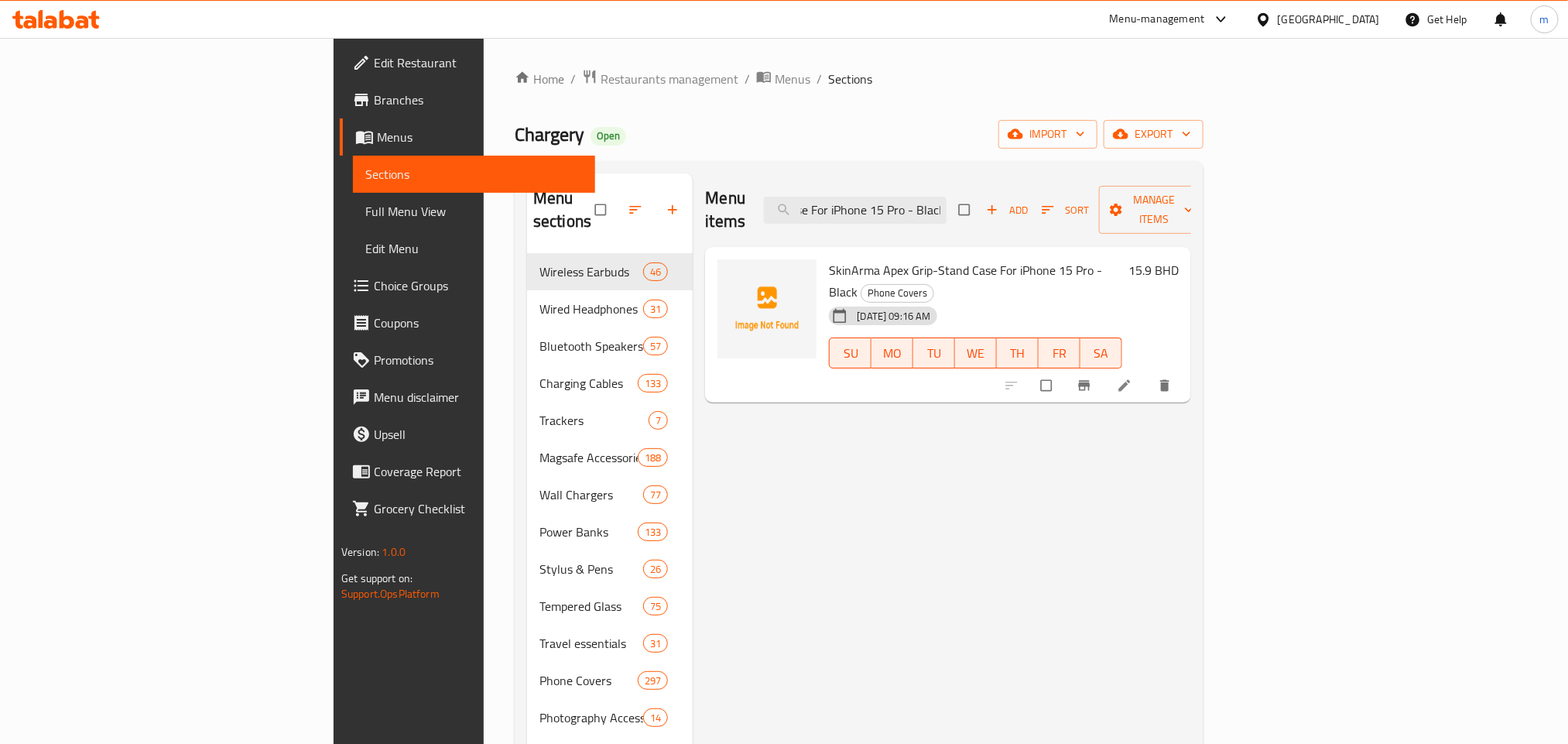
type input "SkinArma Apex Grip-Stand Case For iPhone 15 Pro - Black"
click at [946, 197] on input "SkinArma Apex Grip-Stand Case For iPhone 15 Pro - Black" at bounding box center [854, 210] width 182 height 27
paste input "SkinArma Apex Grip-Stand Case For iPhone 15 Pro - Black"
type input "SkinArma Apex Grip-Stand Case For iPhone 15 Pro - Black"
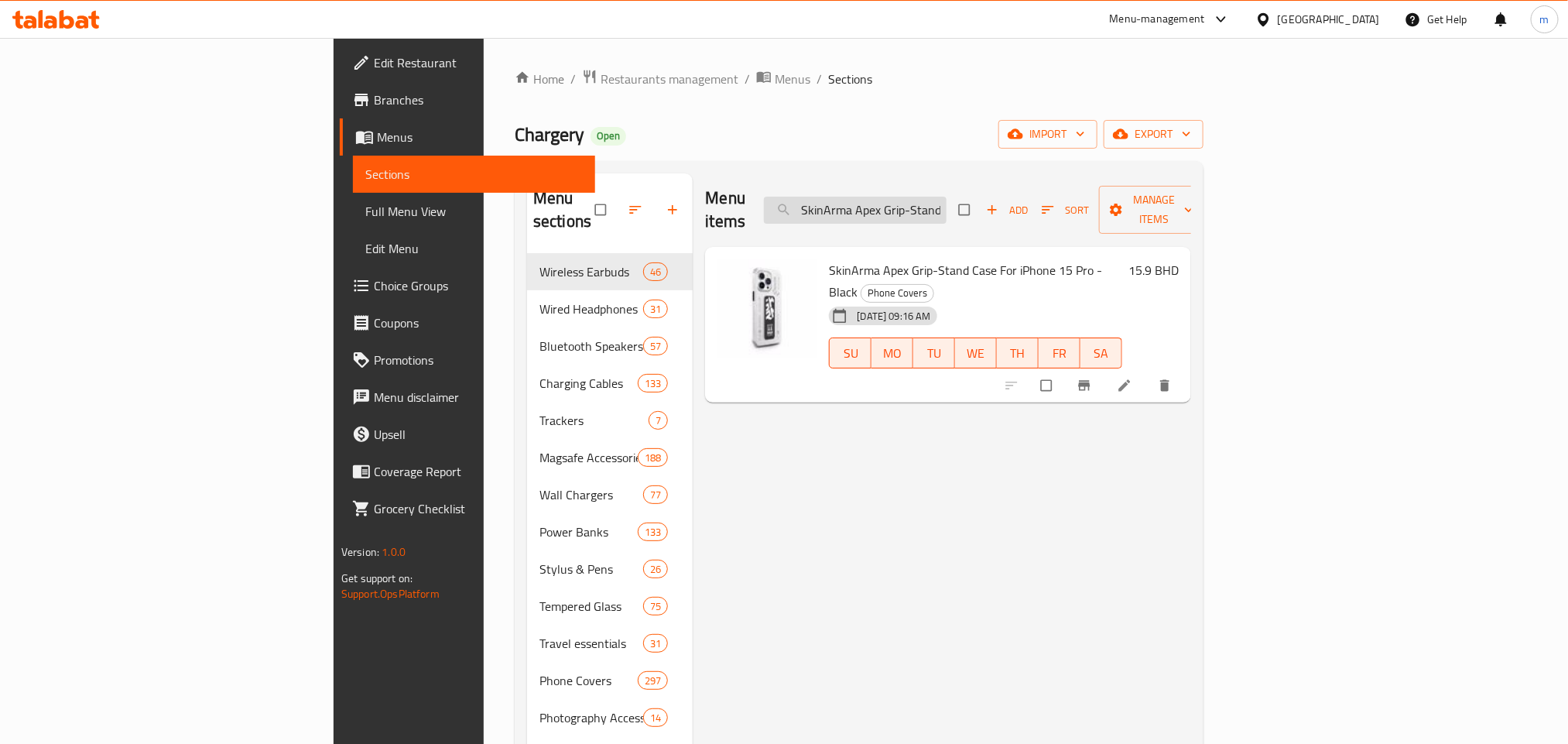
click at [942, 207] on input "SkinArma Apex Grip-Stand Case For iPhone 15 Pro - Black" at bounding box center [854, 210] width 182 height 27
paste input "Skinarma Arch Universal Attachment Smart Grip-Stand-Orange"
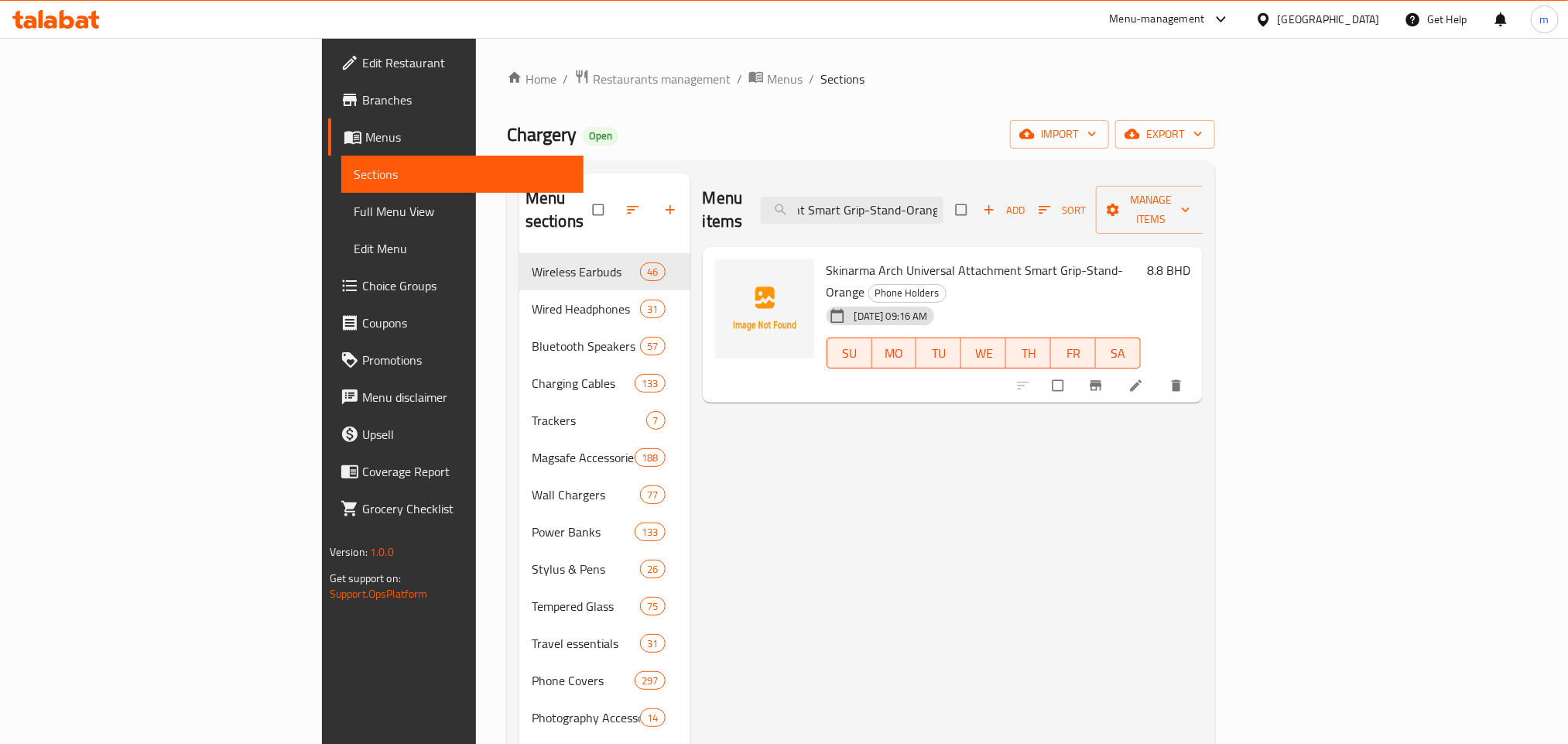
type input "Skinarma Arch Universal Attachment Smart Grip-Stand-Orange"
click at [943, 197] on input "Skinarma Arch Universal Attachment Smart Grip-Stand-Orange" at bounding box center [852, 210] width 182 height 27
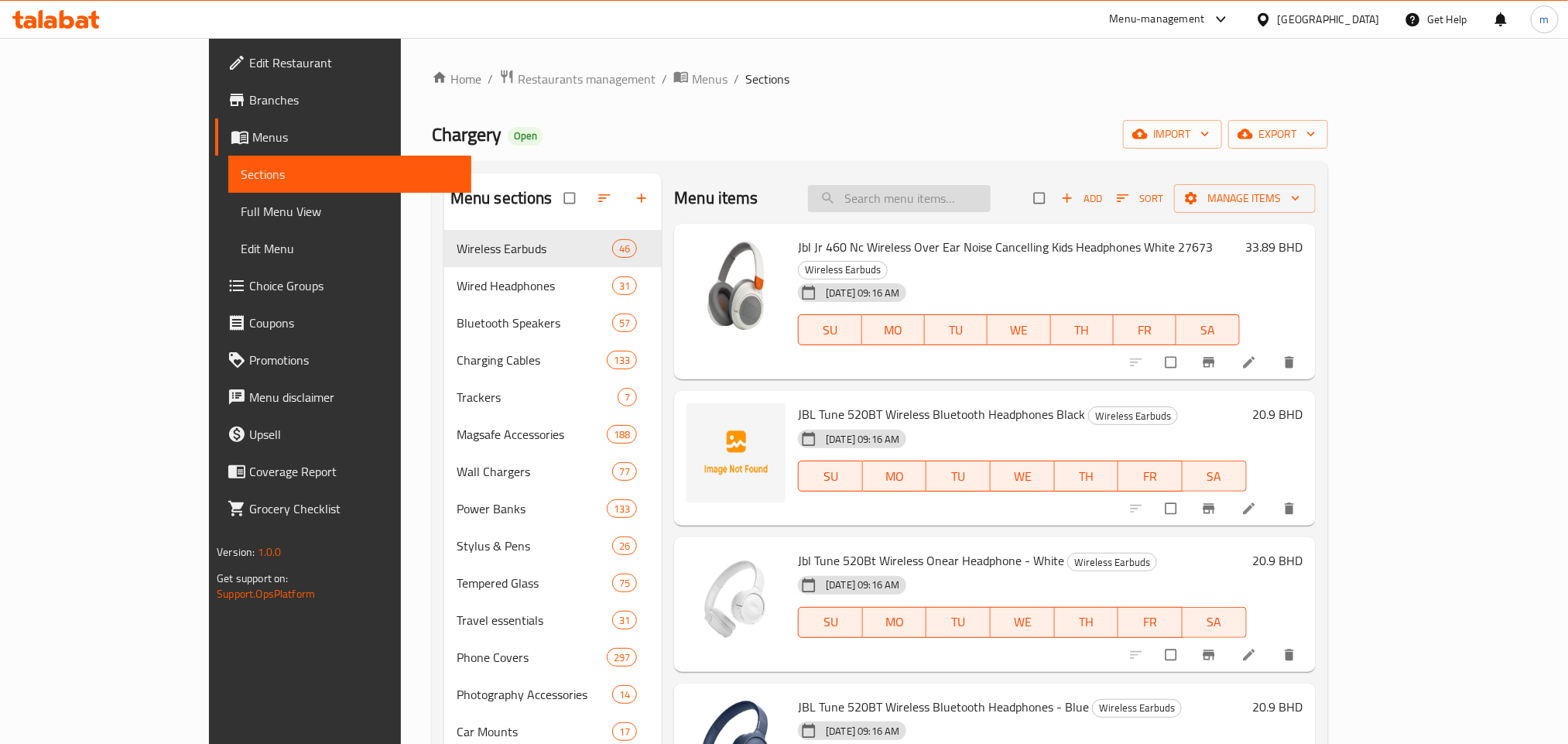
paste input "Skinarma Arch Universal Attachment Smart Grip-Stand-Orange"
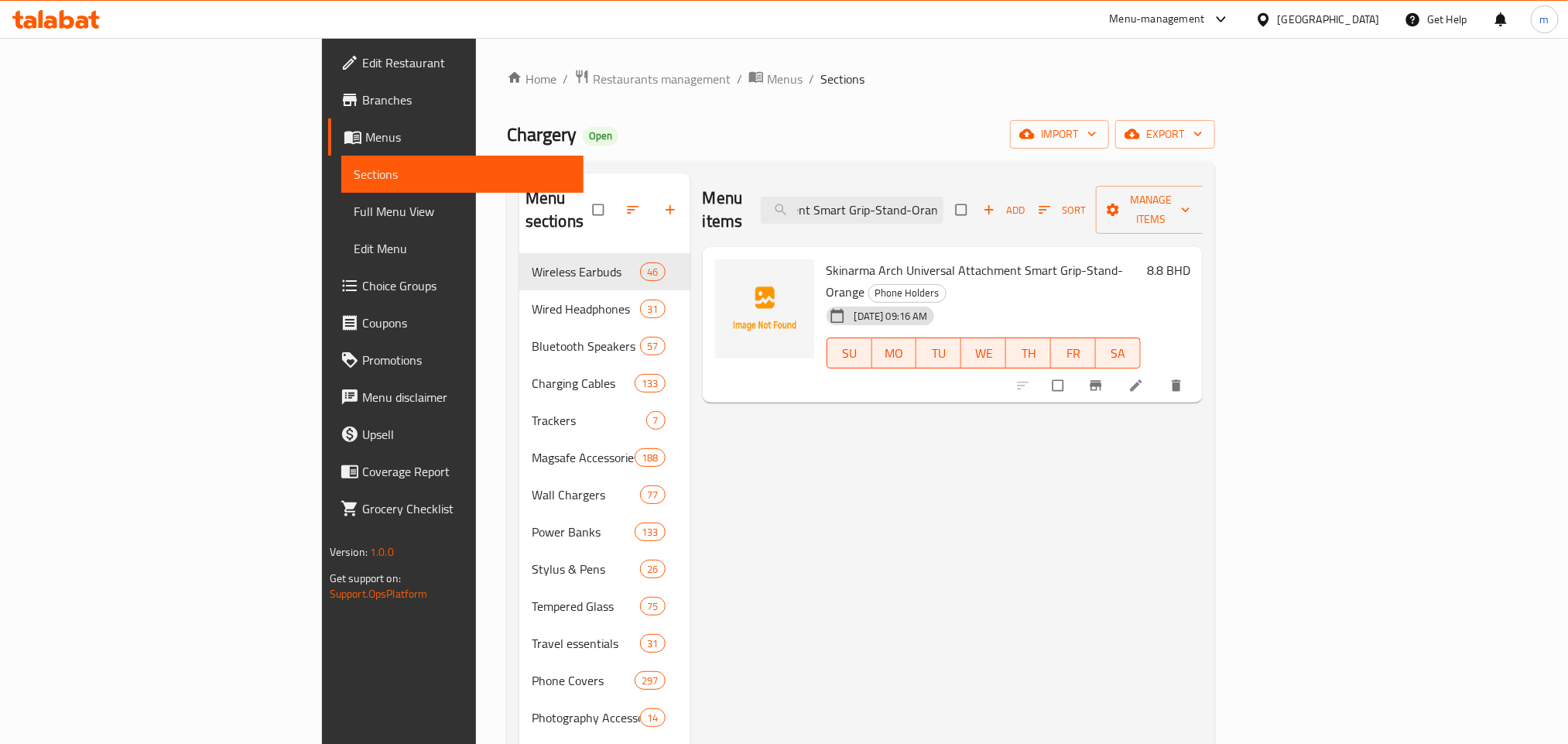
type input "Skinarma Arch Universal Attachment Smart Grip-Stand-Ora"
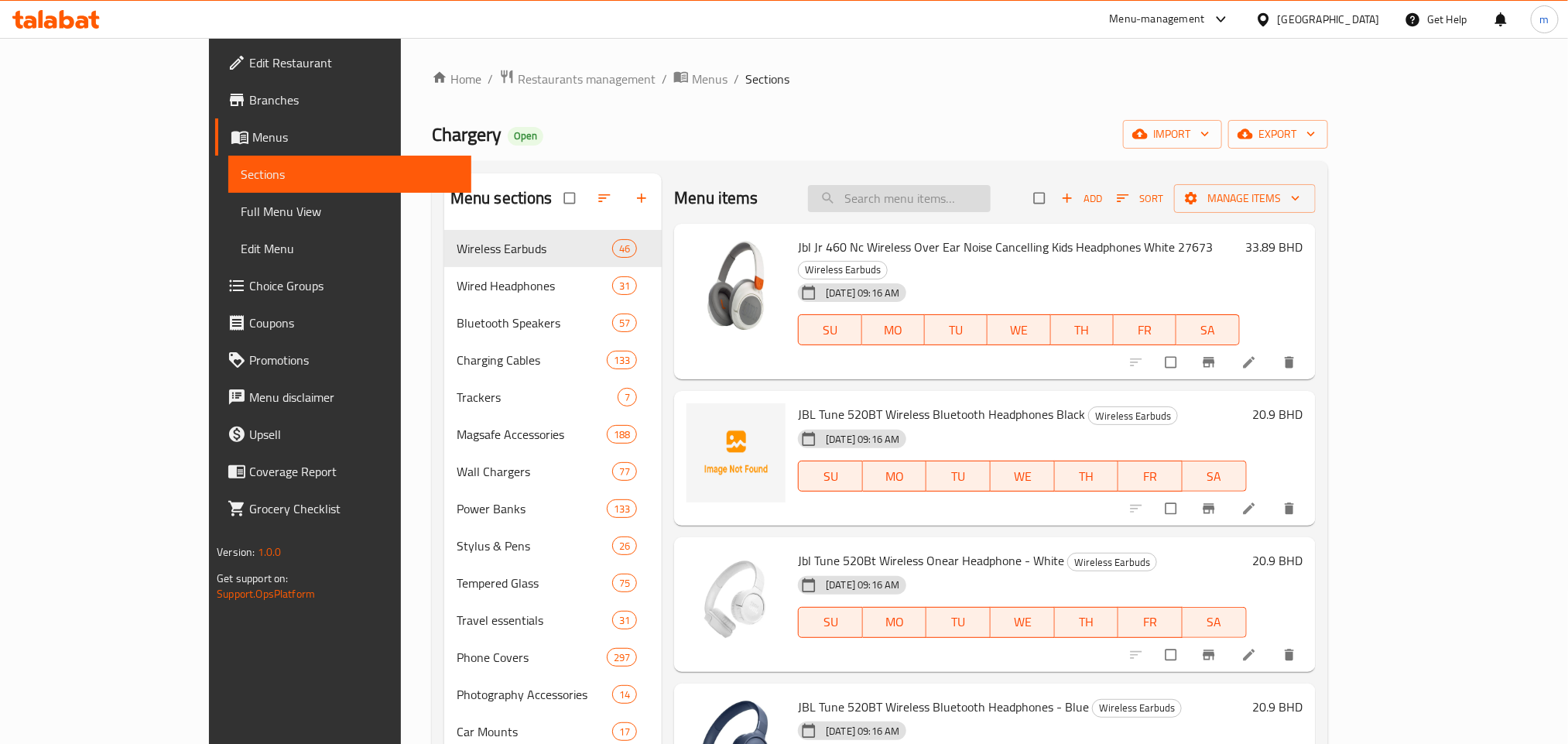
click at [969, 204] on input "search" at bounding box center [899, 198] width 182 height 27
paste input "Skinarma Arch Universal Attachment Smart Grip-Stand-Orange"
type input "Skinarma Arch Universal Attachment Smart Grip-Stand-Orange"
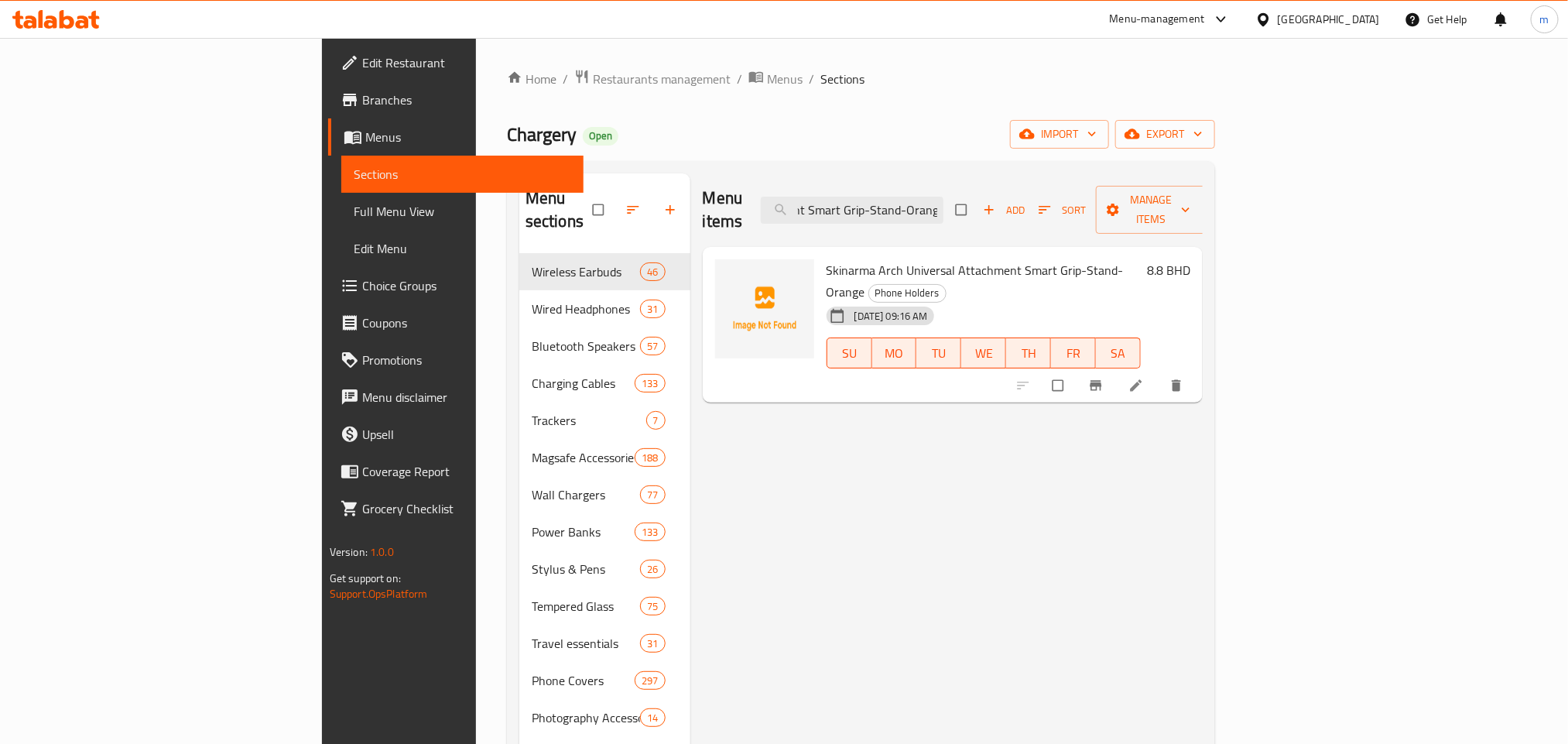
click at [943, 197] on input "Skinarma Arch Universal Attachment Smart Grip-Stand-Orange" at bounding box center [852, 210] width 182 height 27
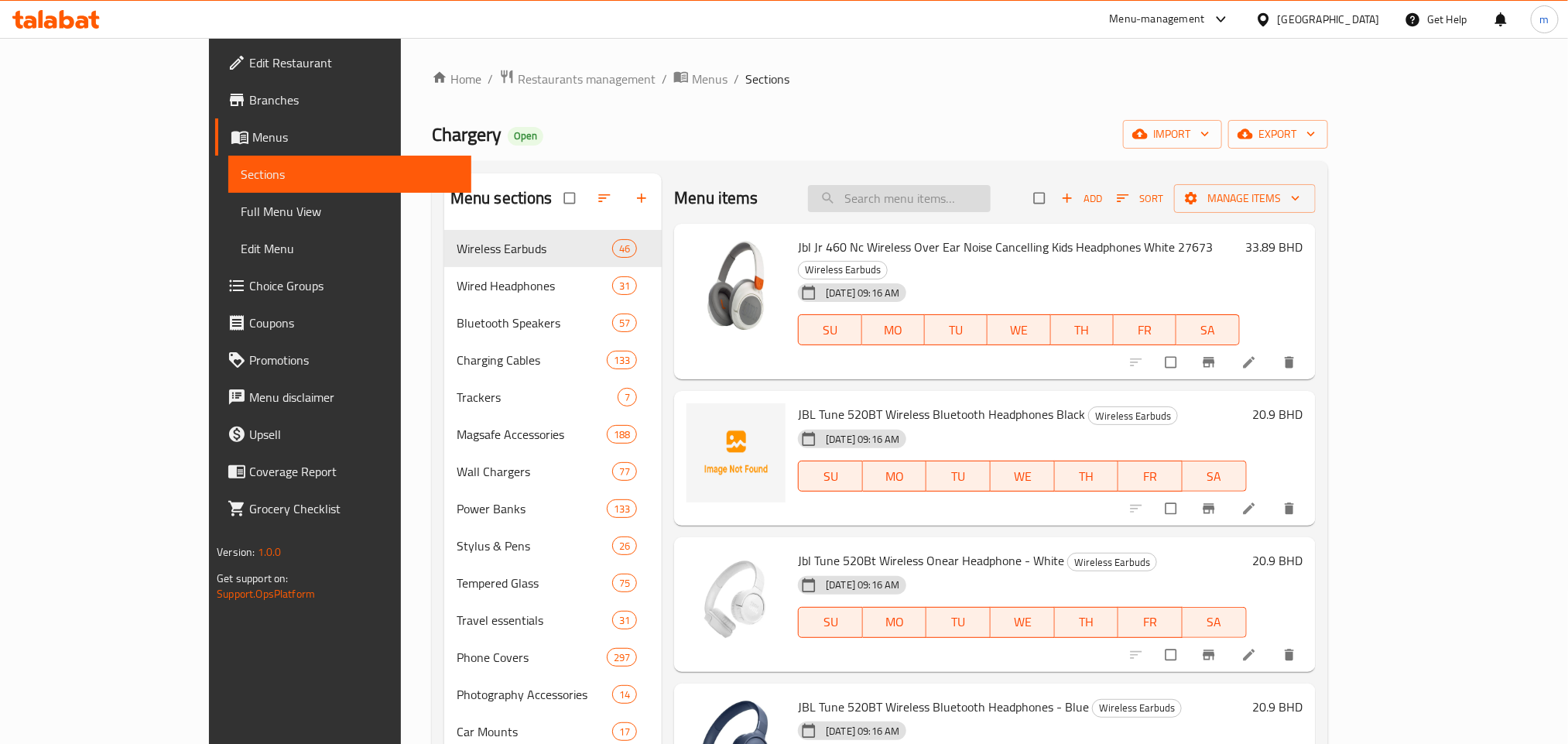
paste input "Skinarma Arch Universal Attachment Smart Grip-Stand-Orange"
type input "Skinarma Arch Universal Attachment Smart Grip-Stand-Orange"
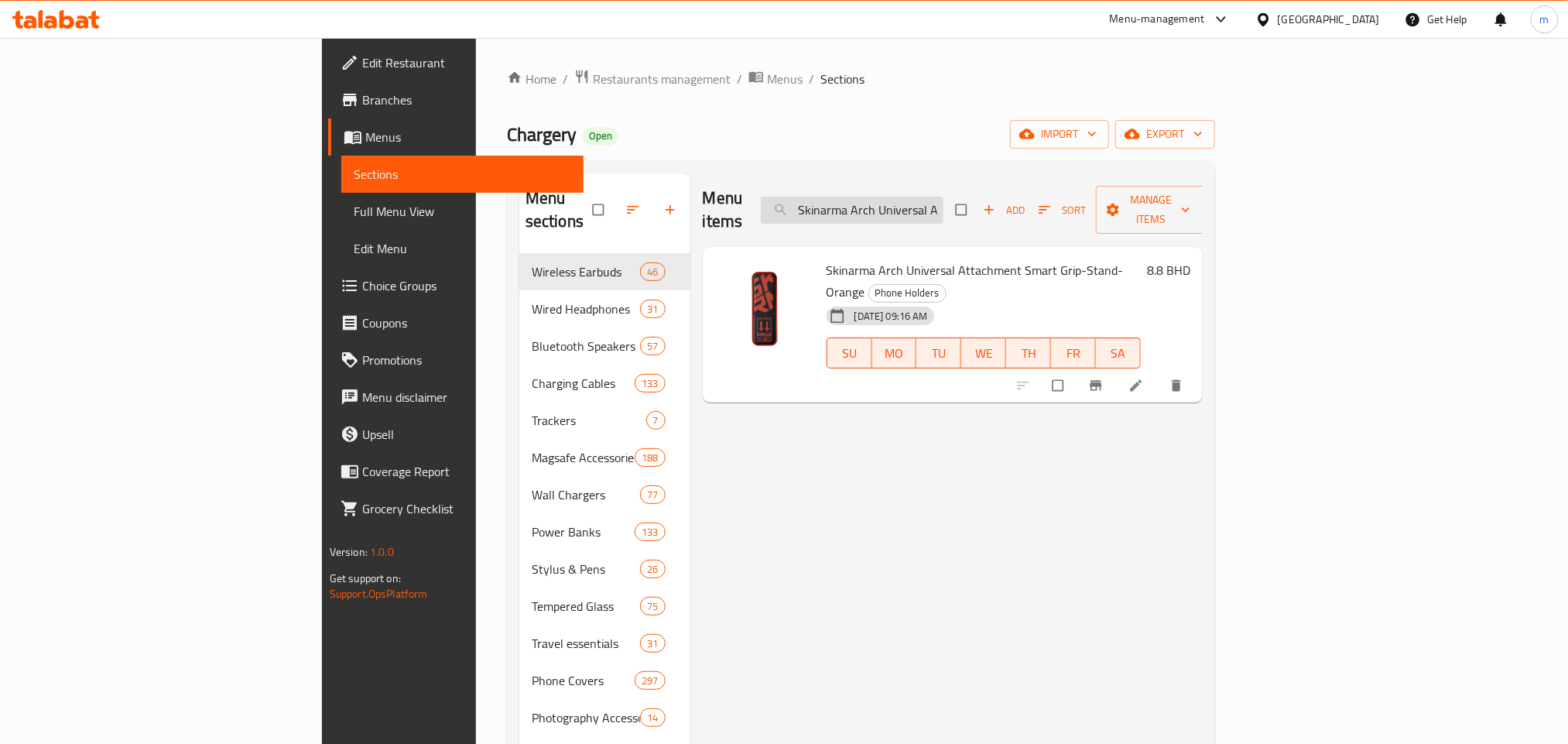
click at [943, 198] on input "Skinarma Arch Universal Attachment Smart Grip-Stand-Orange" at bounding box center [852, 210] width 182 height 27
type input "v"
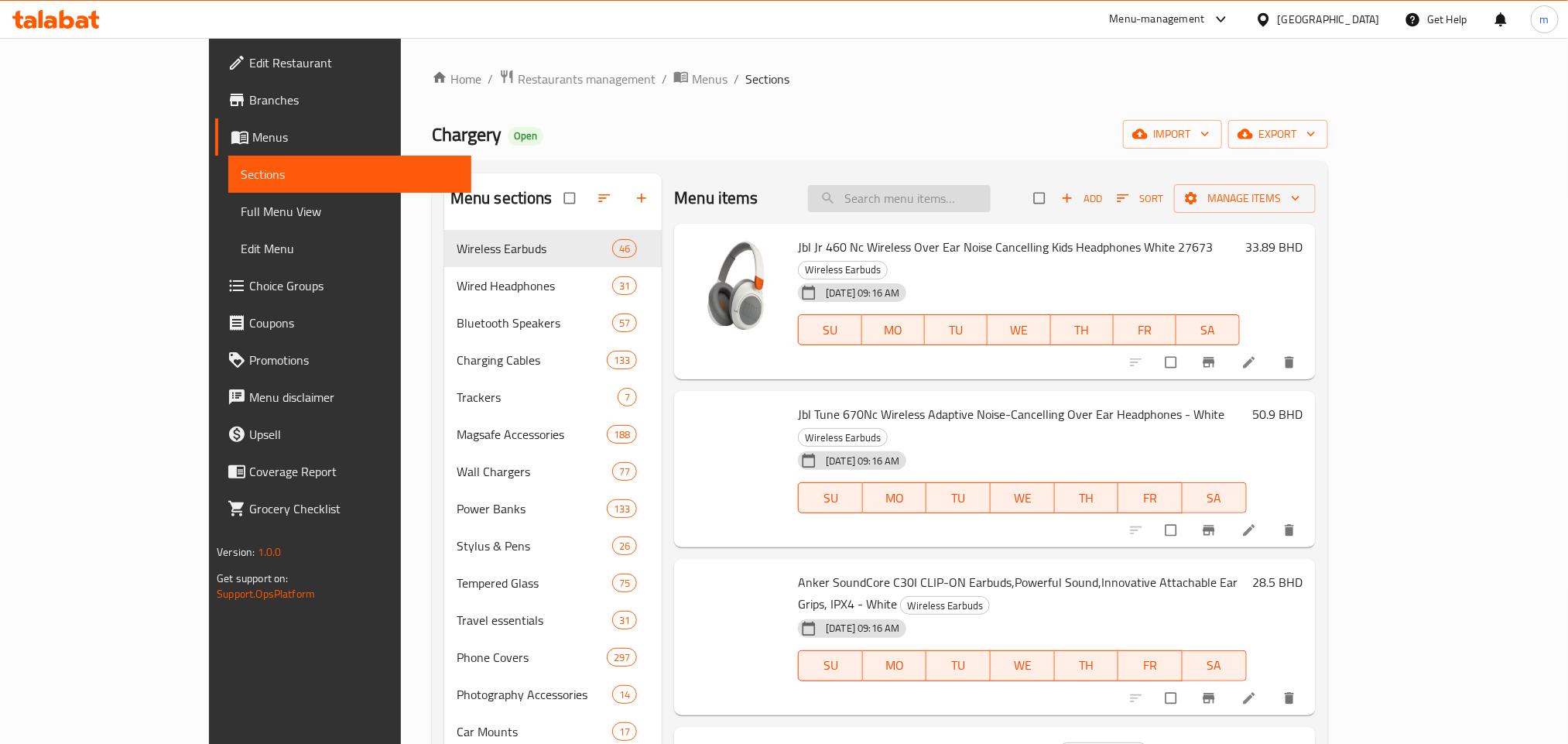
paste input "SkinArma Apex Grip-Stand Case For iPhone 15 Pro - Black"
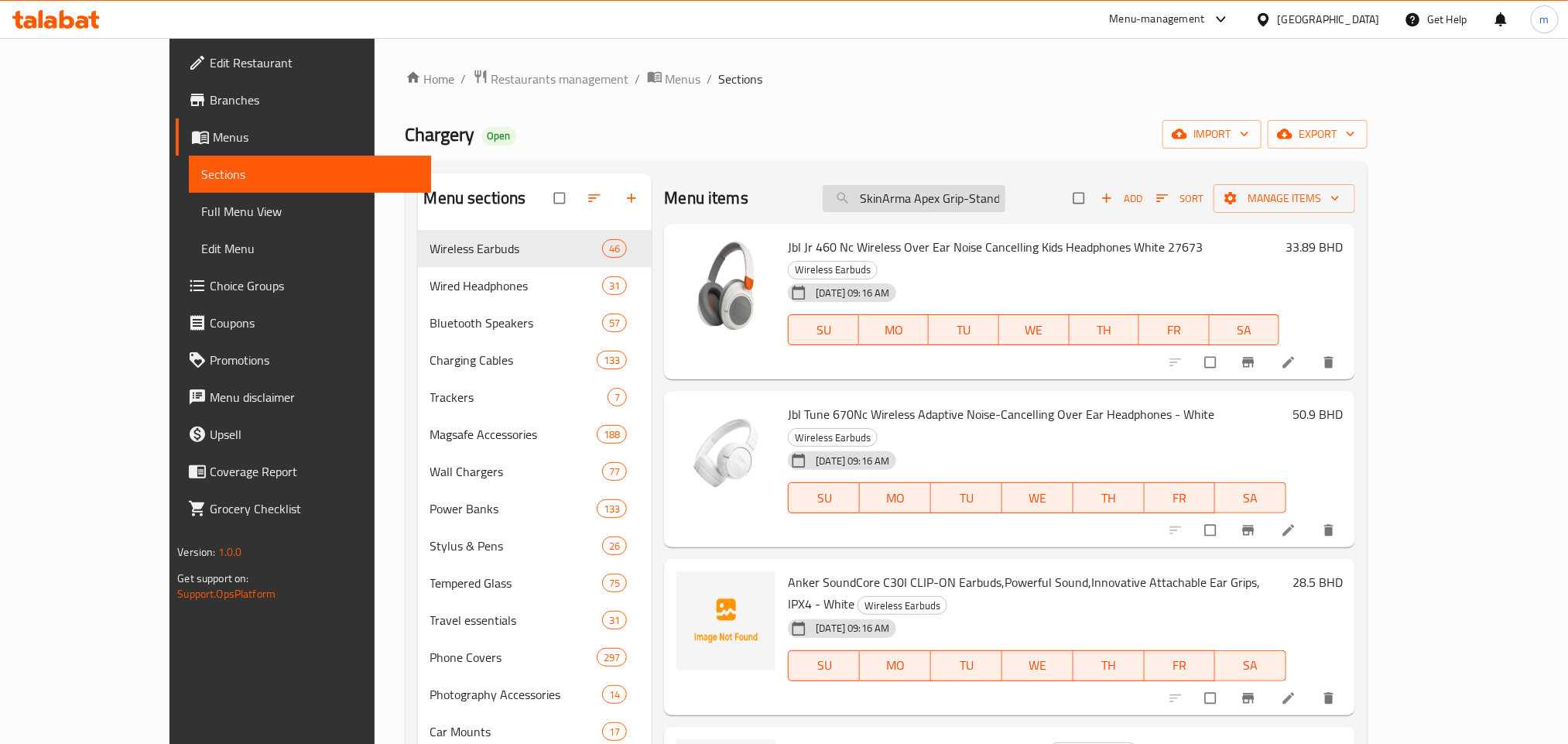
type input "SkinArma Apex Grip-Stand Case For iPhone 15 Pro - BlacSkinArma Apex Grip-Stand …"
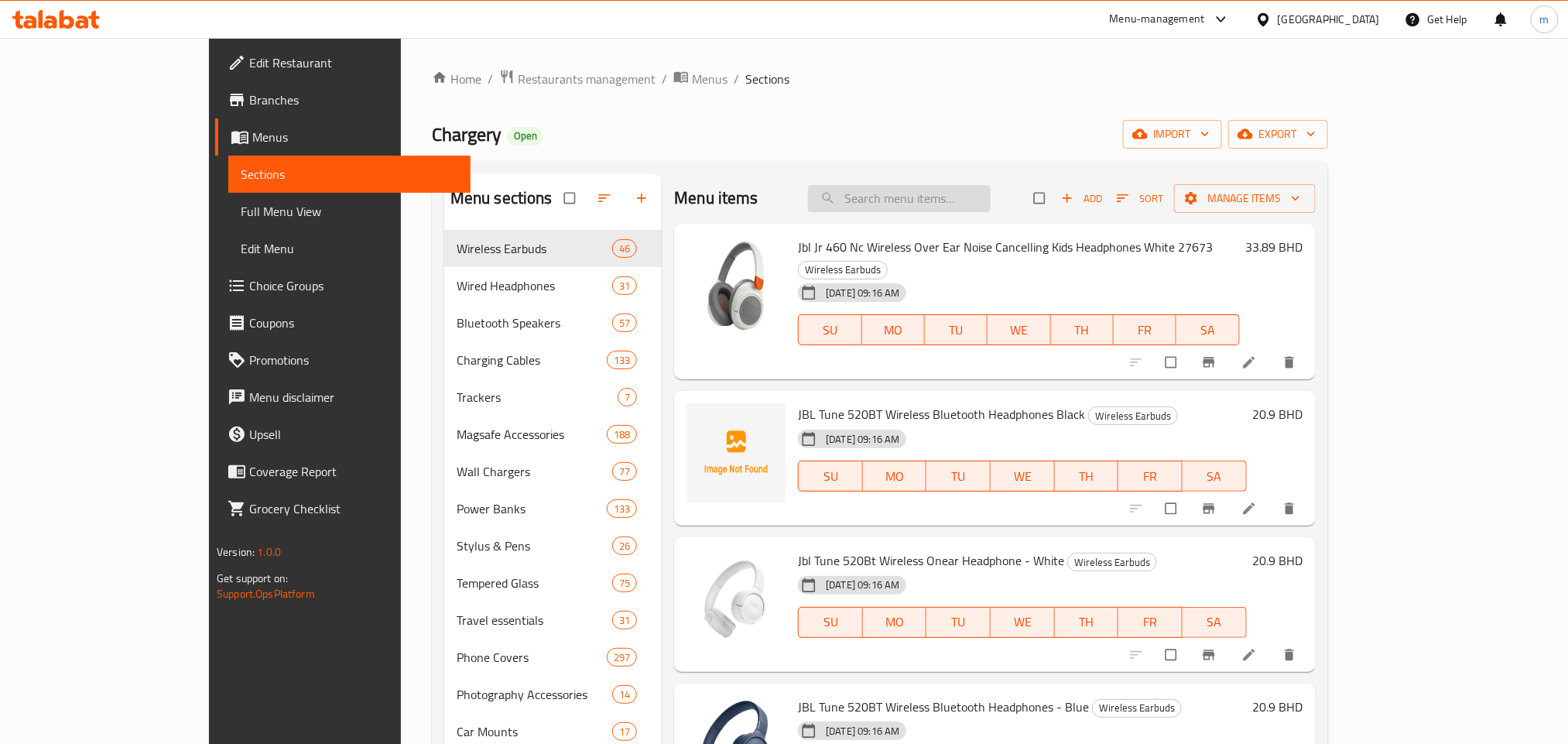
paste input "SkinArma Apex Grip-Stand Case For iPhone 15 Pro - Black"
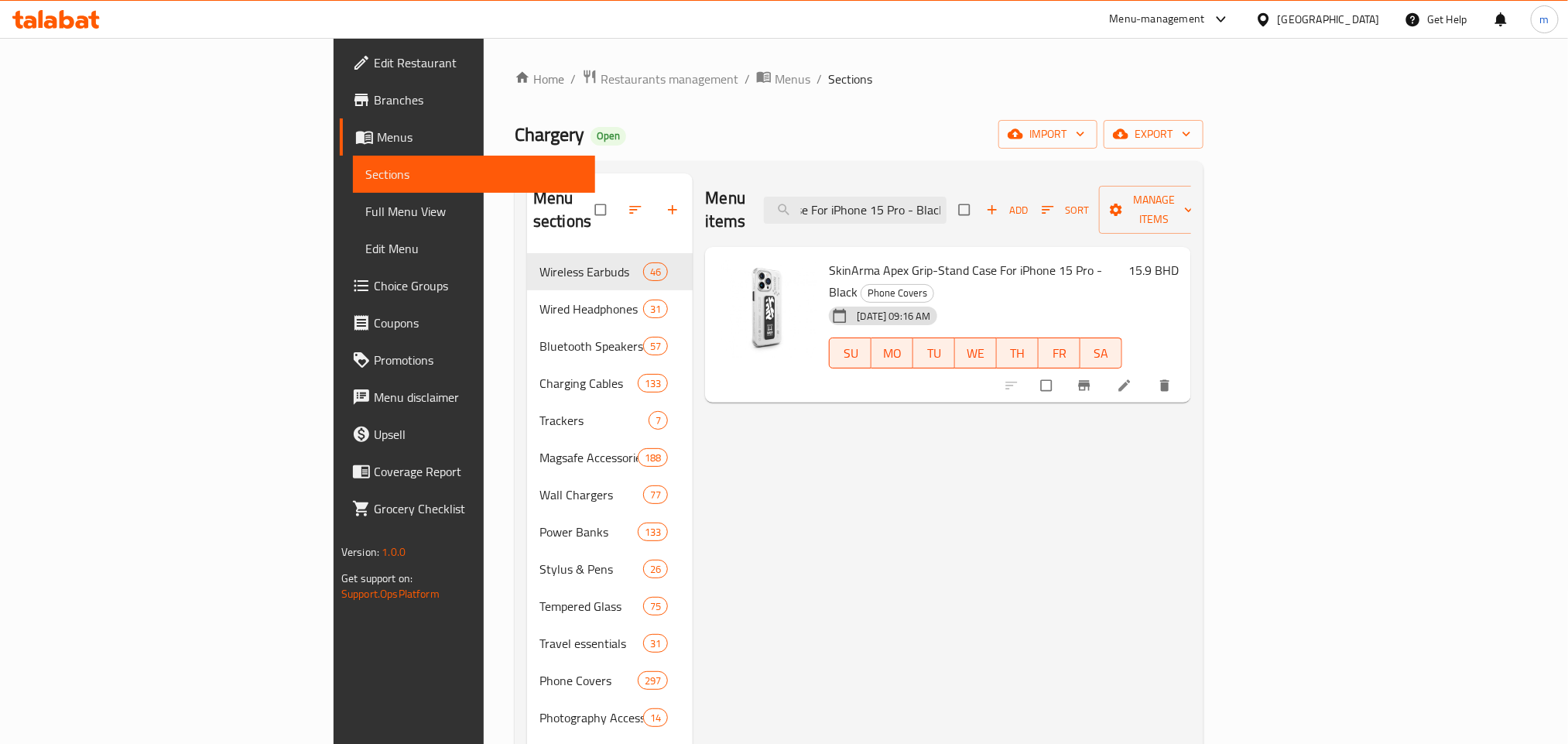
type input "SkinArma Apex Grip-Stand Case For iPhone 15 Pro - Black"
click at [946, 201] on input "SkinArma Apex Grip-Stand Case For iPhone 15 Pro - Black" at bounding box center [854, 210] width 182 height 27
paste input "Skinarma Arch Universal Attachment Smart Grip-Stand-Orange"
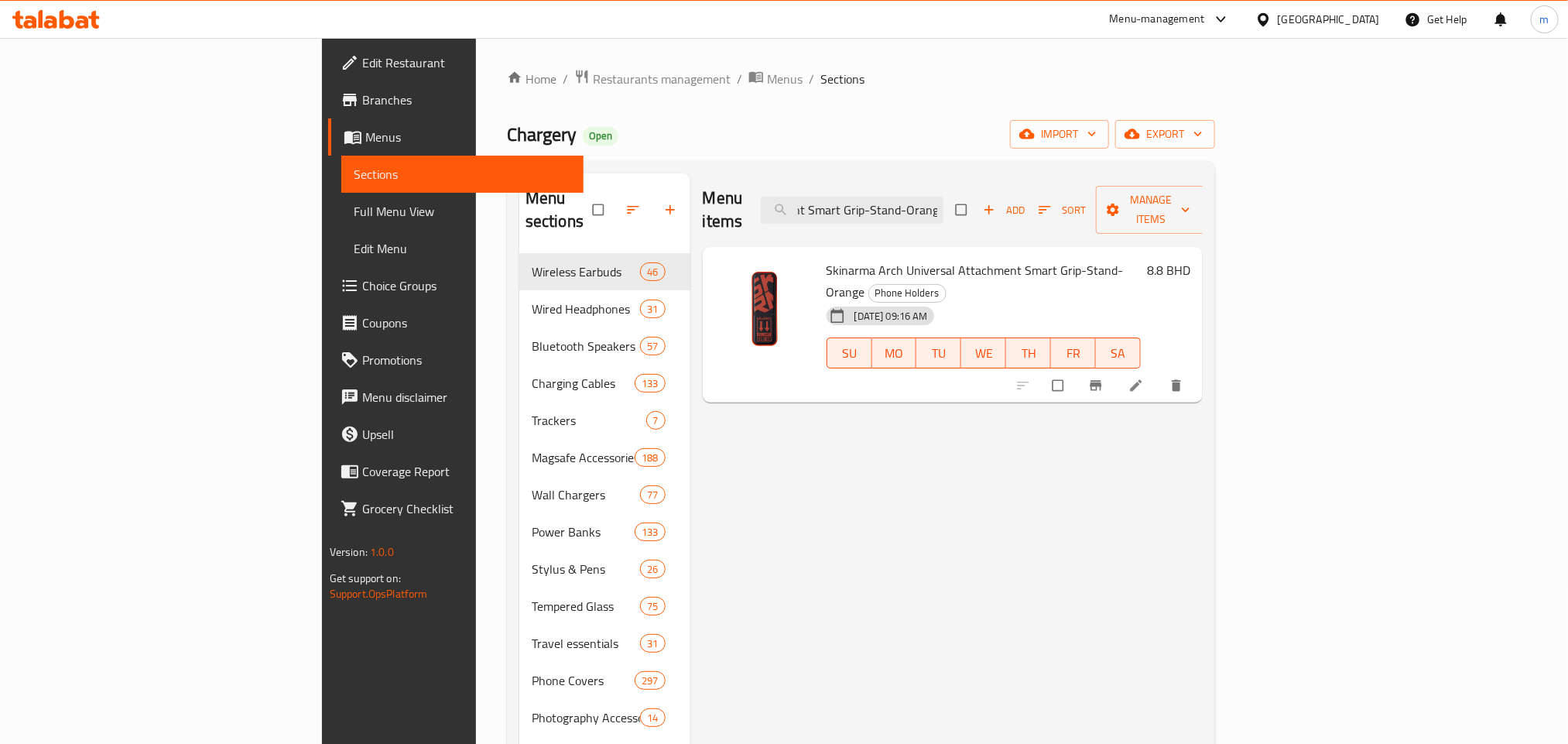
type input "Skinarma Arch Universal Attachment Smart Grip-Stand-Orange"
click at [943, 204] on input "Skinarma Arch Universal Attachment Smart Grip-Stand-Orange" at bounding box center [852, 210] width 182 height 27
paste input "Skinarma Iphone 15 Pro Cosmo Blue"
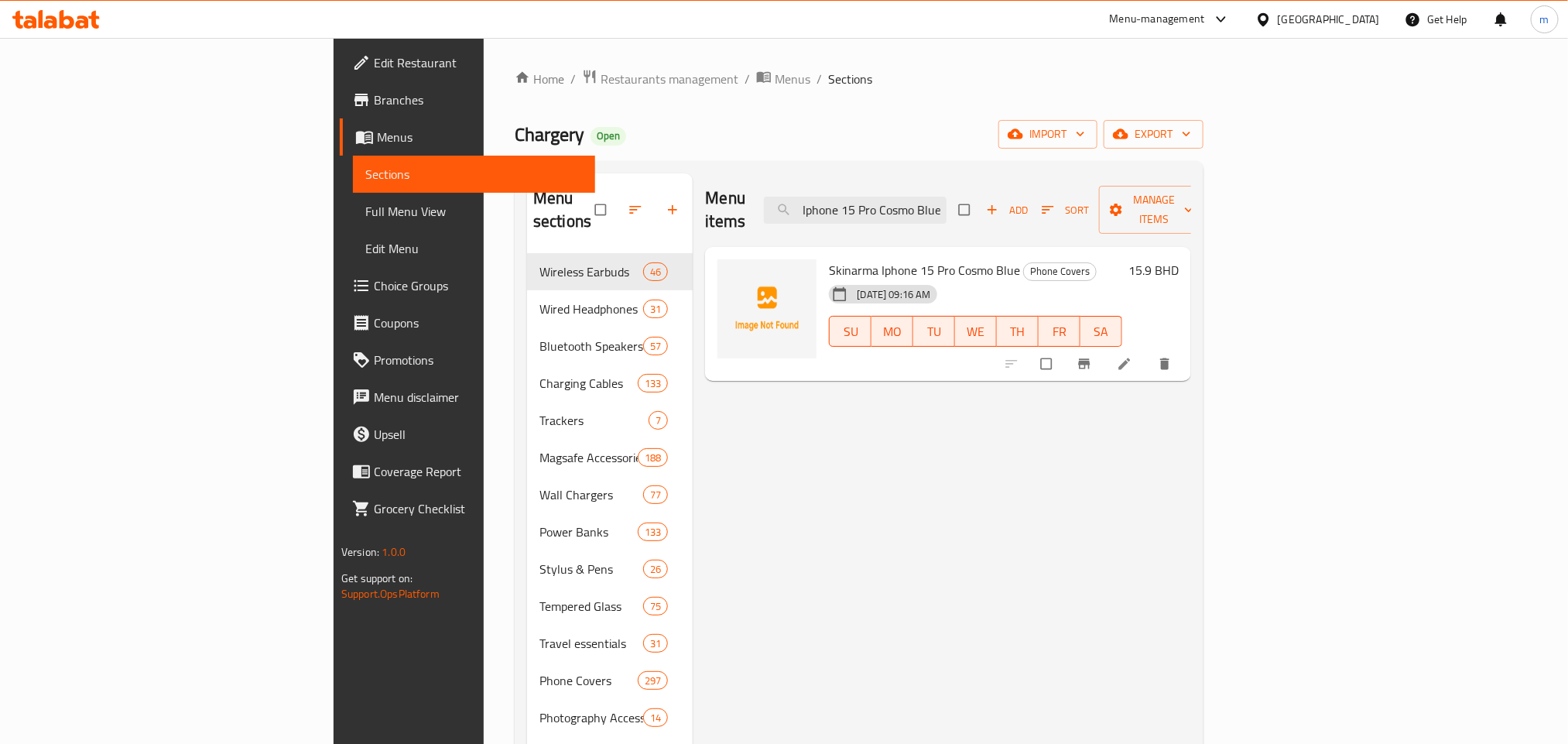
type input "Skinarma Iphone 15 Pro Cosmo Blue"
click at [946, 197] on input "Skinarma Iphone 15 Pro Cosmo Blue" at bounding box center [854, 210] width 182 height 27
paste input "Brave Universal Phone Holder for Car Dashboard and LCD Display Free Mount 15745"
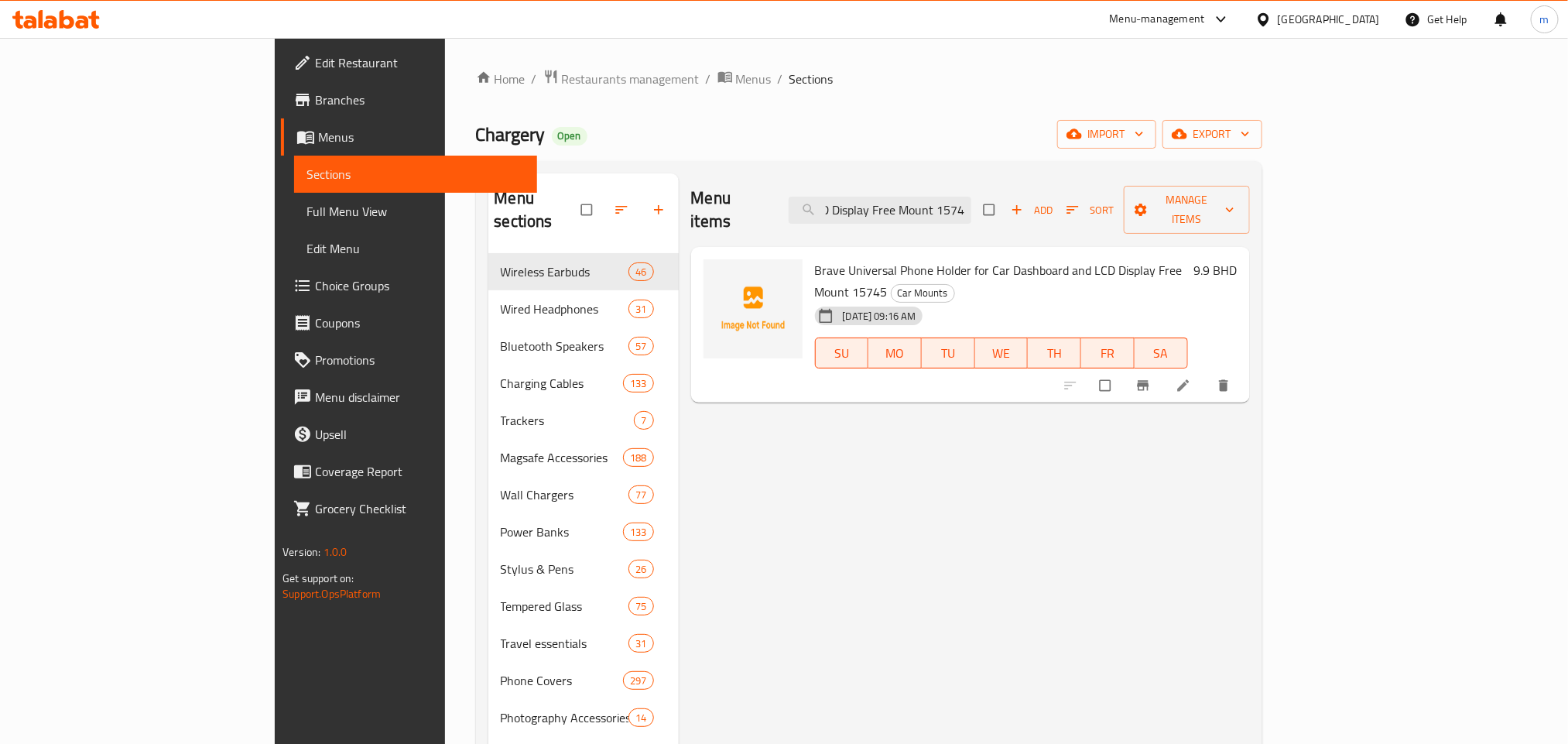
type input "Brave Universal Phone Holder for Car Dashboard and LCD Display Free Mount 15745"
click at [971, 209] on input "Brave Universal Phone Holder for Car Dashboard and LCD Display Free Mount 15745" at bounding box center [880, 210] width 182 height 27
paste input "Brave Windshield Car Mount"
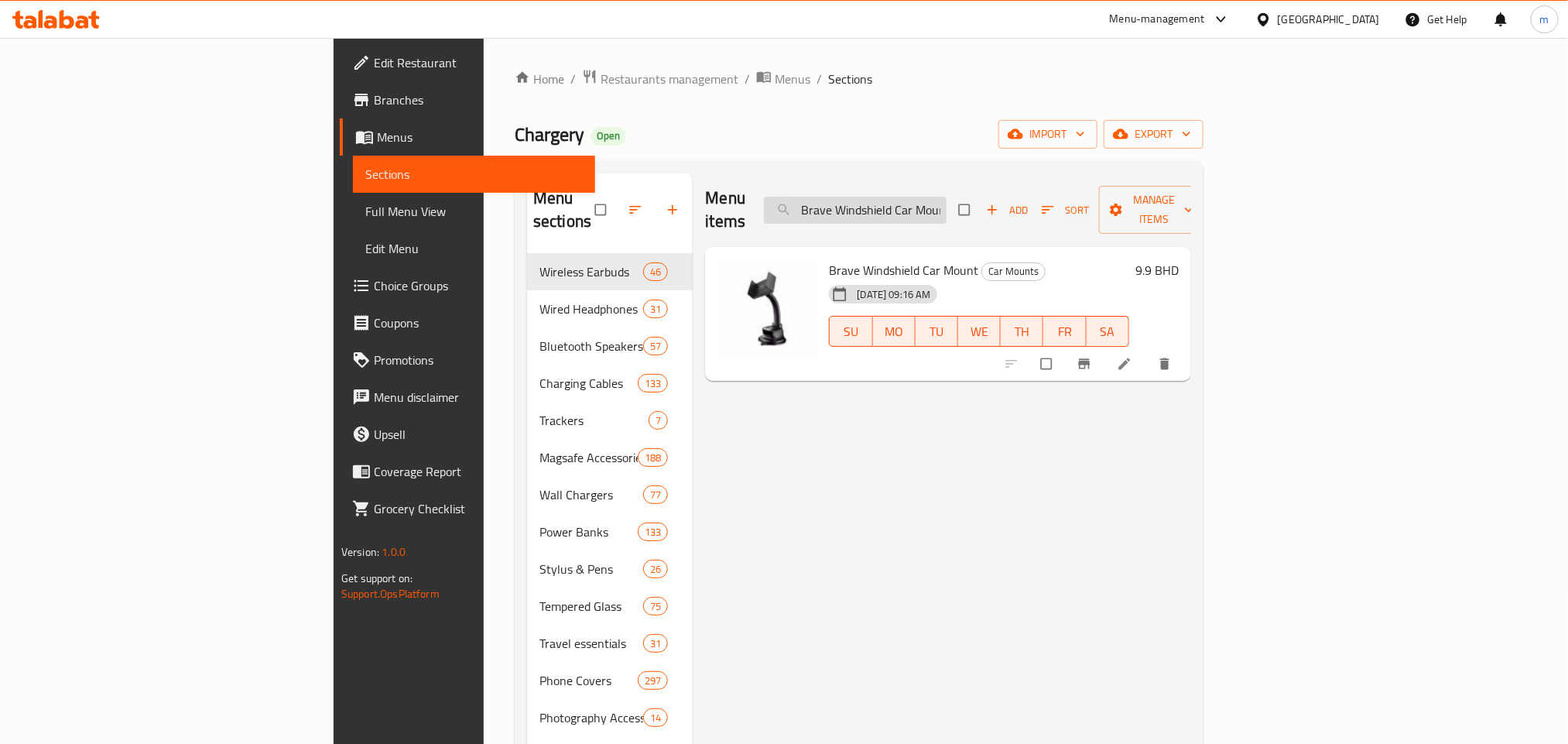
click at [946, 197] on input "Brave Windshield Car Mount" at bounding box center [854, 210] width 182 height 27
paste input "Universal Phone Holder for Car Dashboard and LCD Display Free Mount 15745"
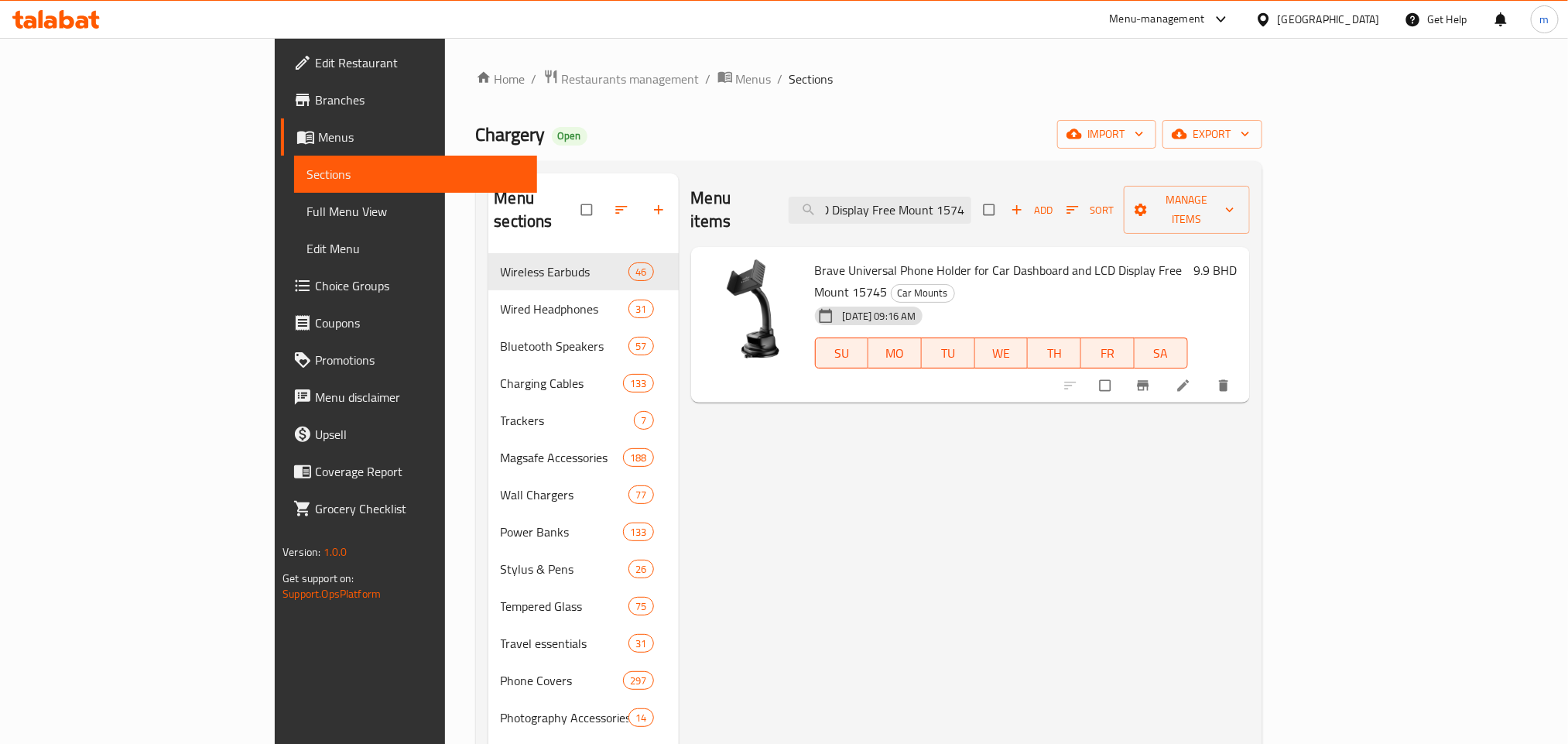
type input "Brave Universal Phone Holder for Car Dashboard and LCD Display Free Mount 15745"
click at [968, 197] on input "Brave Universal Phone Holder for Car Dashboard and LCD Display Free Mount 15745" at bounding box center [880, 210] width 182 height 27
paste input "Brave MagSafe Car Phone Universal – Black 15744"
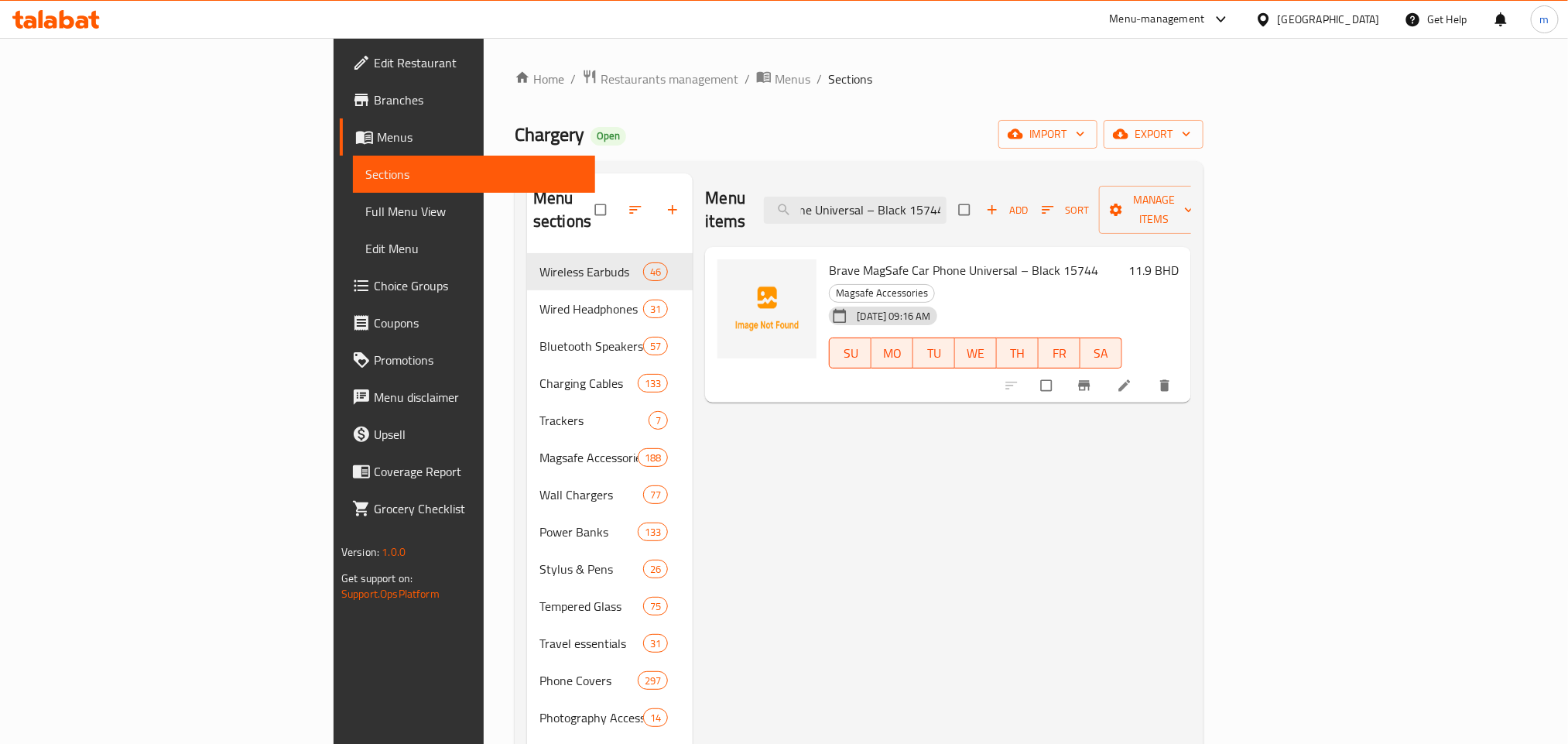
type input "Brave MagSafe Car Phone Universal – Black 15744"
click at [946, 197] on input "Brave MagSafe Car Phone Universal – Black 15744" at bounding box center [854, 210] width 182 height 27
paste input "Brave Mono Earphone MFI Certified Lightning Connector"
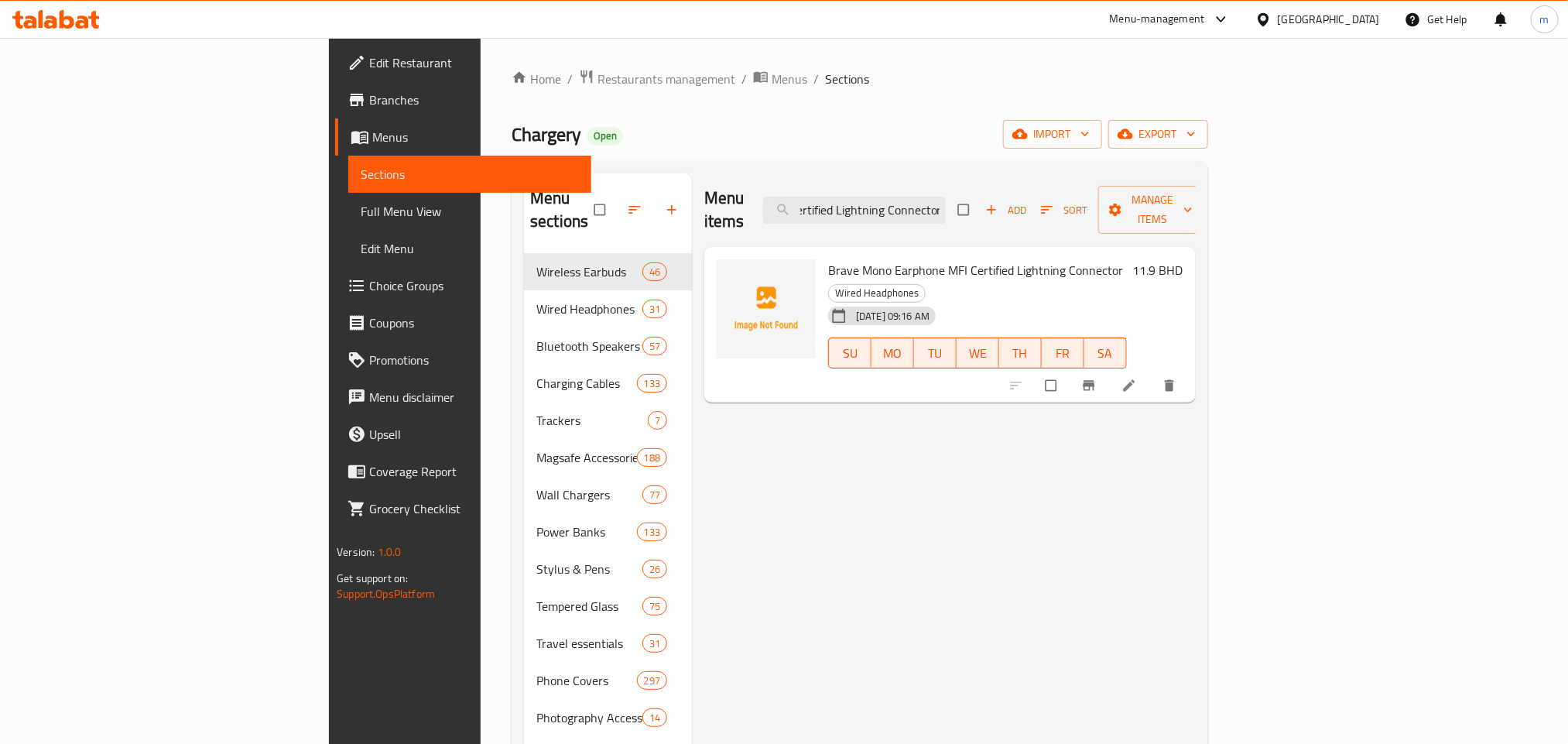
type input "Brave Mono Earphone MFI Certified Lightning Connector"
click at [946, 207] on input "Brave Mono Earphone MFI Certified Lightning Connector" at bounding box center [854, 210] width 182 height 27
paste input "Brave Super Capacitor Jump Starter"
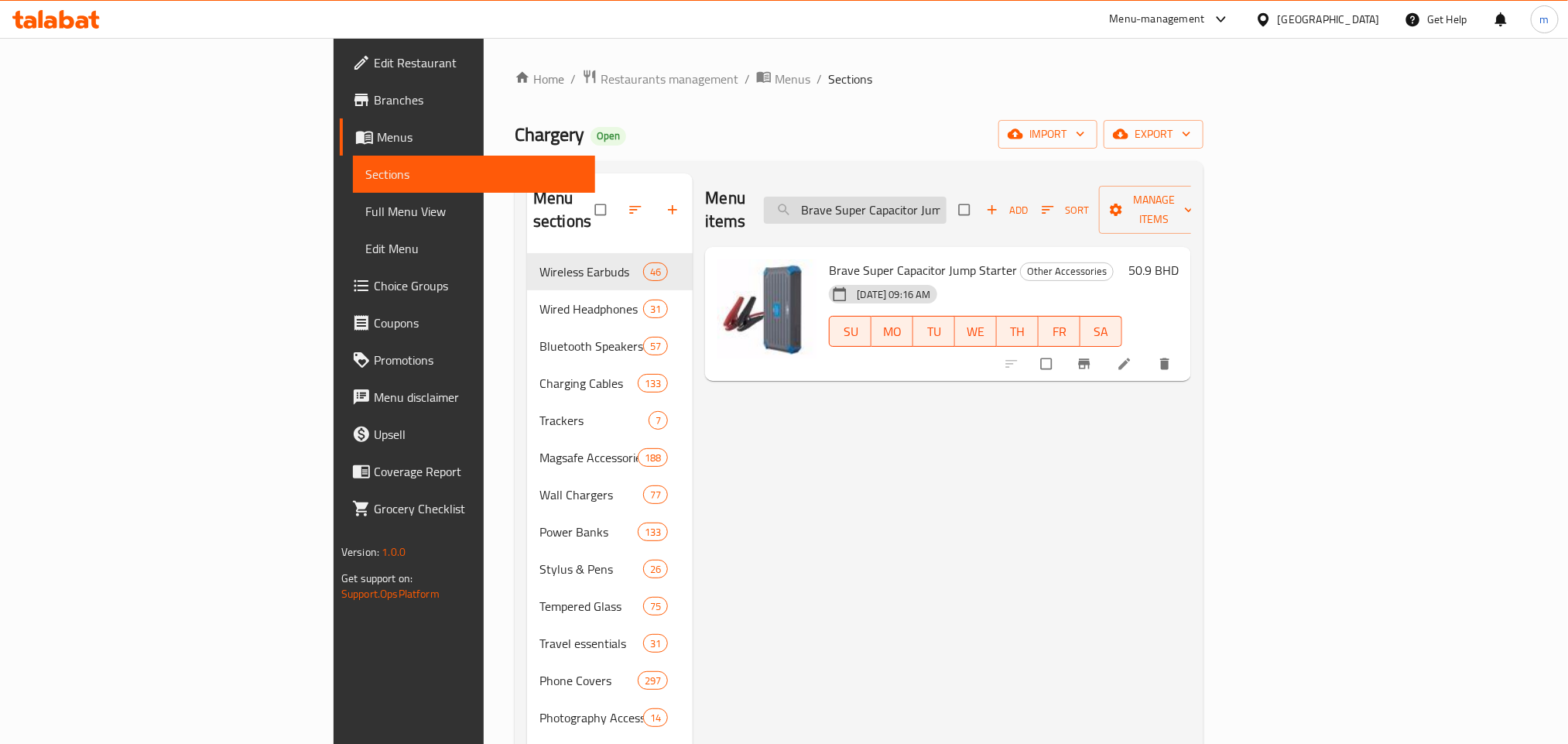
click at [946, 197] on input "Brave Super Capacitor Jump Starter" at bounding box center [854, 210] width 182 height 27
paste input "Tech Organizer Portable Pouch Waterproof"
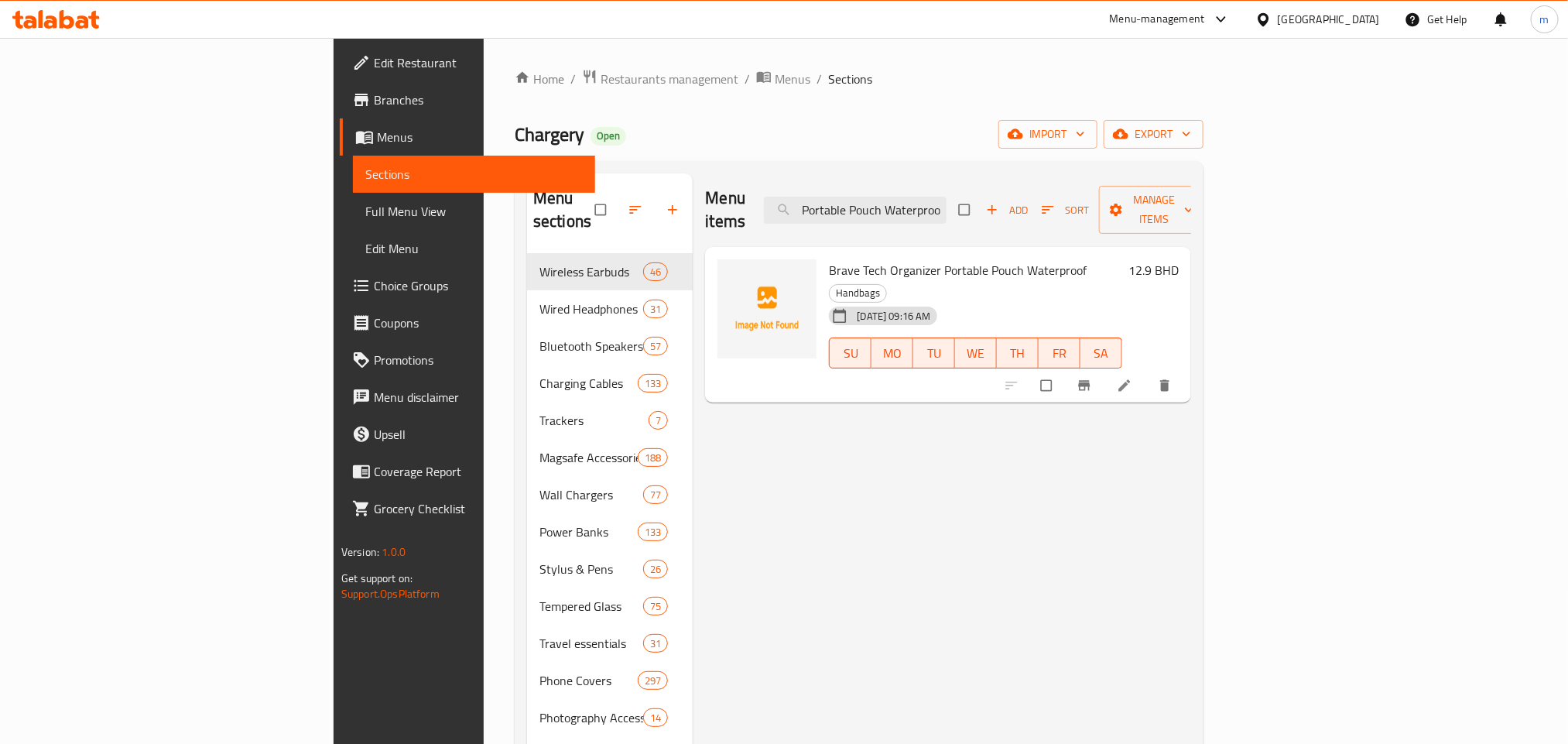
type input "Brave Tech Organizer Portable Pouch Waterproof"
click at [946, 197] on input "Brave Tech Organizer Portable Pouch Waterproof" at bounding box center [854, 210] width 182 height 27
paste input "Lepresso Coffee Maker with Capsule Auto Ejection System - Black"
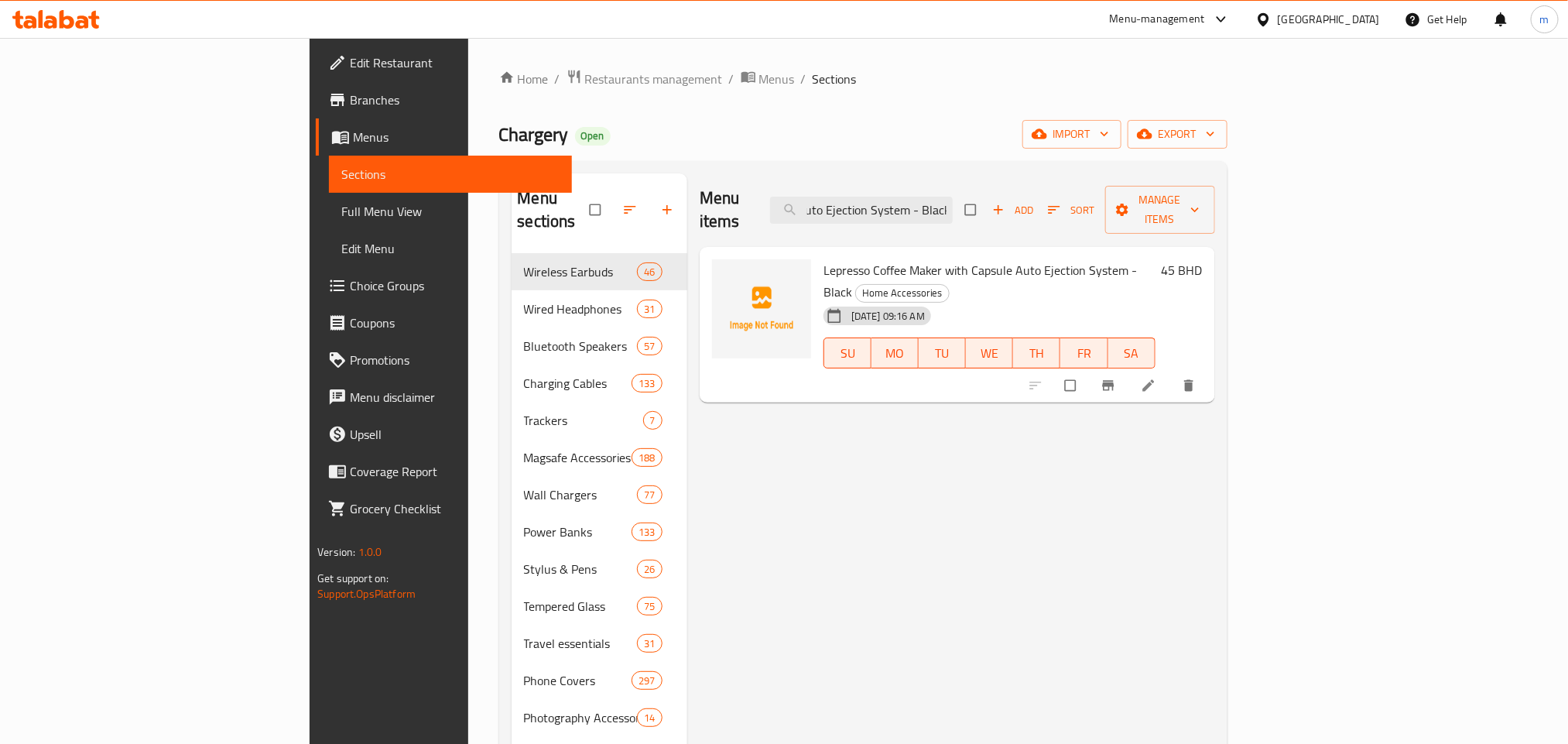
type input "Lepresso Coffee Maker with Capsule Auto Ejection System - Black"
click at [952, 200] on input "Lepresso Coffee Maker with Capsule Auto Ejection System - Black" at bounding box center [861, 210] width 182 height 27
paste input "Lepresso Coffee Maker with Capsule Auto Ejection System - Black"
type input "Lepresso Coffee Maker with Capsule Auto Ejection System - Black"
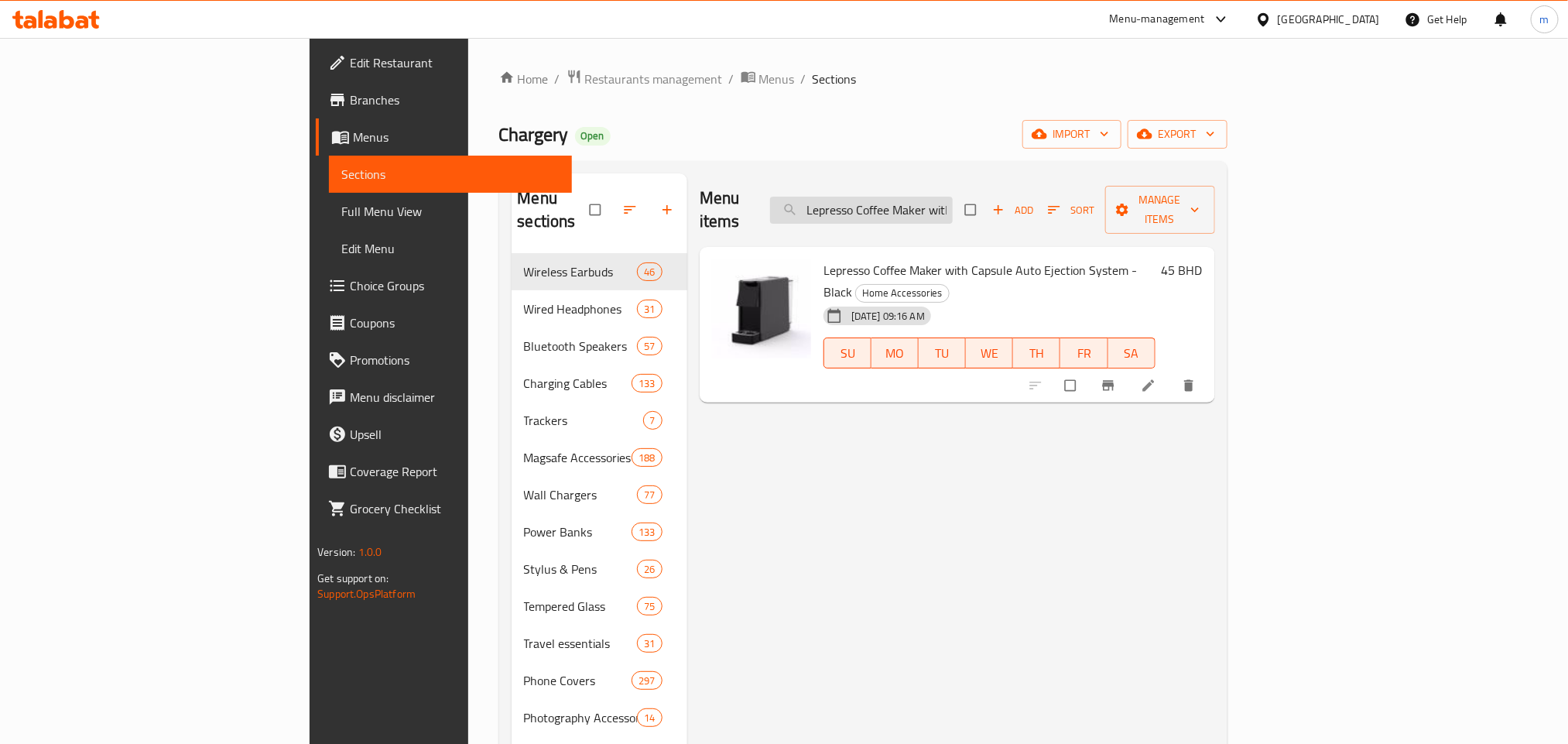
click at [952, 204] on input "Lepresso Coffee Maker with Capsule Auto Ejection System - Black" at bounding box center [861, 210] width 182 height 27
paste input "Brave Tech Organizer Portable Pouch Waterproof"
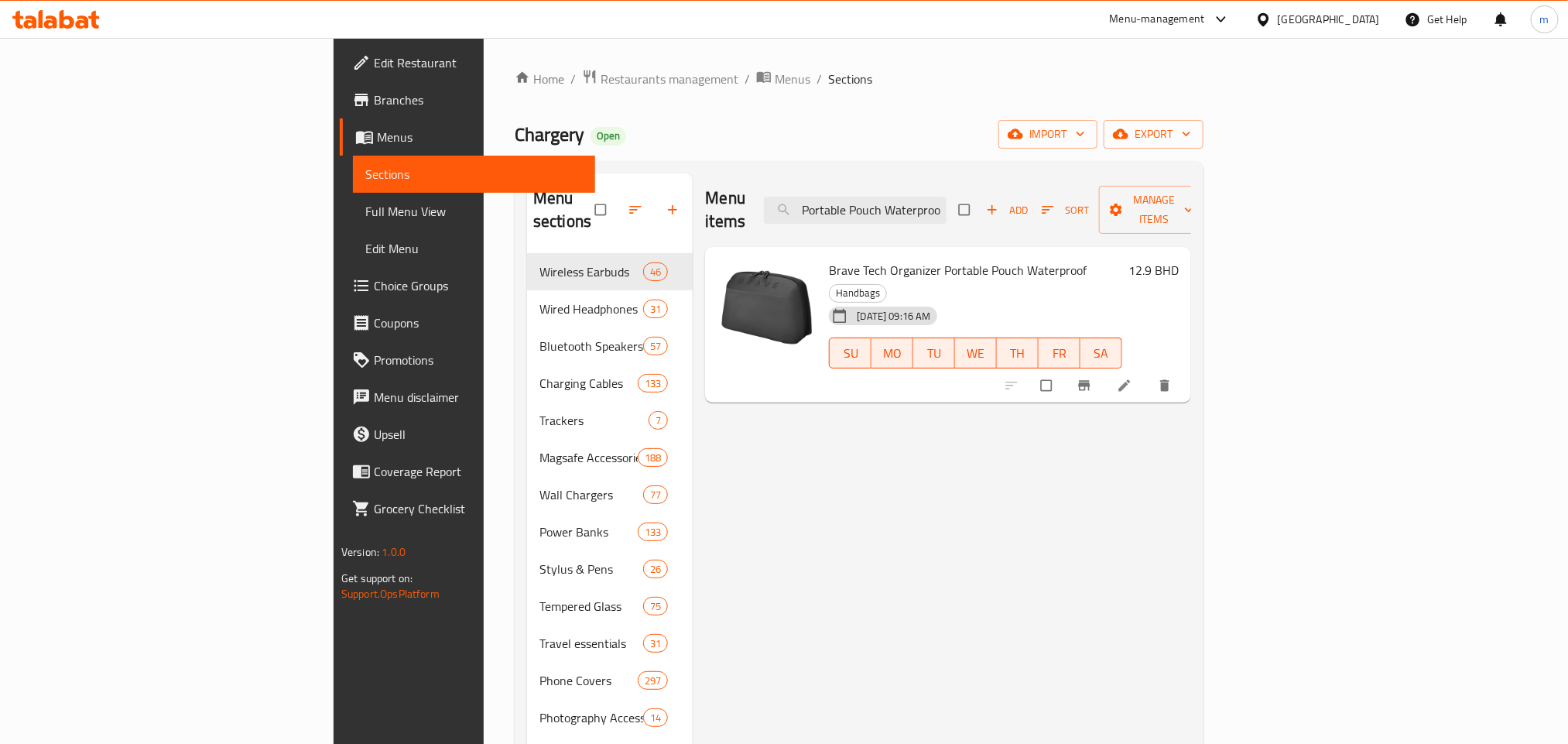
type input "Brave Tech Organizer Portable Pouch Waterproof"
click at [946, 202] on input "Brave Tech Organizer Portable Pouch Waterproof" at bounding box center [854, 210] width 182 height 27
paste input "Brave Super Capacitor Jump Starter"
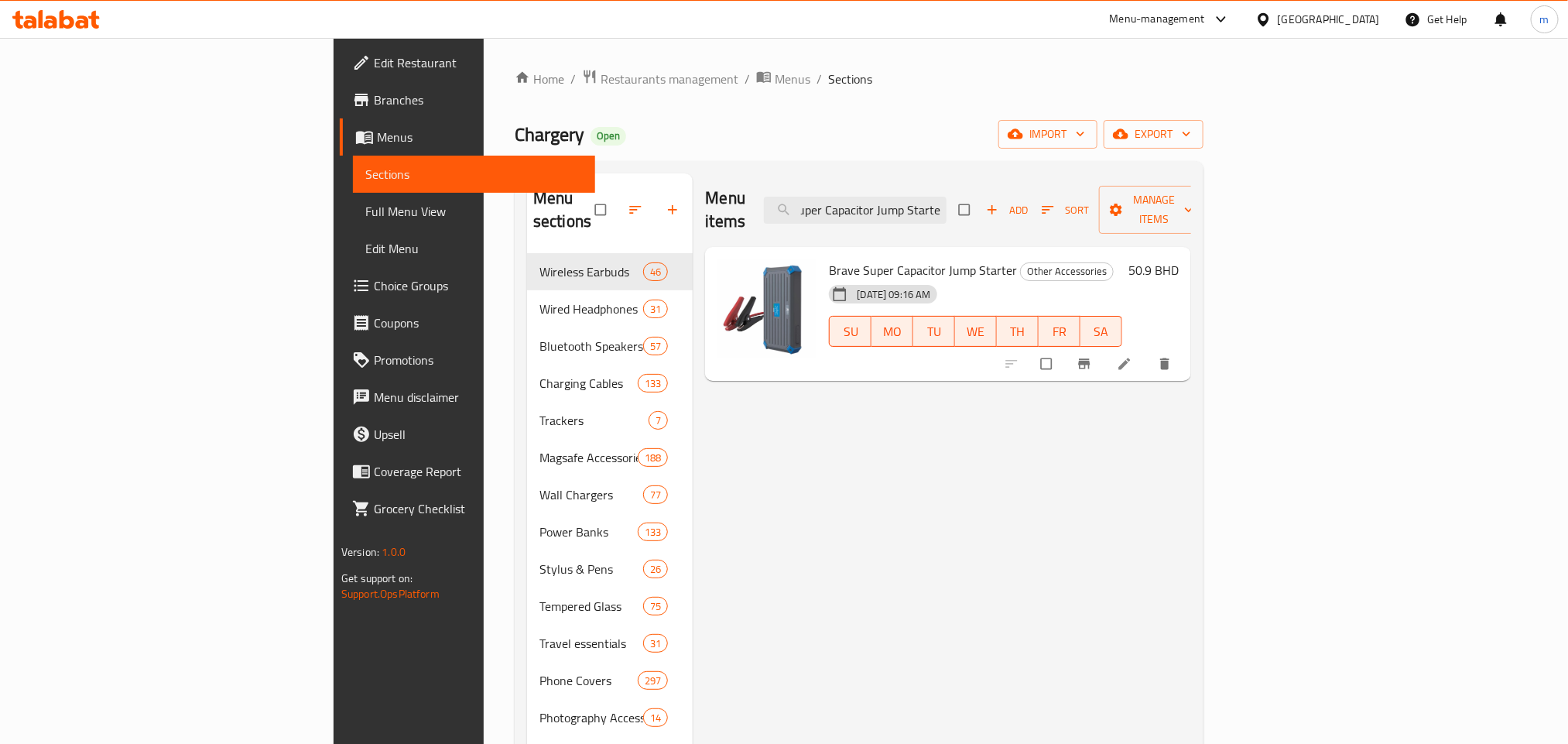
type input "Brave Super Capacitor Jump Starter"
click at [946, 200] on input "Brave Super Capacitor Jump Starter" at bounding box center [854, 210] width 182 height 27
paste input "Lepresso Thermal Tumbler With Infusion Filter-Gold"
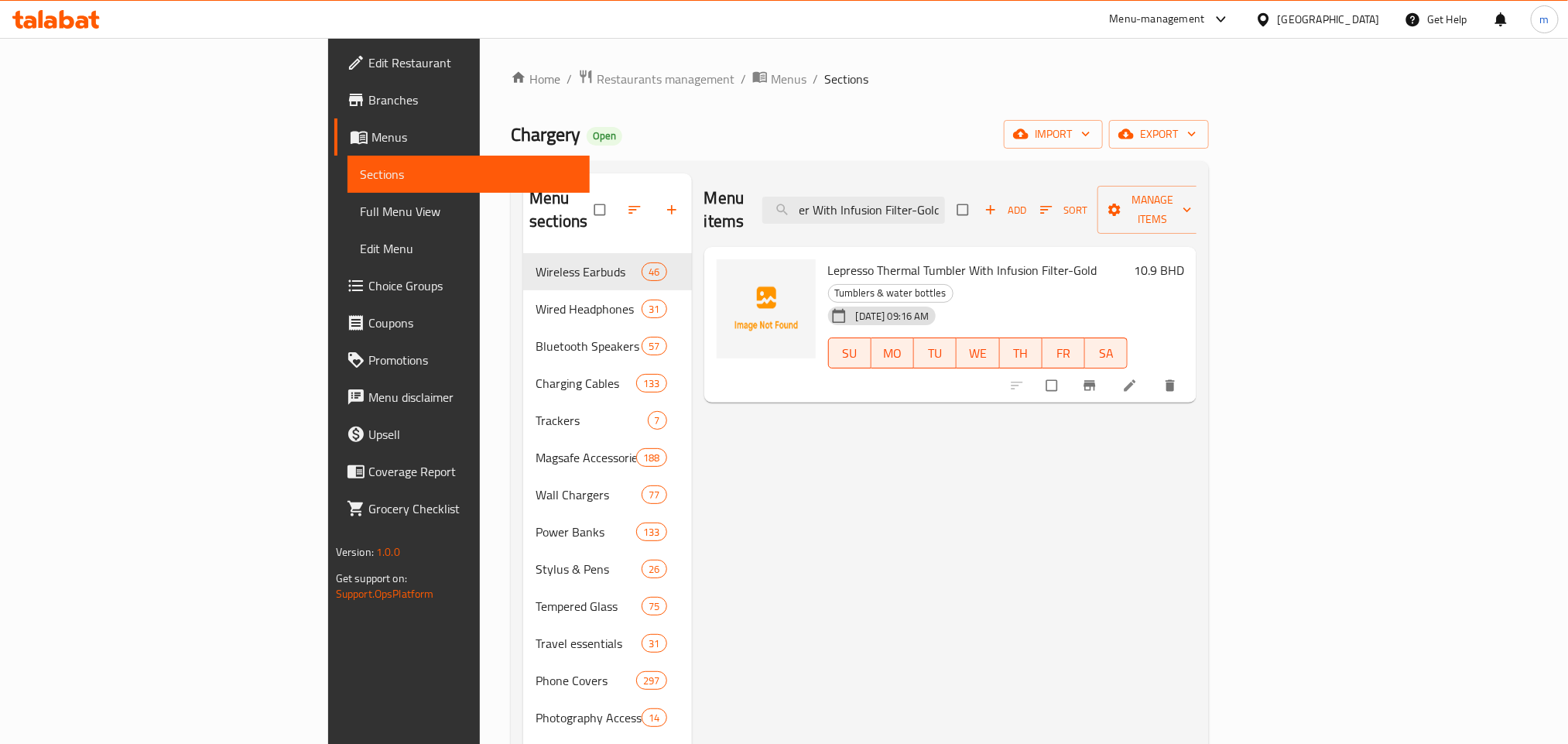
type input "Lepresso Thermal Tumbler With Infusion Filter-Gold"
click at [945, 197] on input "Lepresso Thermal Tumbler With Infusion Filter-Gold" at bounding box center [854, 210] width 182 height 27
paste
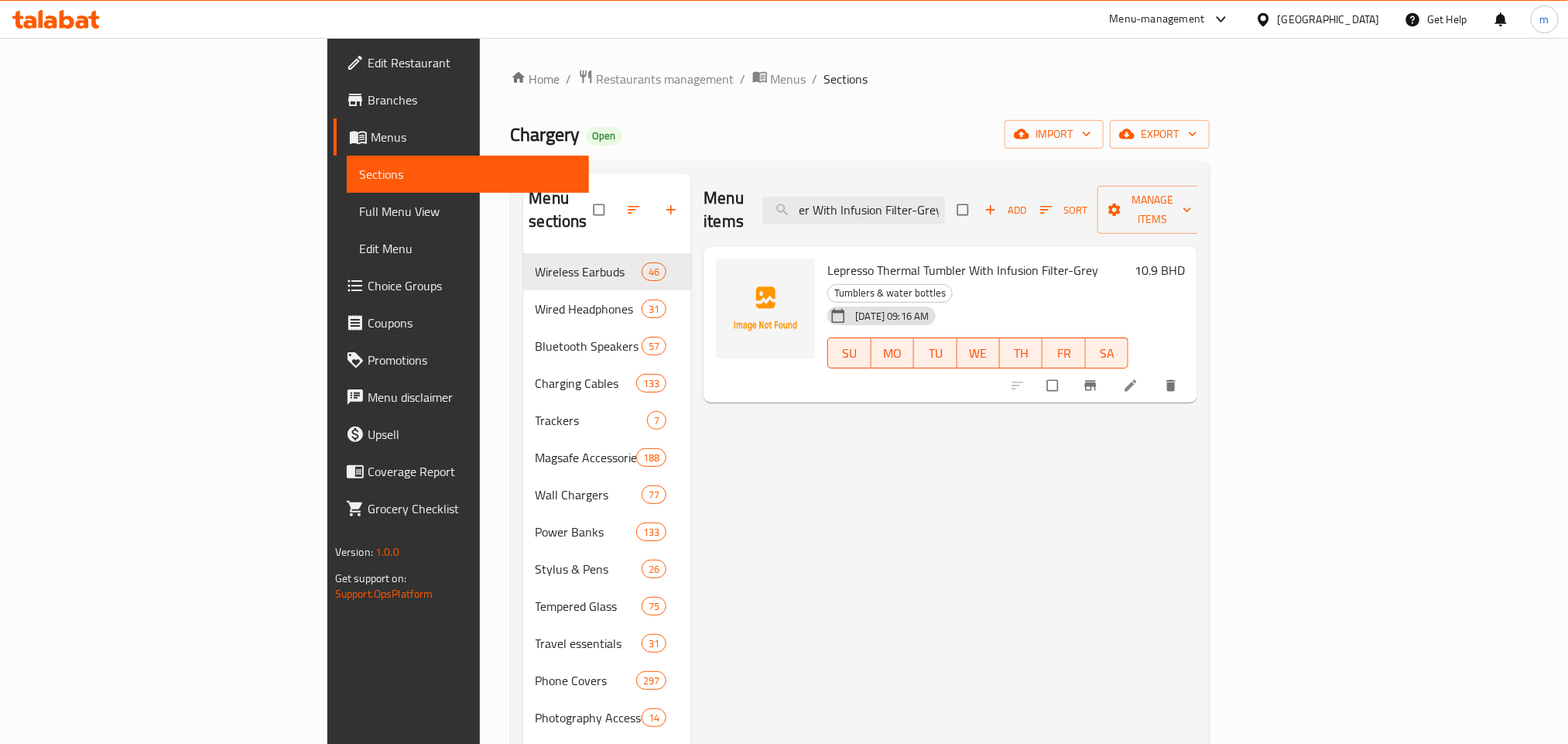
type input "Lepresso Thermal Tumbler With Infusion Filter-Grey"
click at [945, 197] on input "Lepresso Thermal Tumbler With Infusion Filter-Grey" at bounding box center [854, 210] width 182 height 27
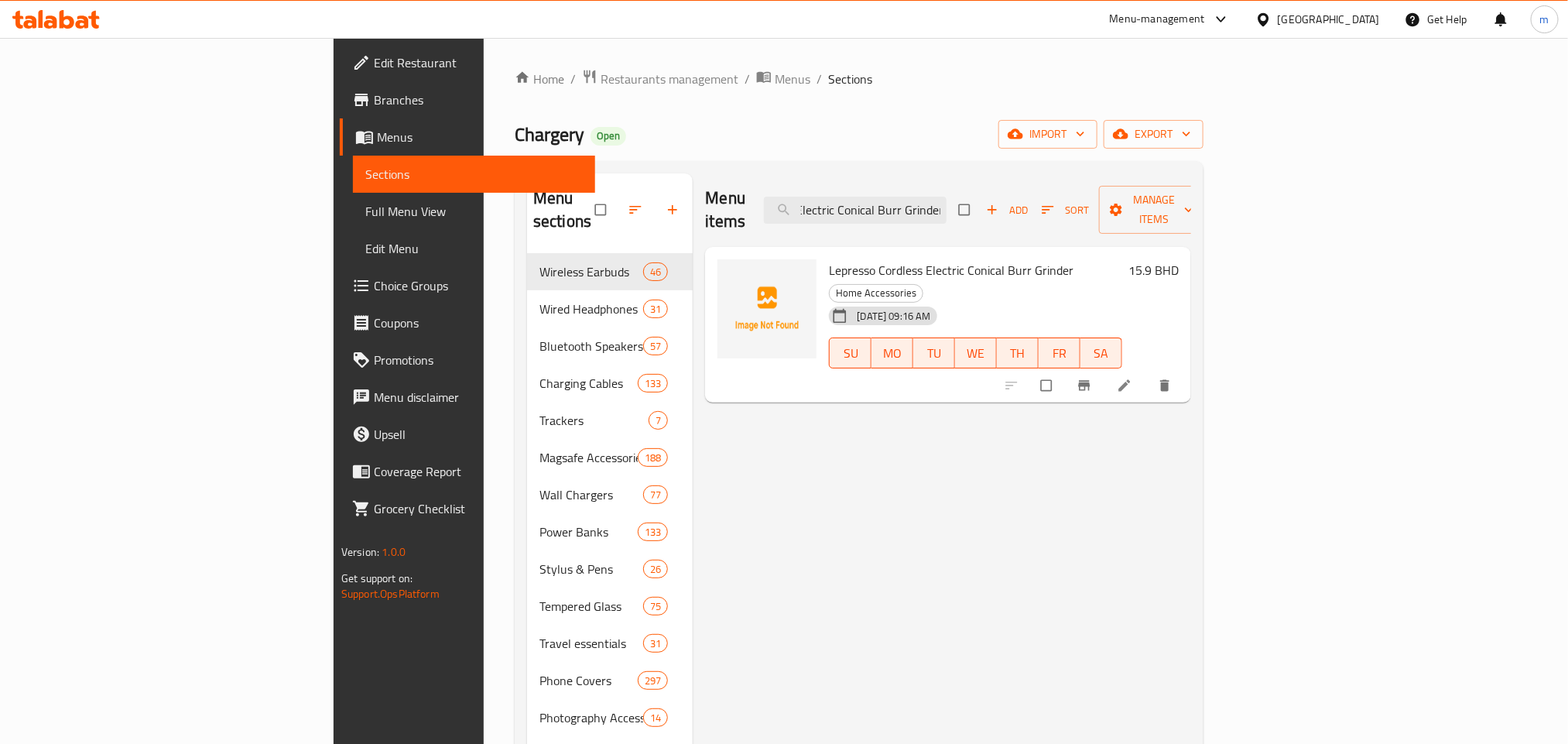
type input "Lepresso Cordless Electric Conical Burr Grinder"
click at [946, 197] on input "Lepresso Cordless Electric Conical Burr Grinder" at bounding box center [854, 210] width 182 height 27
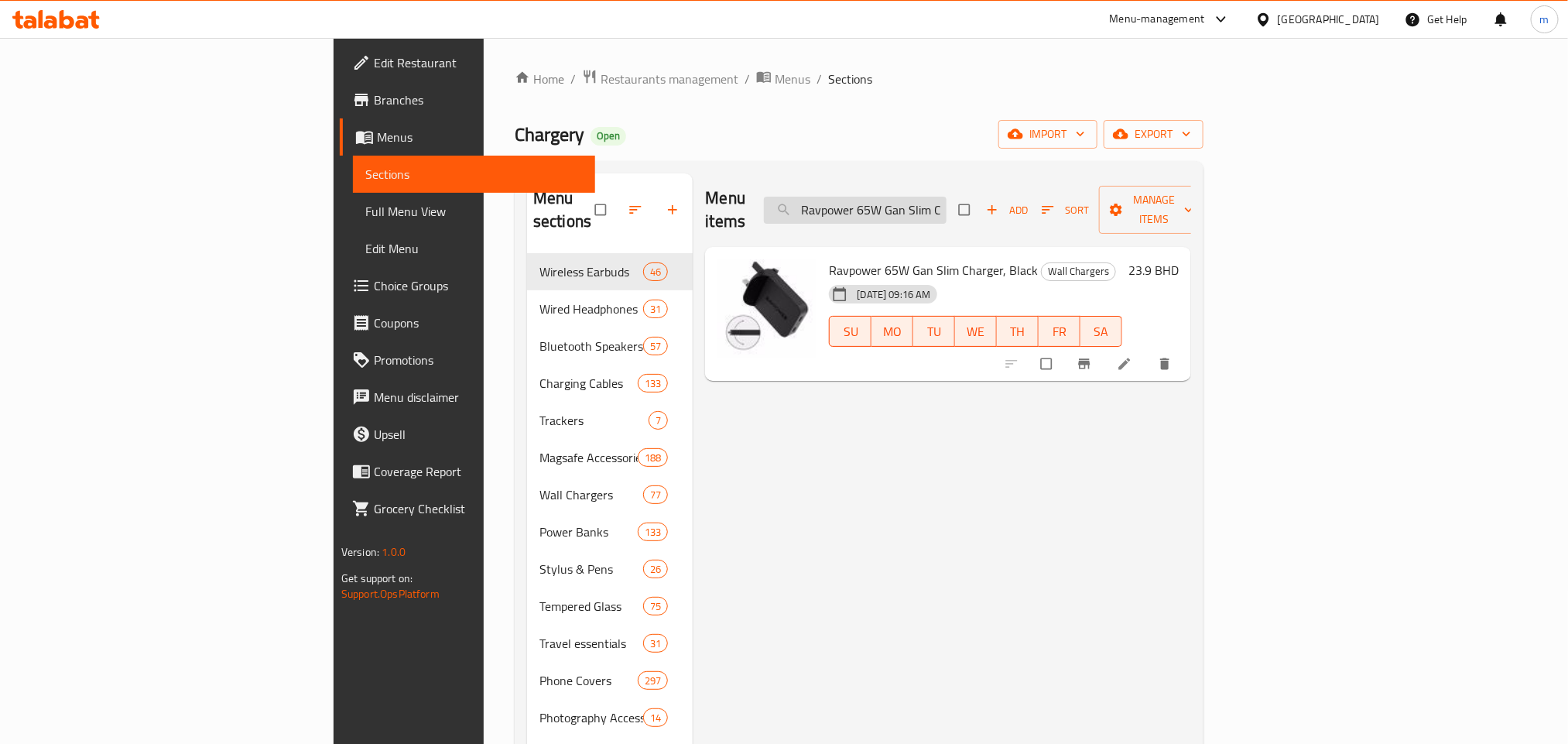
click at [946, 198] on input "Ravpower 65W Gan Slim Charger, Black" at bounding box center [854, 210] width 182 height 27
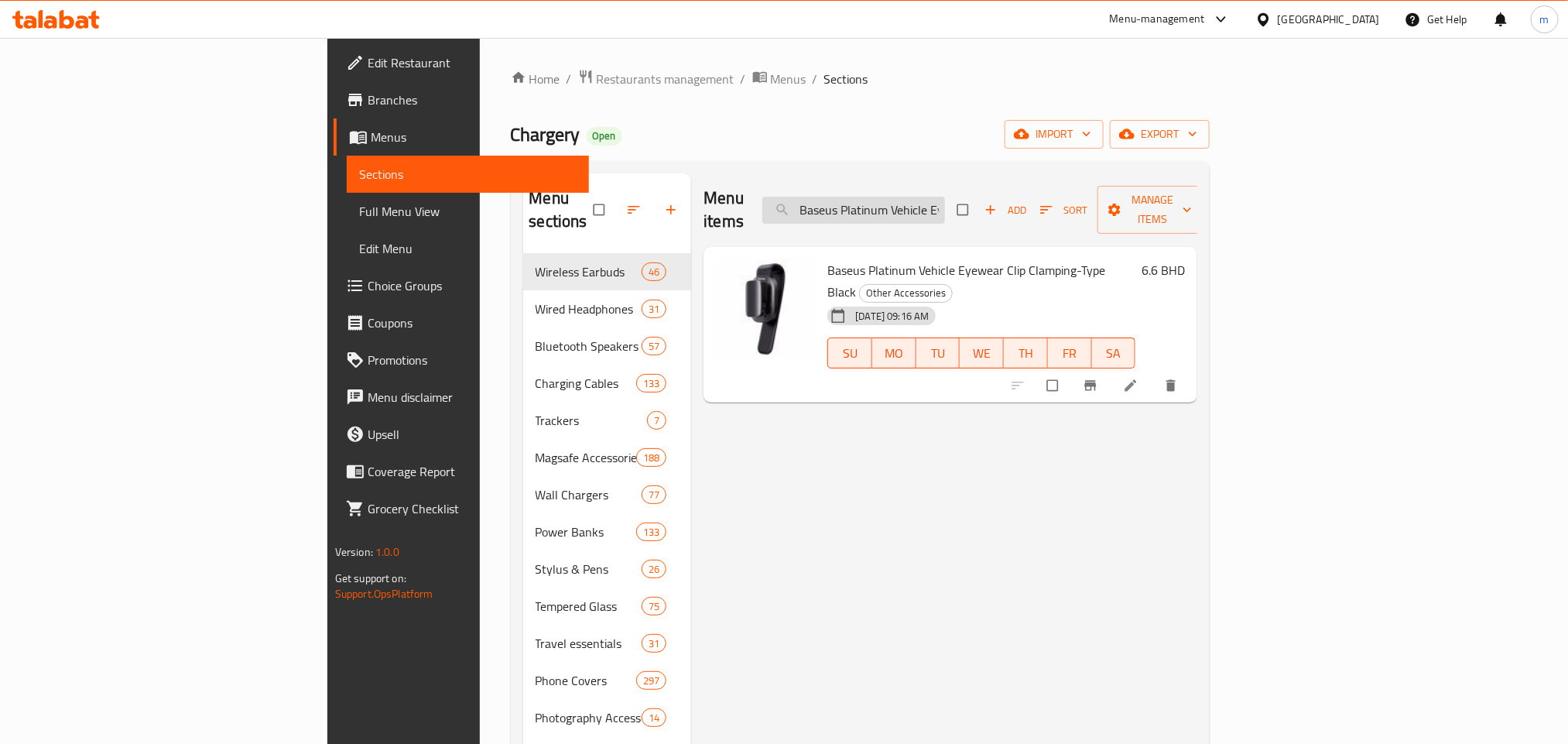
click at [945, 197] on input "Baseus Platinum Vehicle Eyewear Clip Clamping-Type Black" at bounding box center [854, 210] width 182 height 27
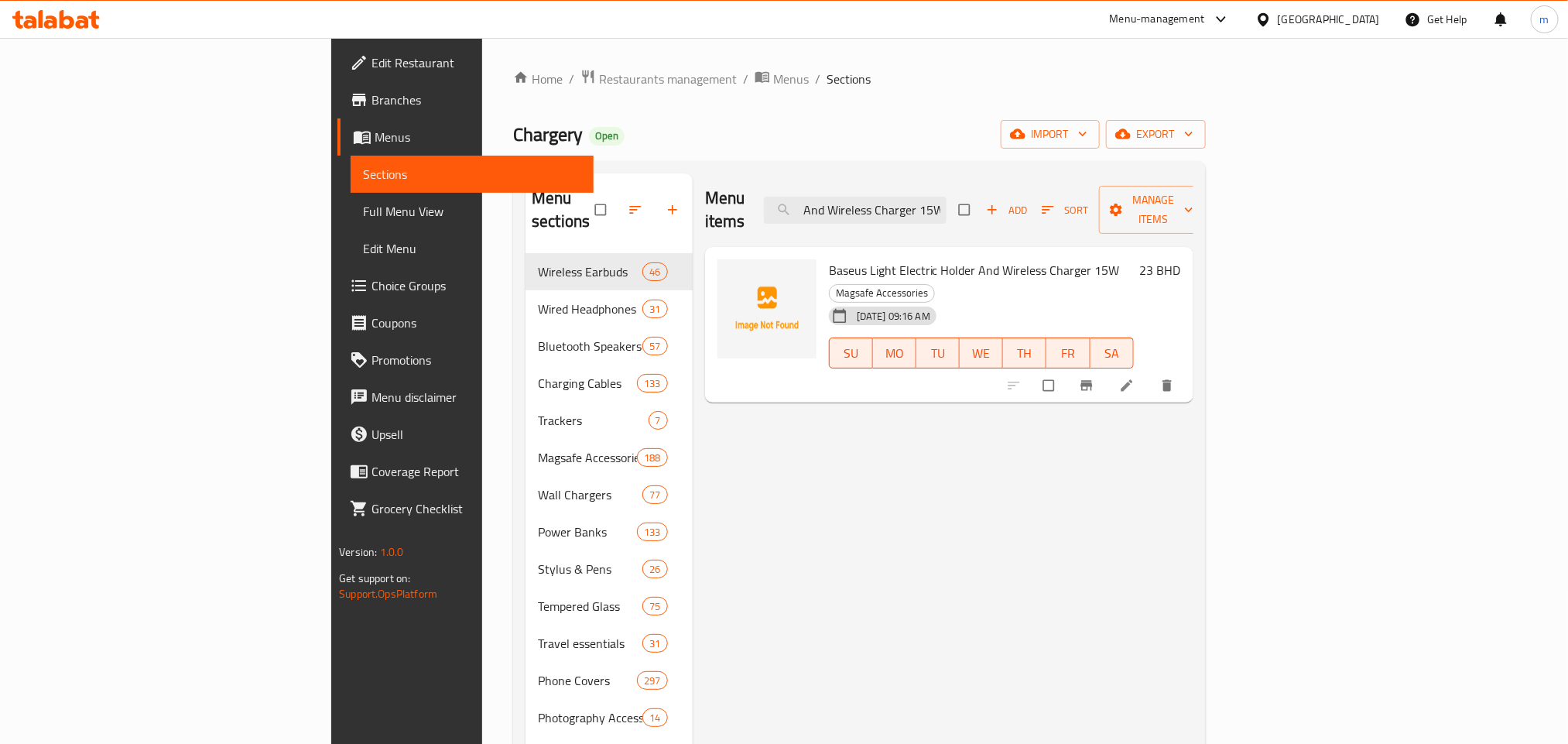
type input "Baseus Light Electric Holder And Wireless Charger 15W"
